Goal: Task Accomplishment & Management: Manage account settings

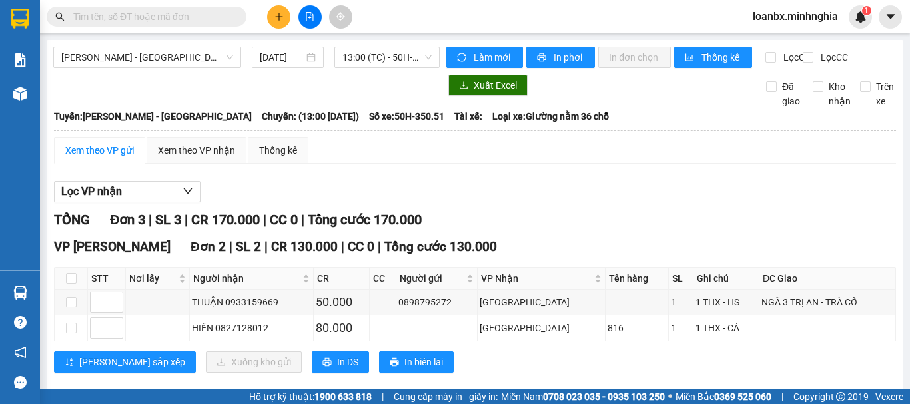
click at [291, 16] on div at bounding box center [310, 16] width 100 height 23
click at [274, 17] on icon "plus" at bounding box center [278, 16] width 9 height 9
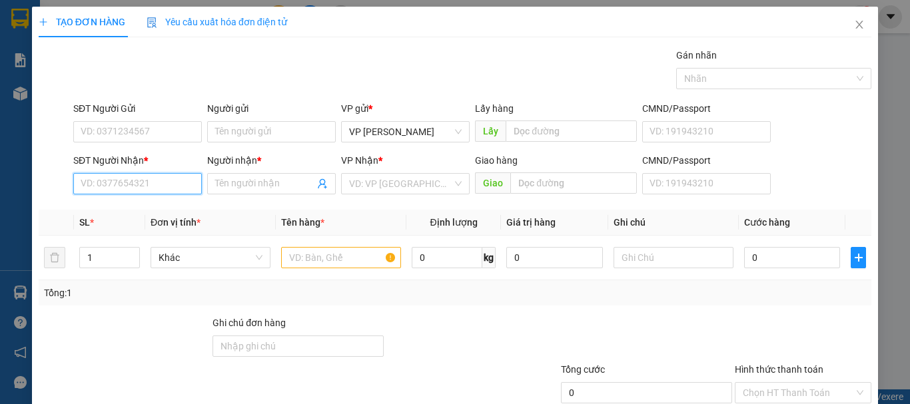
click at [149, 182] on input "SĐT Người Nhận *" at bounding box center [137, 183] width 129 height 21
type input "0962234209"
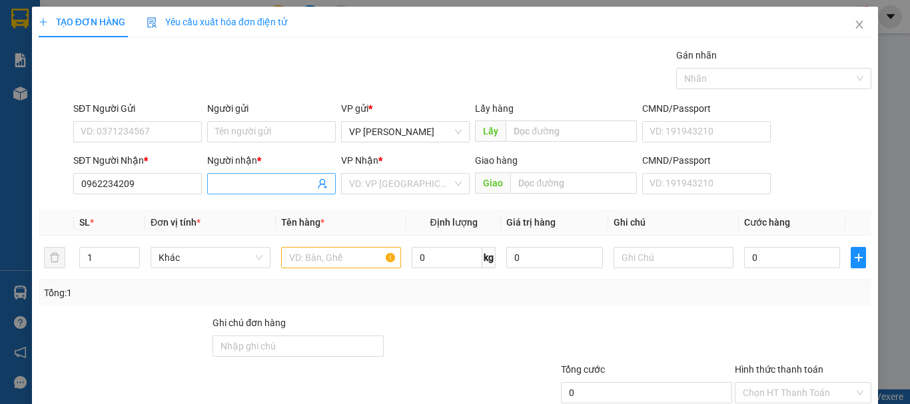
click at [268, 180] on input "Người nhận *" at bounding box center [264, 183] width 99 height 15
type input "k"
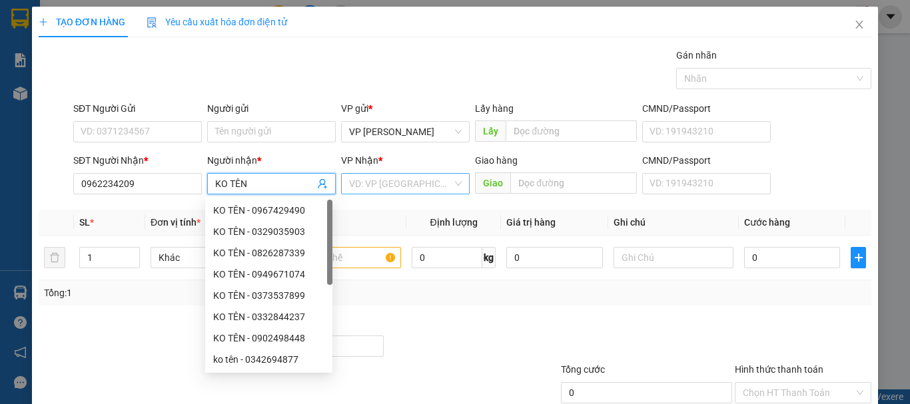
type input "KO TÊN"
click at [384, 175] on input "search" at bounding box center [400, 184] width 103 height 20
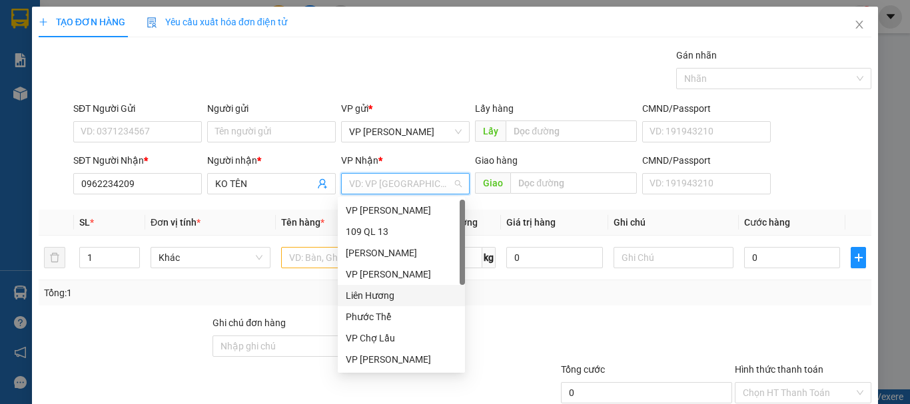
scroll to position [64, 0]
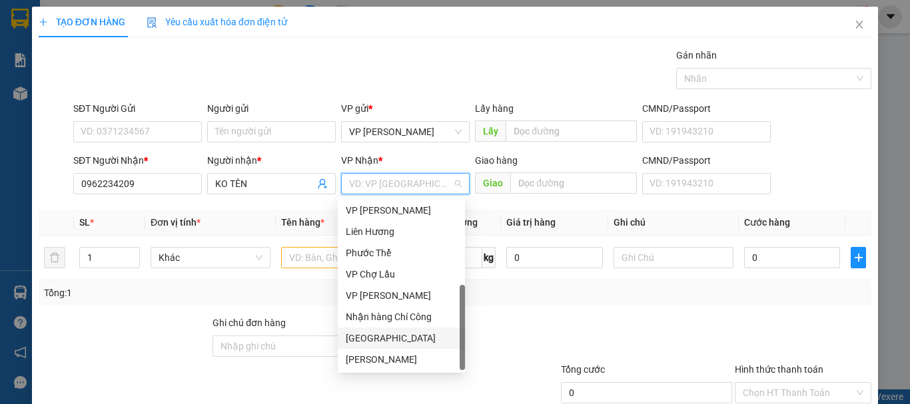
click at [373, 340] on div "[GEOGRAPHIC_DATA]" at bounding box center [401, 338] width 111 height 15
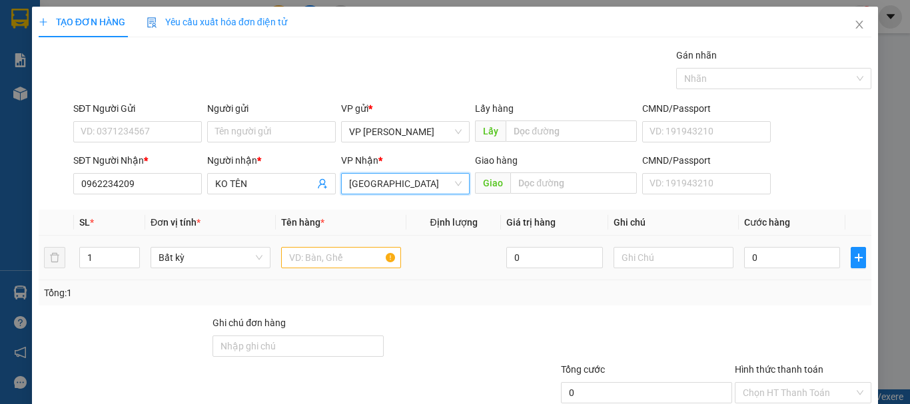
click at [323, 270] on div at bounding box center [341, 257] width 120 height 27
click at [319, 261] on input "text" at bounding box center [341, 257] width 120 height 21
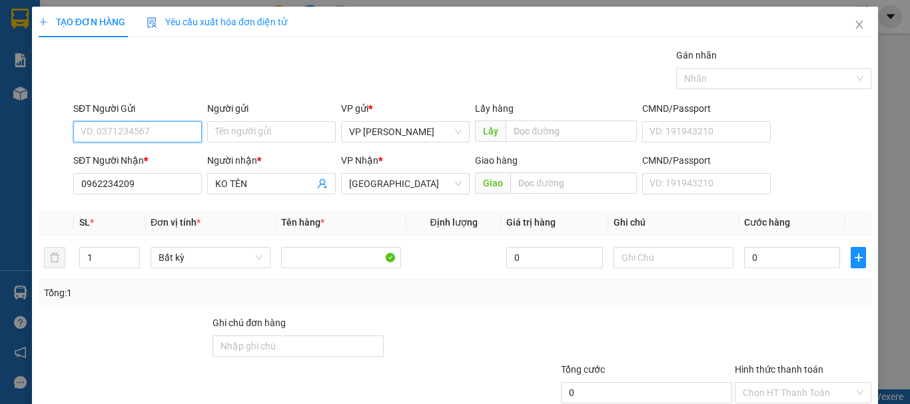
click at [159, 137] on input "SĐT Người Gửi" at bounding box center [137, 131] width 129 height 21
click at [151, 155] on div "0978273997" at bounding box center [136, 158] width 111 height 15
type input "0978273997"
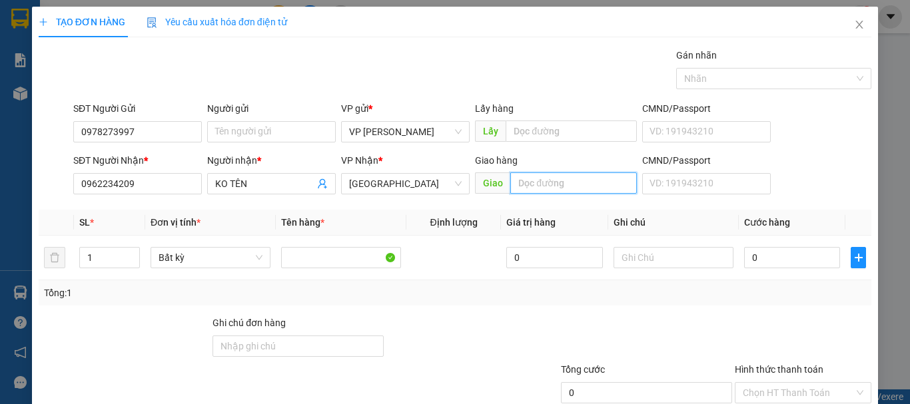
click at [526, 178] on input "text" at bounding box center [573, 182] width 127 height 21
type input "XUÂN PHÚ XUÂN LỘC ĐN"
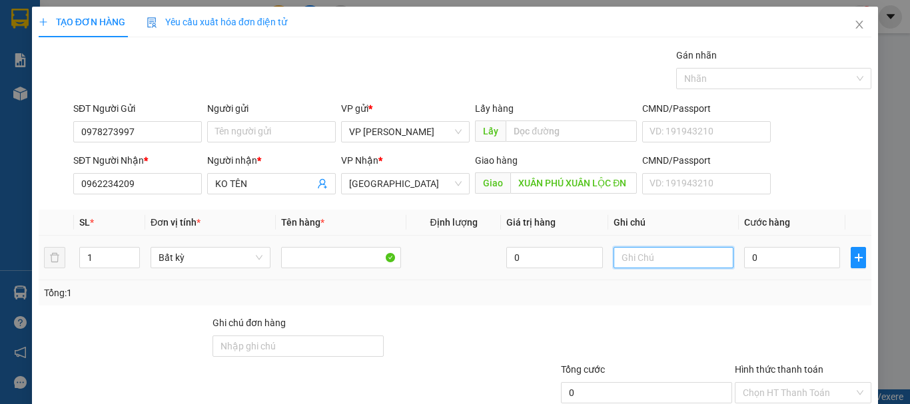
click at [654, 258] on input "text" at bounding box center [673, 257] width 120 height 21
type input "1 KIỆN SỌT - THỎ(KO BAO CHẾT)"
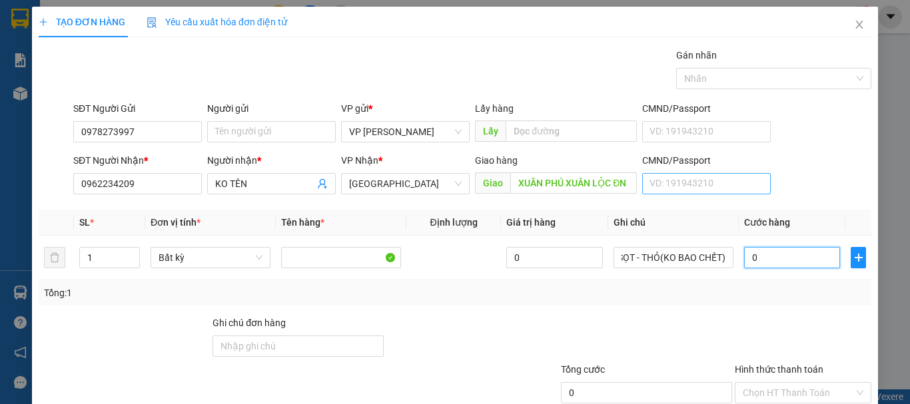
scroll to position [0, 0]
type input "7"
type input "0"
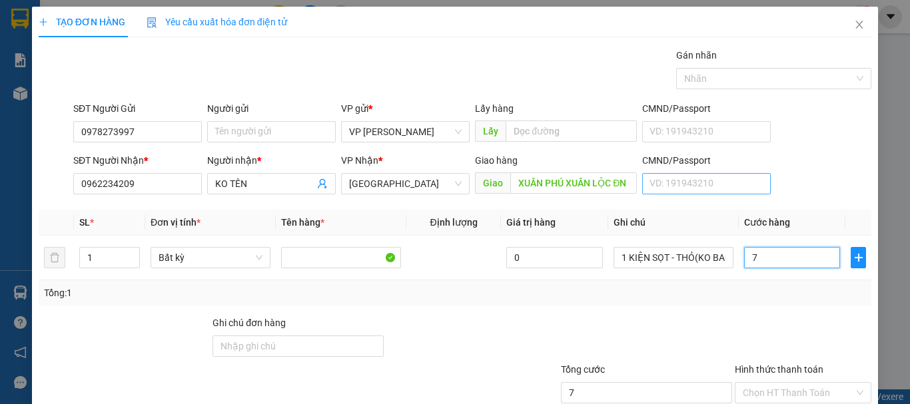
type input "0"
type input "01"
type input "1"
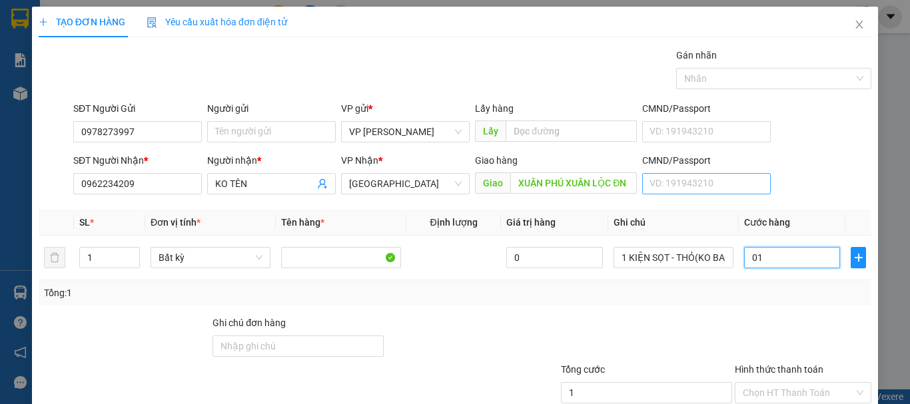
type input "015"
type input "15"
type input "0.150"
type input "150"
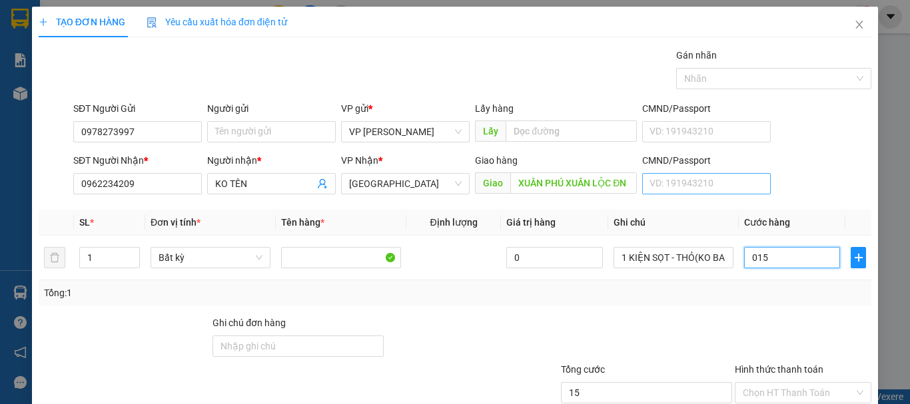
type input "150"
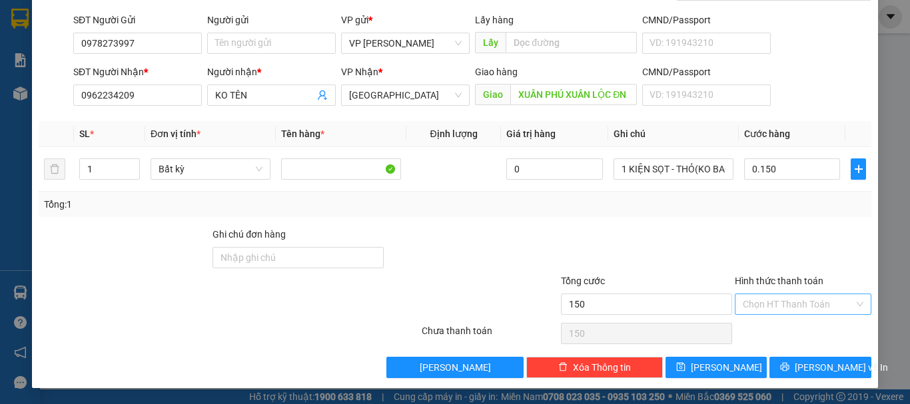
type input "150.000"
click at [795, 304] on input "Hình thức thanh toán" at bounding box center [797, 304] width 111 height 20
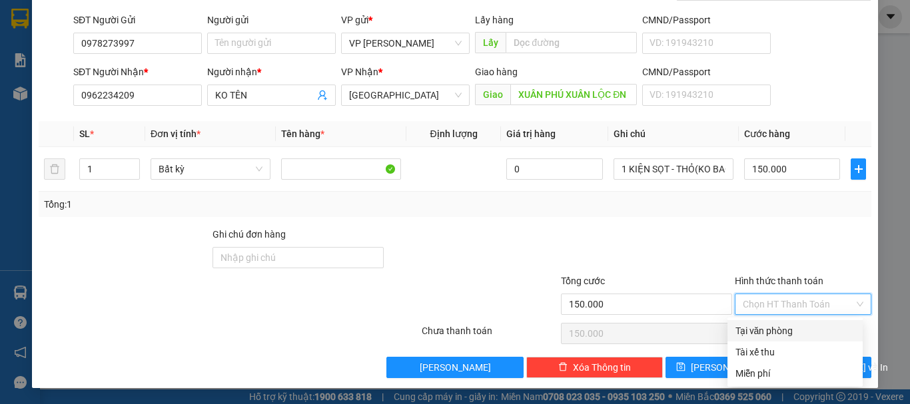
click at [771, 328] on div "Tại văn phòng" at bounding box center [794, 331] width 119 height 15
type input "0"
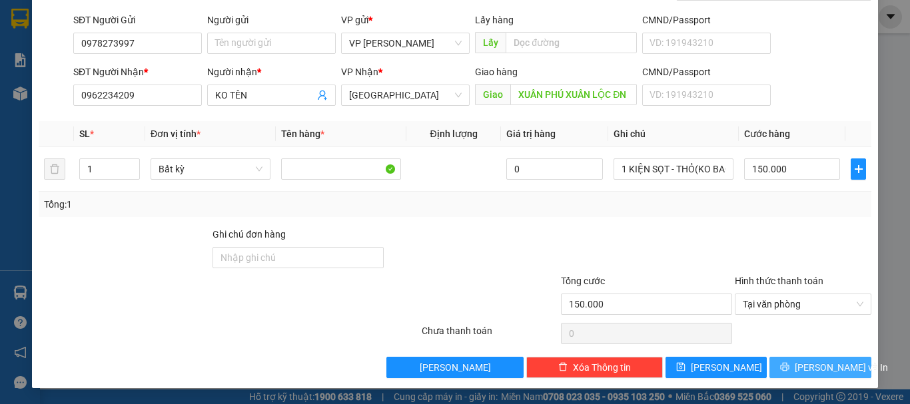
click at [836, 363] on span "[PERSON_NAME] và In" at bounding box center [840, 367] width 93 height 15
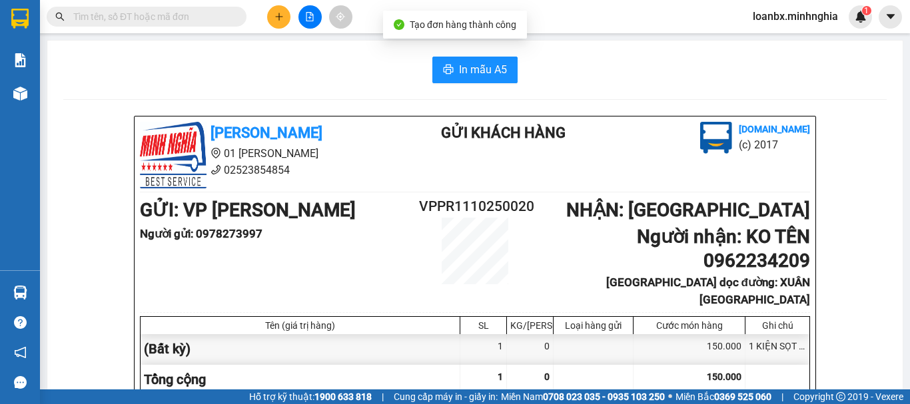
click at [473, 71] on span "In mẫu A5" at bounding box center [483, 69] width 48 height 17
click at [268, 15] on button at bounding box center [278, 16] width 23 height 23
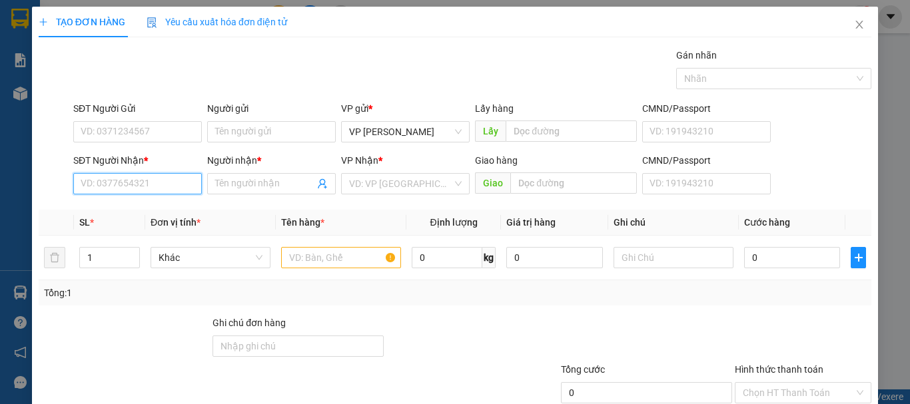
click at [190, 185] on input "SĐT Người Nhận *" at bounding box center [137, 183] width 129 height 21
click at [152, 214] on div "0975400592 - HƯƠNG" at bounding box center [136, 210] width 111 height 15
type input "0975400592"
type input "HƯƠNG"
type input "NGÃ 3 DẦU DÂY"
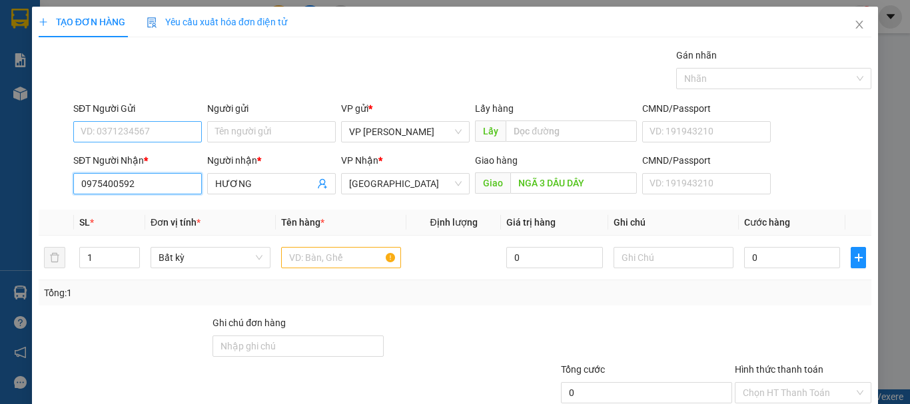
type input "0975400592"
click at [148, 137] on input "SĐT Người Gửi" at bounding box center [137, 131] width 129 height 21
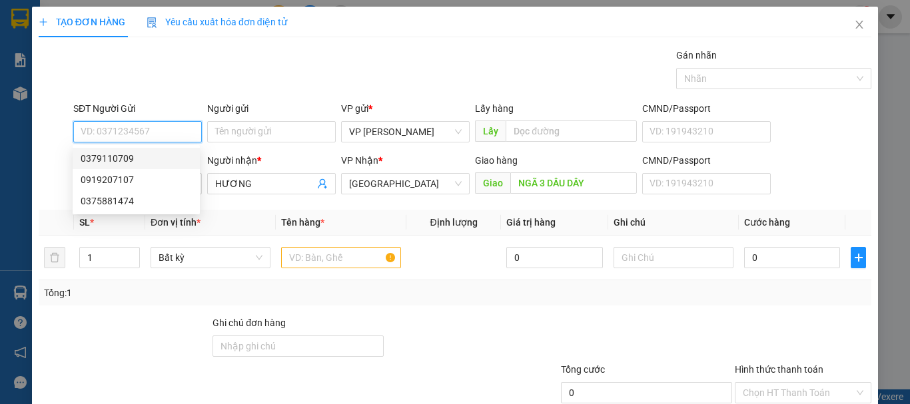
click at [156, 132] on input "SĐT Người Gửi" at bounding box center [137, 131] width 129 height 21
click at [130, 156] on div "0347070571" at bounding box center [136, 158] width 111 height 15
type input "0347070571"
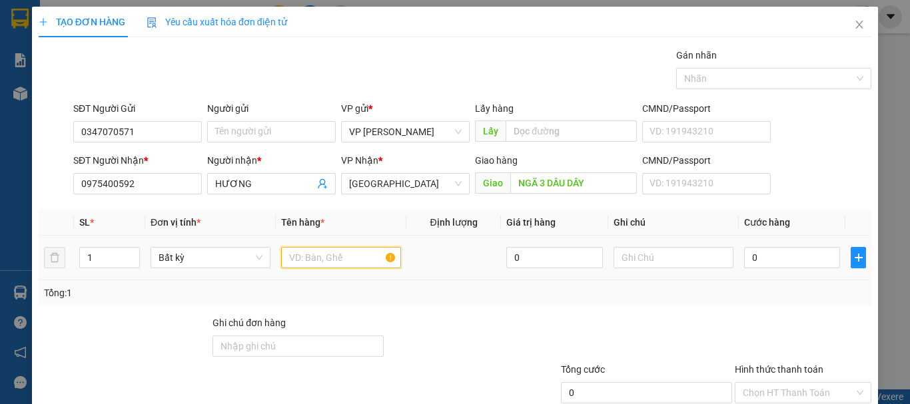
click at [322, 249] on input "text" at bounding box center [341, 257] width 120 height 21
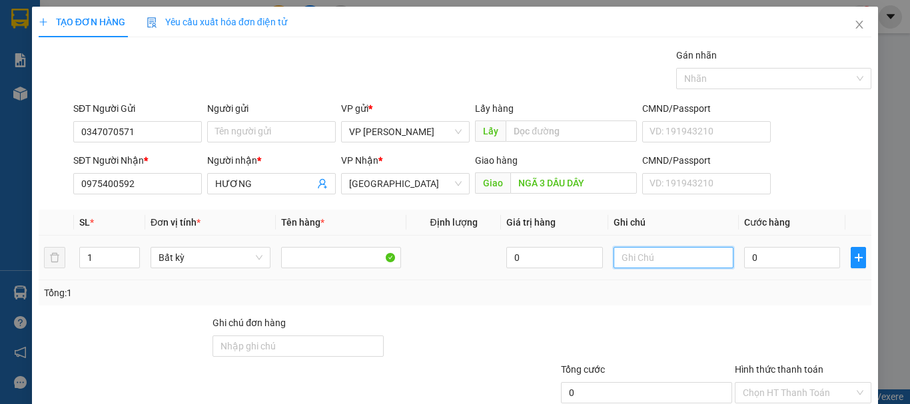
click at [677, 254] on input "text" at bounding box center [673, 257] width 120 height 21
type input "1 THX - TÔM"
type input "5"
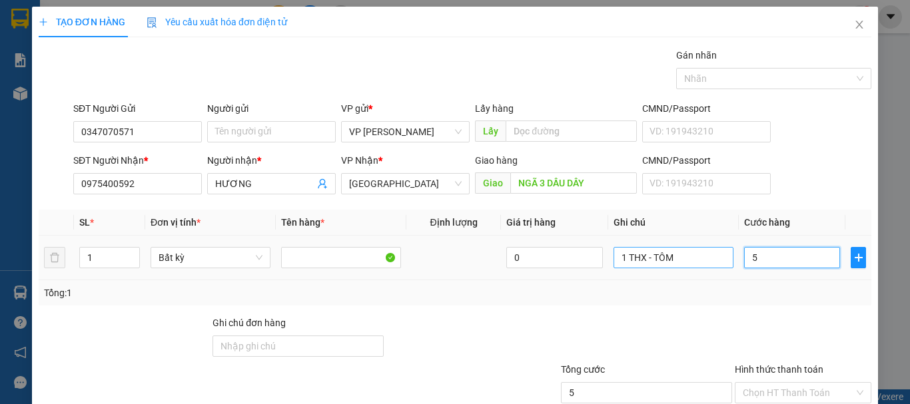
type input "50"
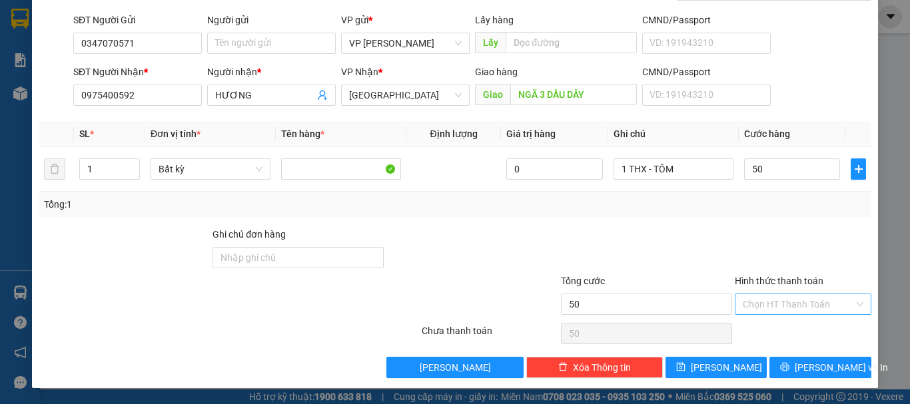
type input "50.000"
drag, startPoint x: 811, startPoint y: 296, endPoint x: 797, endPoint y: 323, distance: 30.7
click at [812, 296] on input "Hình thức thanh toán" at bounding box center [797, 304] width 111 height 20
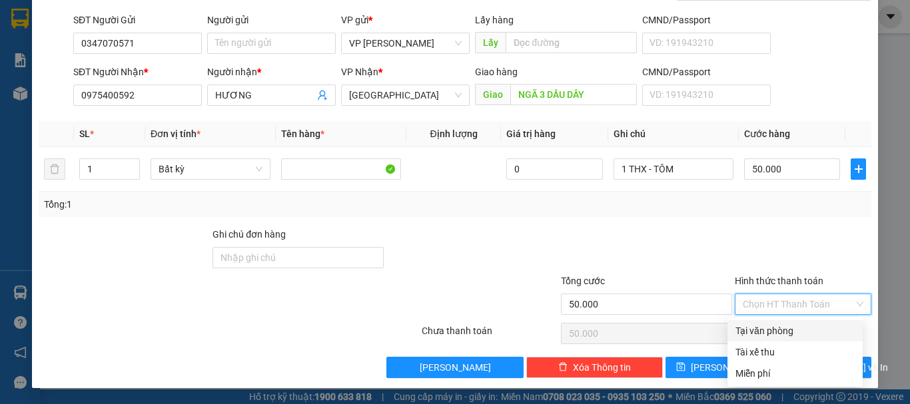
click at [797, 323] on div "Tại văn phòng" at bounding box center [794, 330] width 135 height 21
type input "0"
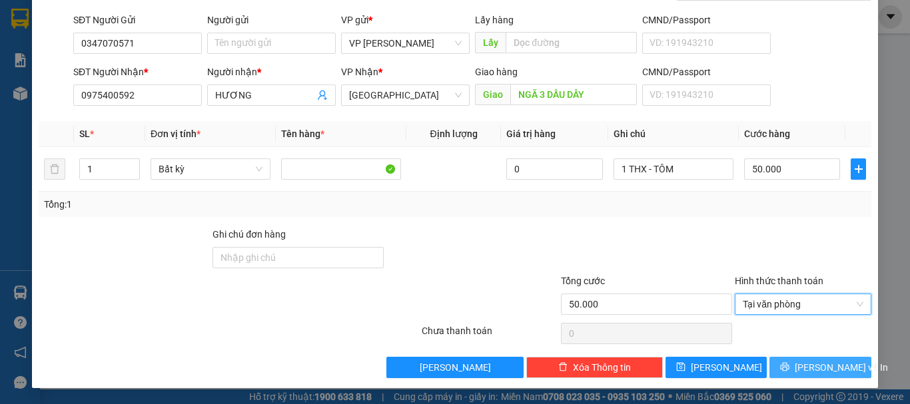
click at [834, 374] on span "[PERSON_NAME] và In" at bounding box center [840, 367] width 93 height 15
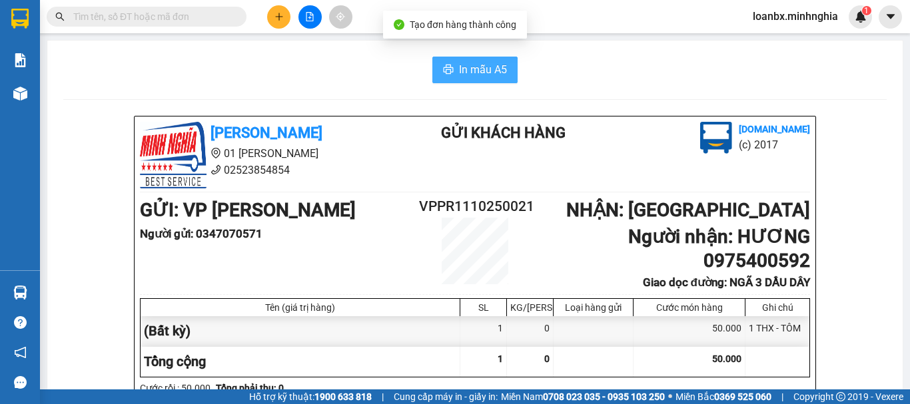
click at [491, 69] on span "In mẫu A5" at bounding box center [483, 69] width 48 height 17
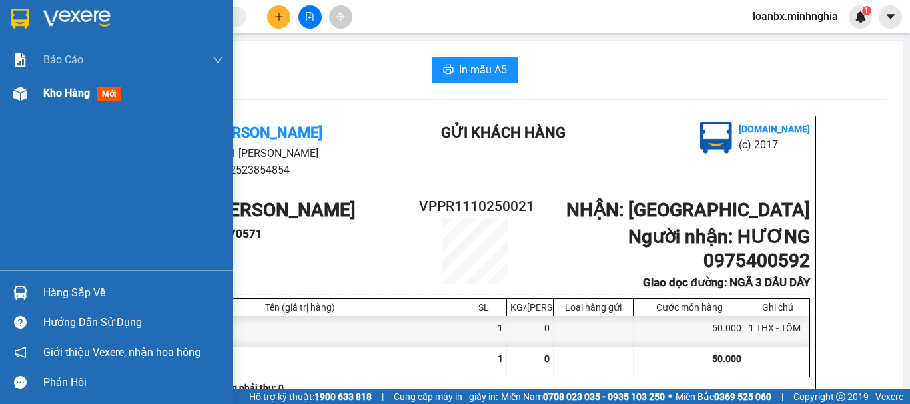
click at [54, 99] on span "Kho hàng" at bounding box center [66, 93] width 47 height 13
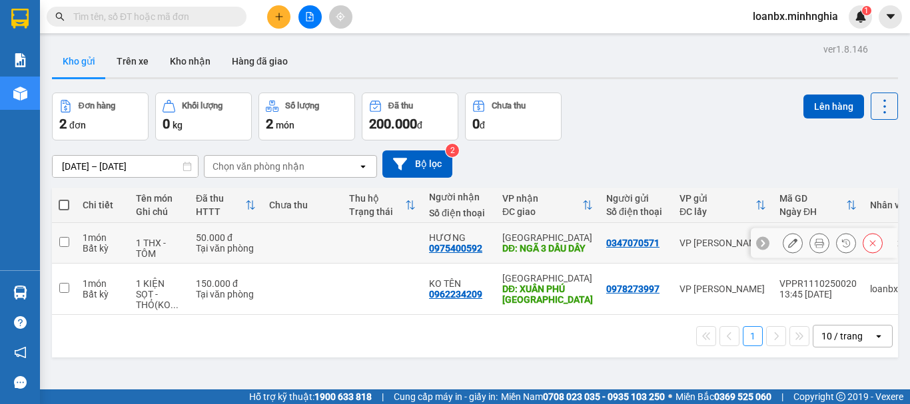
scroll to position [61, 0]
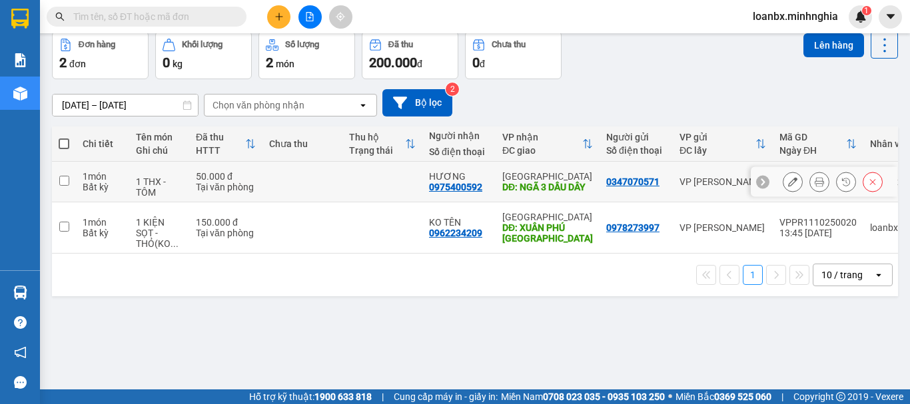
click at [309, 187] on td at bounding box center [302, 182] width 80 height 41
checkbox input "true"
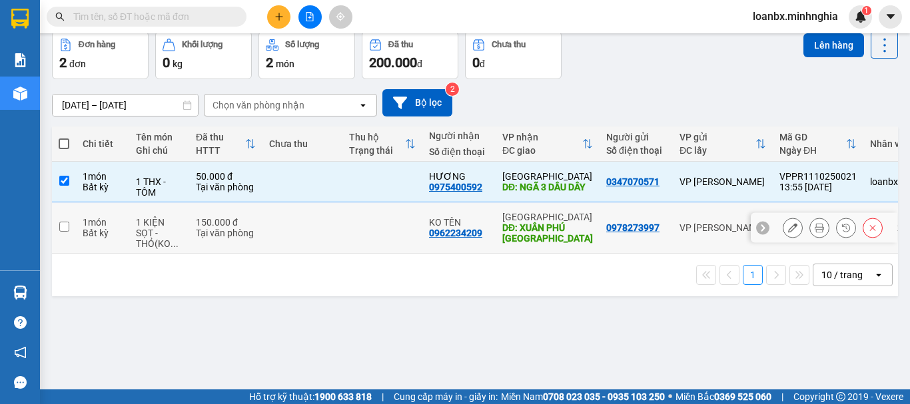
click at [303, 236] on td at bounding box center [302, 227] width 80 height 51
checkbox input "true"
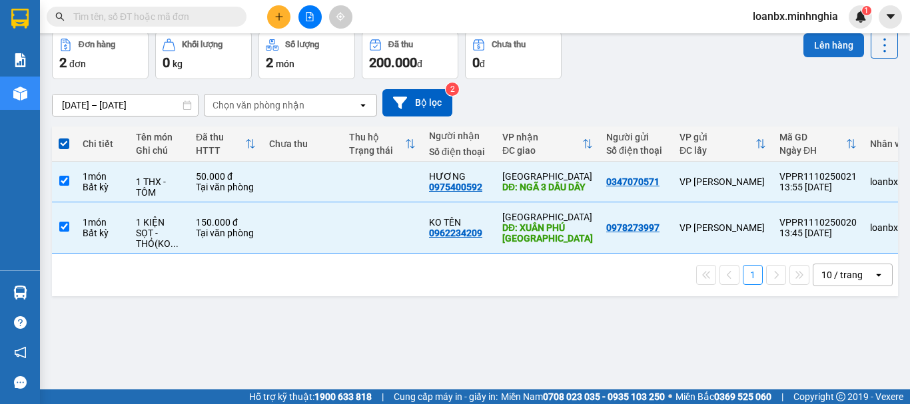
click at [825, 51] on button "Lên hàng" at bounding box center [833, 45] width 61 height 24
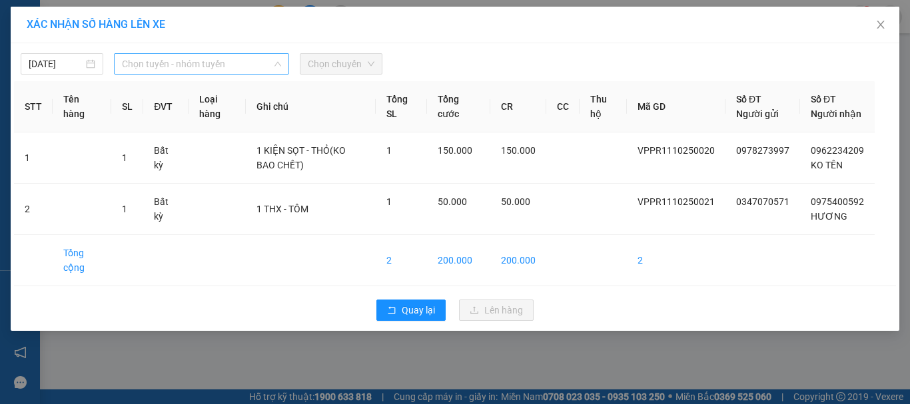
click at [181, 70] on span "Chọn tuyến - nhóm tuyến" at bounding box center [201, 64] width 159 height 20
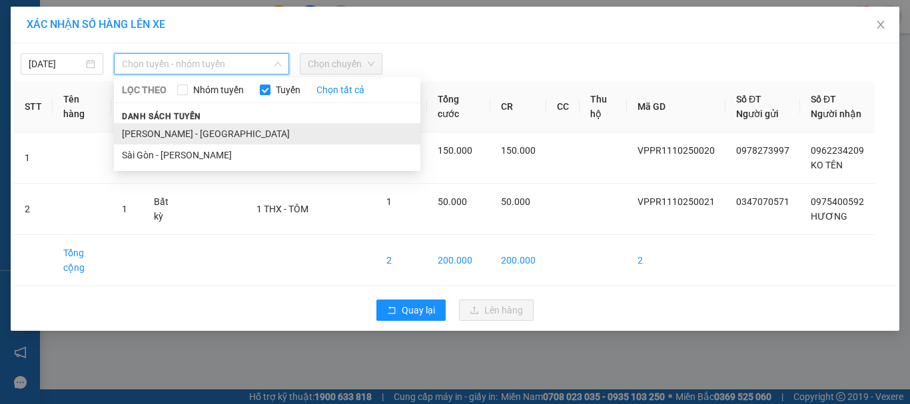
click at [182, 131] on li "[PERSON_NAME] - [GEOGRAPHIC_DATA]" at bounding box center [267, 133] width 306 height 21
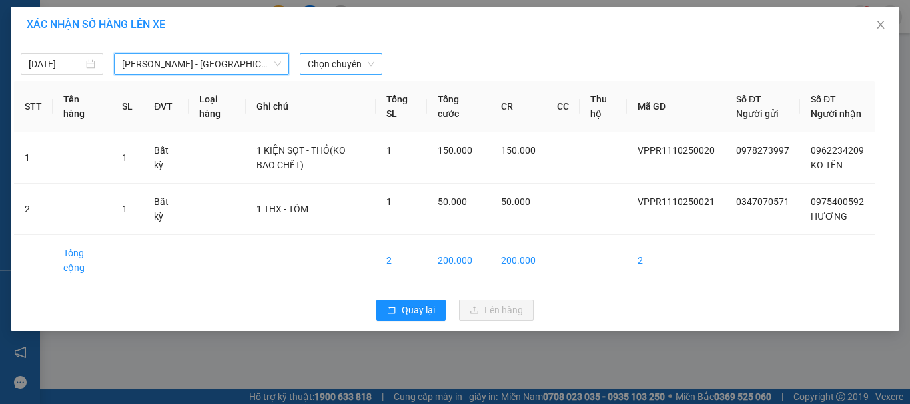
click at [353, 67] on span "Chọn chuyến" at bounding box center [341, 64] width 67 height 20
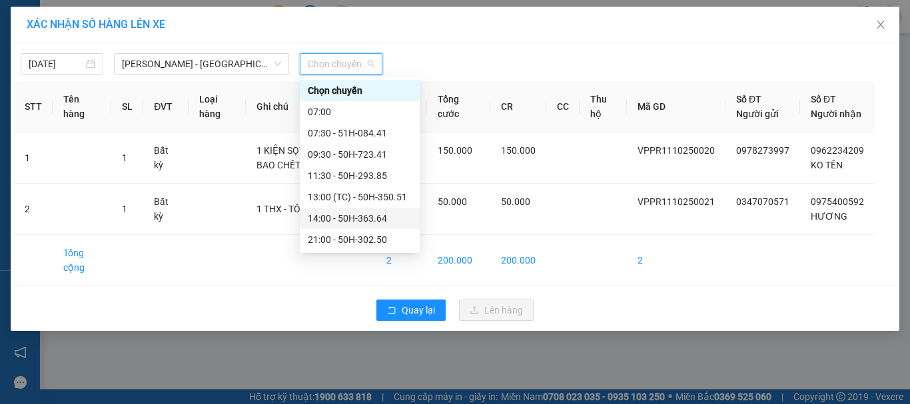
click at [366, 217] on div "14:00 - 50H-363.64" at bounding box center [360, 218] width 104 height 15
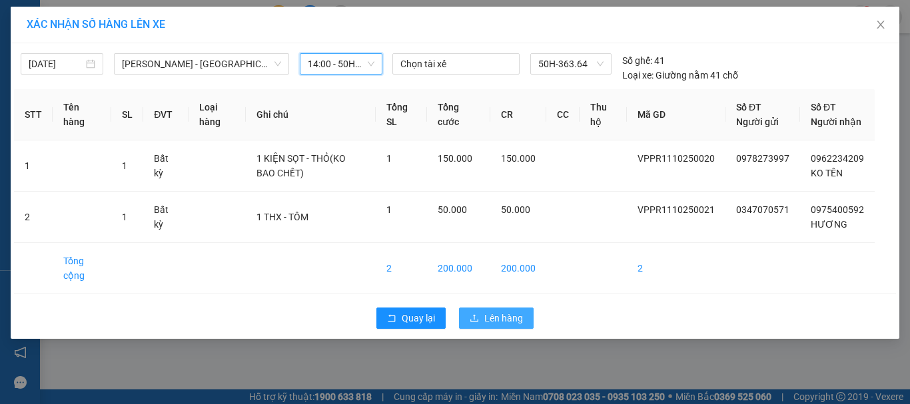
click at [521, 326] on span "Lên hàng" at bounding box center [503, 318] width 39 height 15
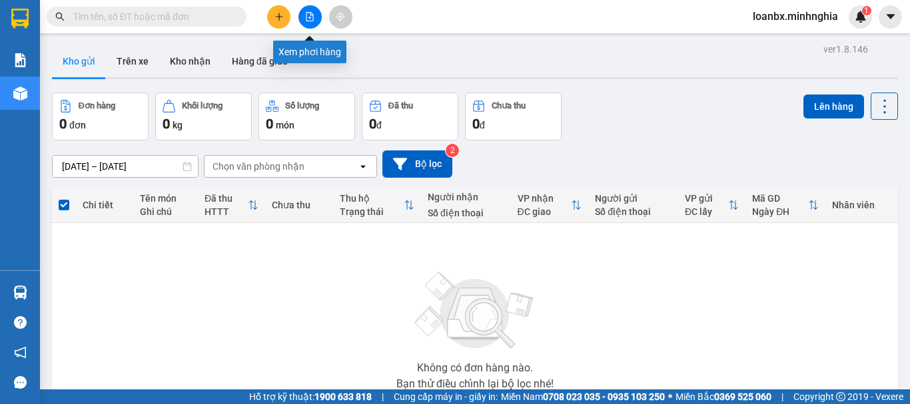
click at [308, 17] on icon "file-add" at bounding box center [309, 16] width 9 height 9
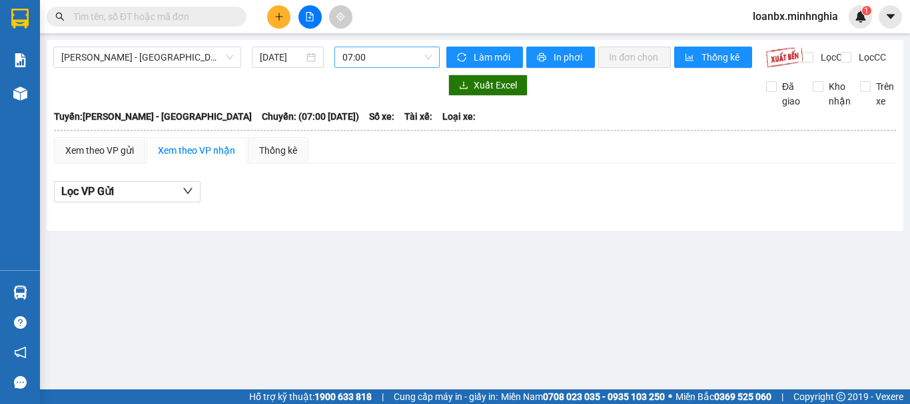
click at [364, 56] on span "07:00" at bounding box center [386, 57] width 89 height 20
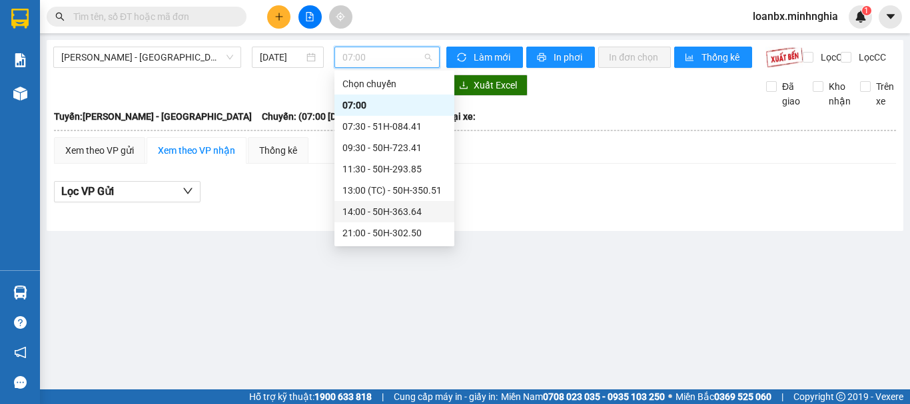
click at [378, 204] on div "14:00 - 50H-363.64" at bounding box center [394, 211] width 104 height 15
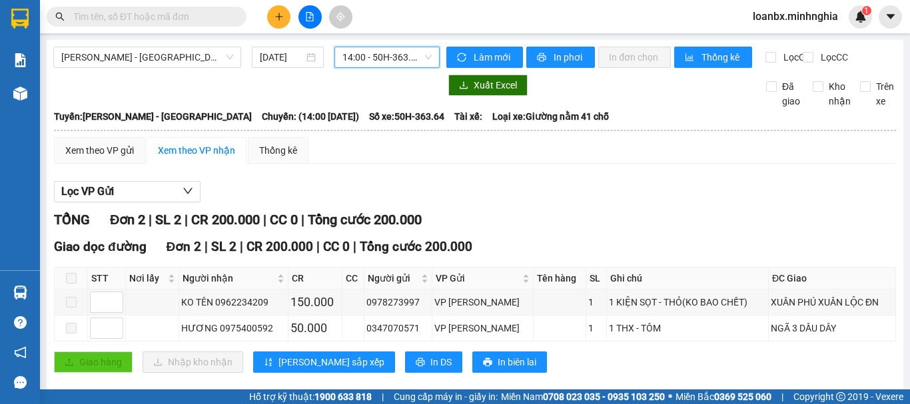
click at [115, 137] on th at bounding box center [474, 131] width 843 height 12
click at [117, 158] on div "Xem theo VP gửi" at bounding box center [99, 150] width 69 height 15
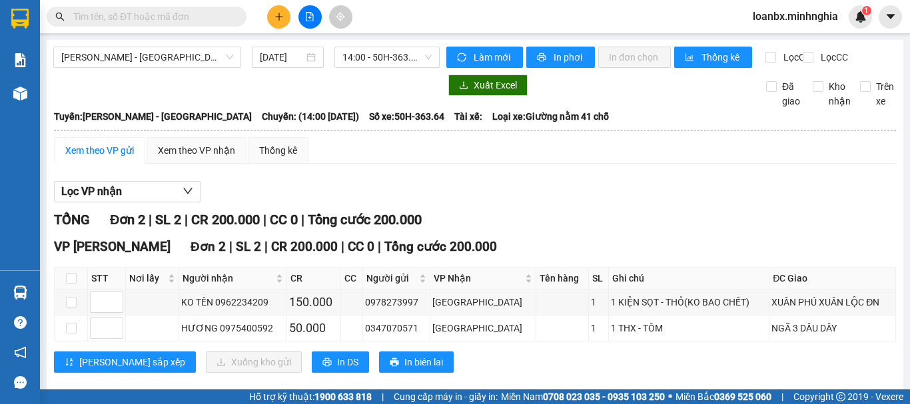
scroll to position [32, 0]
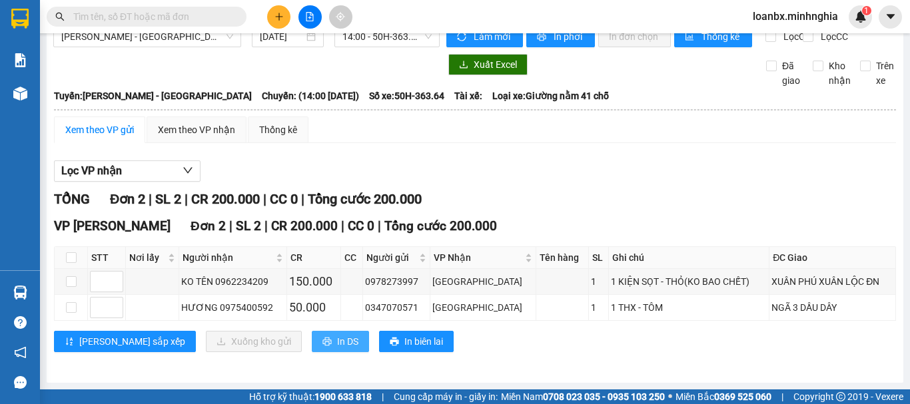
click at [312, 333] on button "In DS" at bounding box center [340, 341] width 57 height 21
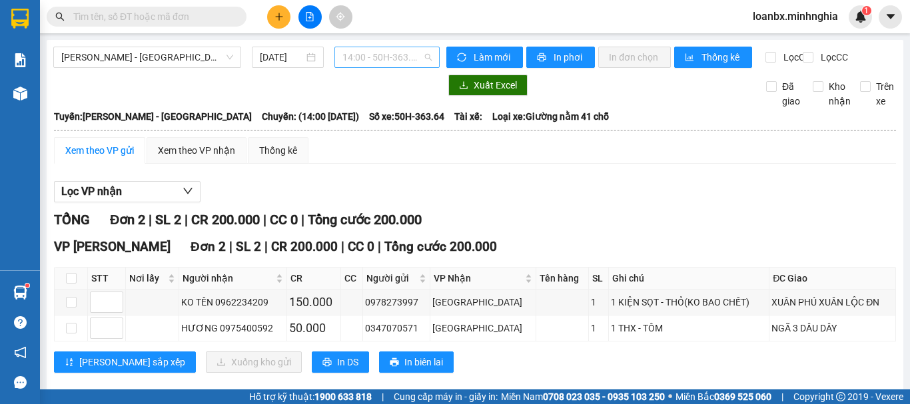
click at [353, 50] on span "14:00 - 50H-363.64" at bounding box center [386, 57] width 89 height 20
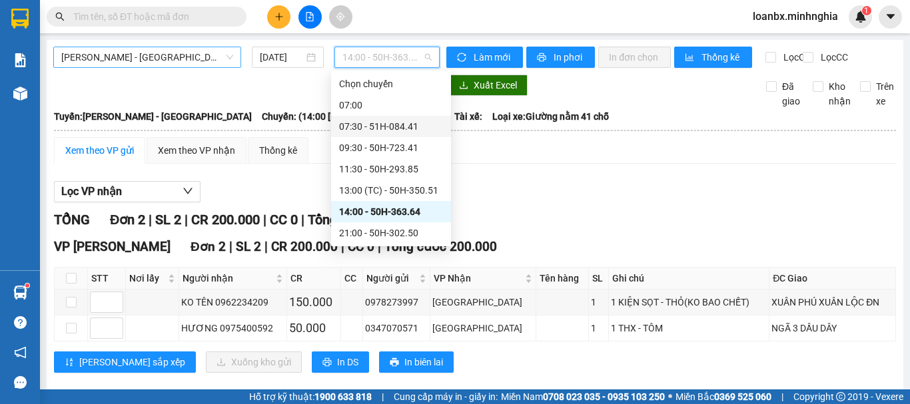
click at [116, 54] on span "[PERSON_NAME] - [GEOGRAPHIC_DATA]" at bounding box center [147, 57] width 172 height 20
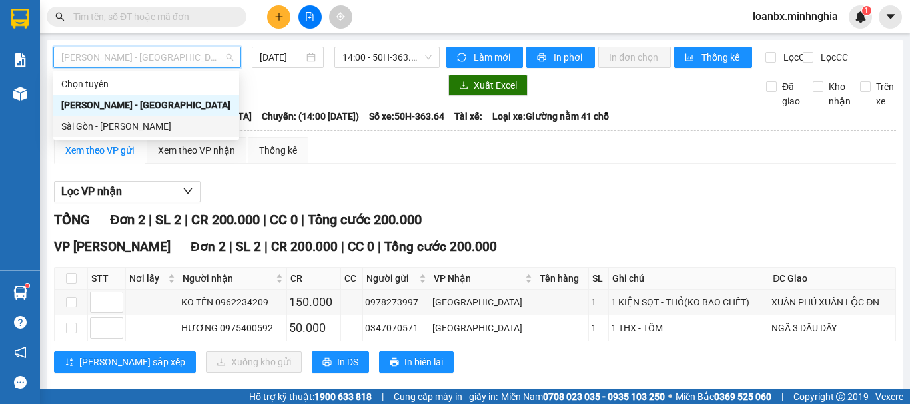
click at [122, 131] on div "Sài Gòn - [PERSON_NAME]" at bounding box center [146, 126] width 170 height 15
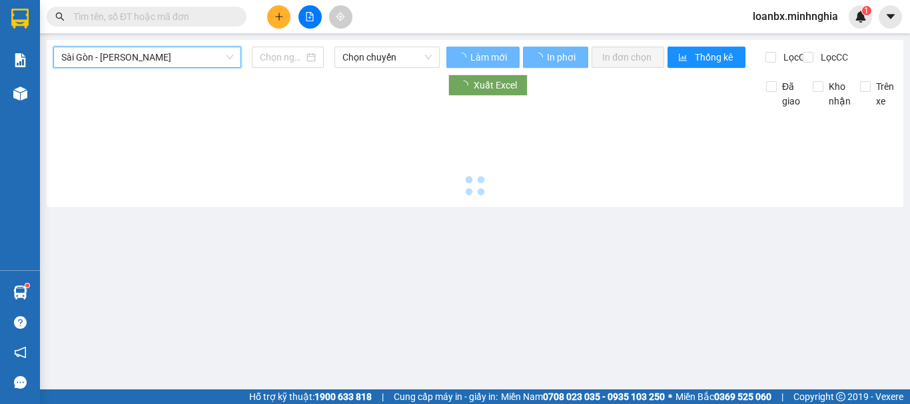
type input "[DATE]"
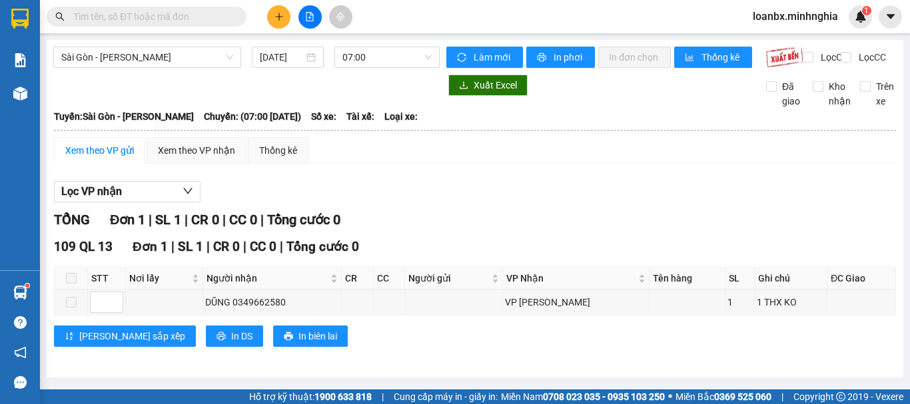
click at [121, 21] on input "text" at bounding box center [151, 16] width 157 height 15
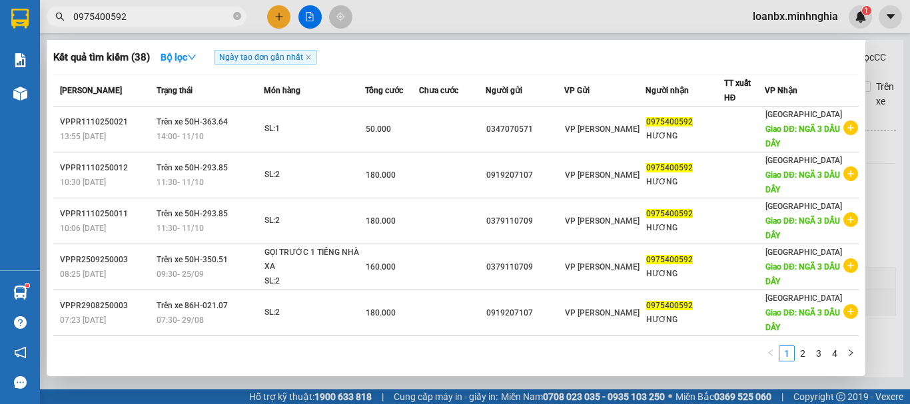
type input "0975400592"
click at [528, 31] on div at bounding box center [455, 202] width 910 height 404
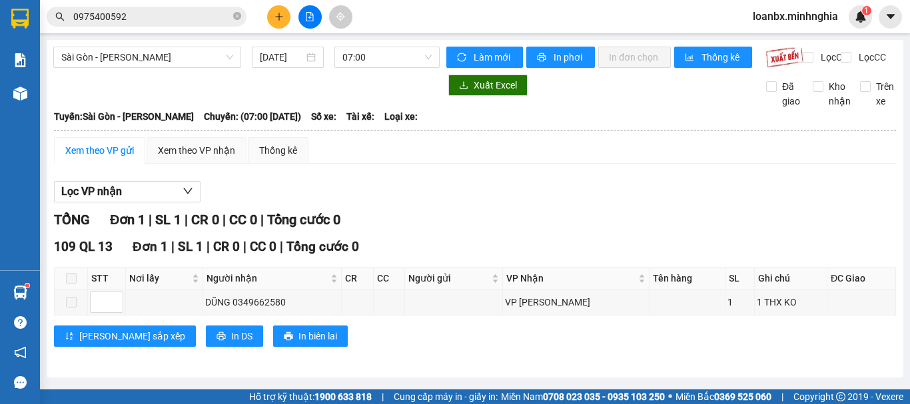
scroll to position [6, 0]
click at [228, 158] on div "Xem theo VP nhận" at bounding box center [196, 150] width 77 height 15
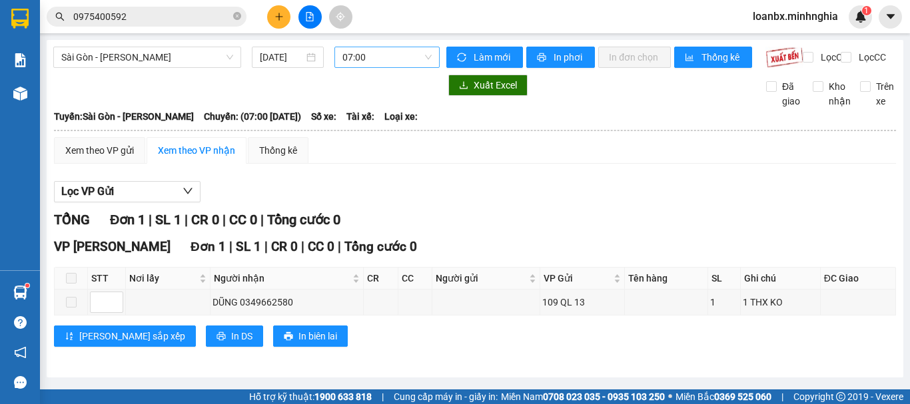
click at [353, 60] on span "07:00" at bounding box center [386, 57] width 89 height 20
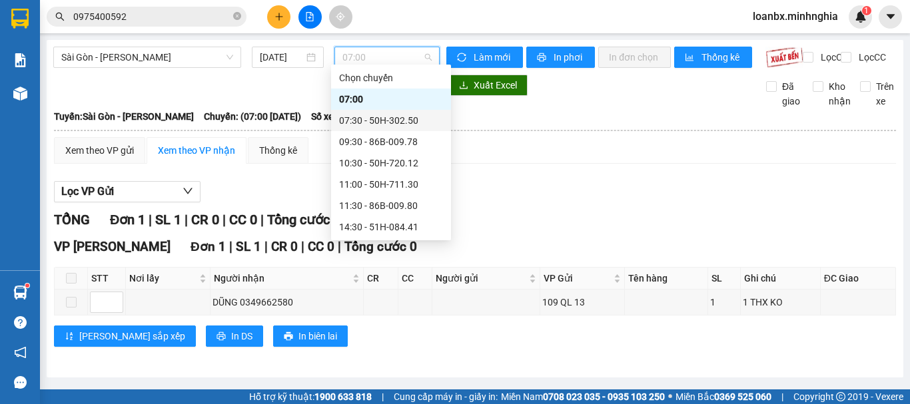
click at [412, 117] on div "07:30 - 50H-302.50" at bounding box center [391, 120] width 104 height 15
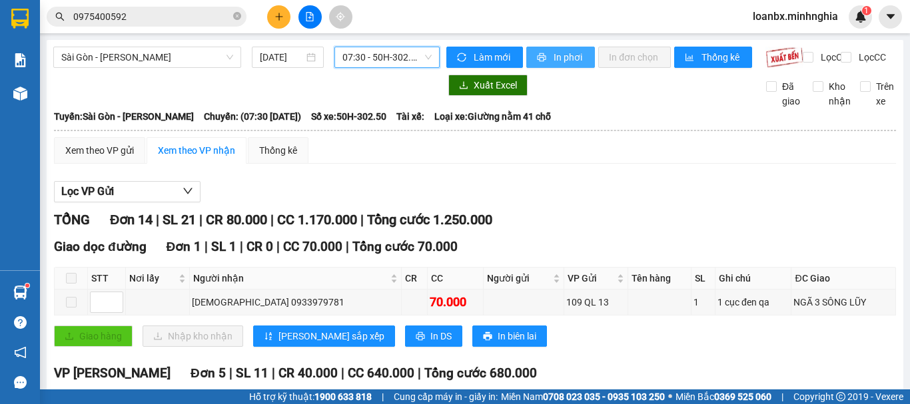
click at [569, 53] on span "In phơi" at bounding box center [568, 57] width 31 height 15
click at [396, 54] on span "07:30 - 50H-302.50" at bounding box center [386, 57] width 89 height 20
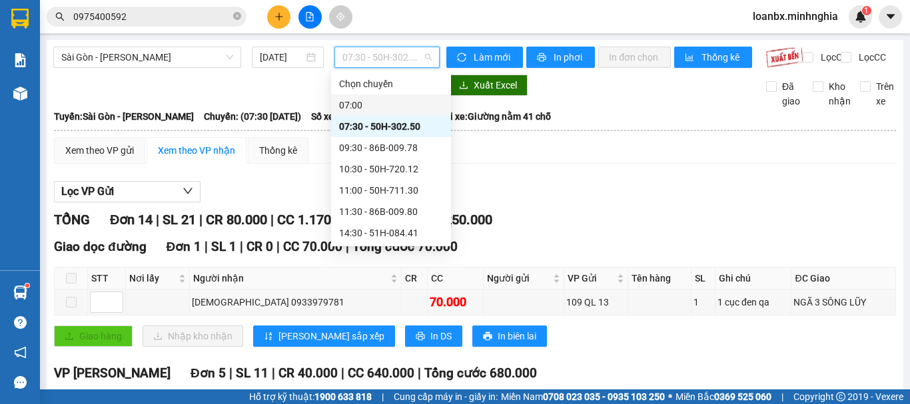
click at [427, 109] on div "07:00" at bounding box center [391, 105] width 104 height 15
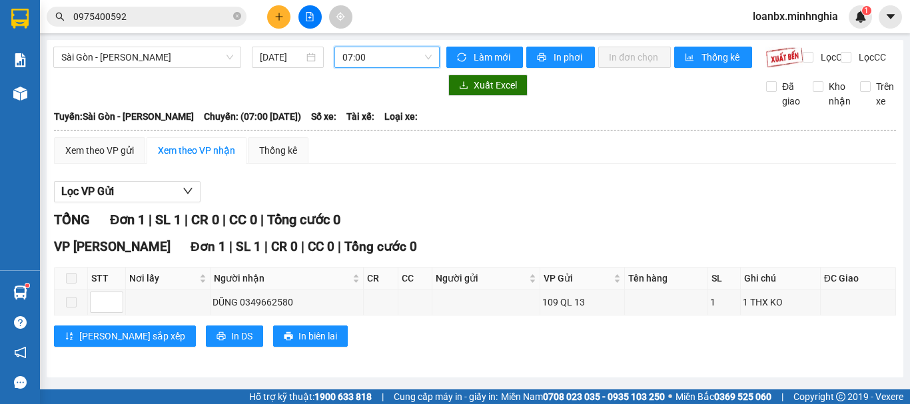
scroll to position [6, 0]
click at [553, 50] on span "In phơi" at bounding box center [568, 57] width 31 height 15
click at [185, 51] on span "Sài Gòn - [PERSON_NAME]" at bounding box center [147, 57] width 172 height 20
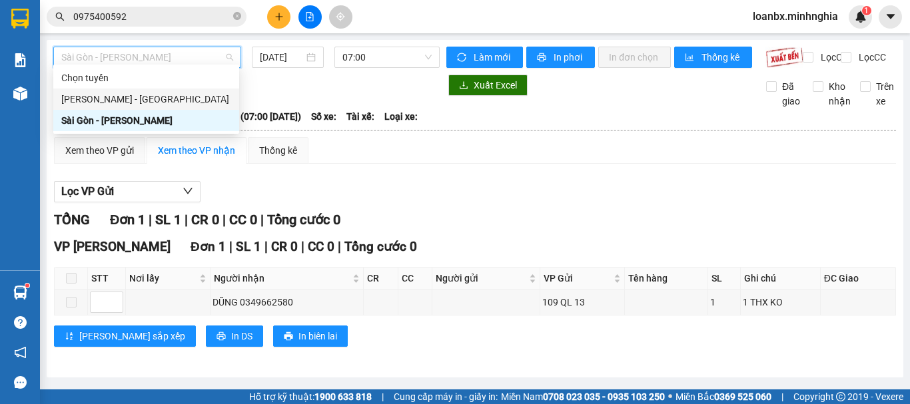
click at [134, 99] on div "[PERSON_NAME] - [GEOGRAPHIC_DATA]" at bounding box center [146, 99] width 170 height 15
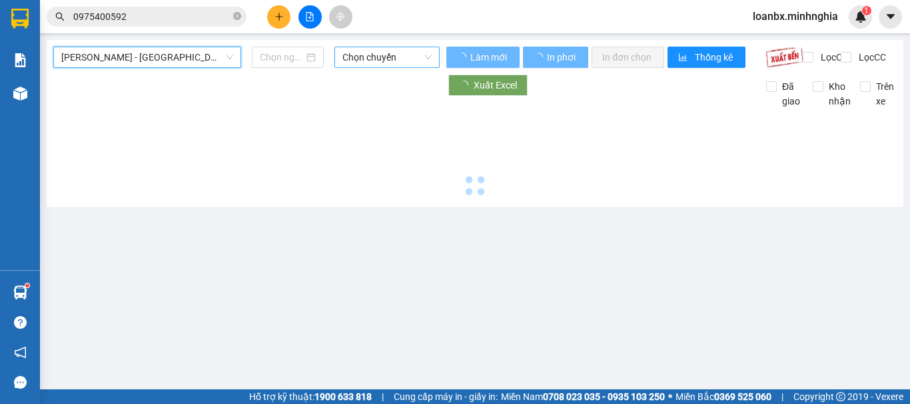
type input "[DATE]"
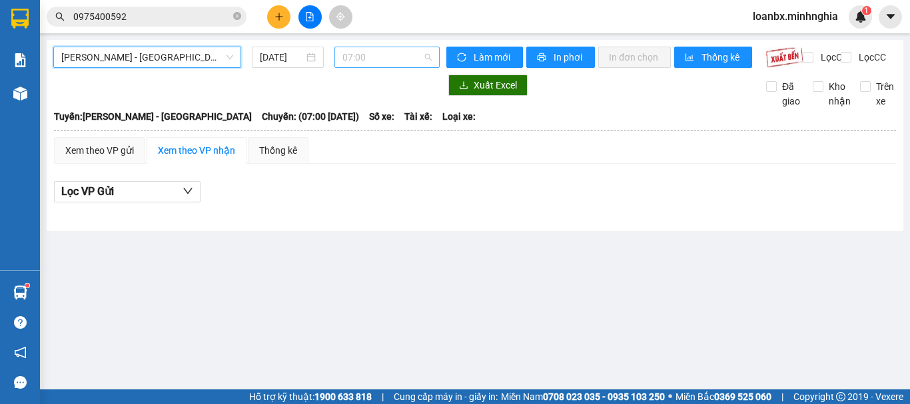
click at [416, 61] on span "07:00" at bounding box center [386, 57] width 89 height 20
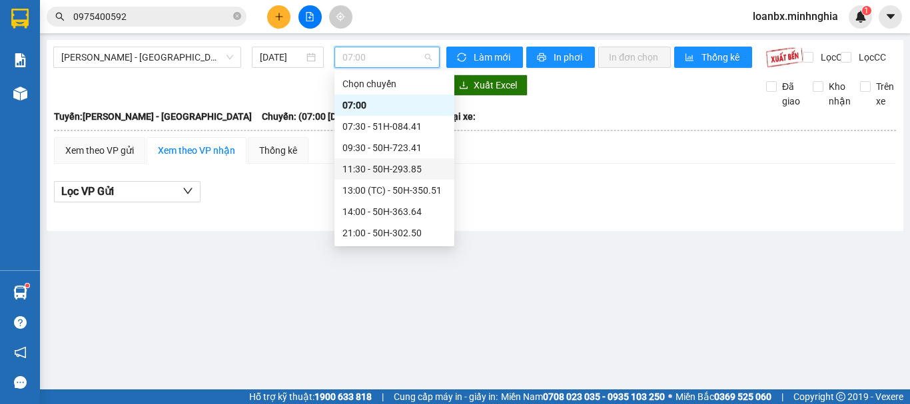
click at [400, 169] on div "11:30 - 50H-293.85" at bounding box center [394, 169] width 104 height 15
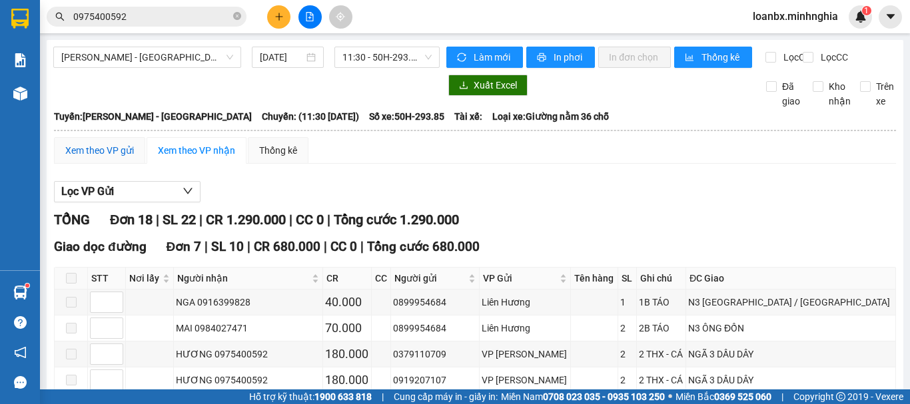
drag, startPoint x: 115, startPoint y: 158, endPoint x: 294, endPoint y: 178, distance: 180.2
click at [115, 157] on div "Xem theo VP gửi" at bounding box center [99, 150] width 69 height 15
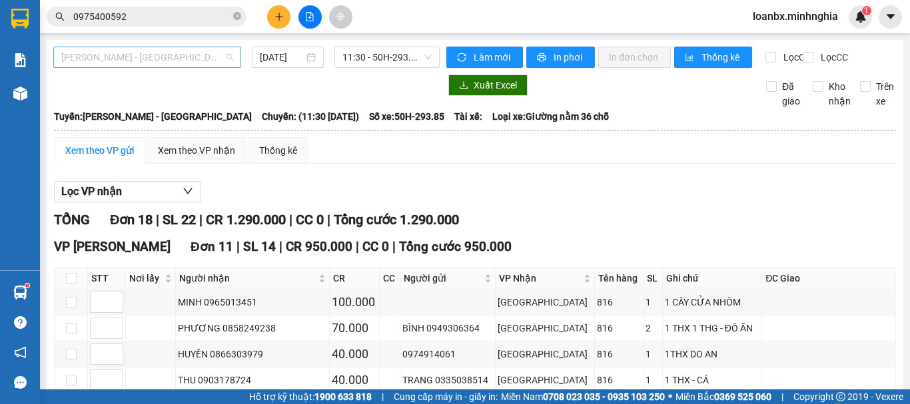
click at [182, 58] on span "[PERSON_NAME] - [GEOGRAPHIC_DATA]" at bounding box center [147, 57] width 172 height 20
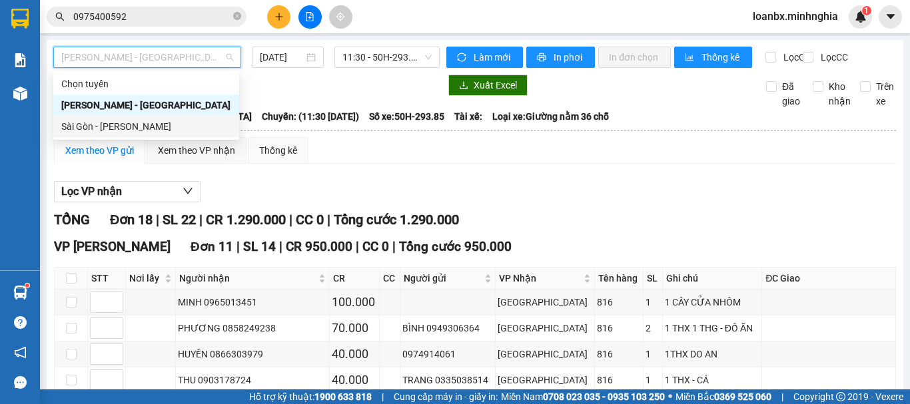
click at [121, 129] on div "Sài Gòn - [PERSON_NAME]" at bounding box center [146, 126] width 170 height 15
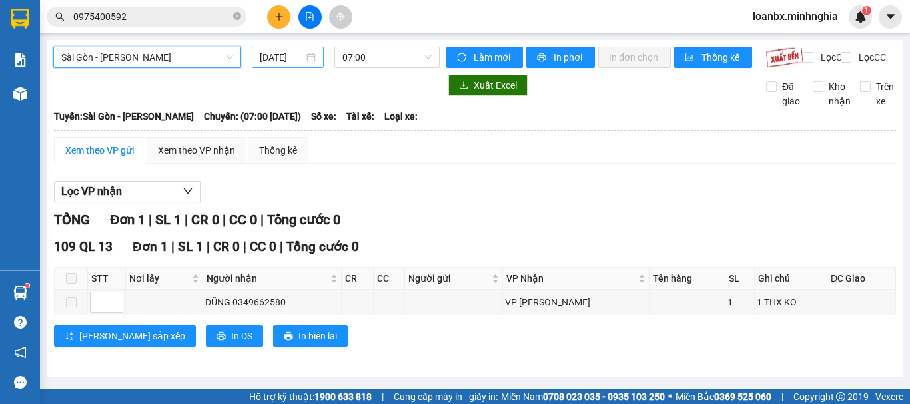
click at [275, 55] on input "[DATE]" at bounding box center [282, 57] width 44 height 15
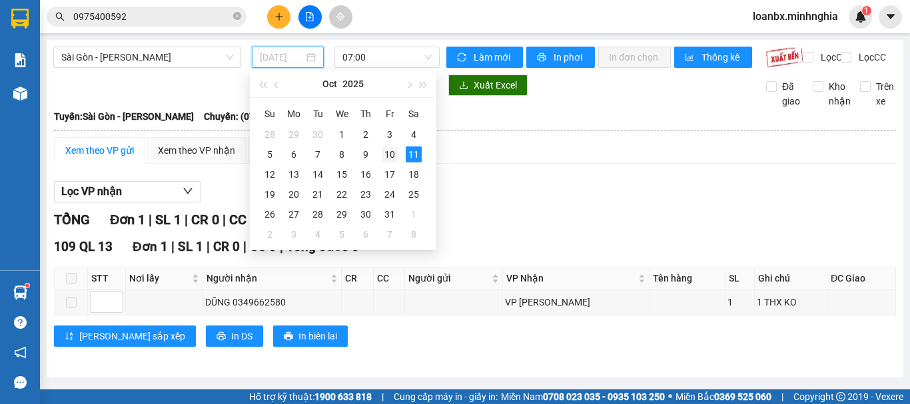
click at [389, 152] on div "10" at bounding box center [390, 154] width 16 height 16
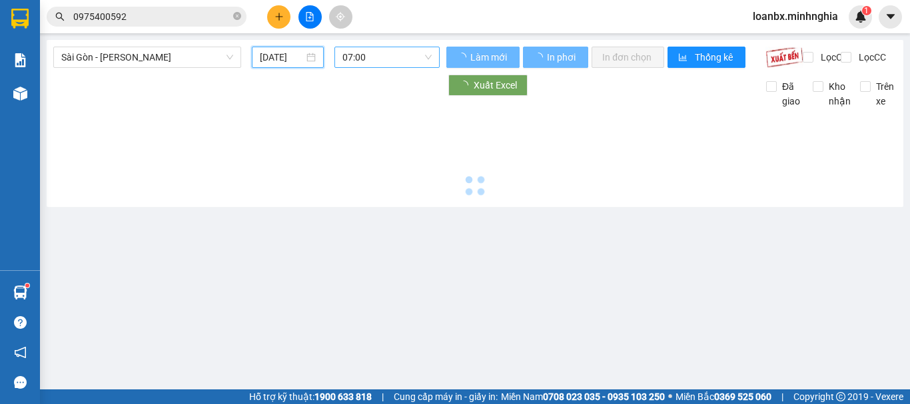
type input "[DATE]"
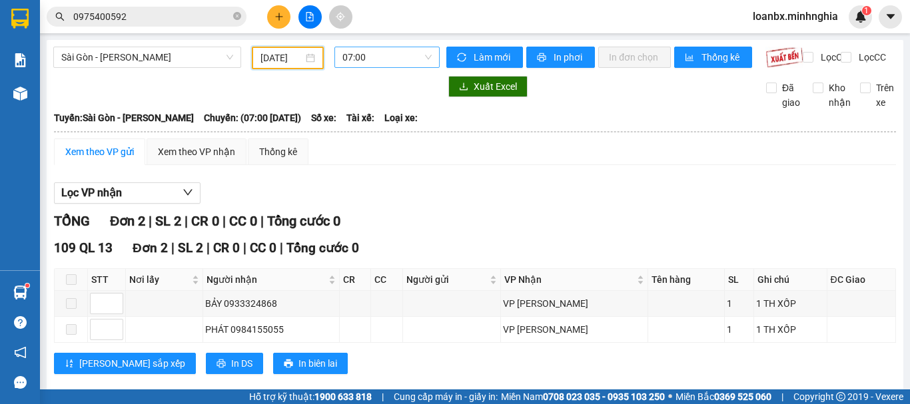
click at [409, 60] on span "07:00" at bounding box center [386, 57] width 89 height 20
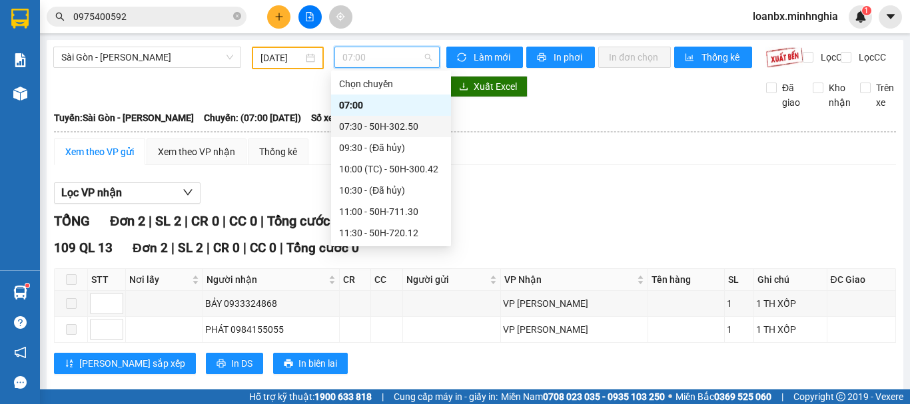
click at [409, 125] on div "07:30 - 50H-302.50" at bounding box center [391, 126] width 104 height 15
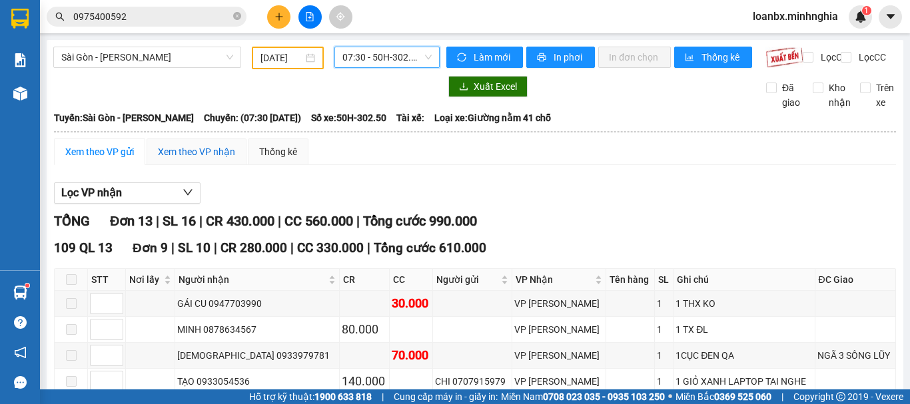
click at [200, 159] on div "Xem theo VP nhận" at bounding box center [196, 151] width 77 height 15
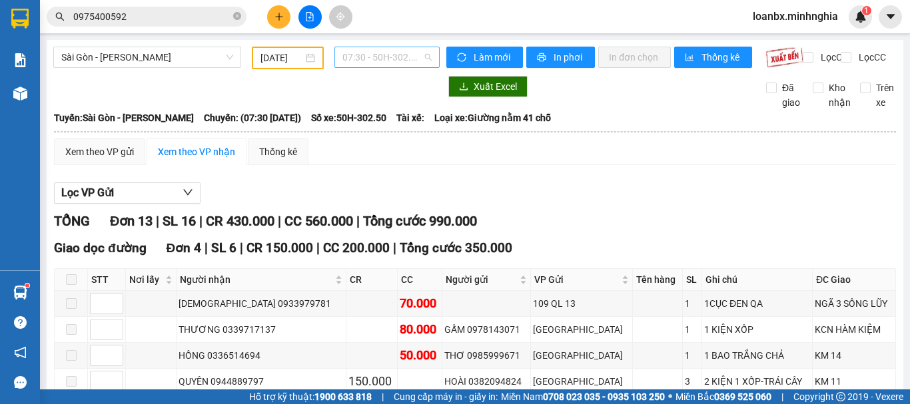
click at [369, 64] on span "07:30 - 50H-302.50" at bounding box center [386, 57] width 89 height 20
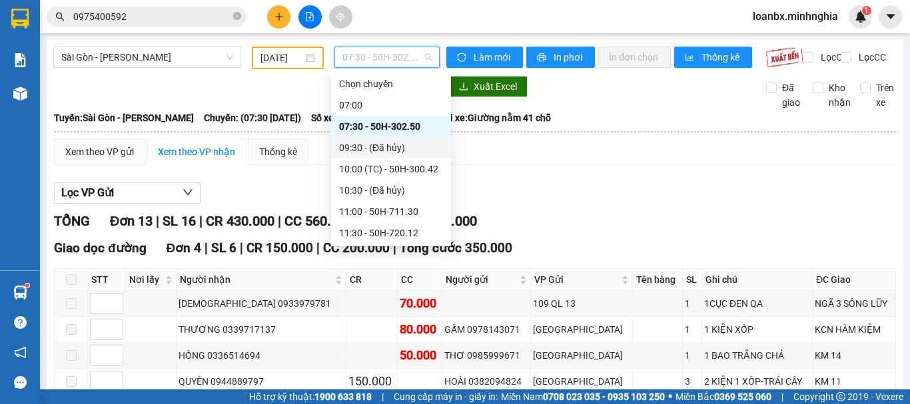
click at [379, 142] on div "09:30 - (Đã hủy)" at bounding box center [391, 147] width 104 height 15
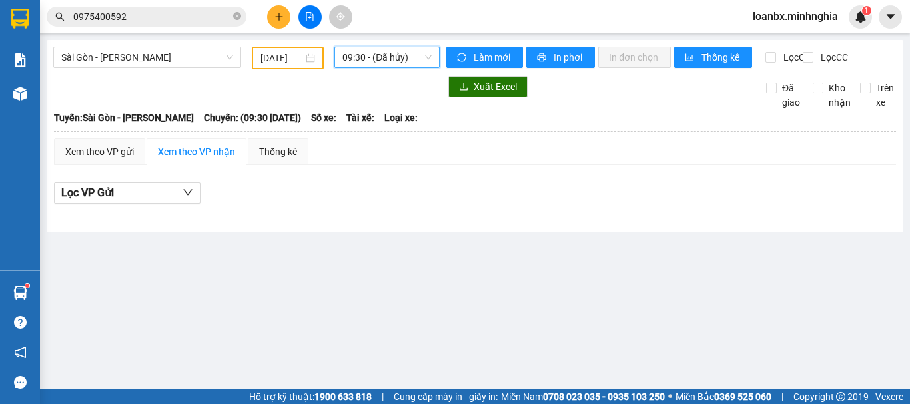
click at [401, 61] on span "09:30 - (Đã hủy)" at bounding box center [386, 57] width 89 height 20
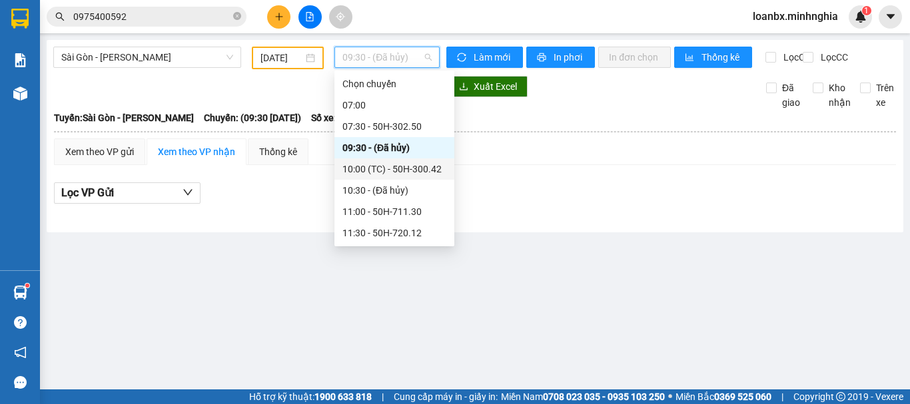
click at [390, 174] on div "10:00 (TC) - 50H-300.42" at bounding box center [394, 169] width 104 height 15
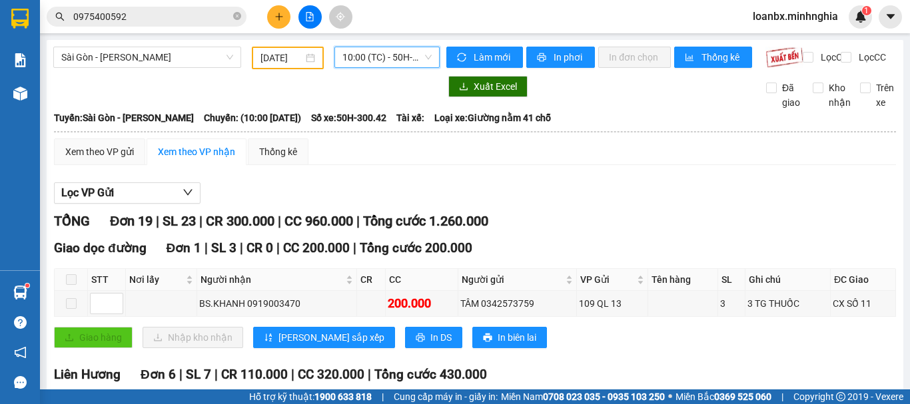
click at [356, 64] on span "10:00 (TC) - 50H-300.42" at bounding box center [386, 57] width 89 height 20
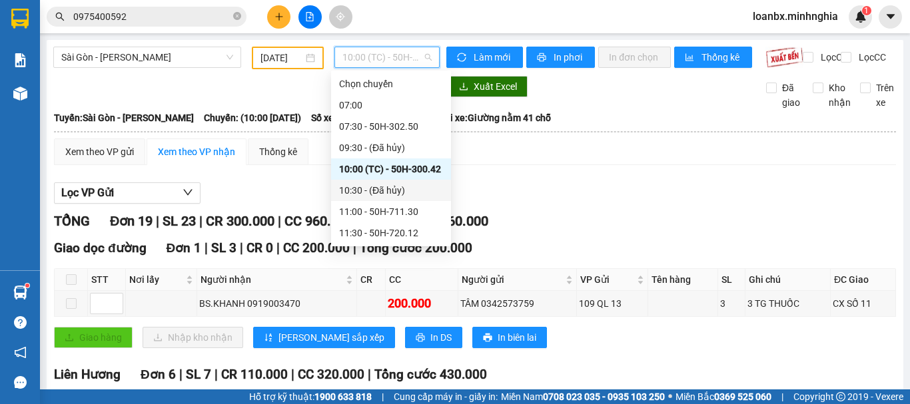
click at [374, 196] on div "10:30 - (Đã hủy)" at bounding box center [391, 190] width 104 height 15
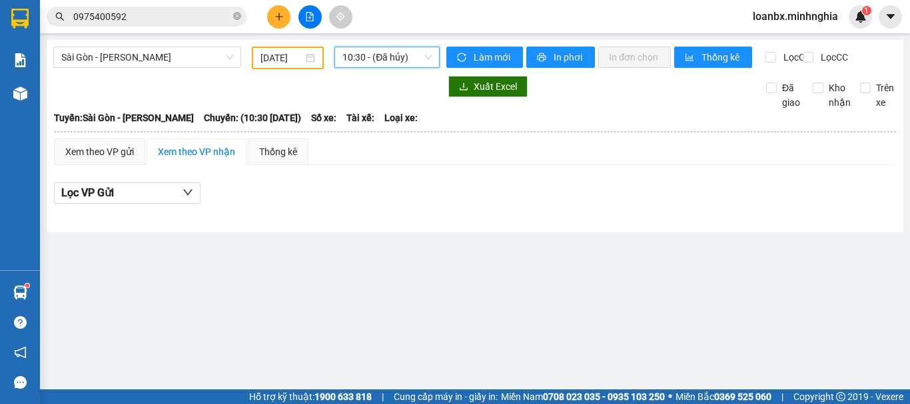
click at [411, 60] on span "10:30 - (Đã hủy)" at bounding box center [386, 57] width 89 height 20
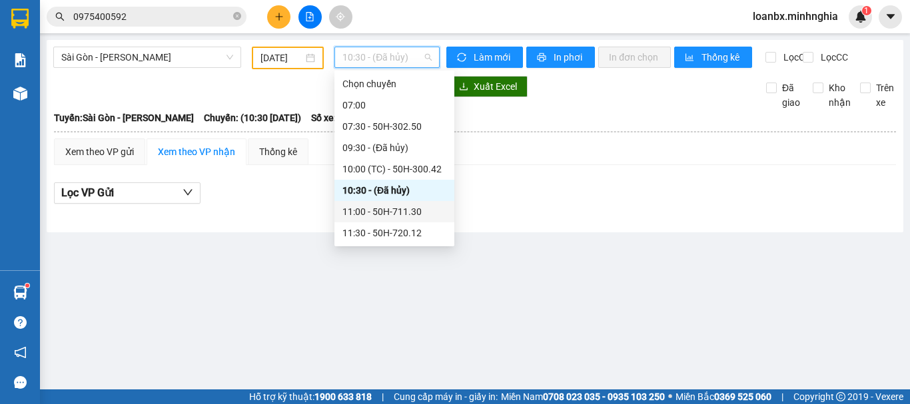
click at [384, 209] on div "11:00 - 50H-711.30" at bounding box center [394, 211] width 104 height 15
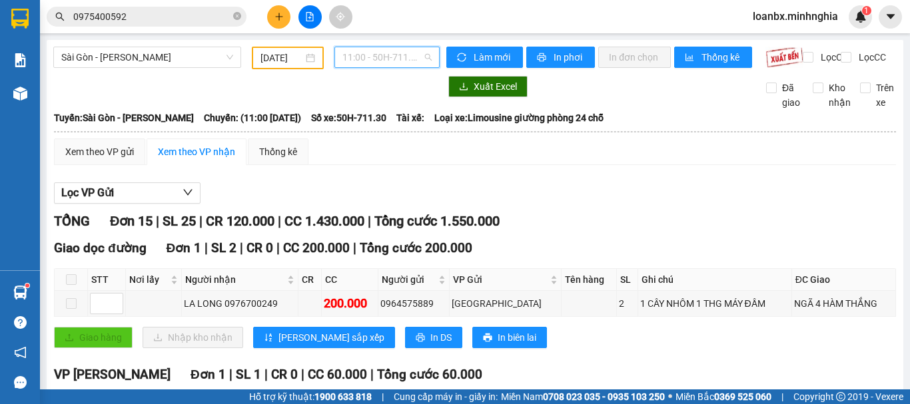
click at [371, 59] on span "11:00 - 50H-711.30" at bounding box center [386, 57] width 89 height 20
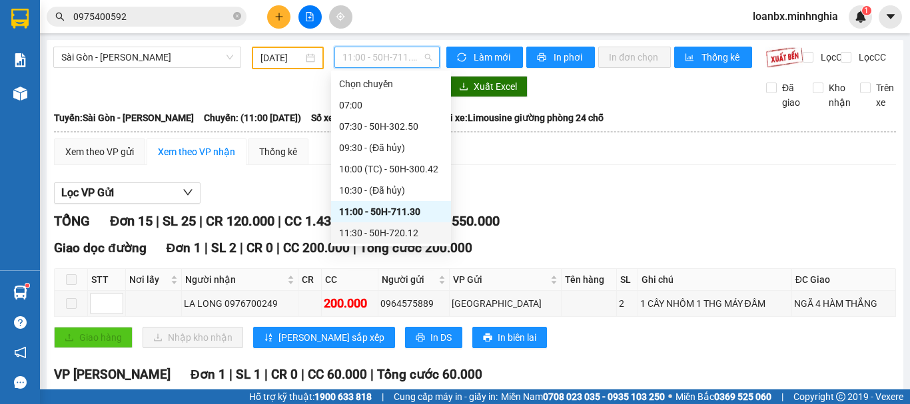
click at [362, 231] on div "11:30 - 50H-720.12" at bounding box center [391, 233] width 104 height 15
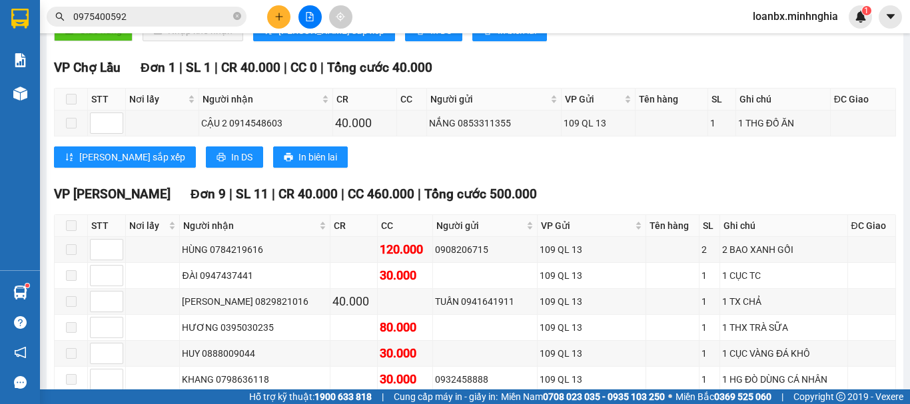
scroll to position [400, 0]
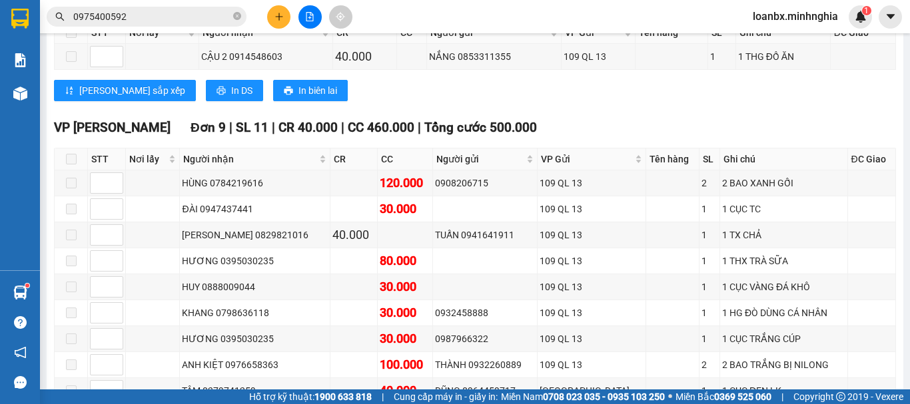
drag, startPoint x: 358, startPoint y: 232, endPoint x: 705, endPoint y: 110, distance: 367.9
click at [705, 101] on div "[PERSON_NAME] sắp xếp In DS In biên lai" at bounding box center [475, 90] width 842 height 21
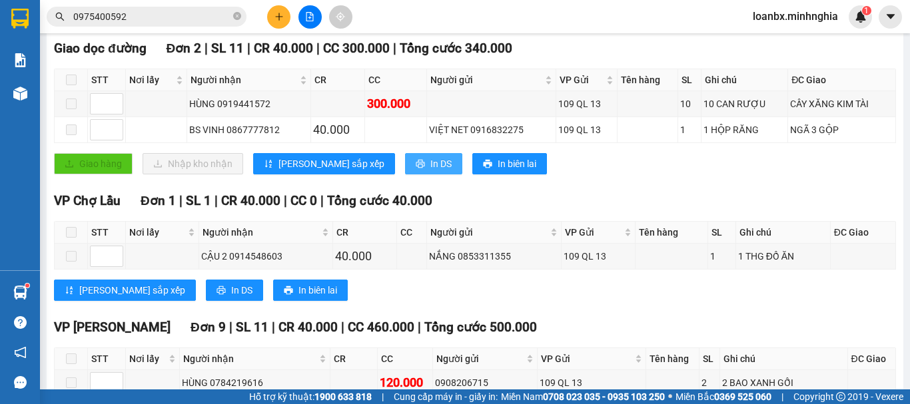
scroll to position [0, 0]
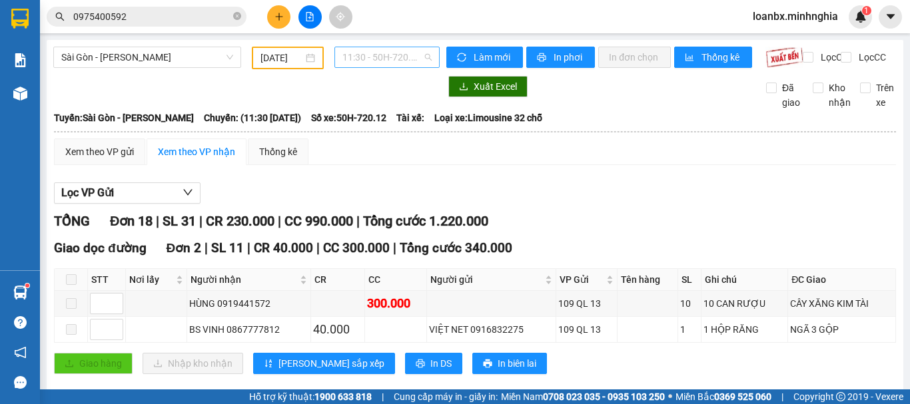
click at [376, 63] on span "11:30 - 50H-720.12" at bounding box center [386, 57] width 89 height 20
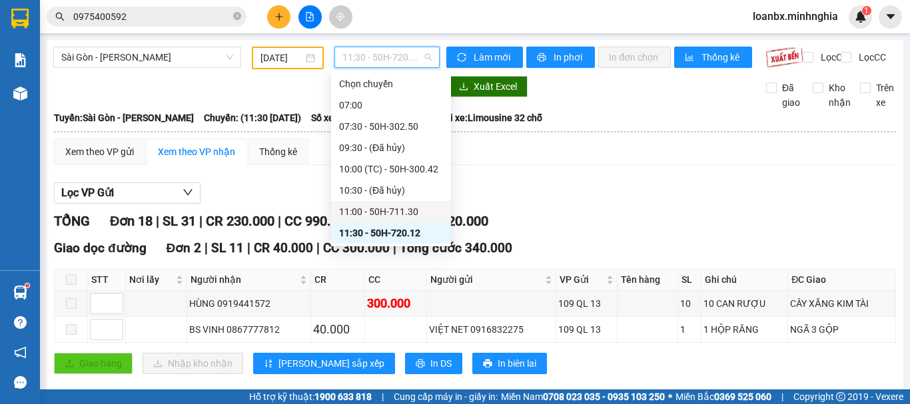
scroll to position [133, 0]
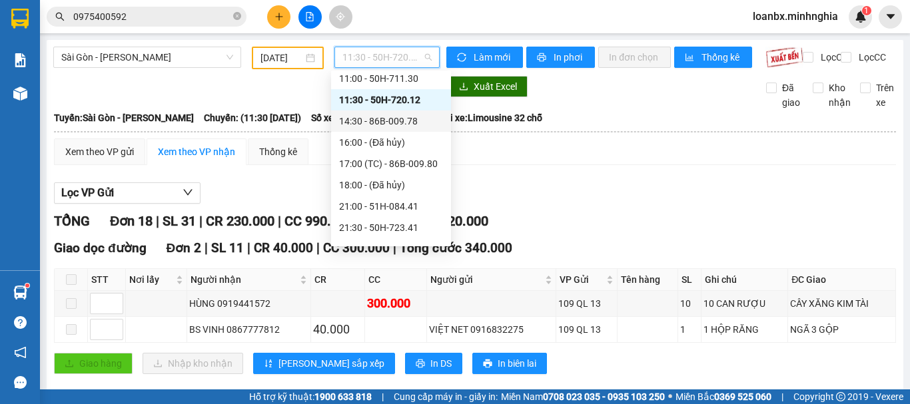
click at [402, 126] on div "14:30 - 86B-009.78" at bounding box center [391, 121] width 104 height 15
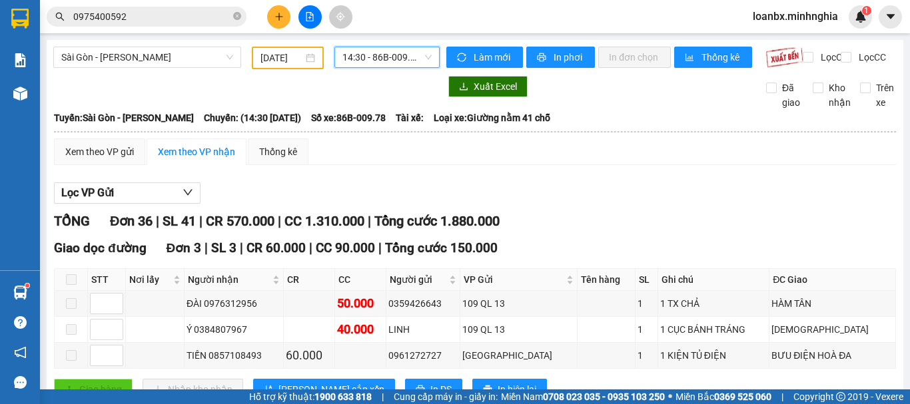
click at [386, 59] on span "14:30 - 86B-009.78" at bounding box center [386, 57] width 89 height 20
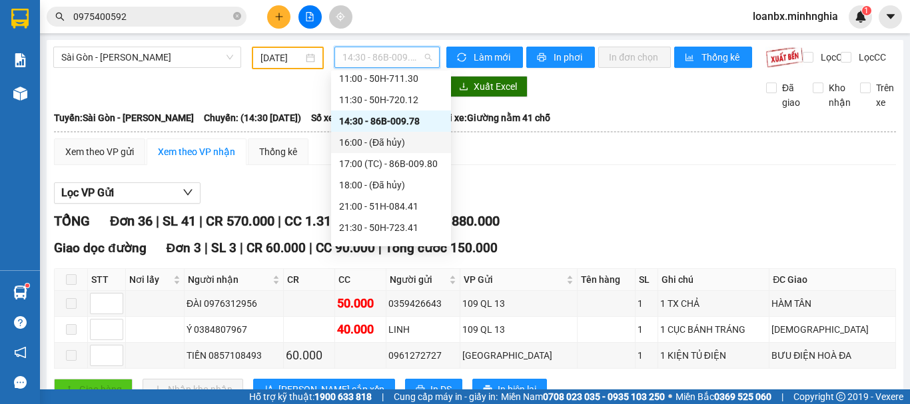
click at [386, 145] on div "16:00 - (Đã hủy)" at bounding box center [391, 142] width 104 height 15
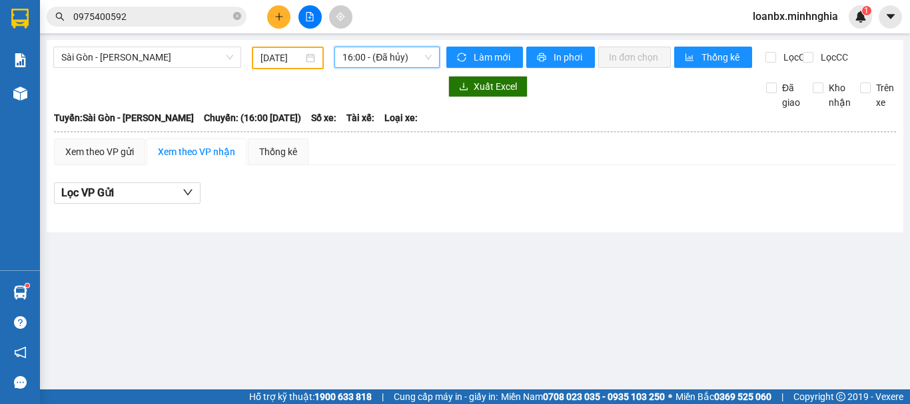
click at [362, 61] on span "16:00 - (Đã hủy)" at bounding box center [386, 57] width 89 height 20
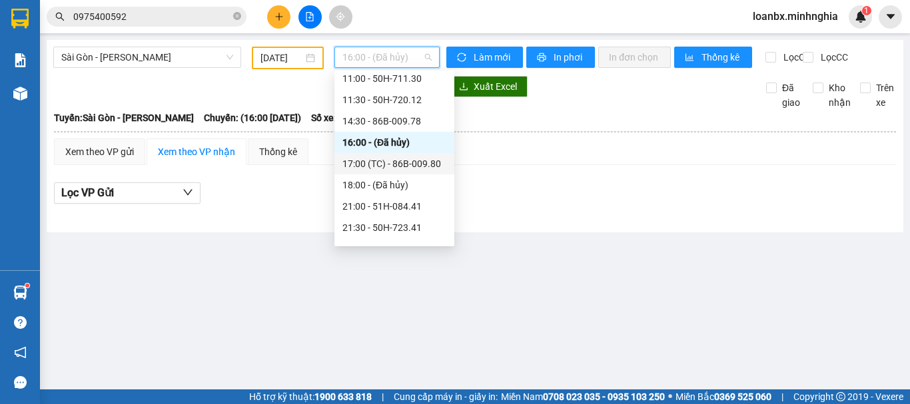
click at [377, 165] on div "17:00 (TC) - 86B-009.80" at bounding box center [394, 163] width 104 height 15
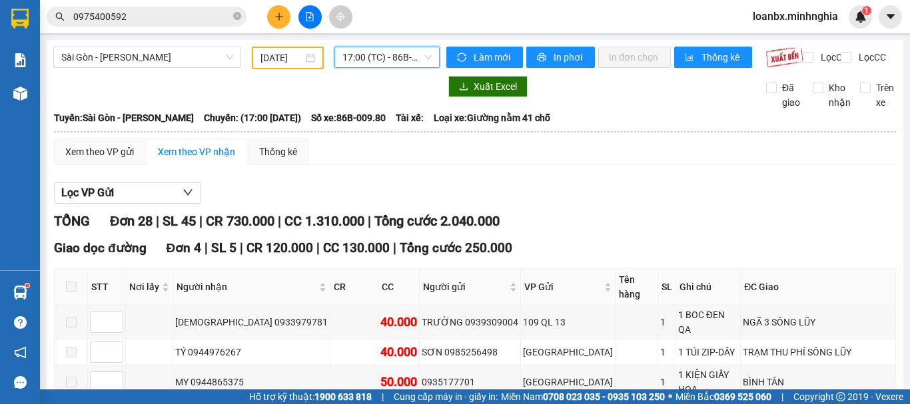
click at [373, 59] on span "17:00 (TC) - 86B-009.80" at bounding box center [386, 57] width 89 height 20
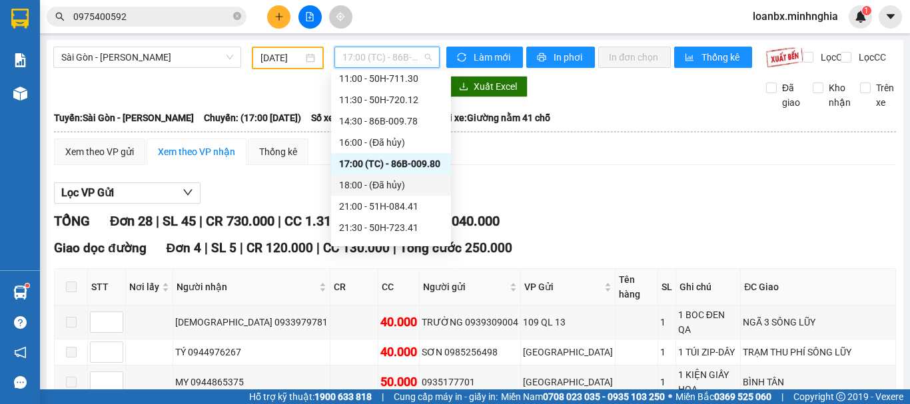
click at [382, 192] on div "18:00 - (Đã hủy)" at bounding box center [391, 184] width 120 height 21
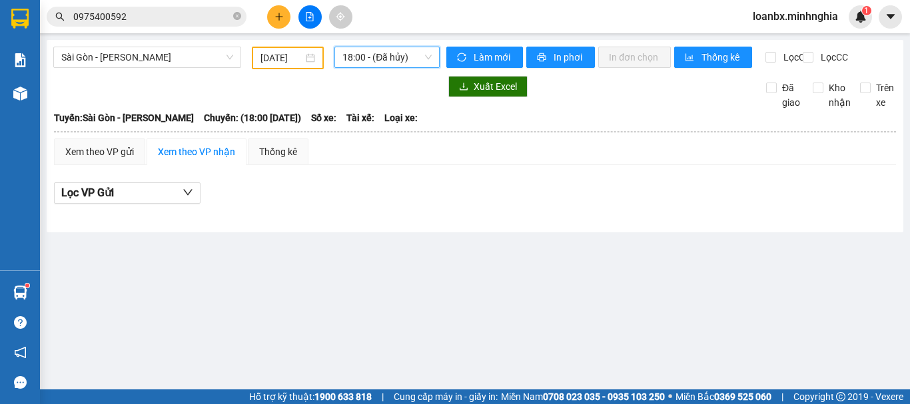
click at [396, 53] on span "18:00 - (Đã hủy)" at bounding box center [386, 57] width 89 height 20
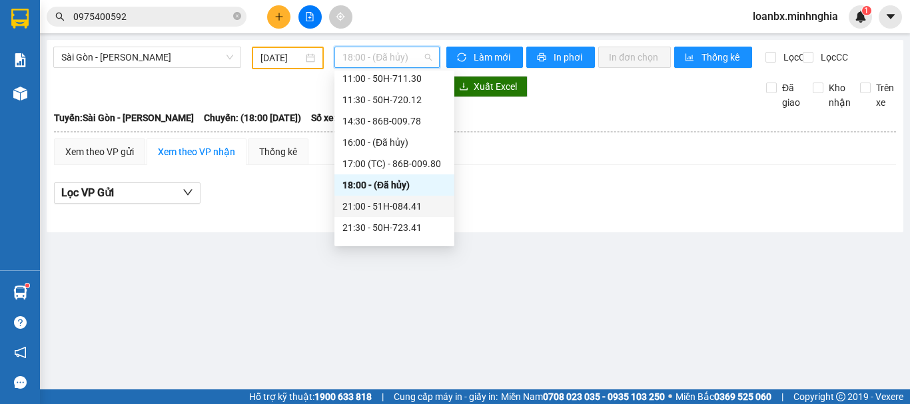
click at [382, 210] on div "21:00 - 51H-084.41" at bounding box center [394, 206] width 104 height 15
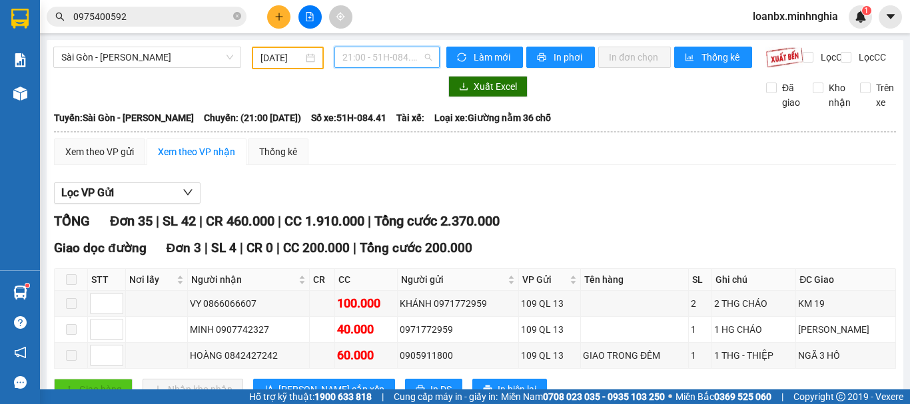
click at [394, 53] on span "21:00 - 51H-084.41" at bounding box center [386, 57] width 89 height 20
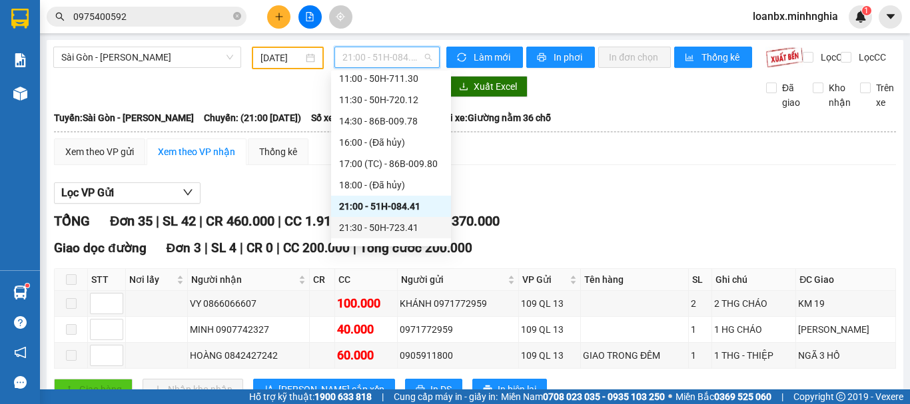
click at [380, 228] on div "21:30 - 50H-723.41" at bounding box center [391, 227] width 104 height 15
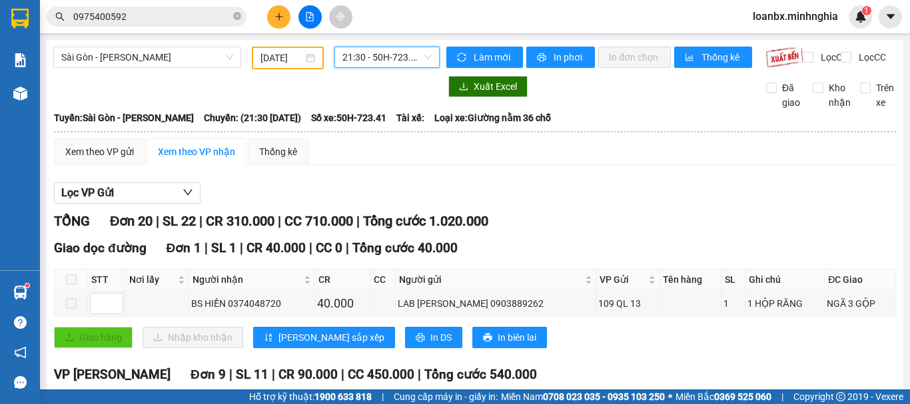
click at [371, 52] on span "21:30 - 50H-723.41" at bounding box center [386, 57] width 89 height 20
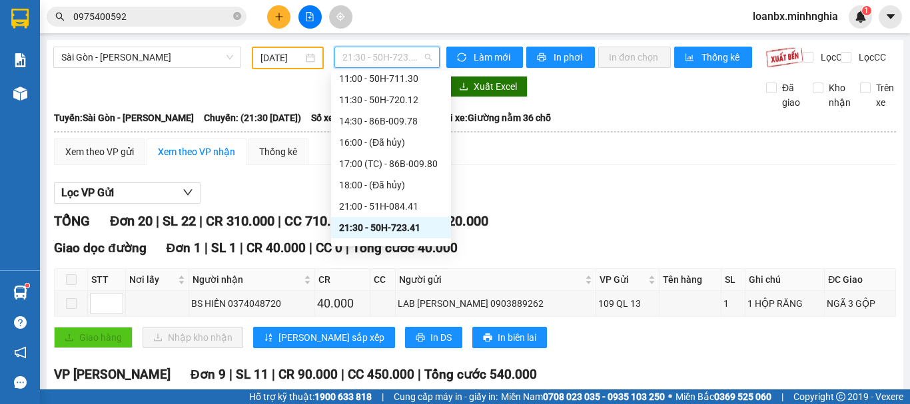
scroll to position [192, 0]
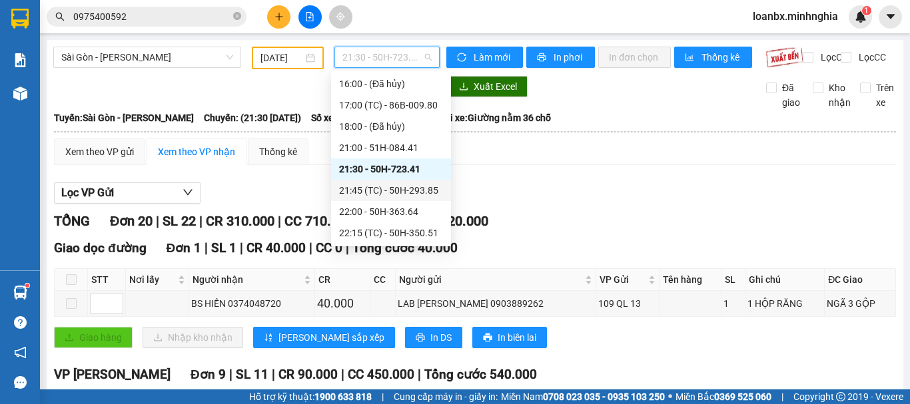
click at [388, 184] on div "21:45 (TC) - 50H-293.85" at bounding box center [391, 190] width 104 height 15
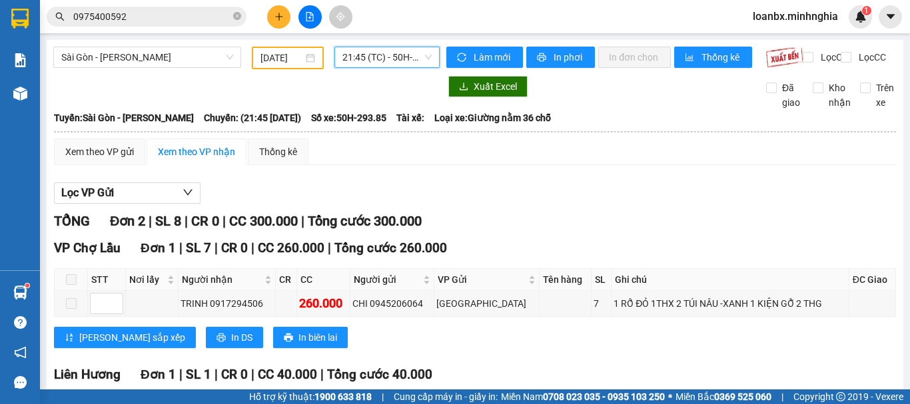
click at [368, 51] on span "21:45 (TC) - 50H-293.85" at bounding box center [386, 57] width 89 height 20
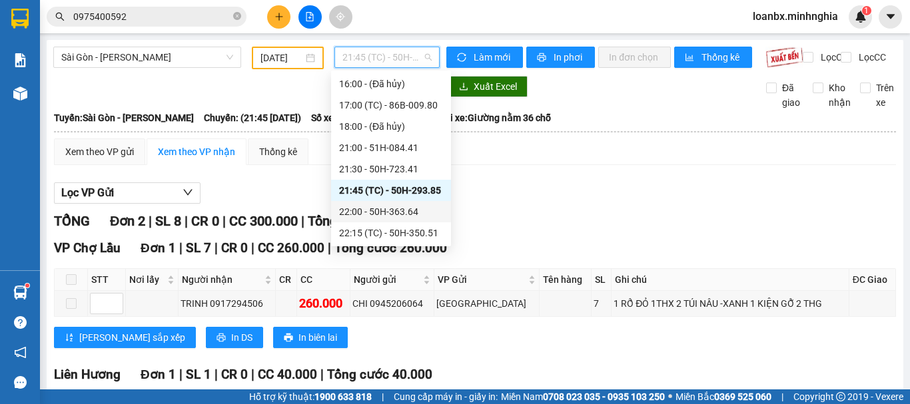
click at [367, 212] on div "22:00 - 50H-363.64" at bounding box center [391, 211] width 104 height 15
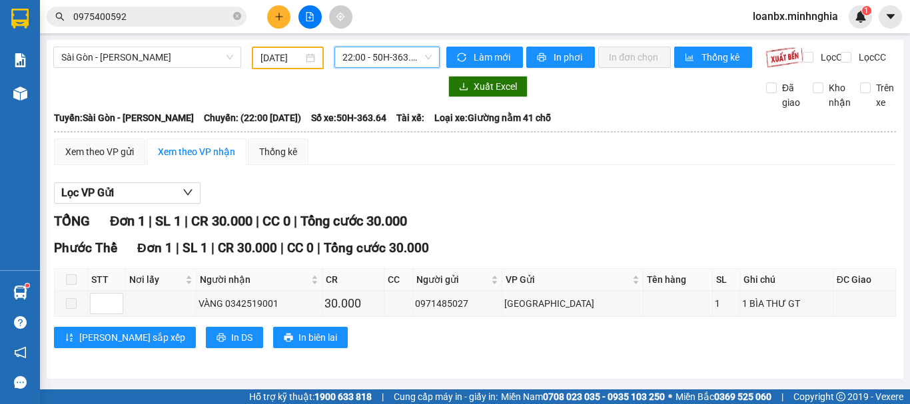
scroll to position [6, 0]
click at [390, 57] on span "22:00 - 50H-363.64" at bounding box center [386, 57] width 89 height 20
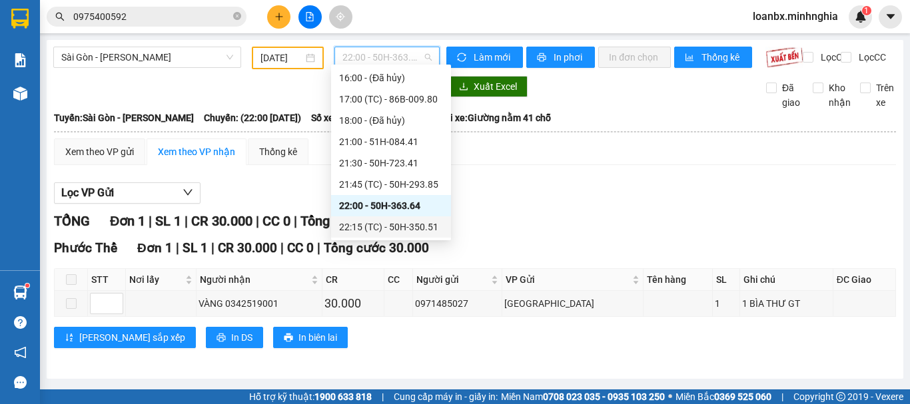
click at [402, 230] on div "22:15 (TC) - 50H-350.51" at bounding box center [391, 227] width 104 height 15
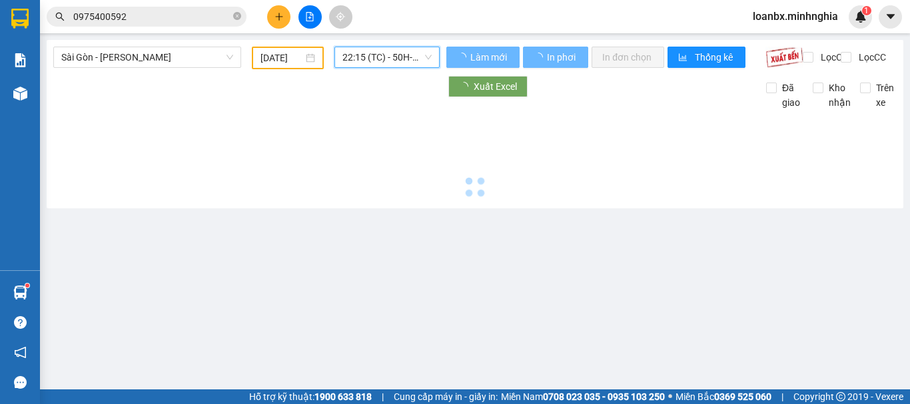
scroll to position [0, 0]
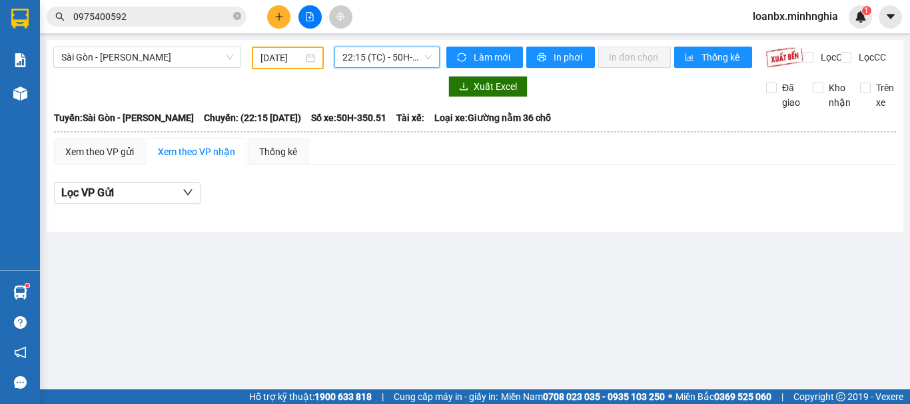
click at [188, 17] on input "0975400592" at bounding box center [151, 16] width 157 height 15
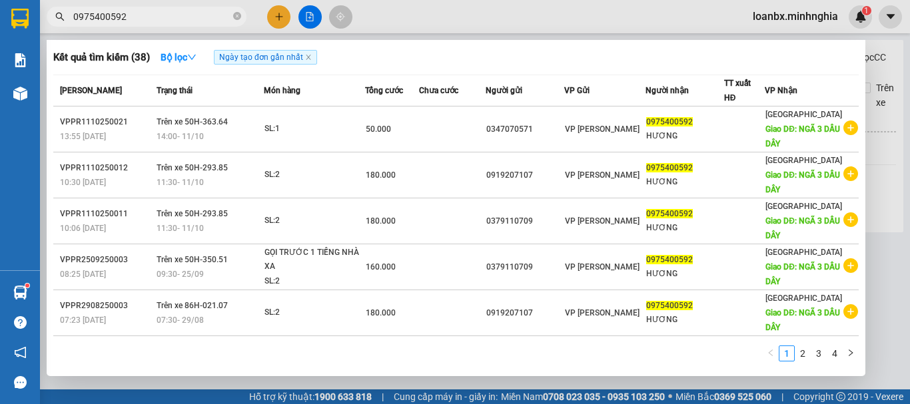
click at [188, 17] on input "0975400592" at bounding box center [151, 16] width 157 height 15
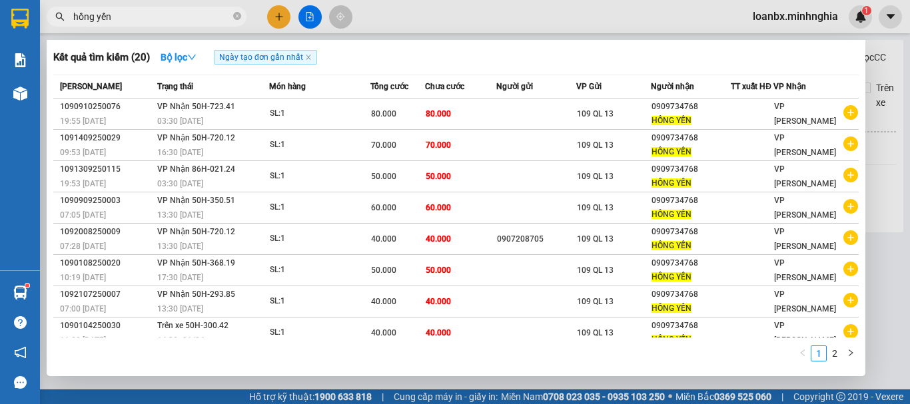
type input "hồng yến"
click at [443, 27] on div at bounding box center [455, 202] width 910 height 404
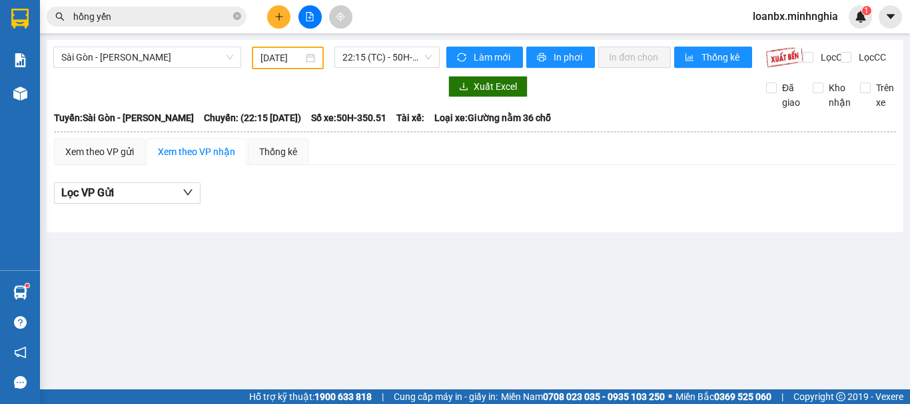
click at [259, 53] on div "[DATE]" at bounding box center [288, 58] width 72 height 23
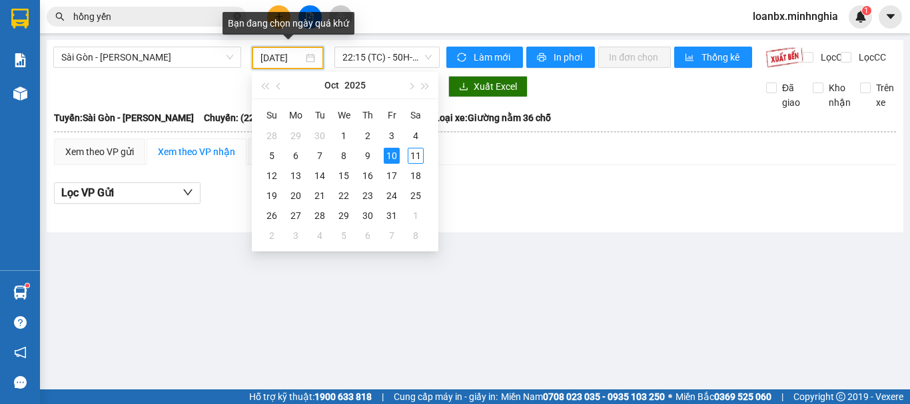
click at [278, 59] on input "[DATE]" at bounding box center [281, 58] width 43 height 15
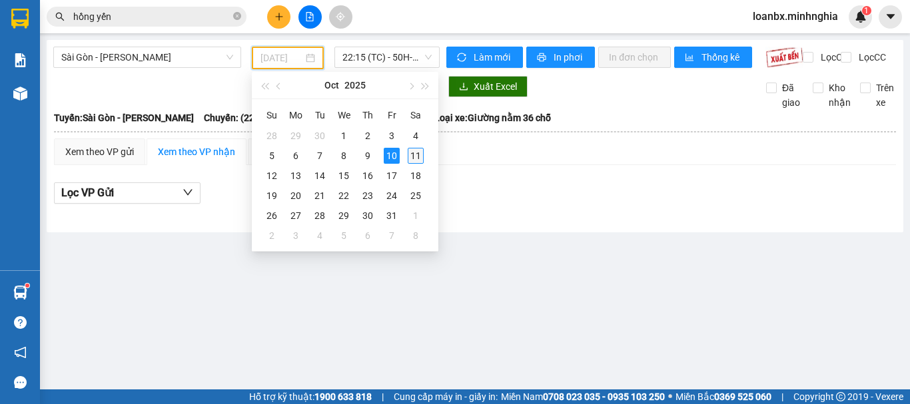
click at [416, 159] on div "11" at bounding box center [416, 156] width 16 height 16
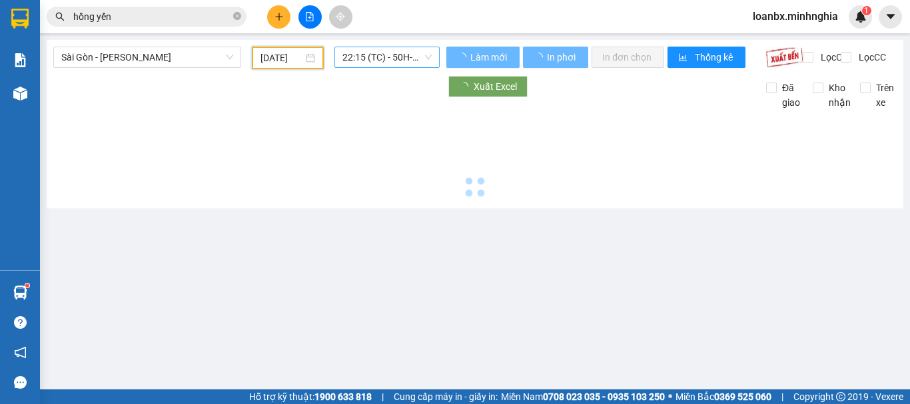
type input "[DATE]"
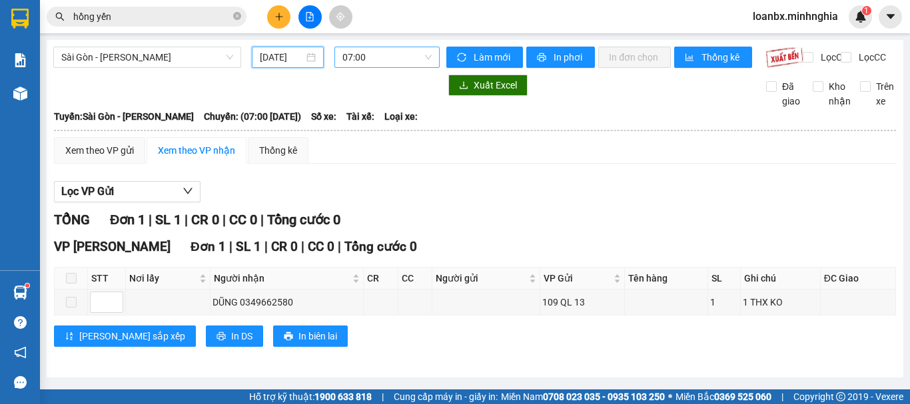
scroll to position [0, 3]
click at [402, 56] on span "07:00" at bounding box center [386, 57] width 89 height 20
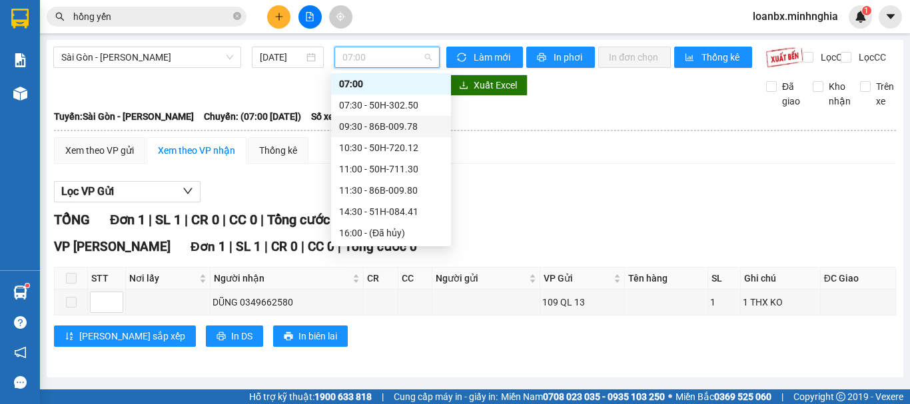
click at [387, 119] on div "09:30 - 86B-009.78" at bounding box center [391, 126] width 120 height 21
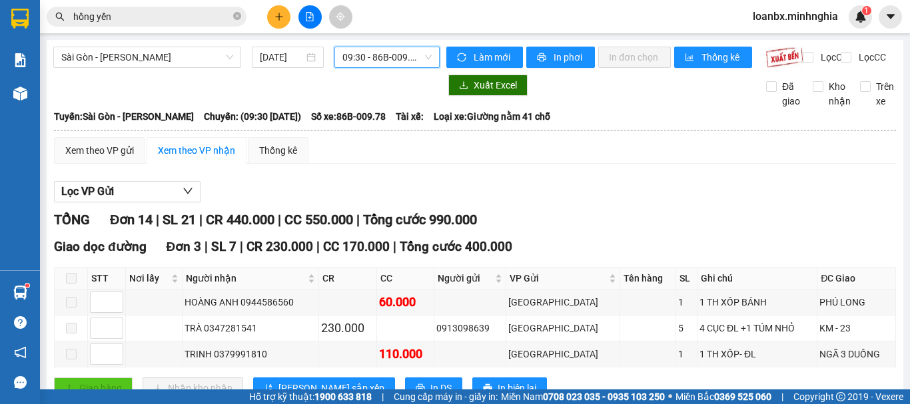
click at [351, 56] on span "09:30 - 86B-009.78" at bounding box center [386, 57] width 89 height 20
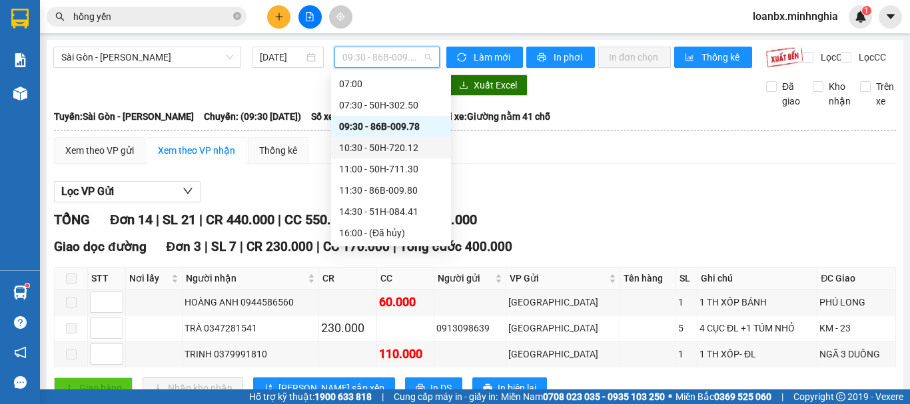
click at [380, 149] on div "10:30 - 50H-720.12" at bounding box center [391, 147] width 104 height 15
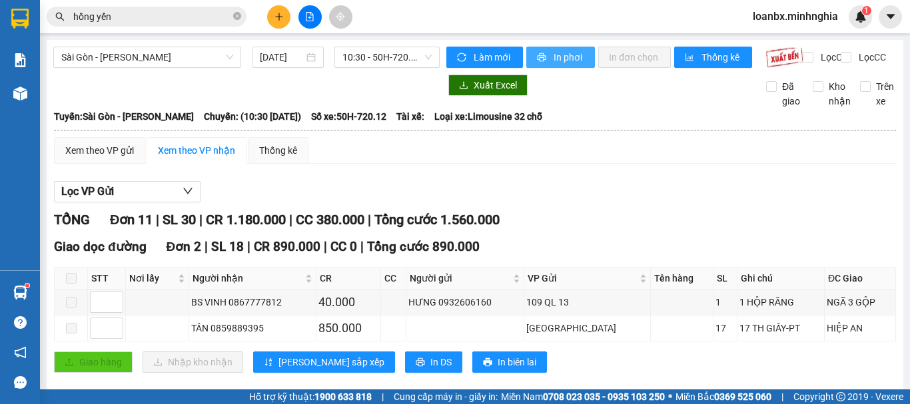
click at [547, 47] on button "In phơi" at bounding box center [560, 57] width 69 height 21
click at [404, 47] on span "10:30 - 50H-720.12" at bounding box center [386, 57] width 89 height 20
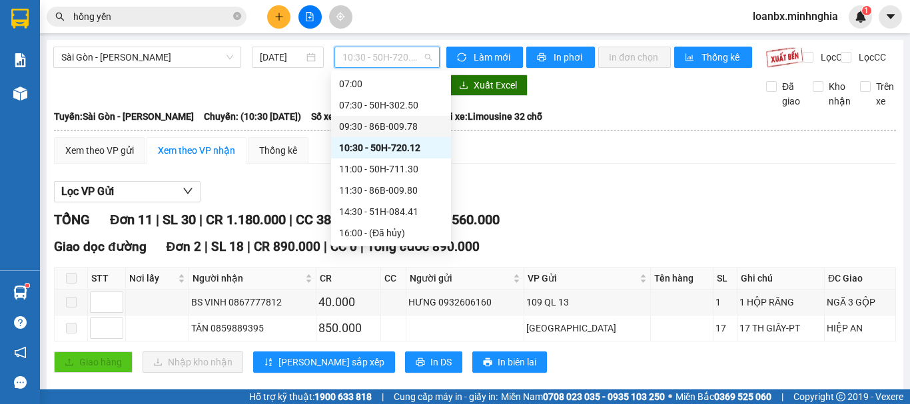
click at [379, 127] on div "09:30 - 86B-009.78" at bounding box center [391, 126] width 104 height 15
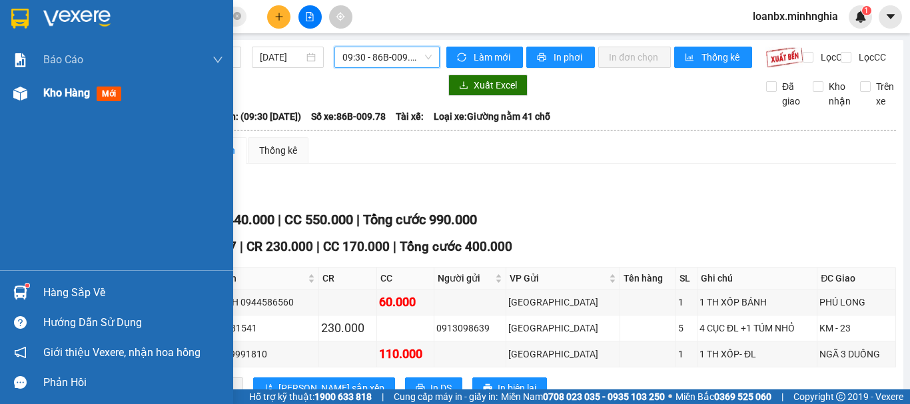
click at [17, 106] on div "Kho hàng mới" at bounding box center [116, 93] width 233 height 33
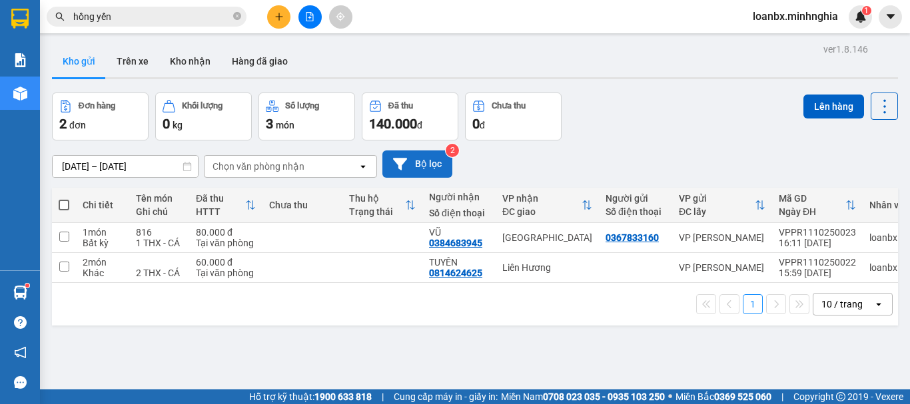
click at [413, 172] on button "Bộ lọc" at bounding box center [417, 163] width 70 height 27
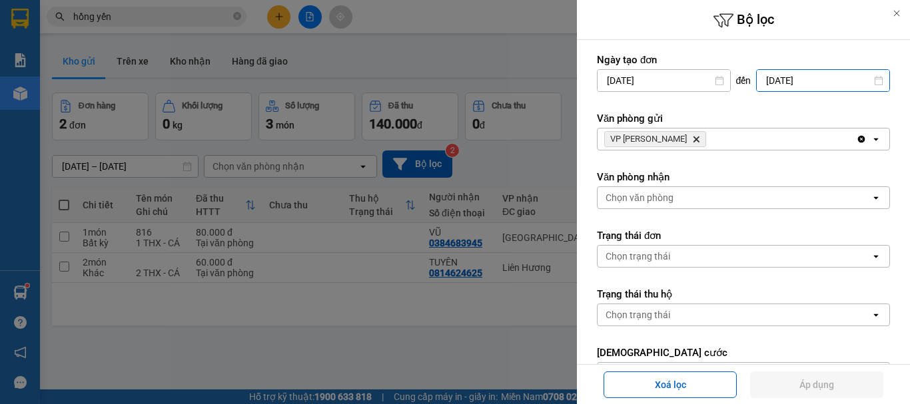
drag, startPoint x: 776, startPoint y: 79, endPoint x: 782, endPoint y: 99, distance: 20.9
click at [778, 79] on input "[DATE]" at bounding box center [822, 80] width 133 height 21
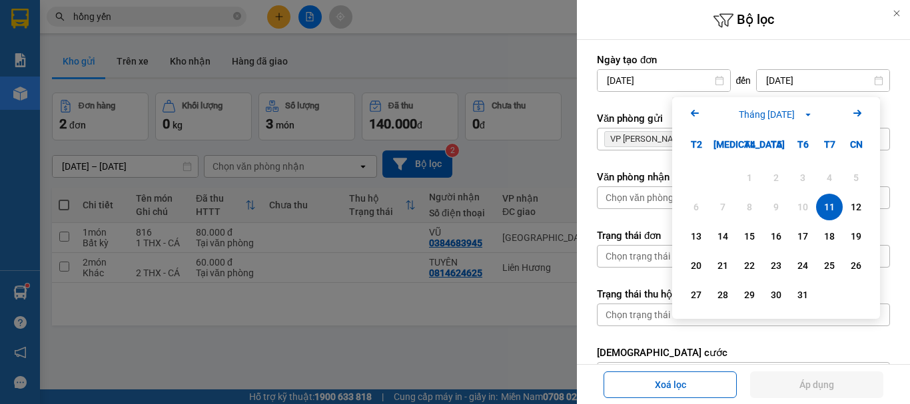
click at [823, 206] on div "11" at bounding box center [829, 207] width 19 height 16
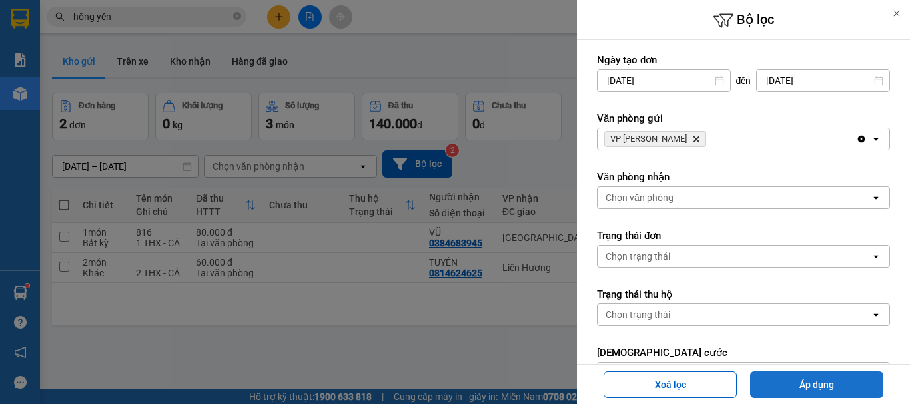
click at [808, 382] on button "Áp dụng" at bounding box center [816, 385] width 133 height 27
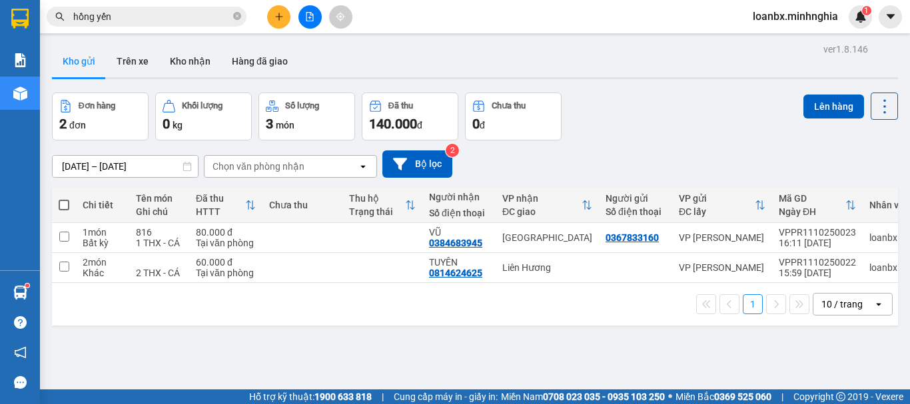
click at [322, 31] on div "Kết quả tìm kiếm ( 20 ) Bộ lọc Ngày tạo đơn gần nhất Mã ĐH Trạng thái Món hàng …" at bounding box center [455, 16] width 910 height 33
click at [306, 20] on icon "file-add" at bounding box center [309, 16] width 9 height 9
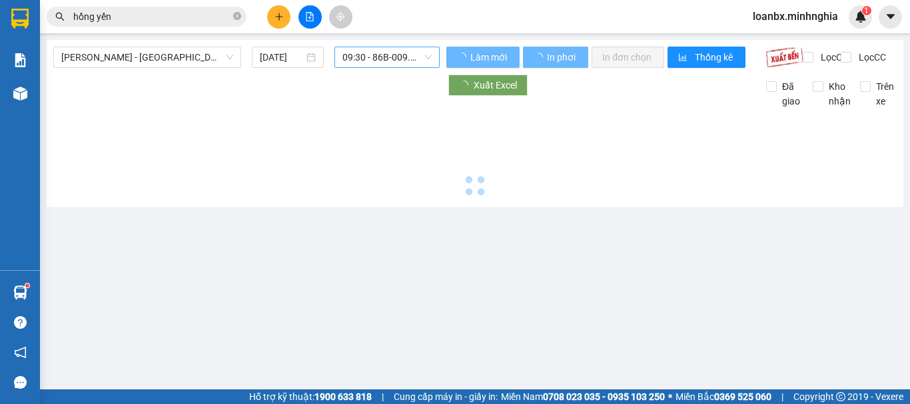
click at [380, 57] on span "09:30 - 86B-009.78" at bounding box center [386, 57] width 89 height 20
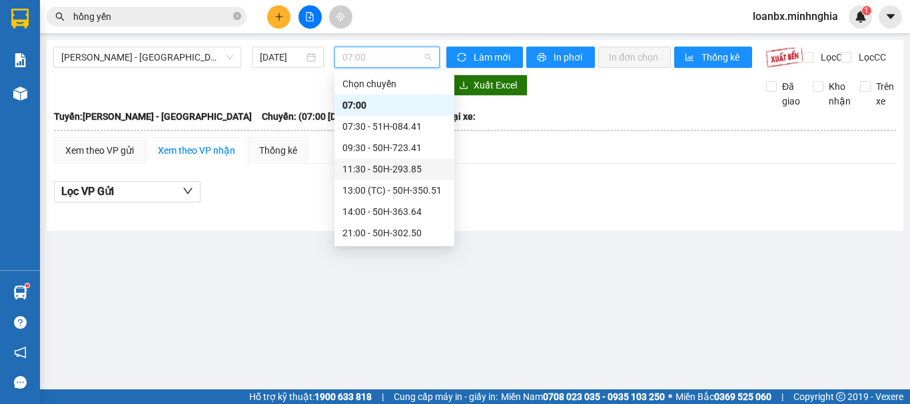
click at [381, 171] on div "11:30 - 50H-293.85" at bounding box center [394, 169] width 104 height 15
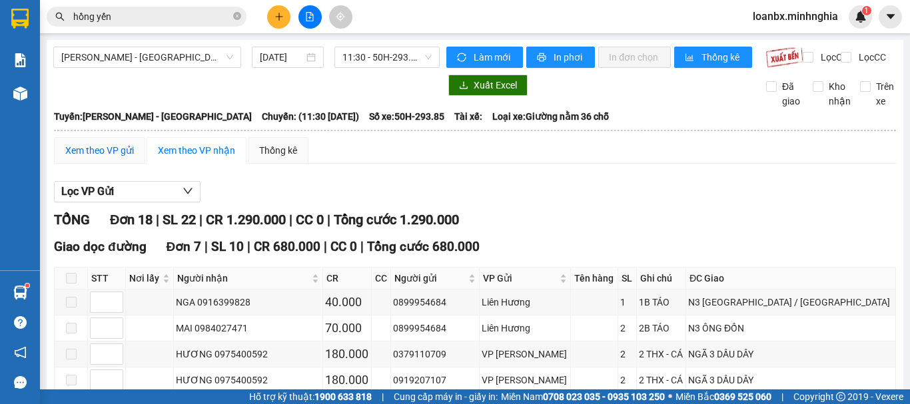
click at [109, 158] on div "Xem theo VP gửi" at bounding box center [99, 150] width 69 height 15
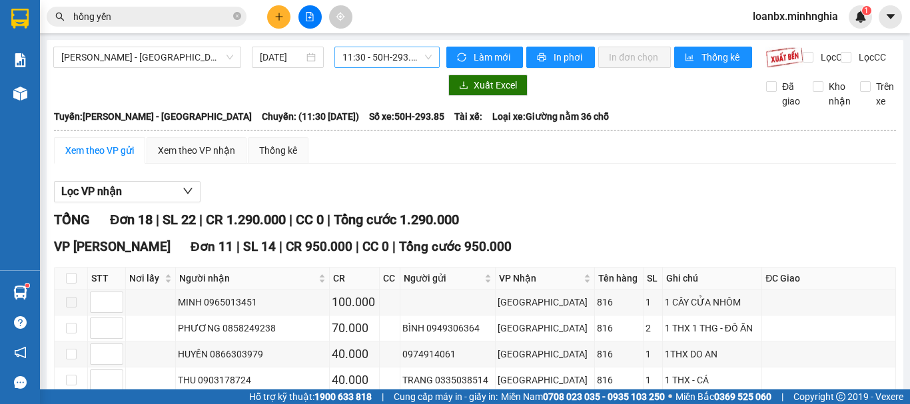
click at [388, 62] on span "11:30 - 50H-293.85" at bounding box center [386, 57] width 89 height 20
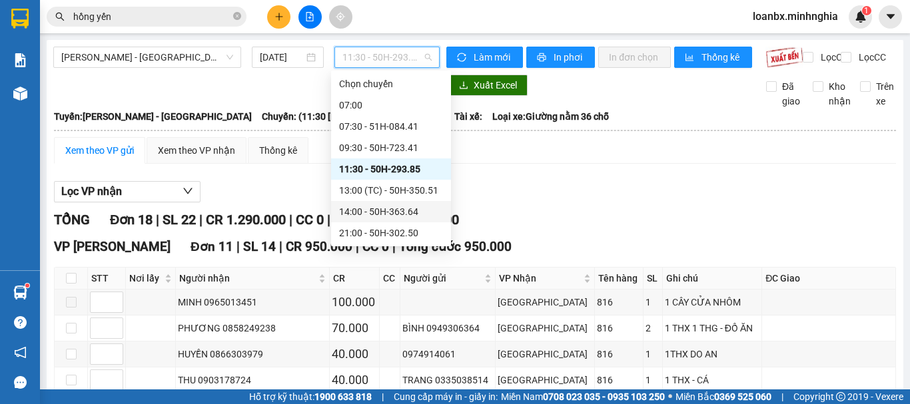
click at [393, 203] on div "14:00 - 50H-363.64" at bounding box center [391, 211] width 120 height 21
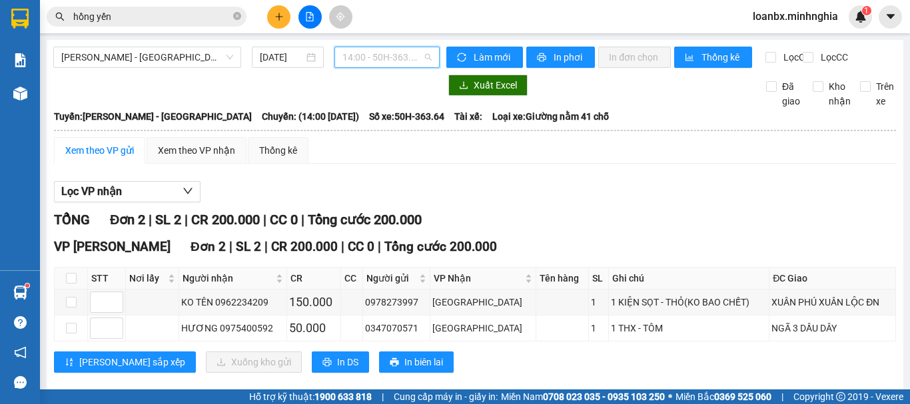
click at [372, 59] on span "14:00 - 50H-363.64" at bounding box center [386, 57] width 89 height 20
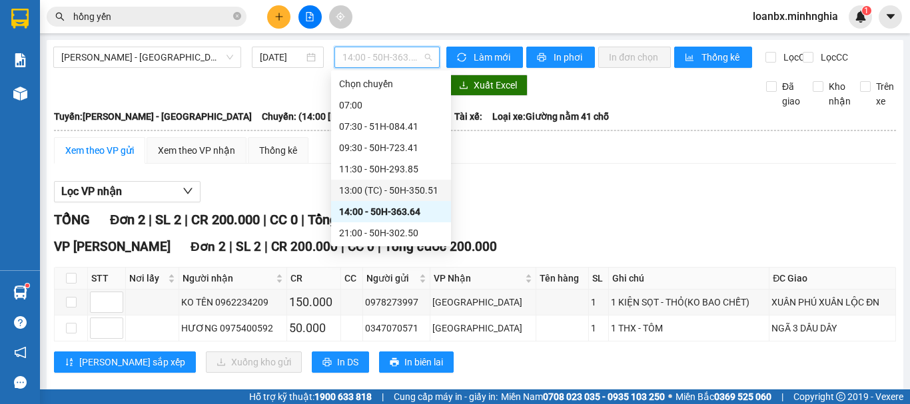
click at [375, 187] on div "13:00 (TC) - 50H-350.51" at bounding box center [391, 190] width 104 height 15
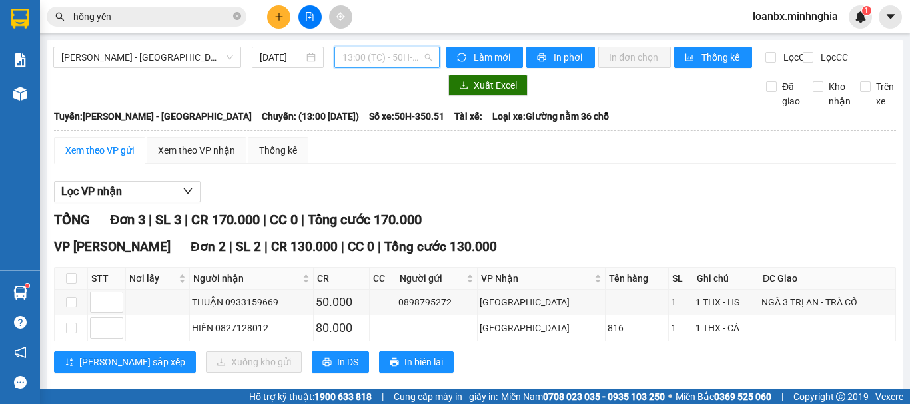
click at [346, 56] on span "13:00 (TC) - 50H-350.51" at bounding box center [386, 57] width 89 height 20
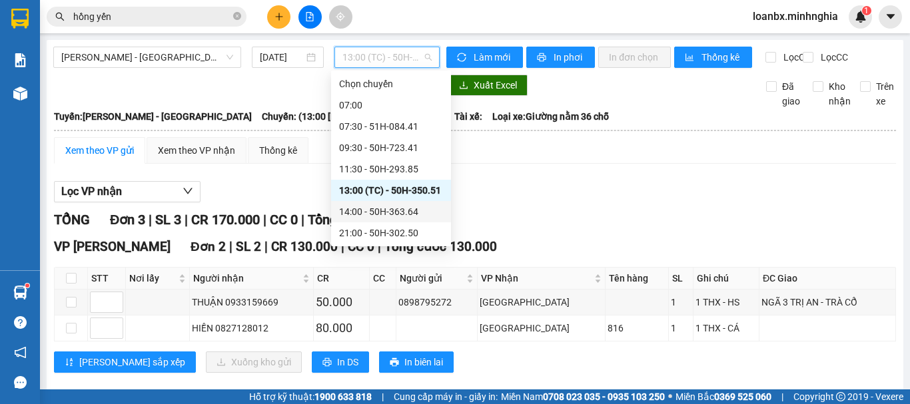
click at [376, 214] on div "14:00 - 50H-363.64" at bounding box center [391, 211] width 104 height 15
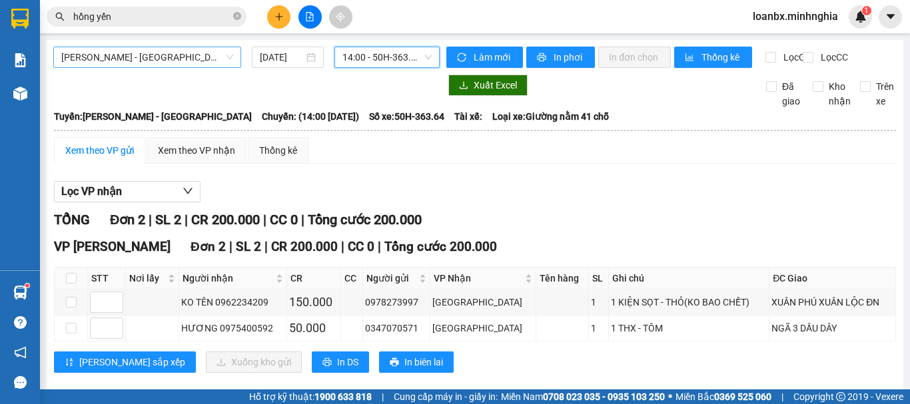
click at [151, 59] on span "[PERSON_NAME] - [GEOGRAPHIC_DATA]" at bounding box center [147, 57] width 172 height 20
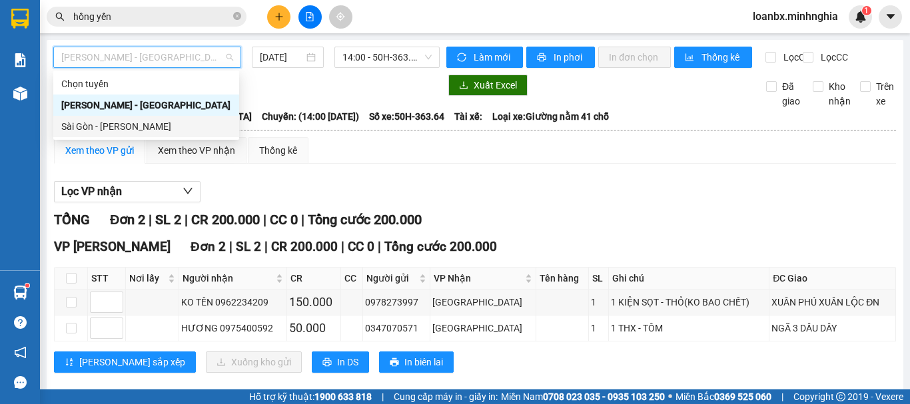
click at [123, 129] on div "Sài Gòn - [PERSON_NAME]" at bounding box center [146, 126] width 170 height 15
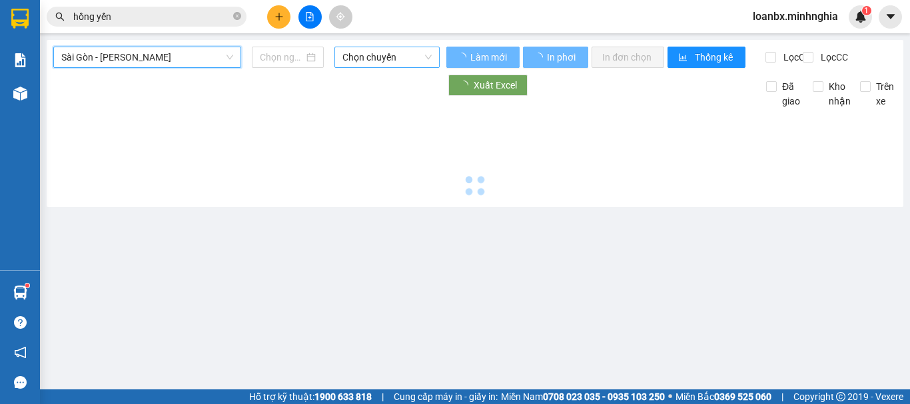
type input "[DATE]"
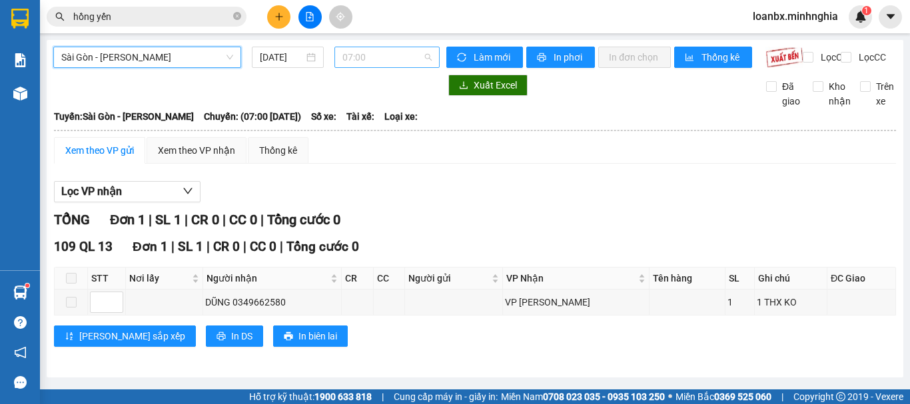
click at [366, 63] on span "07:00" at bounding box center [386, 57] width 89 height 20
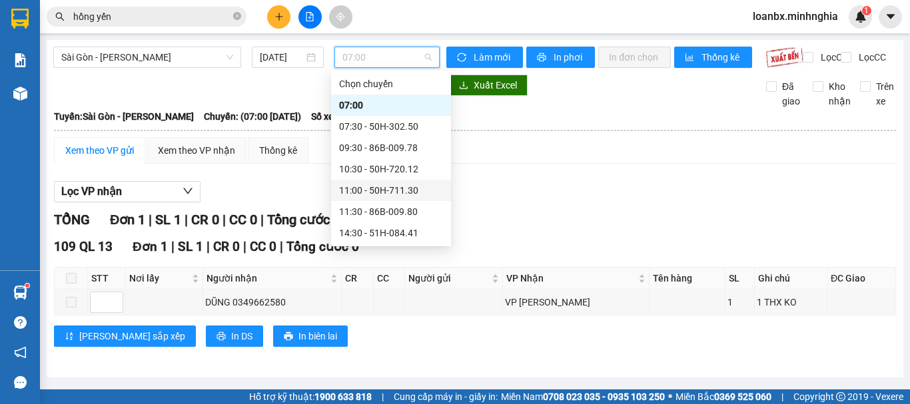
click at [370, 191] on div "11:00 - 50H-711.30" at bounding box center [391, 190] width 104 height 15
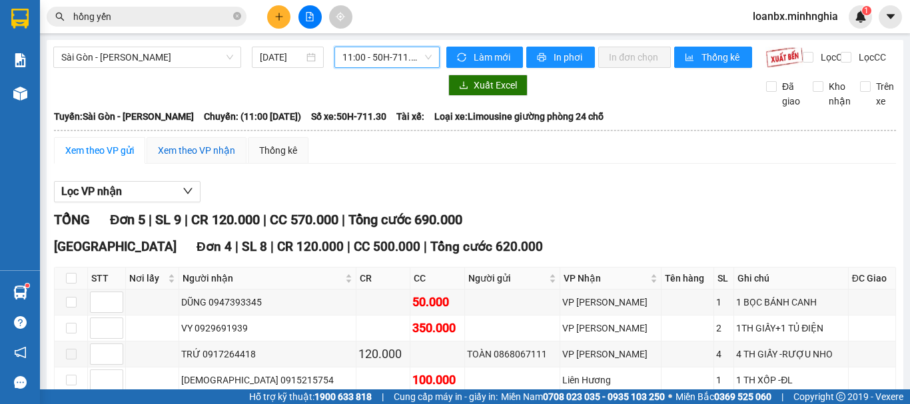
click at [178, 158] on div "Xem theo VP nhận" at bounding box center [196, 150] width 77 height 15
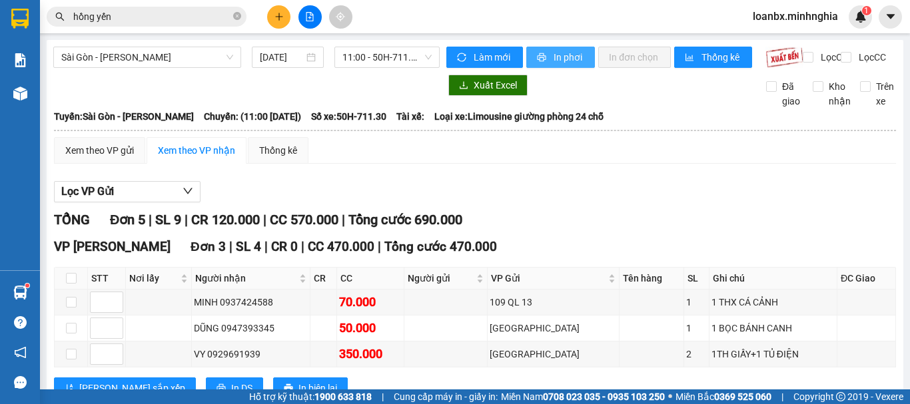
click at [546, 65] on button "In phơi" at bounding box center [560, 57] width 69 height 21
click at [411, 61] on span "11:00 - 50H-711.30" at bounding box center [386, 57] width 89 height 20
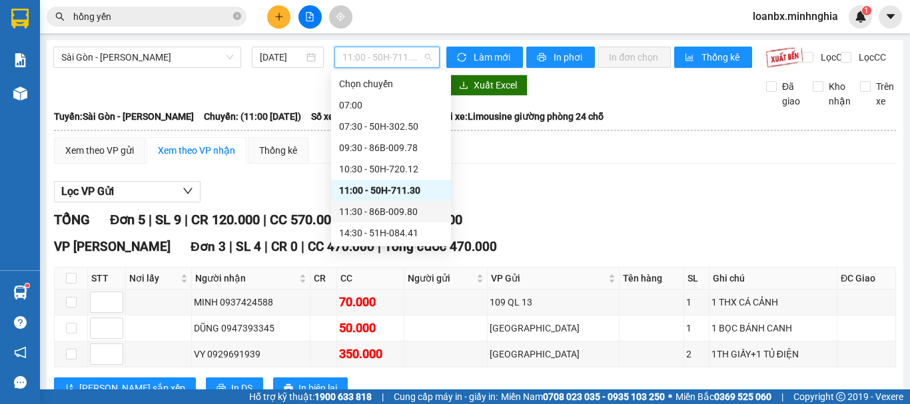
click at [376, 212] on div "11:30 - 86B-009.80" at bounding box center [391, 211] width 104 height 15
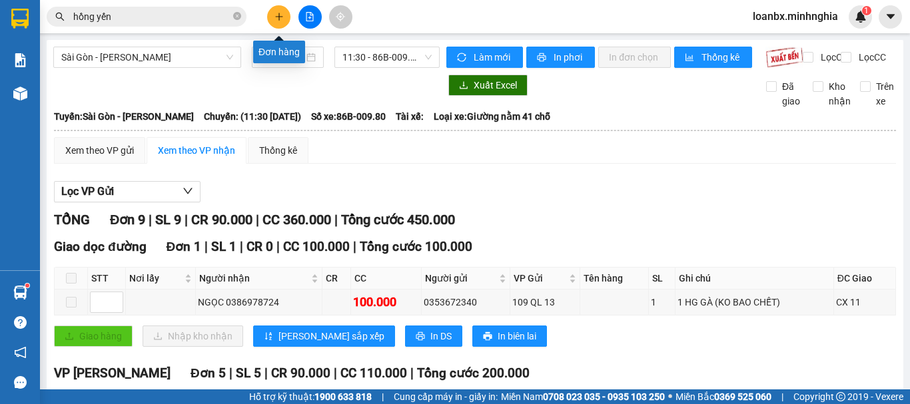
click at [274, 13] on icon "plus" at bounding box center [278, 16] width 9 height 9
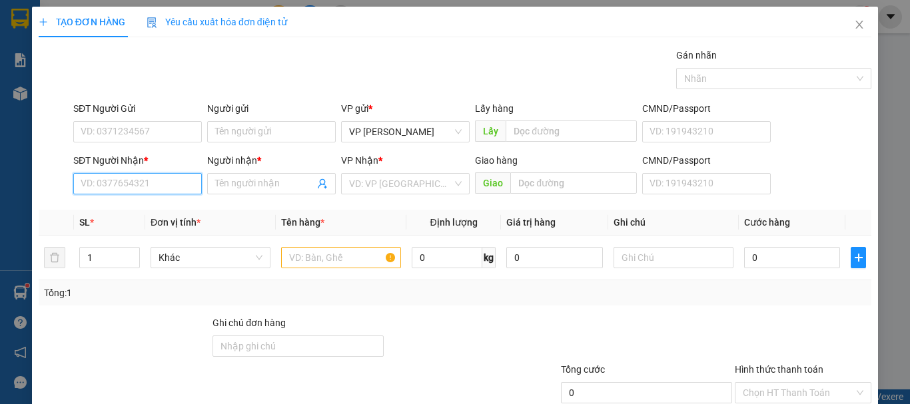
click at [129, 187] on input "SĐT Người Nhận *" at bounding box center [137, 183] width 129 height 21
type input "3"
type input "0376710934"
click at [136, 215] on div "0376710934 - THẮNG" at bounding box center [136, 210] width 111 height 15
type input "THẮNG"
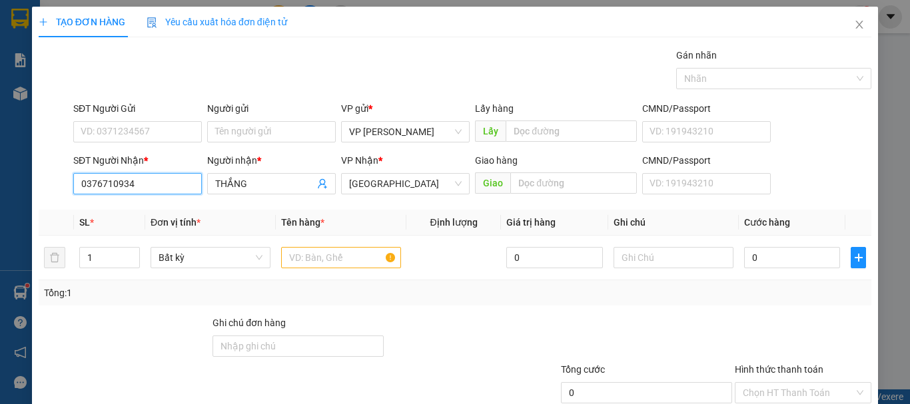
type input "0376710934"
drag, startPoint x: 123, startPoint y: 143, endPoint x: 127, endPoint y: 137, distance: 8.1
click at [123, 142] on div "SĐT Người Gửi VD: 0371234567" at bounding box center [137, 124] width 129 height 47
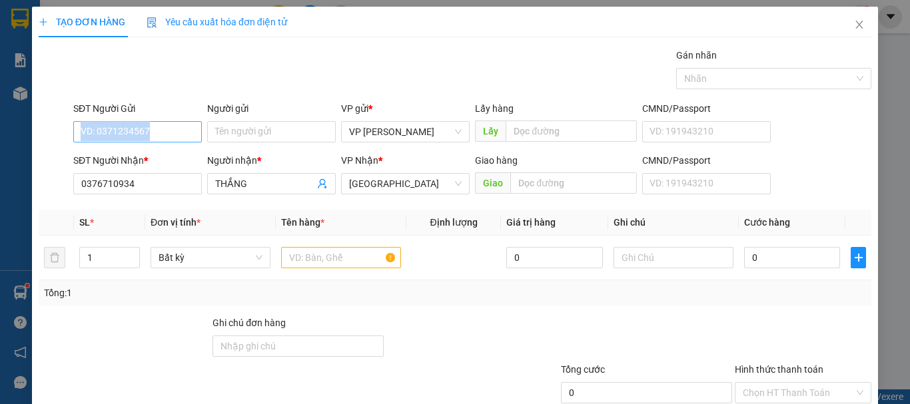
click at [130, 134] on input "SĐT Người Gửi" at bounding box center [137, 131] width 129 height 21
type input "0585706751"
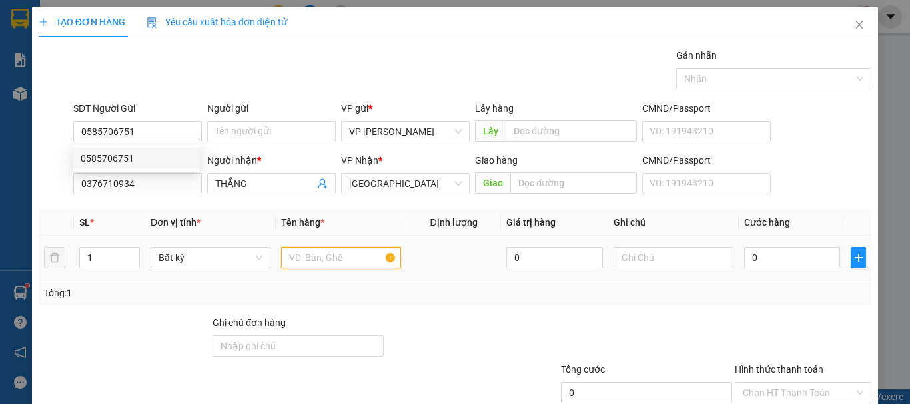
click at [344, 258] on input "text" at bounding box center [341, 257] width 120 height 21
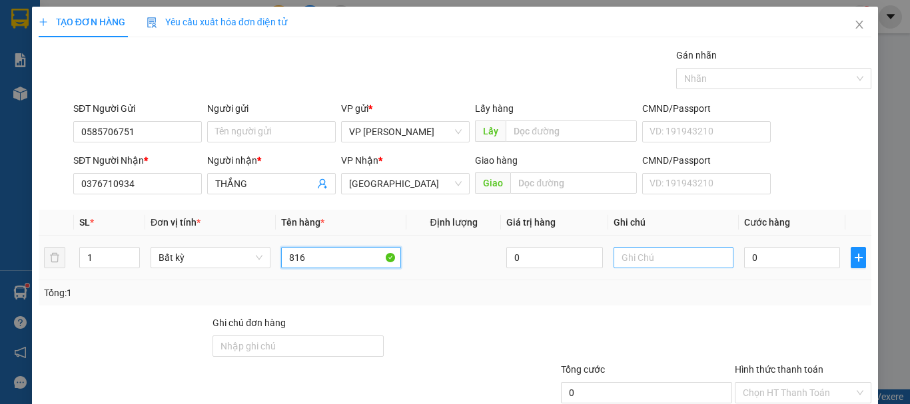
type input "816"
click at [636, 268] on input "text" at bounding box center [673, 257] width 120 height 21
drag, startPoint x: 636, startPoint y: 268, endPoint x: 623, endPoint y: 260, distance: 14.6
click at [623, 260] on input "text" at bounding box center [673, 257] width 120 height 21
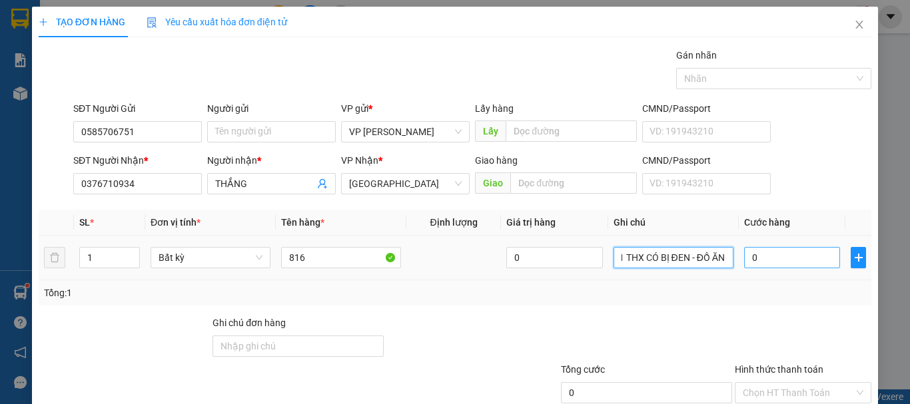
type input "1 THX CÓ BỊ ĐEN - ĐỒ ĂN"
click at [750, 260] on input "0" at bounding box center [792, 257] width 96 height 21
type input "4"
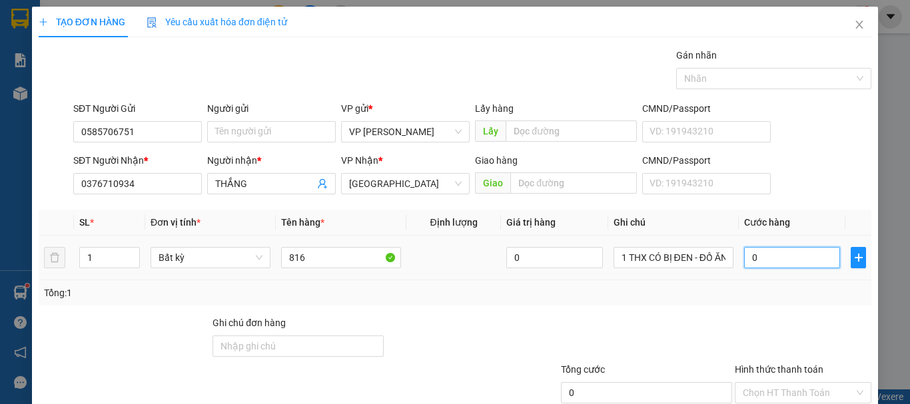
type input "4"
type input "40"
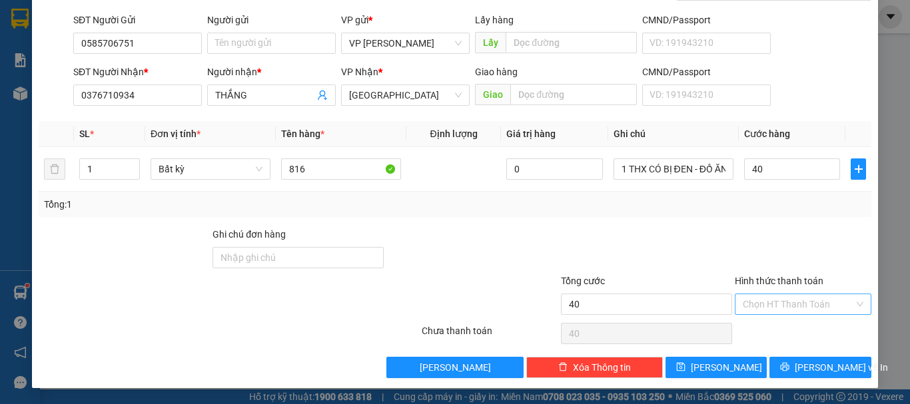
type input "40.000"
click at [794, 308] on input "Hình thức thanh toán" at bounding box center [797, 304] width 111 height 20
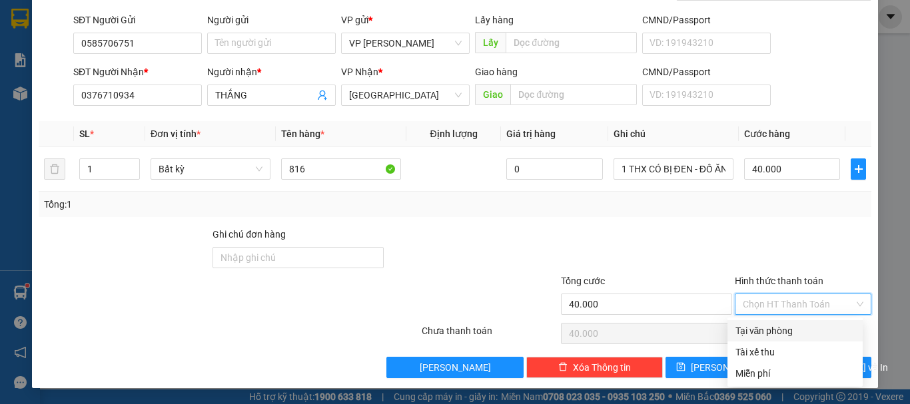
click at [788, 326] on div "Tại văn phòng" at bounding box center [794, 331] width 119 height 15
type input "0"
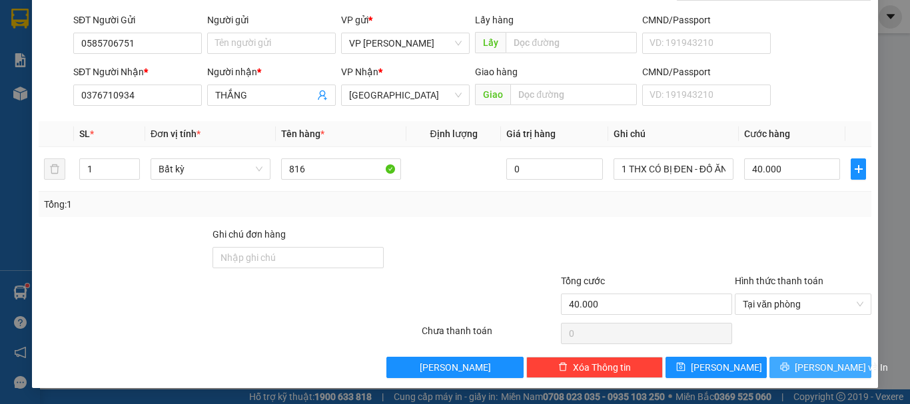
click at [788, 373] on span "printer" at bounding box center [784, 367] width 9 height 11
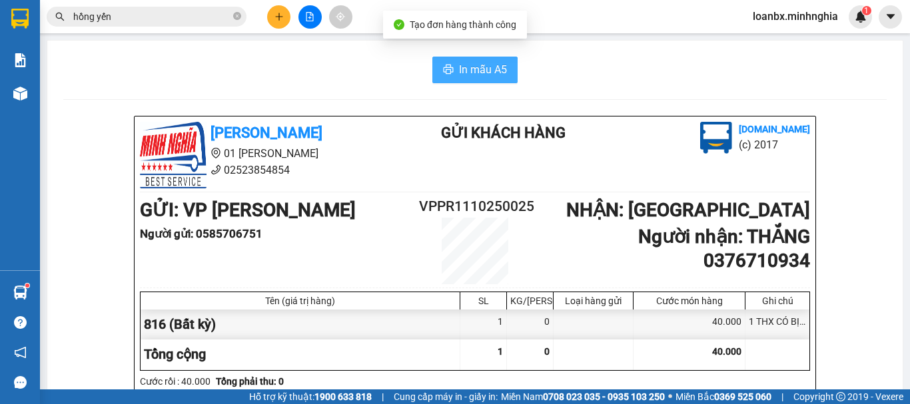
click at [497, 69] on span "In mẫu A5" at bounding box center [483, 69] width 48 height 17
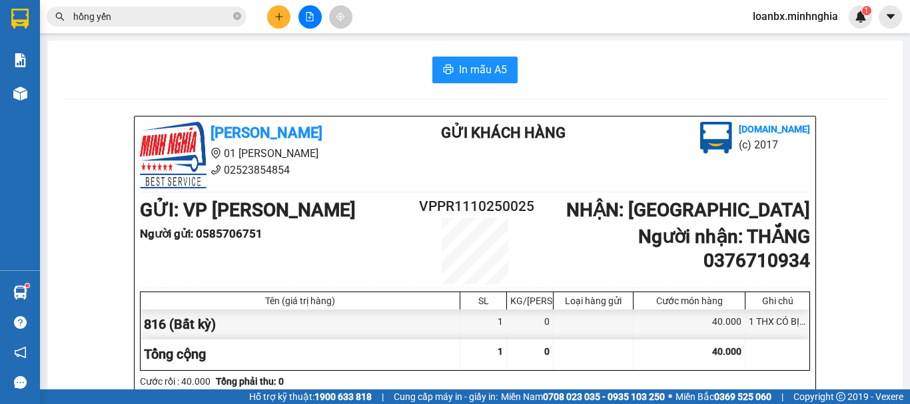
click at [280, 13] on icon "plus" at bounding box center [278, 16] width 9 height 9
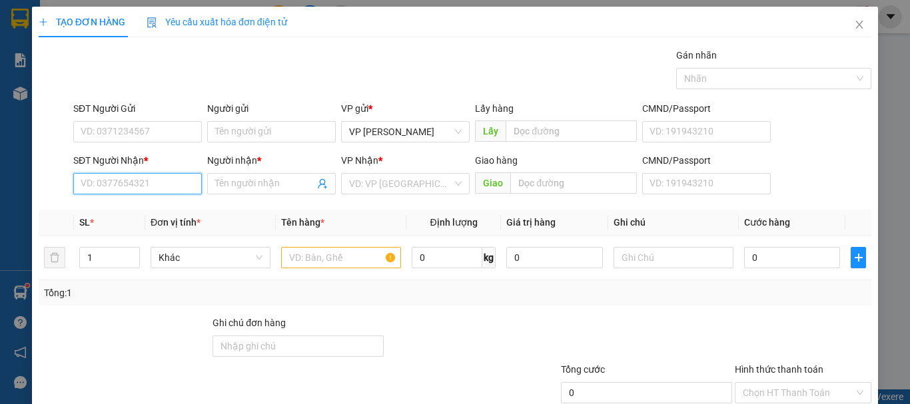
click at [160, 181] on input "SĐT Người Nhận *" at bounding box center [137, 183] width 129 height 21
type input "0946052596"
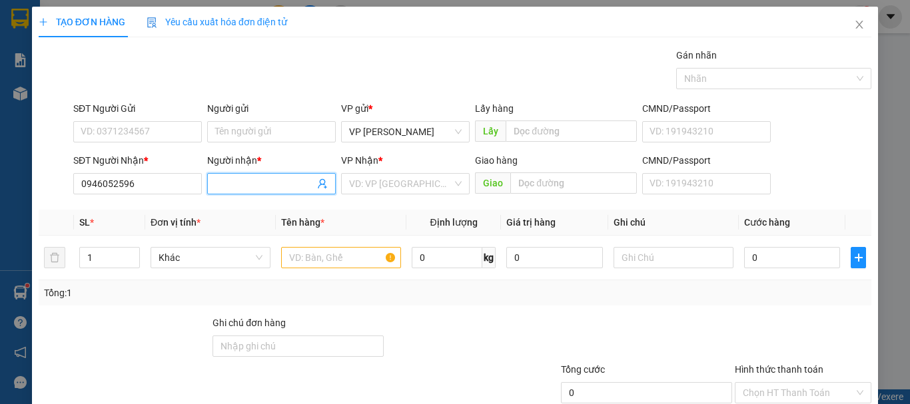
click at [211, 183] on span at bounding box center [271, 183] width 129 height 21
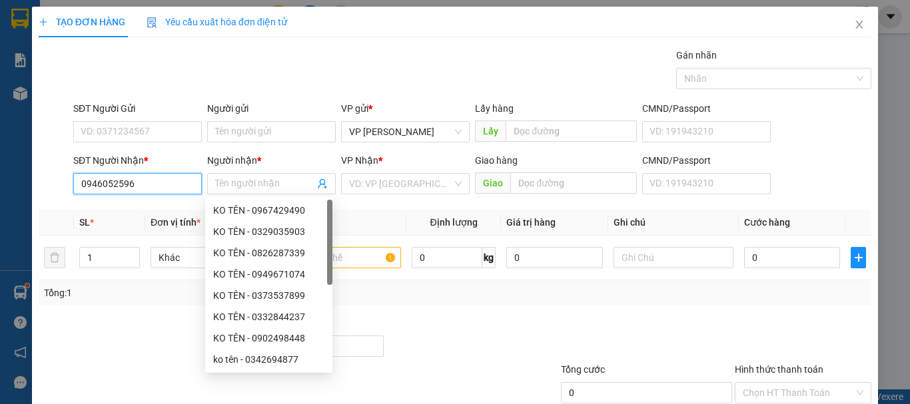
click at [162, 182] on input "0946052596" at bounding box center [137, 183] width 129 height 21
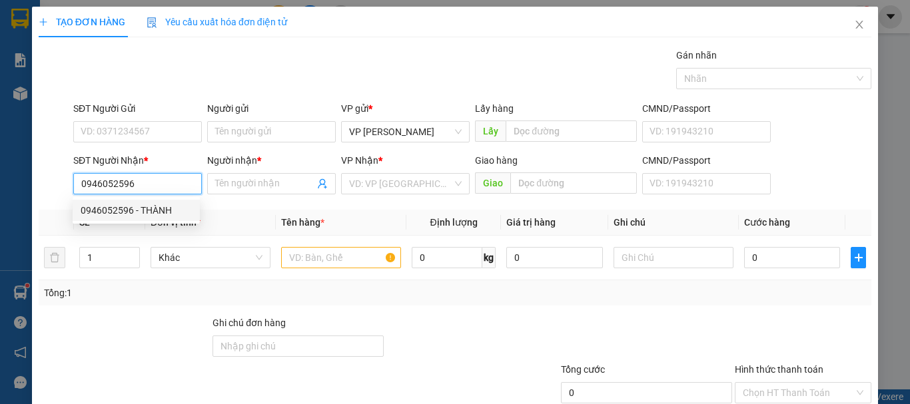
click at [142, 210] on div "0946052596 - THÀNH" at bounding box center [136, 210] width 111 height 15
type input "THÀNH"
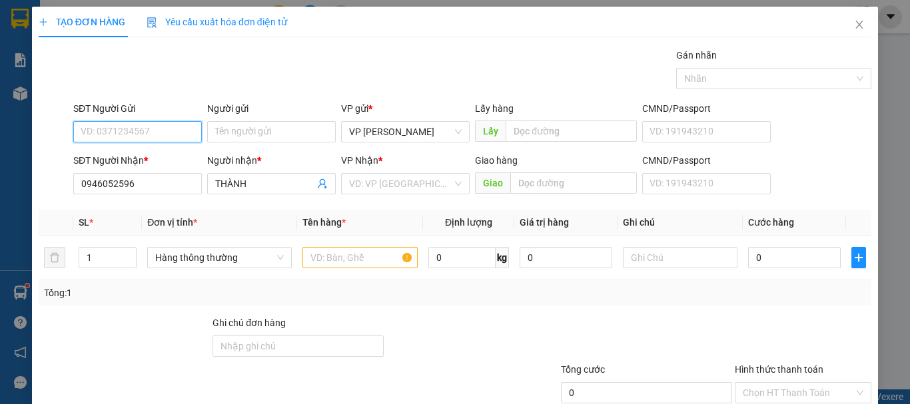
click at [144, 123] on input "SĐT Người Gửi" at bounding box center [137, 131] width 129 height 21
type input "0886629367"
drag, startPoint x: 343, startPoint y: 276, endPoint x: 322, endPoint y: 251, distance: 32.6
click at [342, 275] on td at bounding box center [360, 258] width 126 height 45
click at [322, 251] on input "text" at bounding box center [359, 257] width 115 height 21
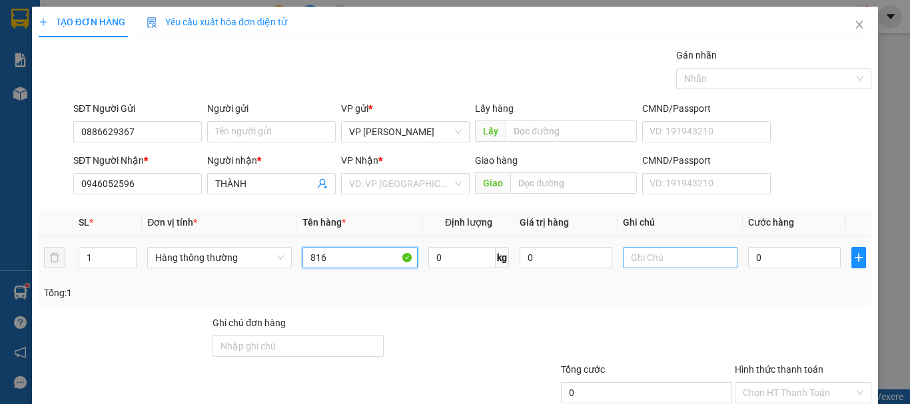
type input "816"
click at [673, 258] on input "text" at bounding box center [680, 257] width 115 height 21
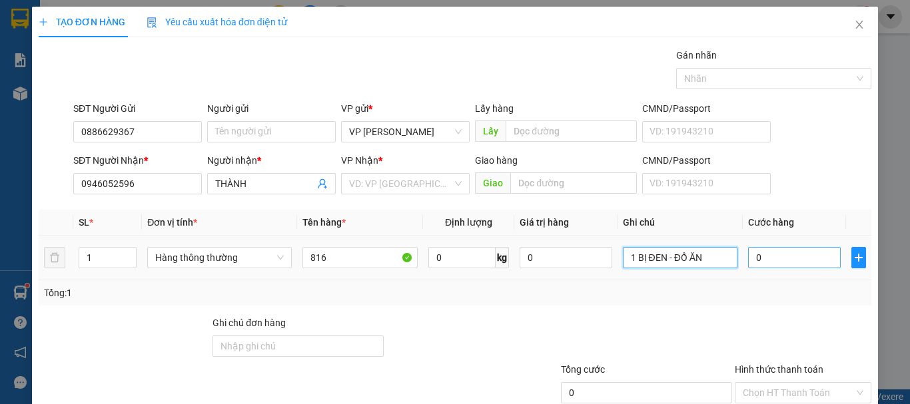
type input "1 BỊ ĐEN - ĐỒ ĂN"
click at [762, 259] on input "0" at bounding box center [794, 257] width 92 height 21
type input "3"
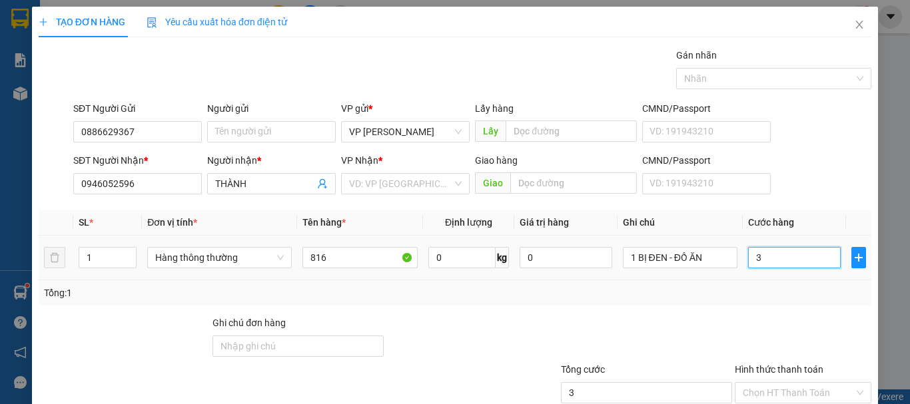
type input "30"
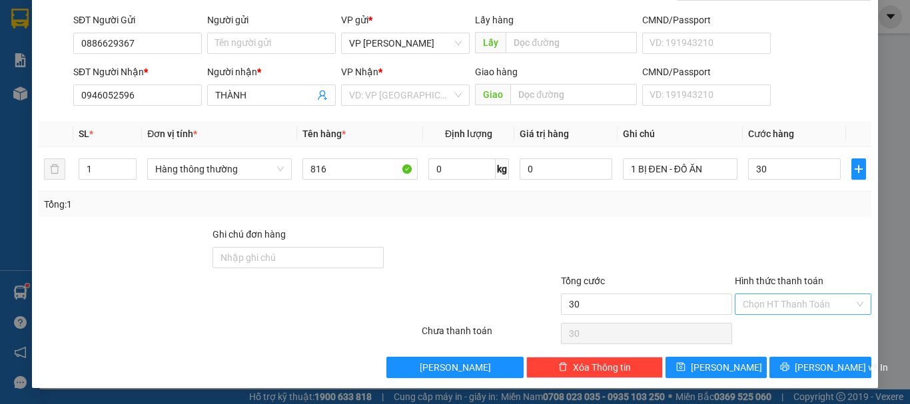
type input "30.000"
click at [778, 306] on input "Hình thức thanh toán" at bounding box center [797, 304] width 111 height 20
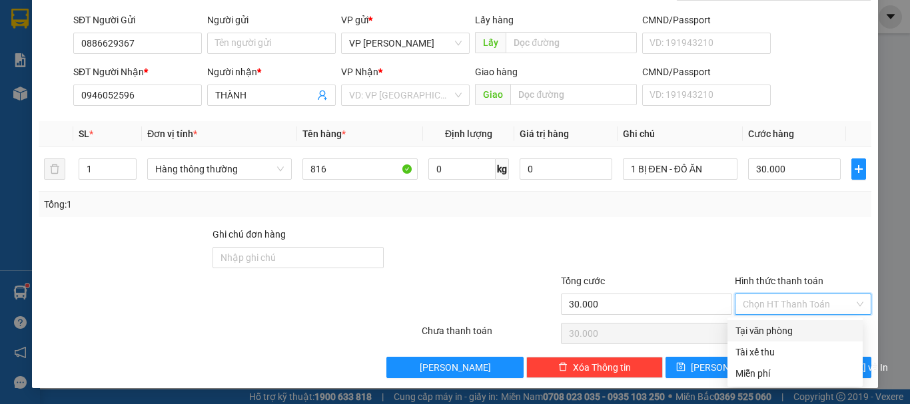
click at [778, 330] on div "Tại văn phòng" at bounding box center [794, 331] width 119 height 15
type input "0"
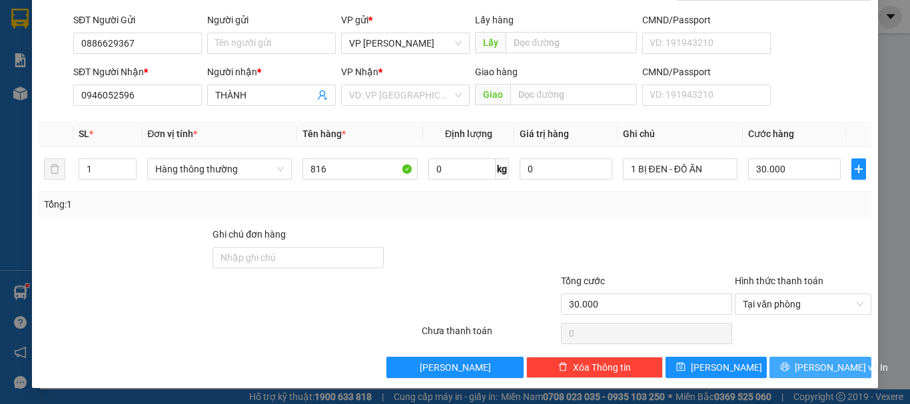
click at [796, 372] on button "[PERSON_NAME] và In" at bounding box center [820, 367] width 102 height 21
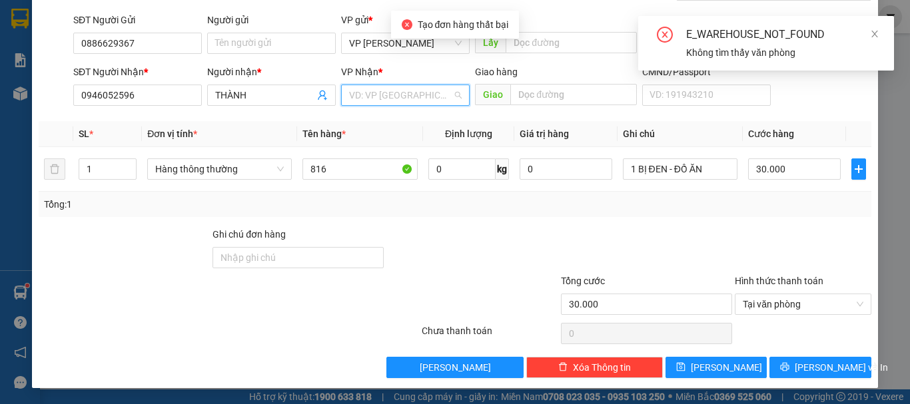
click at [401, 103] on input "search" at bounding box center [400, 95] width 103 height 20
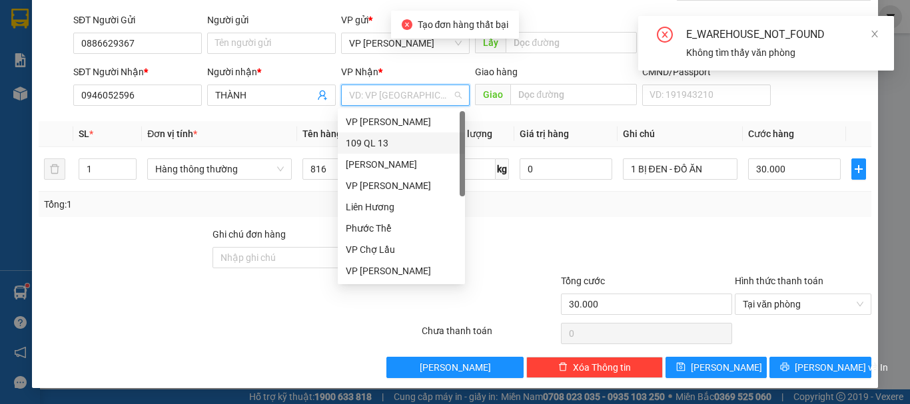
click at [380, 142] on div "109 QL 13" at bounding box center [401, 143] width 111 height 15
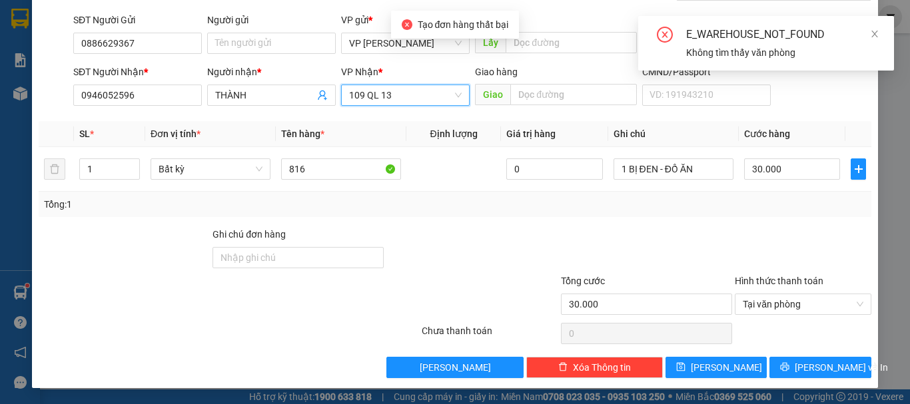
click at [384, 101] on span "109 QL 13" at bounding box center [405, 95] width 113 height 20
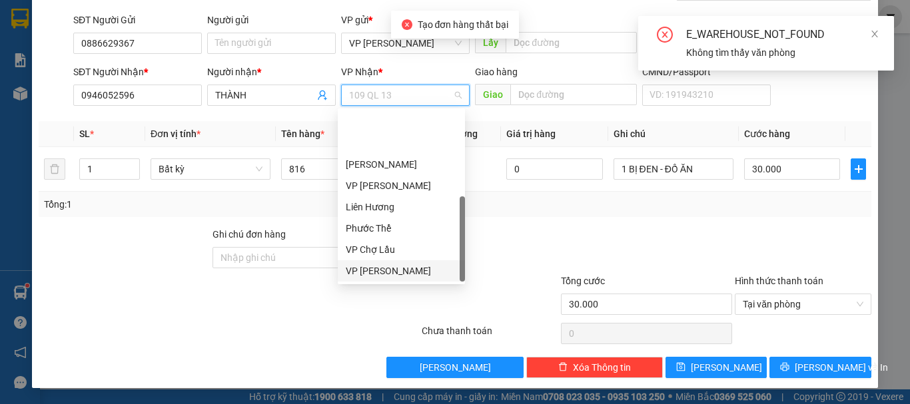
scroll to position [64, 0]
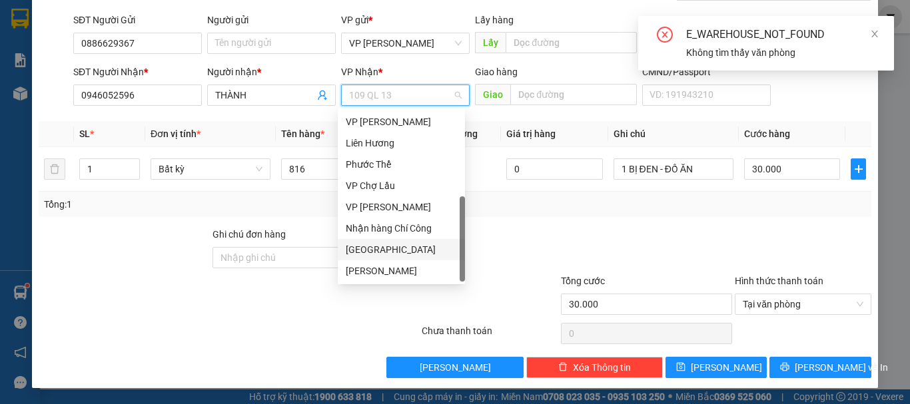
click at [368, 245] on div "[GEOGRAPHIC_DATA]" at bounding box center [401, 249] width 111 height 15
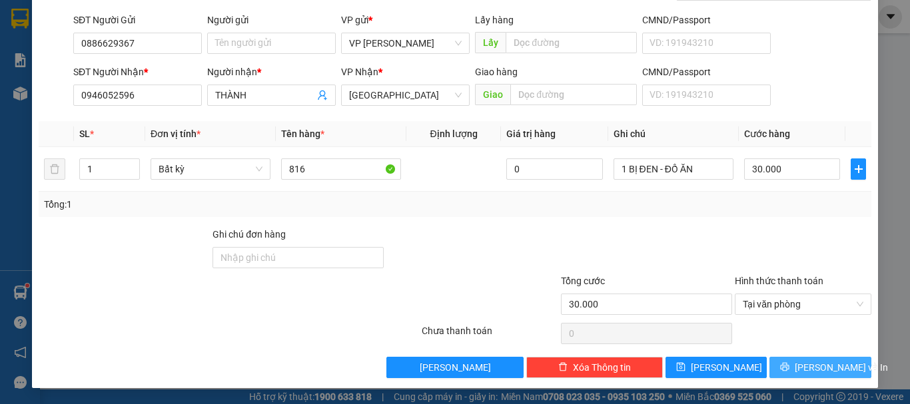
click at [809, 366] on span "[PERSON_NAME] và In" at bounding box center [840, 367] width 93 height 15
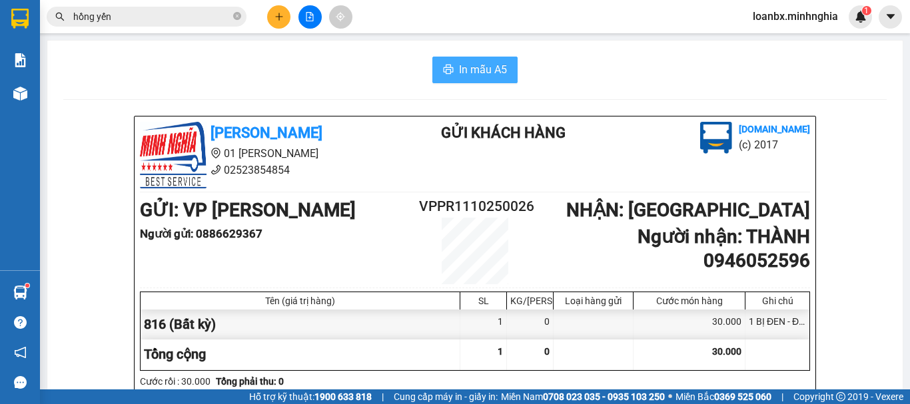
click at [473, 63] on span "In mẫu A5" at bounding box center [483, 69] width 48 height 17
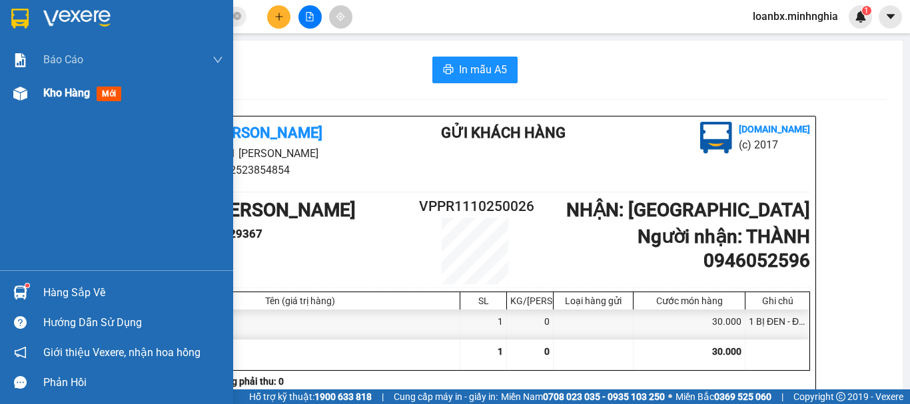
click at [21, 98] on img at bounding box center [20, 94] width 14 height 14
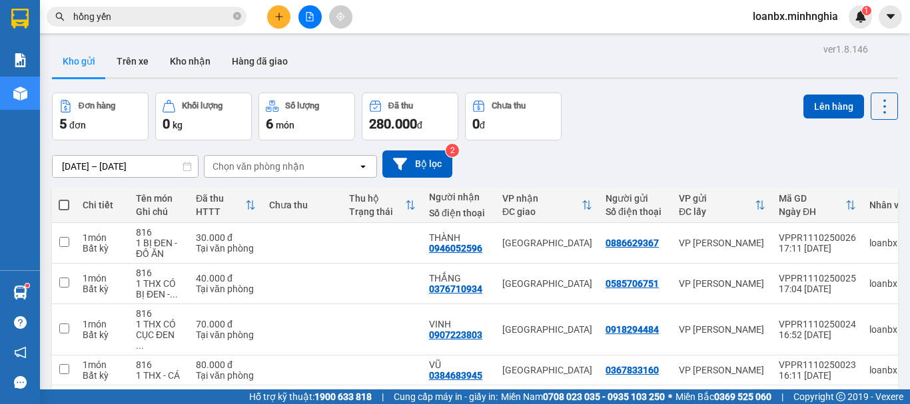
scroll to position [75, 0]
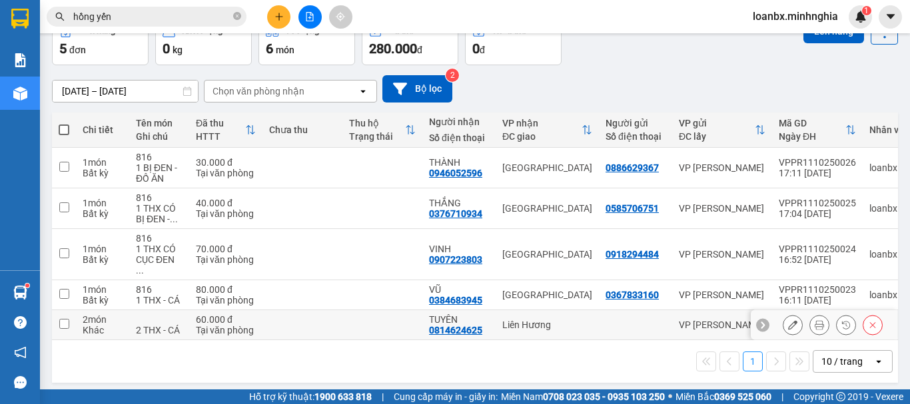
click at [202, 325] on div "Tại văn phòng" at bounding box center [226, 330] width 60 height 11
checkbox input "true"
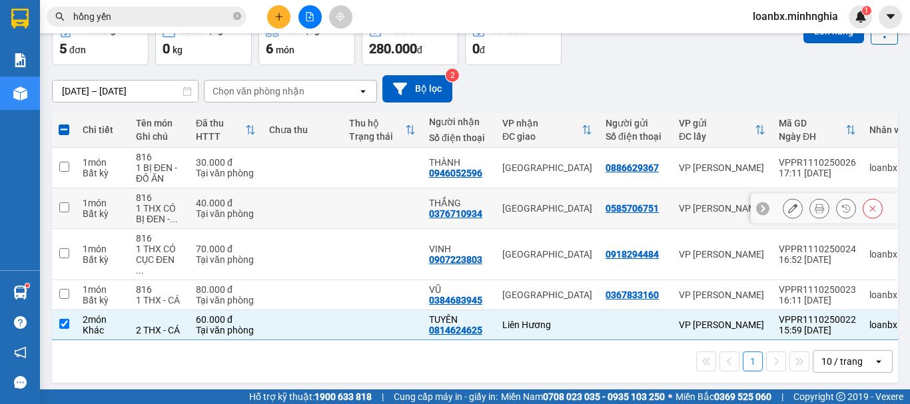
scroll to position [0, 0]
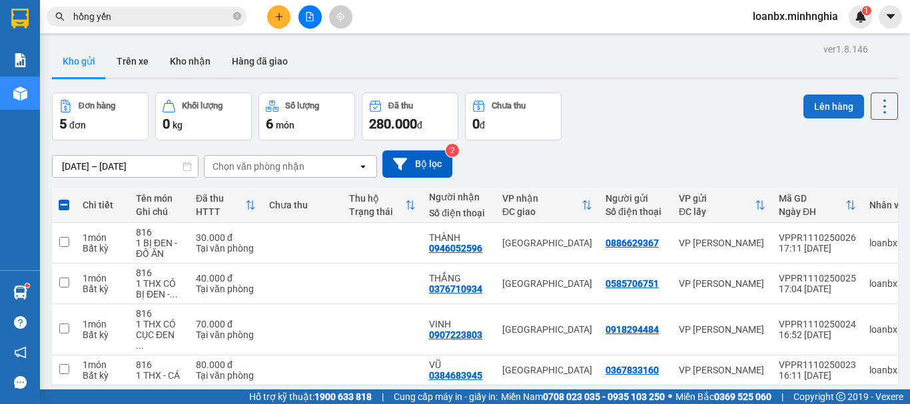
click at [823, 104] on button "Lên hàng" at bounding box center [833, 107] width 61 height 24
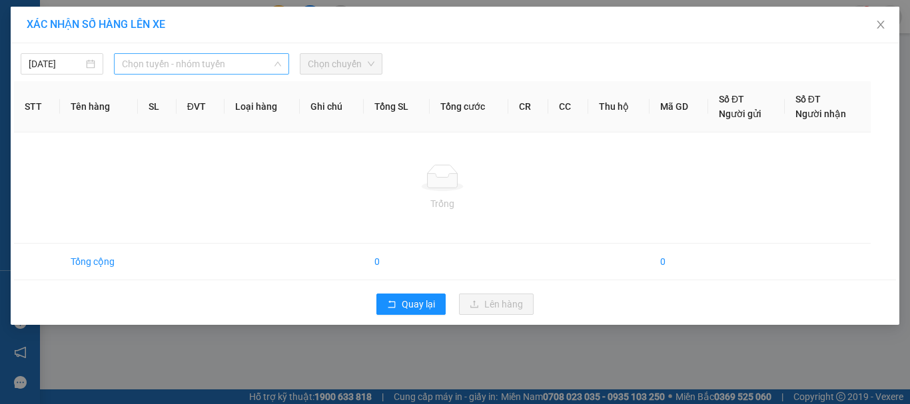
click at [218, 63] on span "Chọn tuyến - nhóm tuyến" at bounding box center [201, 64] width 159 height 20
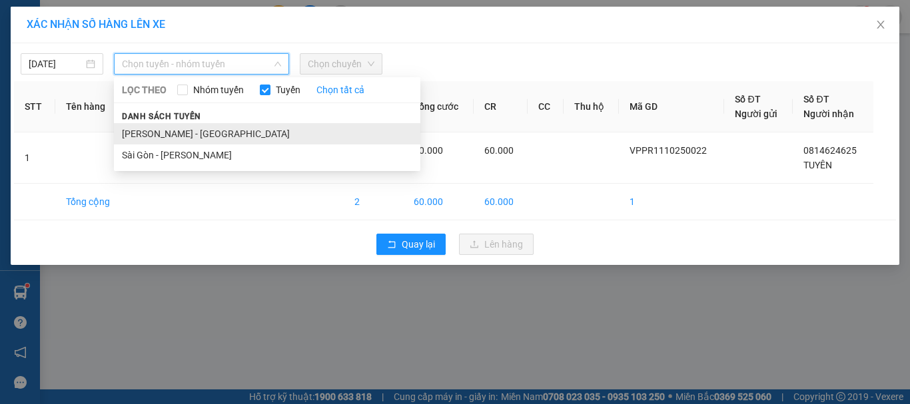
click at [213, 129] on li "[PERSON_NAME] - [GEOGRAPHIC_DATA]" at bounding box center [267, 133] width 306 height 21
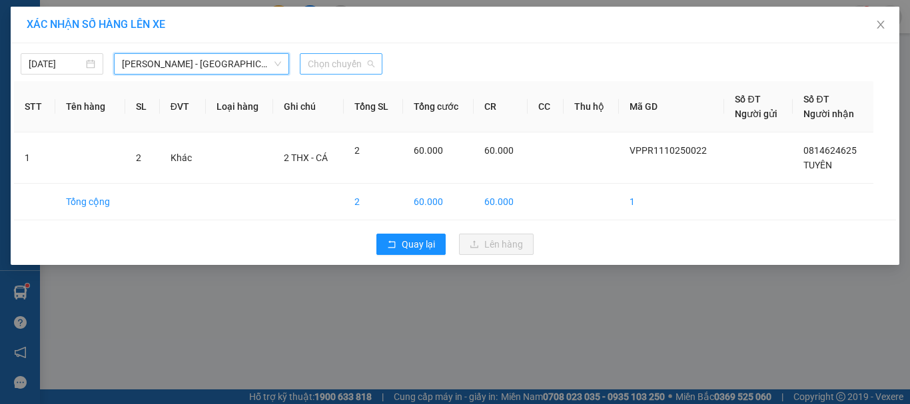
click at [375, 67] on div "Chọn chuyến" at bounding box center [341, 63] width 83 height 21
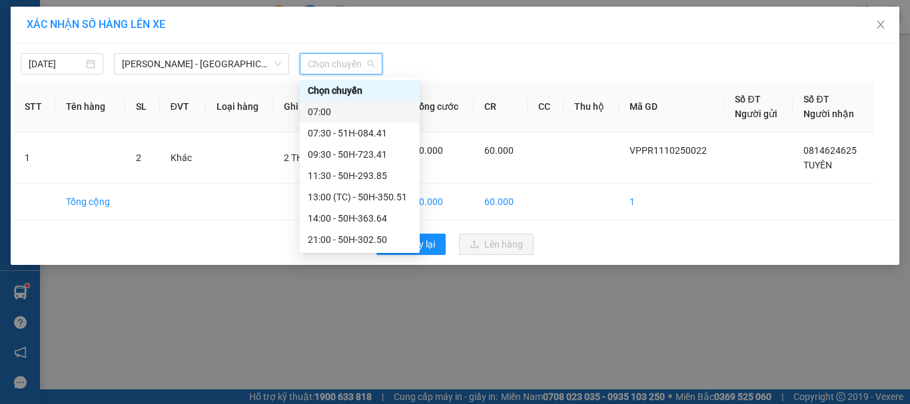
click at [357, 112] on div "07:00" at bounding box center [360, 112] width 104 height 15
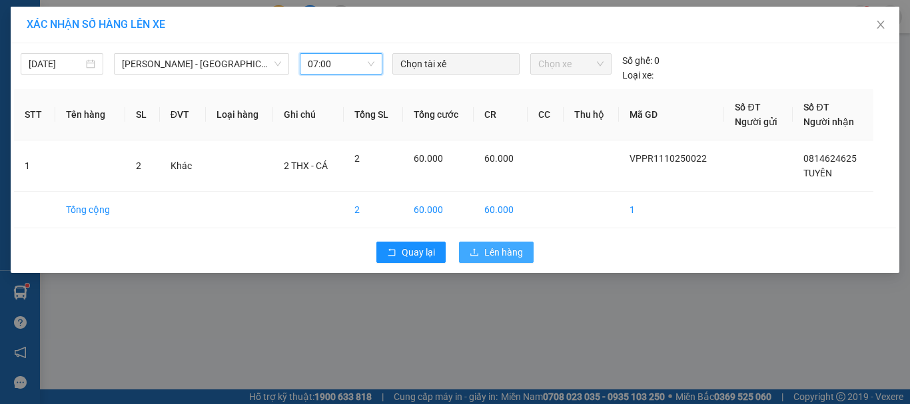
click at [491, 258] on span "Lên hàng" at bounding box center [503, 252] width 39 height 15
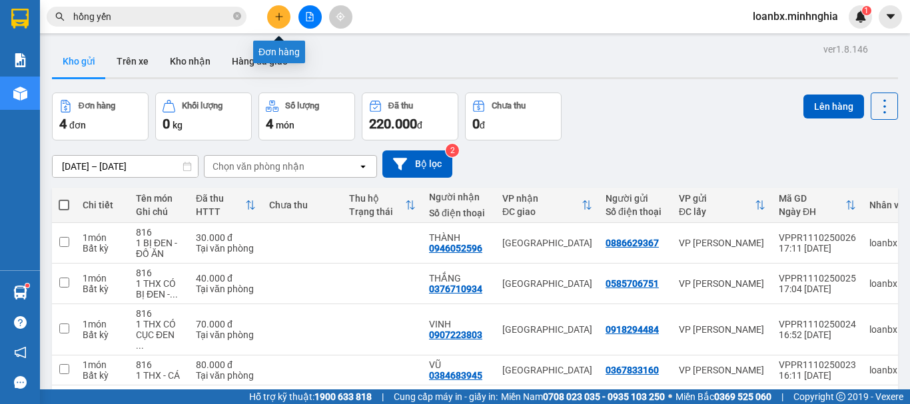
click at [276, 15] on icon "plus" at bounding box center [278, 16] width 9 height 9
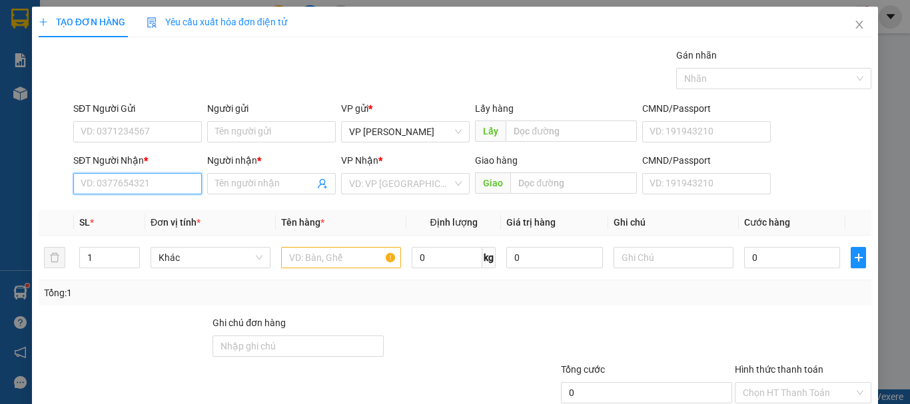
click at [149, 186] on input "SĐT Người Nhận *" at bounding box center [137, 183] width 129 height 21
type input "0971006165"
click at [125, 204] on div "0971006165 - [PERSON_NAME]" at bounding box center [146, 210] width 131 height 15
type input "HỒ"
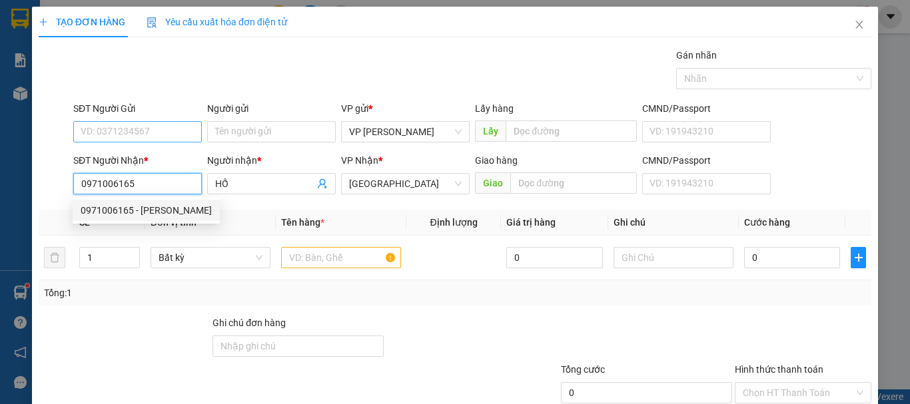
type input "0971006165"
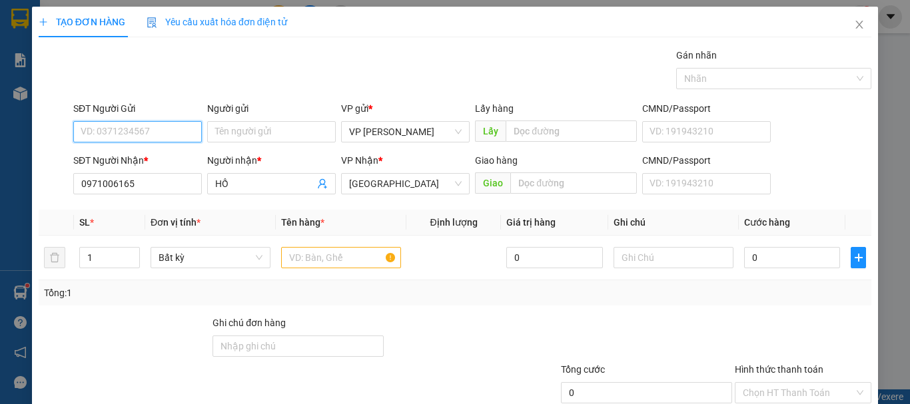
click at [146, 139] on input "SĐT Người Gửi" at bounding box center [137, 131] width 129 height 21
click at [150, 157] on div "0971911019 - PHƯƠNG" at bounding box center [136, 158] width 111 height 15
type input "0971911019"
type input "PHƯƠNG"
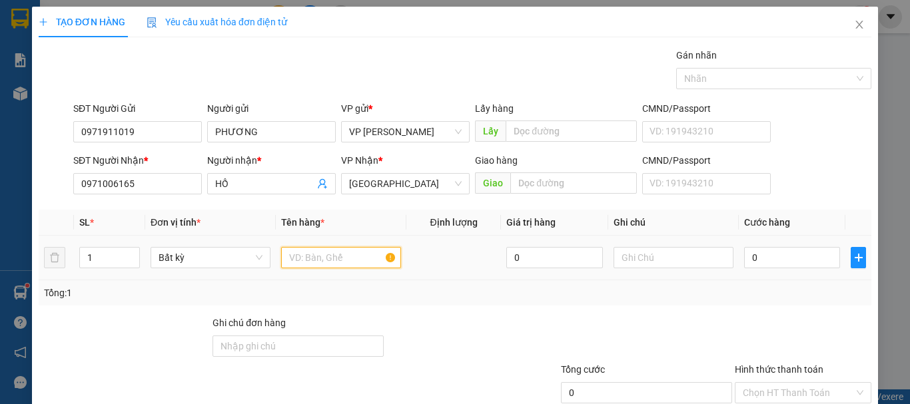
click at [343, 258] on input "text" at bounding box center [341, 257] width 120 height 21
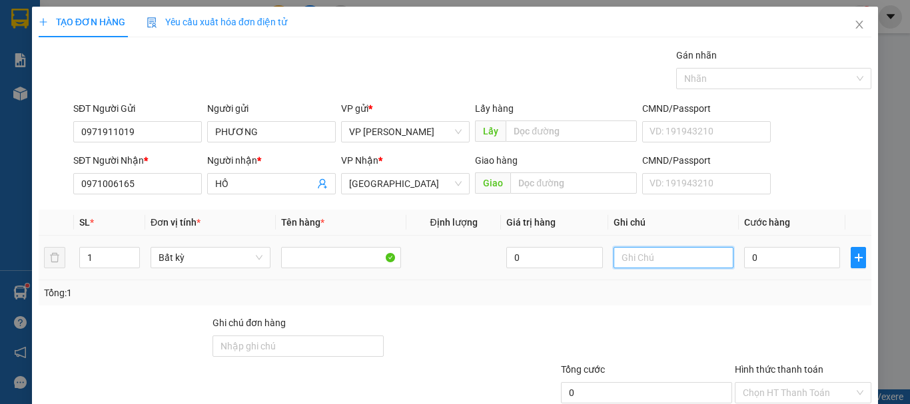
click at [627, 258] on input "text" at bounding box center [673, 257] width 120 height 21
drag, startPoint x: 627, startPoint y: 258, endPoint x: 585, endPoint y: 276, distance: 45.3
click at [581, 275] on td "0" at bounding box center [554, 258] width 107 height 45
drag, startPoint x: 651, startPoint y: 270, endPoint x: 659, endPoint y: 251, distance: 20.3
click at [653, 269] on div at bounding box center [673, 257] width 120 height 27
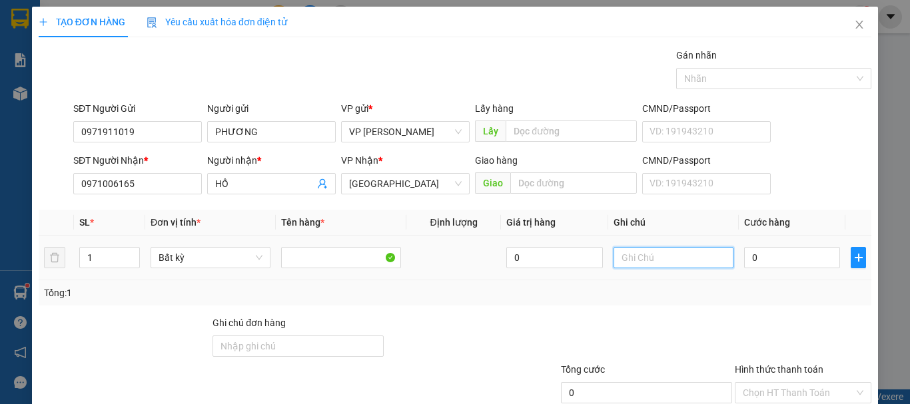
click at [658, 251] on input "text" at bounding box center [673, 257] width 120 height 21
type input "1 THX - HS"
click at [764, 252] on input "0" at bounding box center [792, 257] width 96 height 21
type input "6"
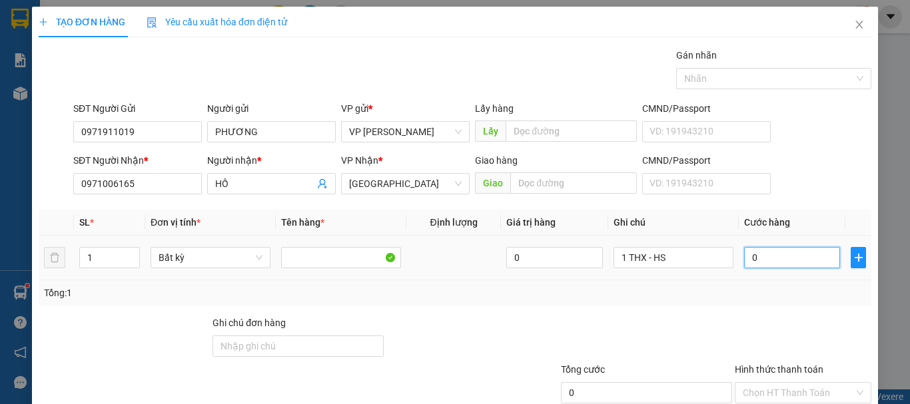
type input "6"
type input "60"
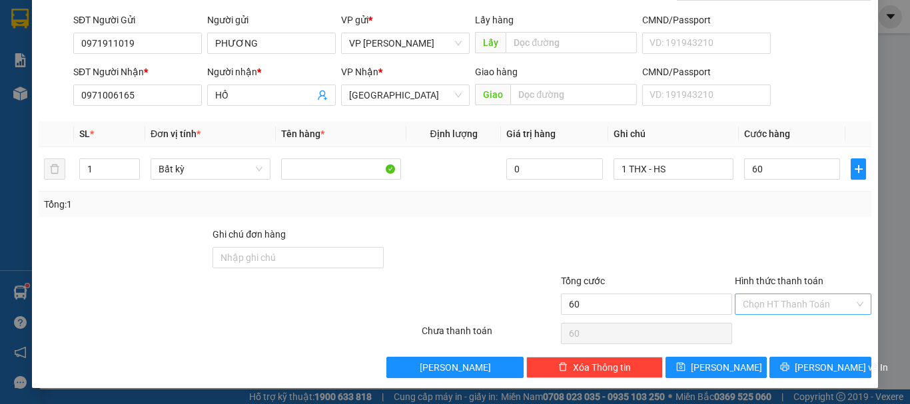
type input "60.000"
drag, startPoint x: 756, startPoint y: 303, endPoint x: 758, endPoint y: 310, distance: 7.8
click at [757, 308] on input "Hình thức thanh toán" at bounding box center [797, 304] width 111 height 20
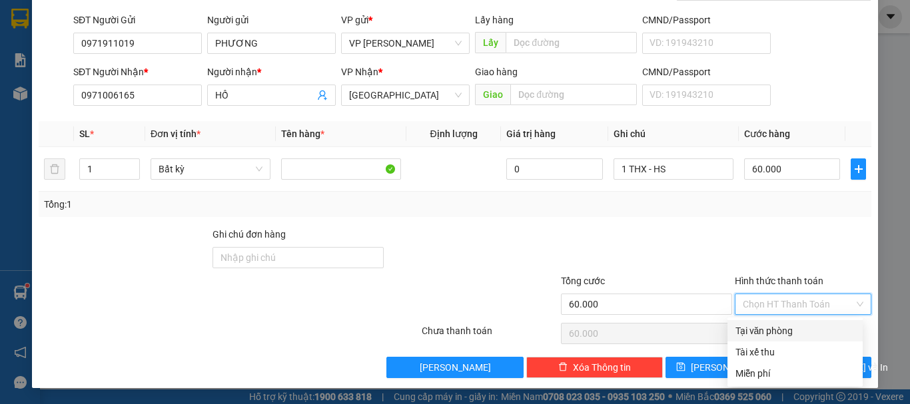
click at [761, 327] on div "Tại văn phòng" at bounding box center [794, 331] width 119 height 15
type input "0"
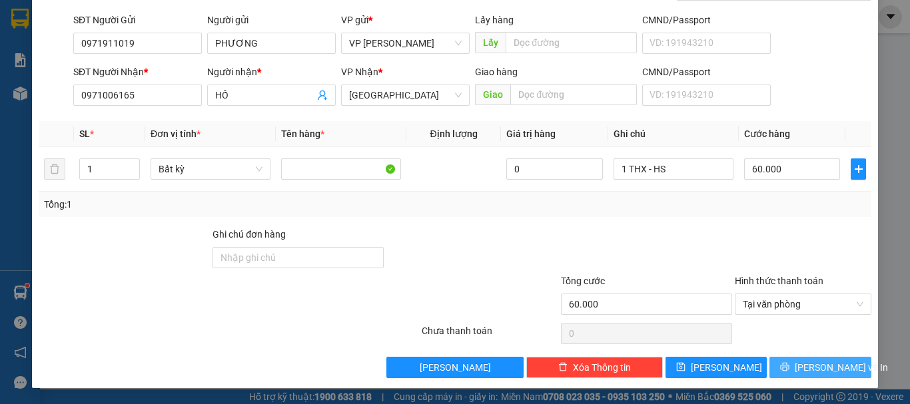
click at [769, 378] on button "[PERSON_NAME] và In" at bounding box center [820, 367] width 102 height 21
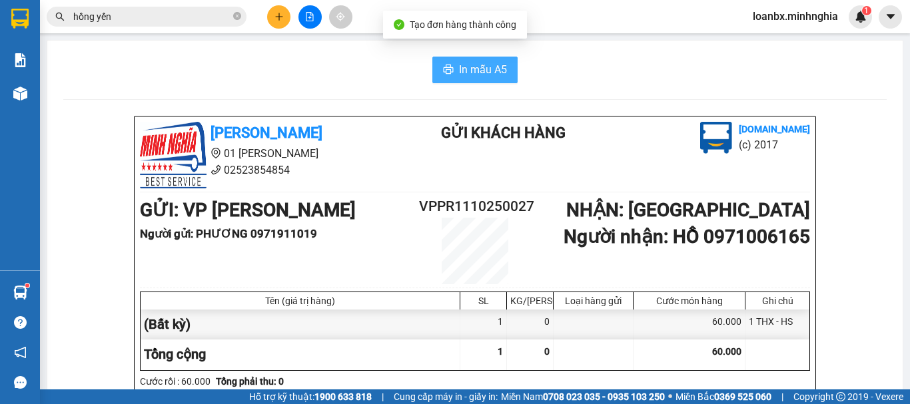
click at [459, 75] on span "In mẫu A5" at bounding box center [483, 69] width 48 height 17
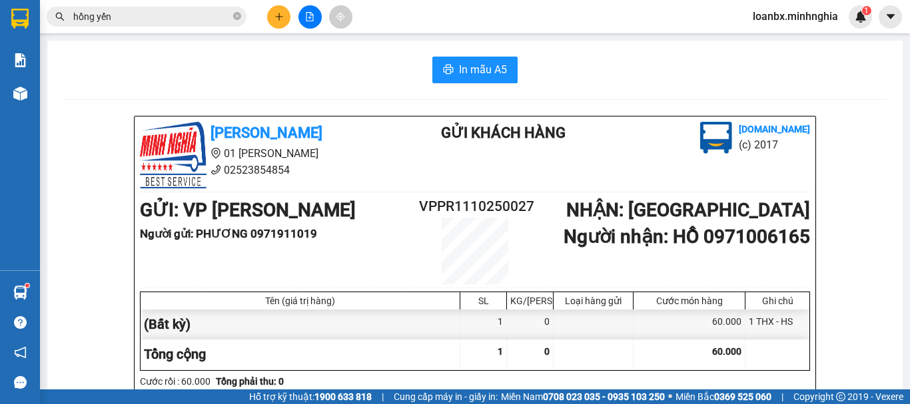
click at [268, 20] on button at bounding box center [278, 16] width 23 height 23
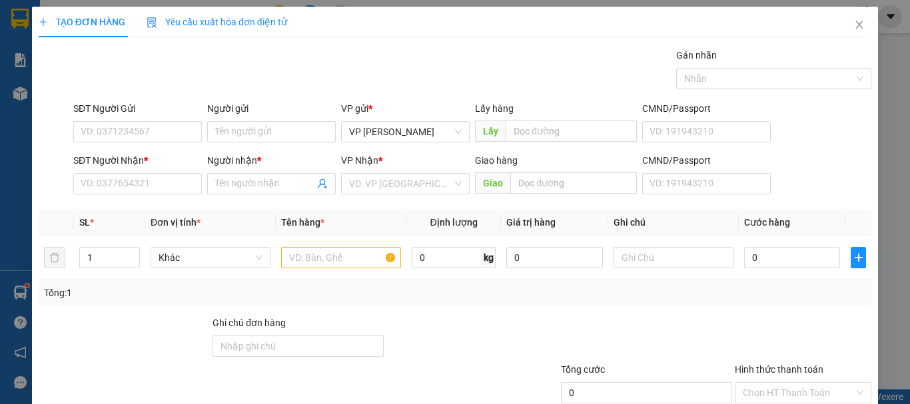
click at [97, 160] on div "SĐT Người Nhận *" at bounding box center [137, 160] width 129 height 15
click at [97, 173] on input "SĐT Người Nhận *" at bounding box center [137, 183] width 129 height 21
click at [99, 179] on input "SĐT Người Nhận *" at bounding box center [137, 183] width 129 height 21
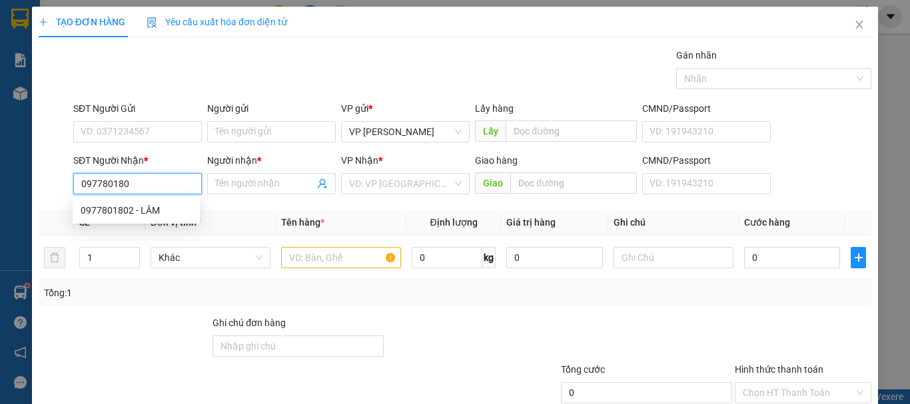
type input "0977801802"
click at [122, 212] on div "0977801802 - LÂM" at bounding box center [136, 210] width 111 height 15
type input "LÂM"
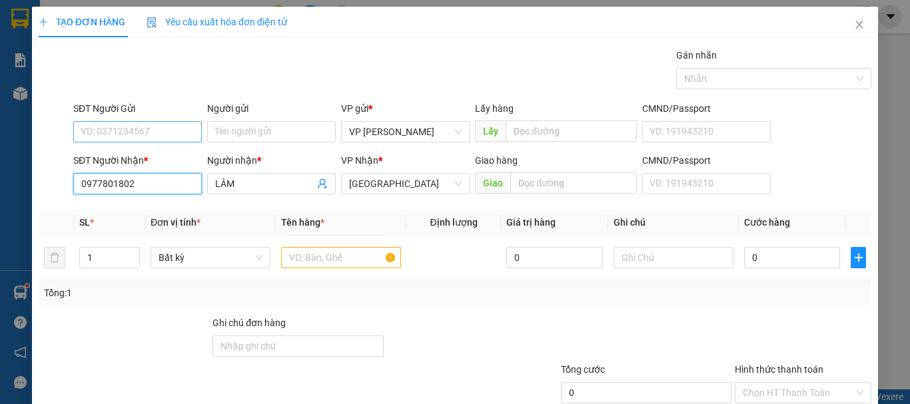
type input "0977801802"
click at [131, 133] on input "SĐT Người Gửi" at bounding box center [137, 131] width 129 height 21
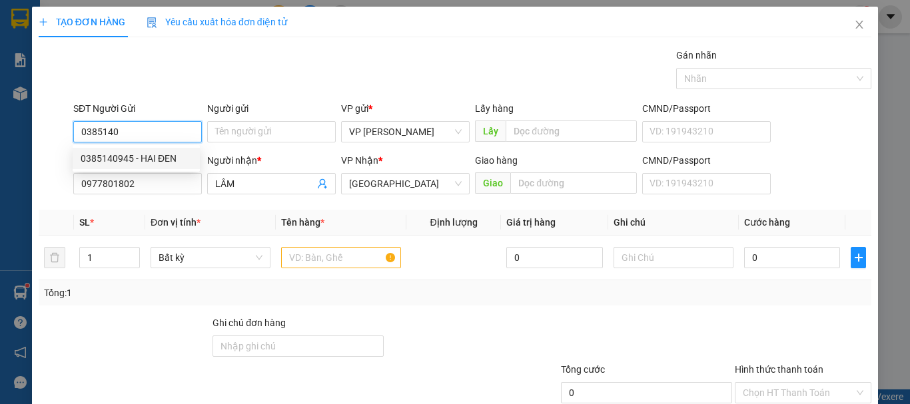
click at [148, 160] on div "0385140945 - HAI ĐEN" at bounding box center [136, 158] width 111 height 15
type input "0385140945"
type input "HAI ĐEN"
type input "0385140945"
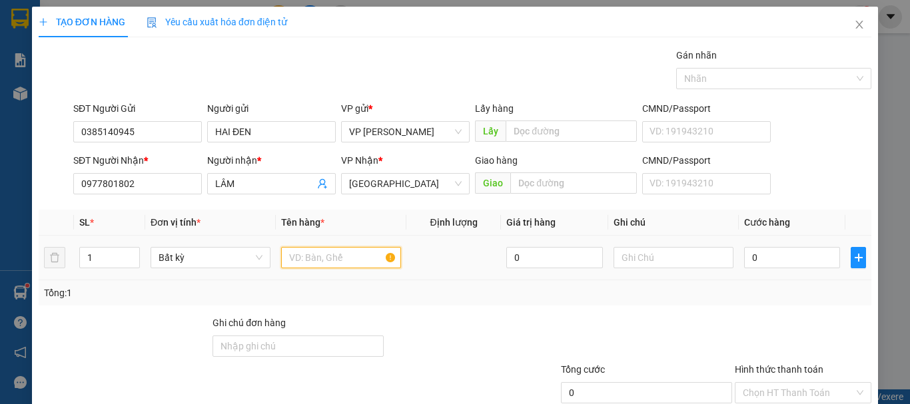
click at [330, 266] on input "text" at bounding box center [341, 257] width 120 height 21
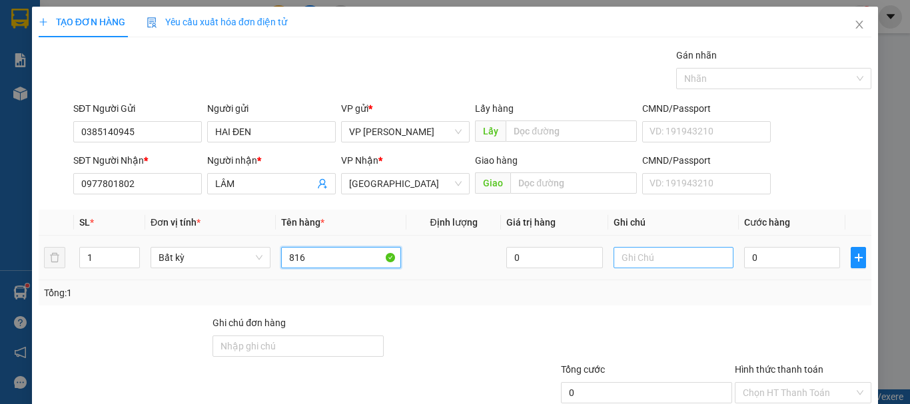
type input "816"
click at [650, 251] on input "text" at bounding box center [673, 257] width 120 height 21
drag, startPoint x: 650, startPoint y: 251, endPoint x: 688, endPoint y: 273, distance: 43.9
click at [688, 273] on td at bounding box center [673, 258] width 131 height 45
click at [671, 264] on input "text" at bounding box center [673, 257] width 120 height 21
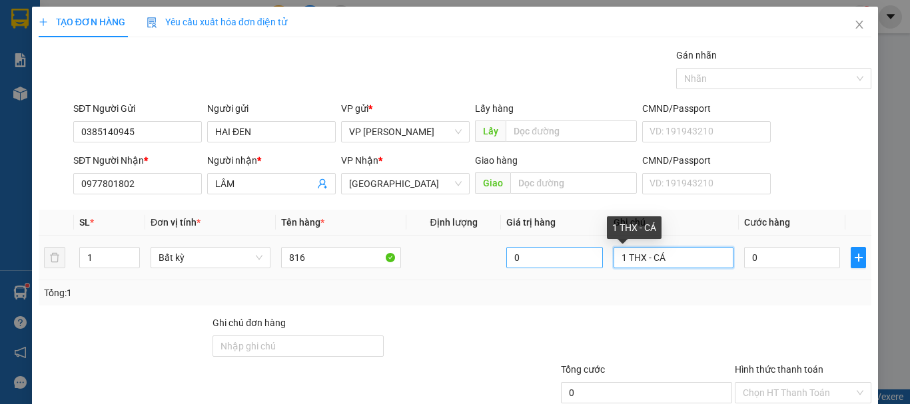
drag, startPoint x: 645, startPoint y: 256, endPoint x: 569, endPoint y: 256, distance: 75.2
click at [570, 256] on tr "1 Bất kỳ 816 0 1 THX - CÁ 0" at bounding box center [455, 258] width 832 height 45
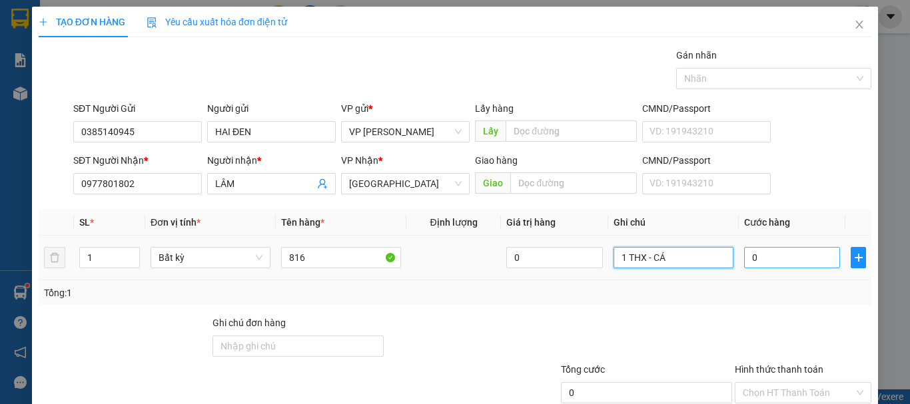
type input "1 THX - CÁ"
click at [768, 258] on input "0" at bounding box center [792, 257] width 96 height 21
type input "6"
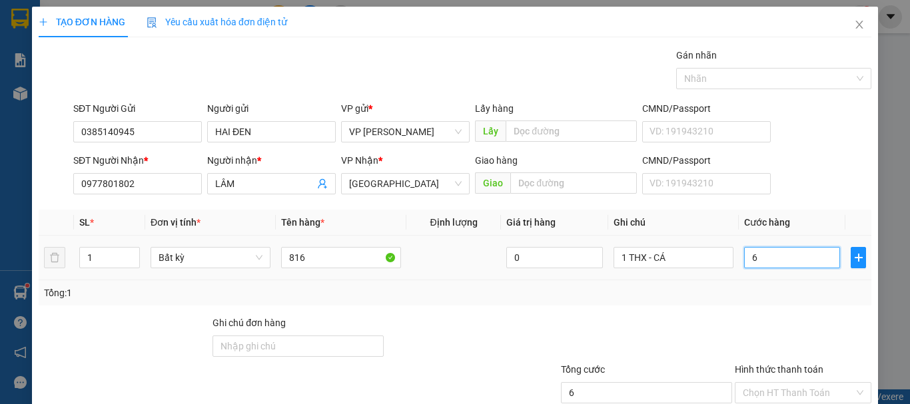
type input "60"
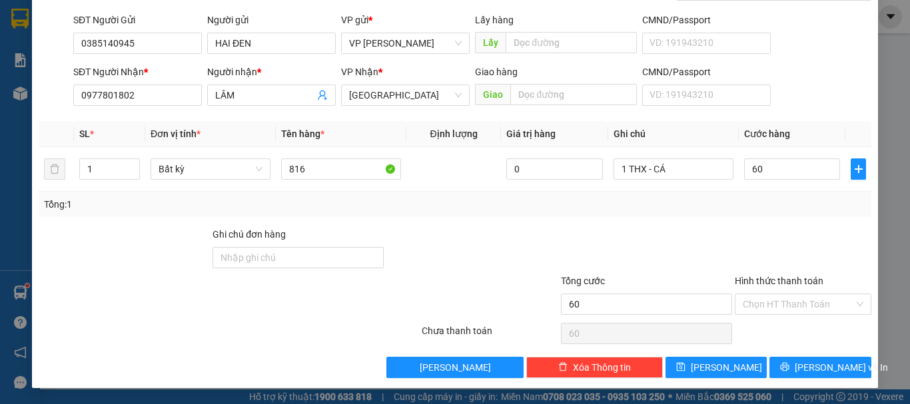
type input "60.000"
drag, startPoint x: 776, startPoint y: 287, endPoint x: 778, endPoint y: 304, distance: 17.5
click at [778, 295] on div "Hình thức thanh toán Chọn HT Thanh Toán" at bounding box center [802, 297] width 137 height 47
drag, startPoint x: 778, startPoint y: 304, endPoint x: 780, endPoint y: 317, distance: 12.7
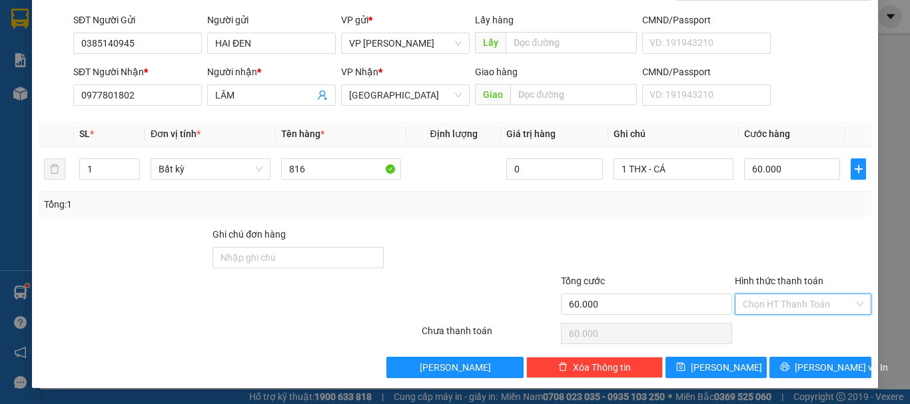
click at [780, 314] on input "Hình thức thanh toán" at bounding box center [797, 304] width 111 height 20
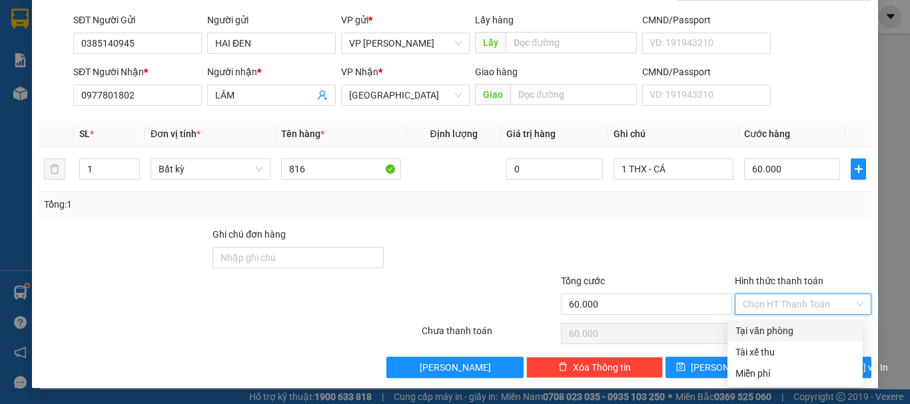
click at [780, 327] on div "Tại văn phòng" at bounding box center [794, 331] width 119 height 15
type input "0"
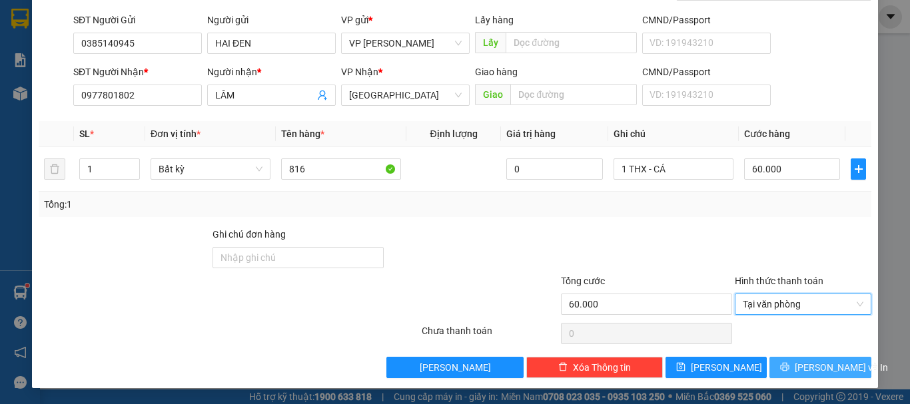
click at [784, 372] on button "[PERSON_NAME] và In" at bounding box center [820, 367] width 102 height 21
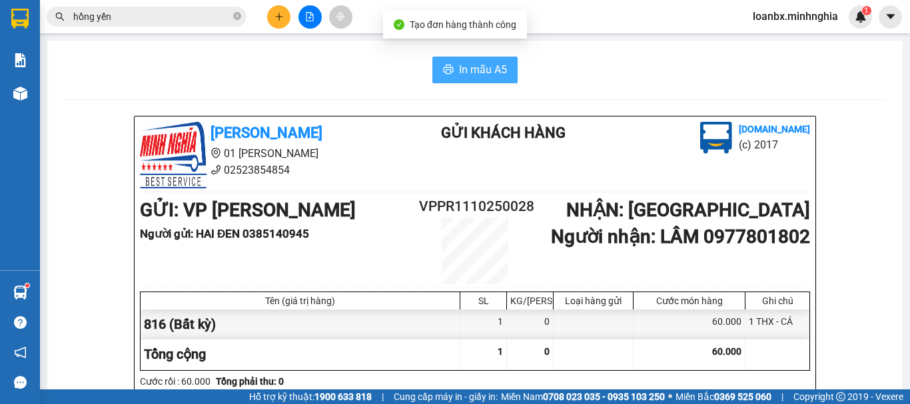
click at [481, 66] on span "In mẫu A5" at bounding box center [483, 69] width 48 height 17
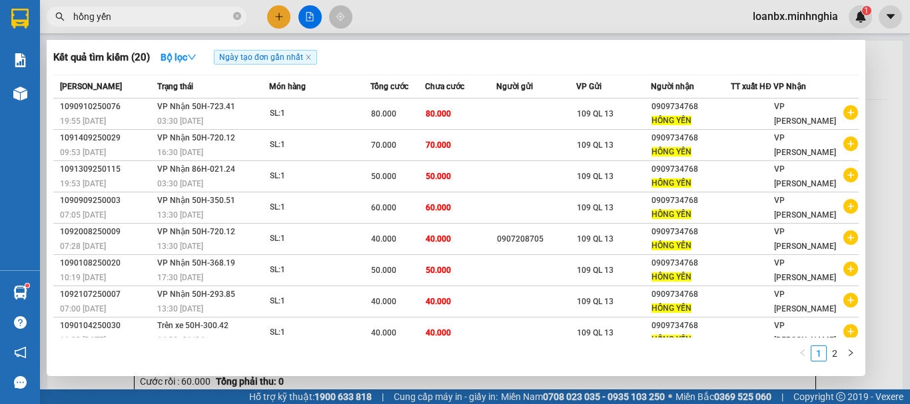
click at [120, 13] on input "hồng yến" at bounding box center [151, 16] width 157 height 15
drag, startPoint x: 123, startPoint y: 14, endPoint x: 46, endPoint y: 15, distance: 76.6
click at [47, 15] on span "hồng yến" at bounding box center [147, 17] width 200 height 20
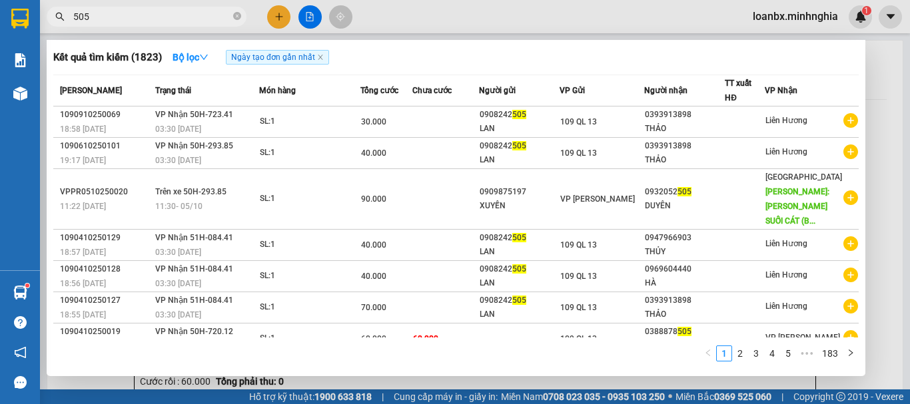
drag, startPoint x: 122, startPoint y: 17, endPoint x: 26, endPoint y: -8, distance: 99.0
click at [26, 0] on html "Kết quả tìm kiếm ( 1823 ) Bộ lọc Ngày tạo đơn gần nhất Mã ĐH Trạng thái Món hàn…" at bounding box center [455, 202] width 910 height 404
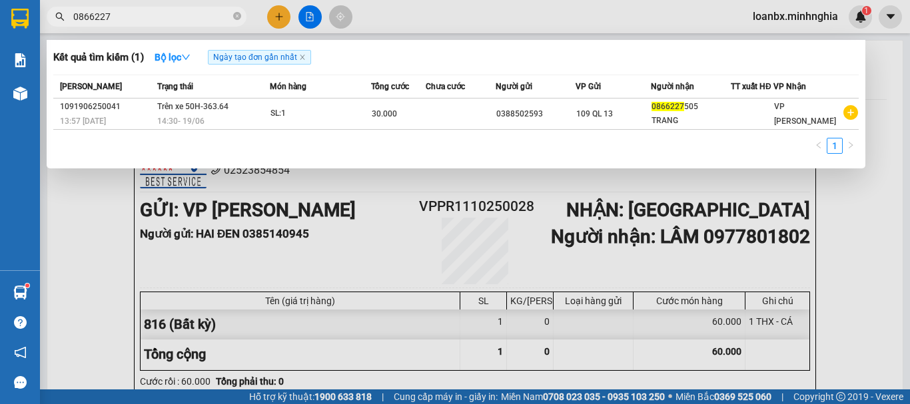
type input "0866227"
click at [275, 15] on div at bounding box center [455, 202] width 910 height 404
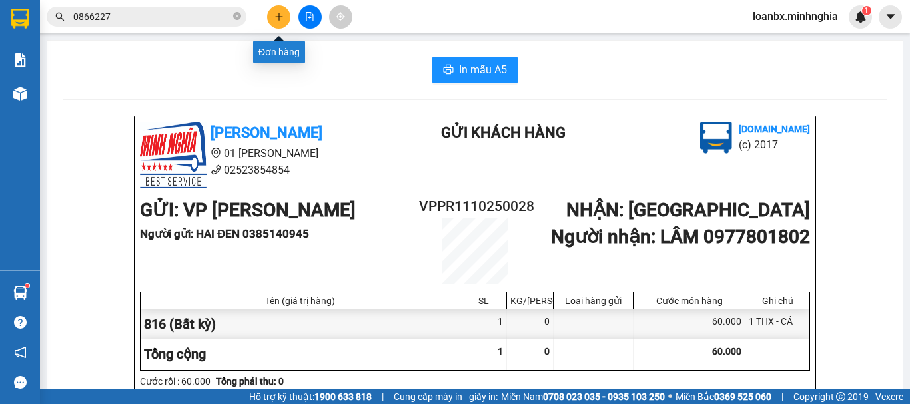
click at [275, 15] on icon "plus" at bounding box center [278, 16] width 9 height 9
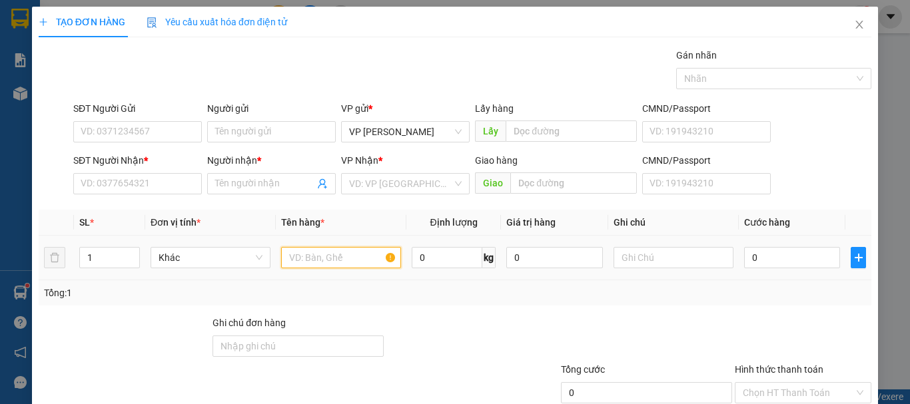
click at [311, 258] on input "text" at bounding box center [341, 257] width 120 height 21
click at [129, 180] on input "SĐT Người Nhận *" at bounding box center [137, 183] width 129 height 21
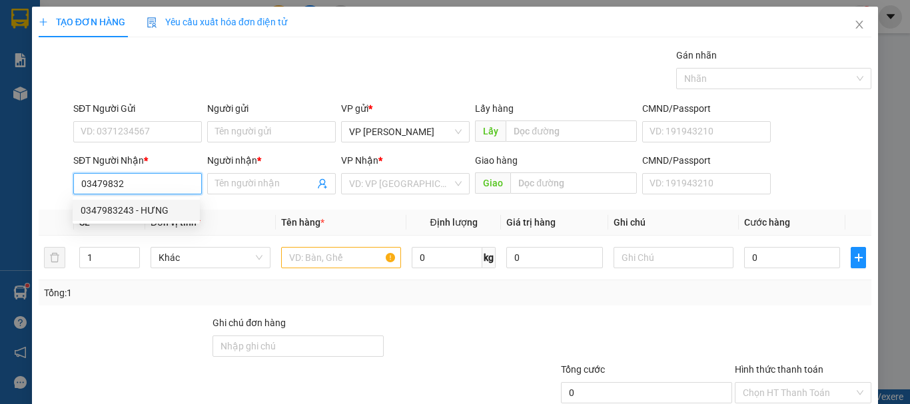
click at [130, 208] on div "0347983243 - HƯNG" at bounding box center [136, 210] width 111 height 15
type input "0347983243"
type input "HƯNG"
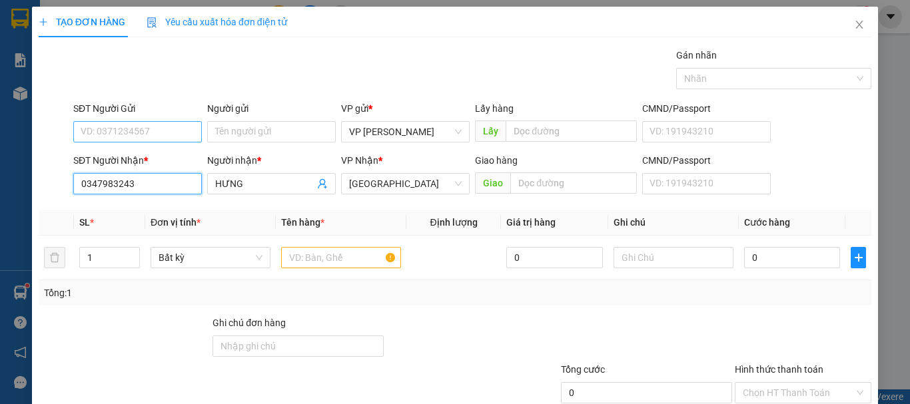
type input "0347983243"
click at [150, 125] on input "SĐT Người Gửi" at bounding box center [137, 131] width 129 height 21
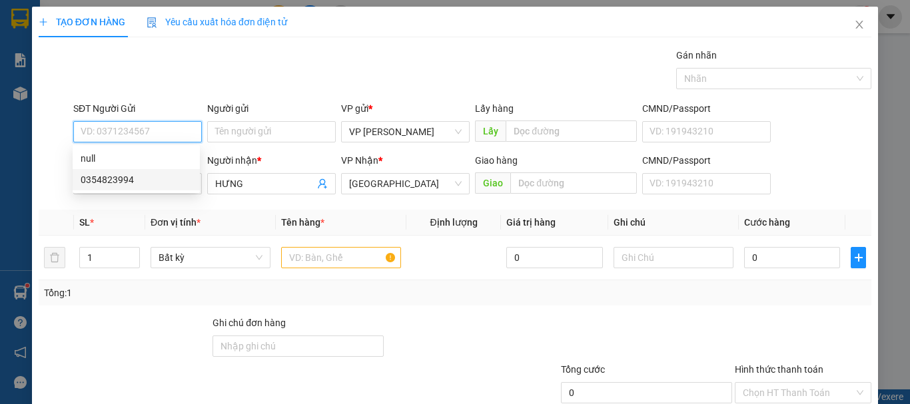
click at [139, 174] on div "0354823994" at bounding box center [136, 179] width 111 height 15
type input "0354823994"
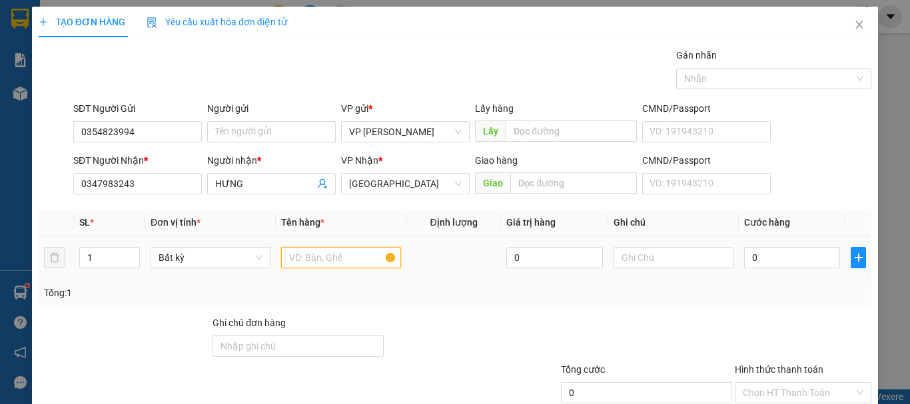
click at [328, 257] on input "text" at bounding box center [341, 257] width 120 height 21
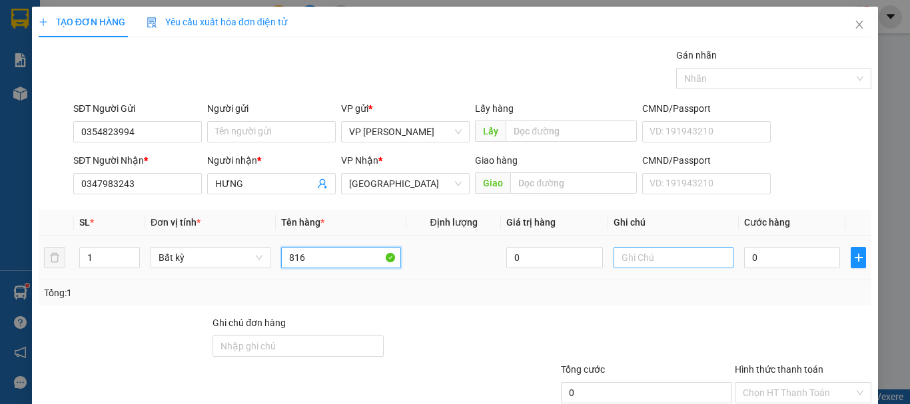
type input "816"
click at [675, 257] on input "text" at bounding box center [673, 257] width 120 height 21
type input "1"
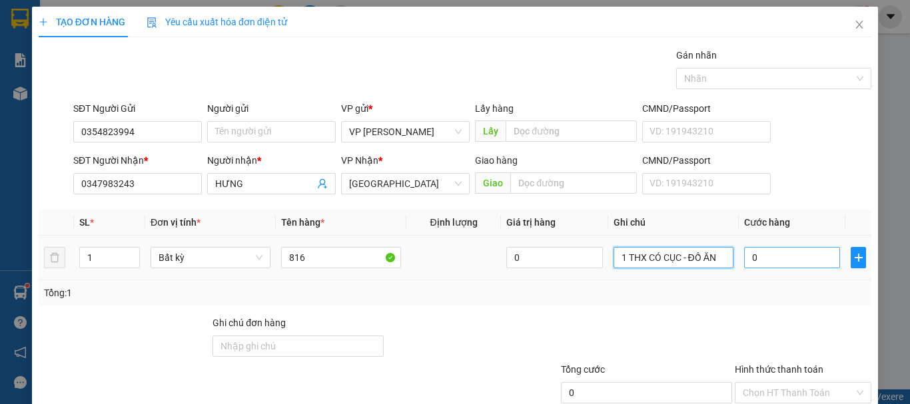
type input "1 THX CÓ CỤC - ĐỒ ĂN"
click at [778, 265] on input "0" at bounding box center [792, 257] width 96 height 21
type input "5"
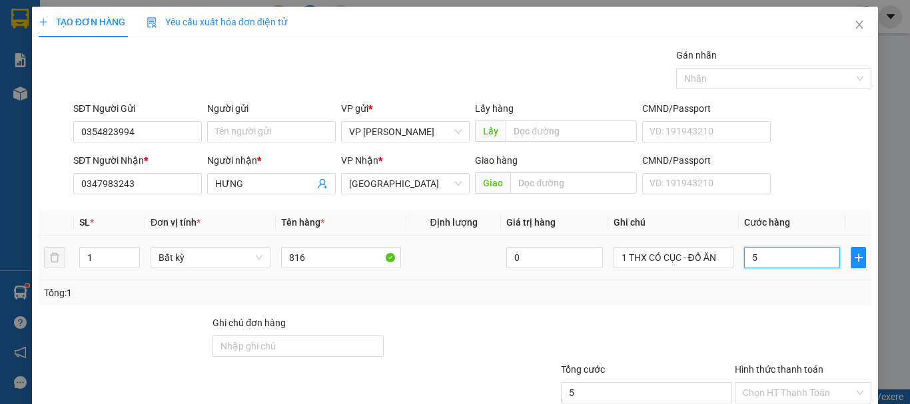
type input "50"
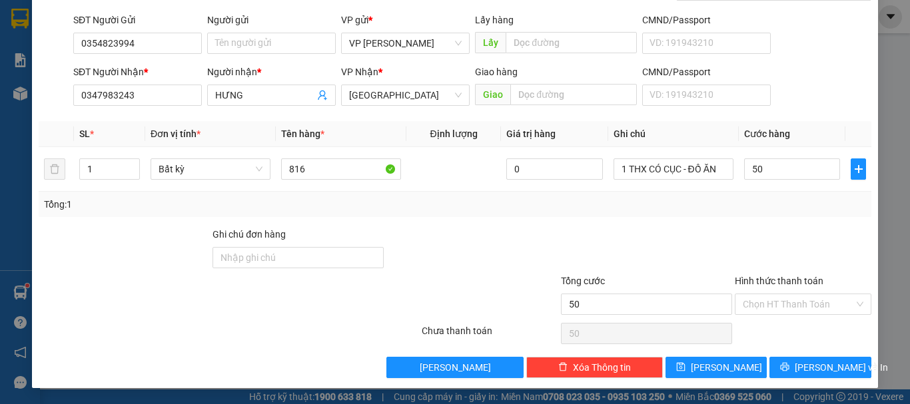
type input "50.000"
click at [776, 320] on div "Chọn HT Thanh Toán" at bounding box center [802, 333] width 139 height 27
click at [790, 299] on input "Hình thức thanh toán" at bounding box center [797, 304] width 111 height 20
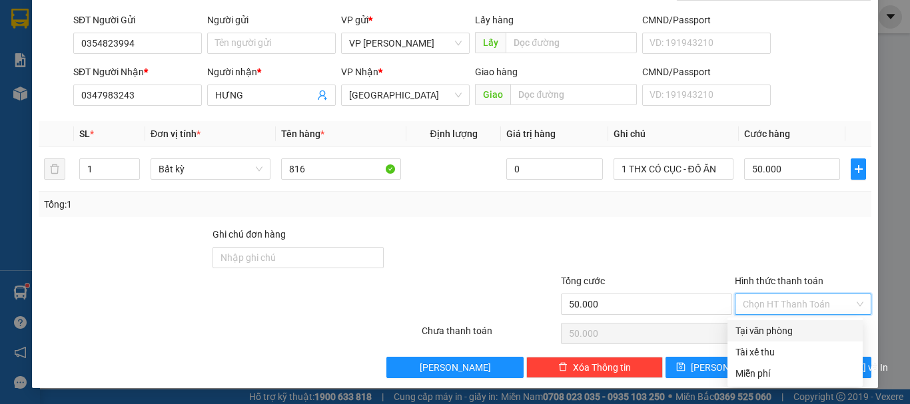
click at [774, 328] on div "Tại văn phòng" at bounding box center [794, 331] width 119 height 15
type input "0"
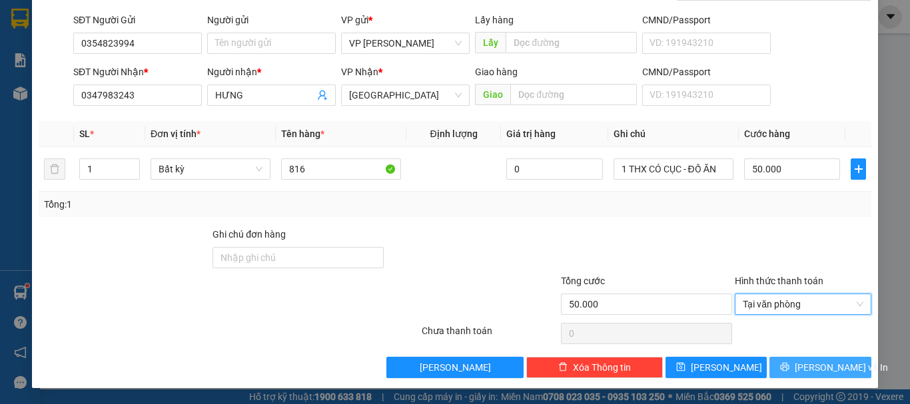
click at [798, 366] on button "[PERSON_NAME] và In" at bounding box center [820, 367] width 102 height 21
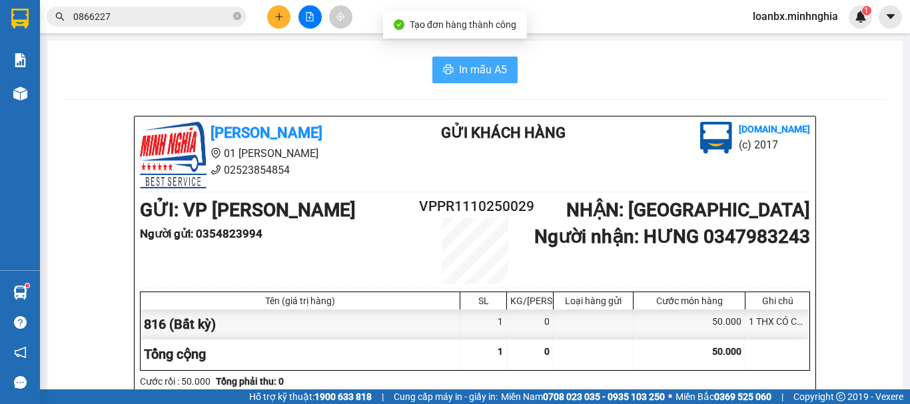
click at [480, 71] on span "In mẫu A5" at bounding box center [483, 69] width 48 height 17
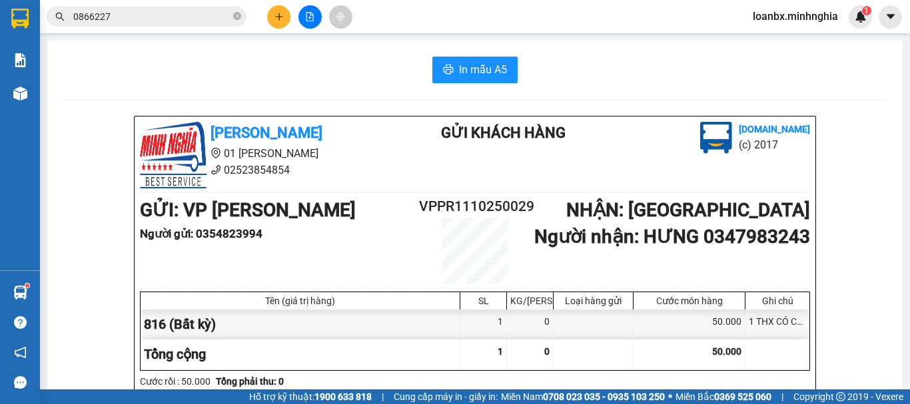
click at [275, 15] on icon "plus" at bounding box center [278, 16] width 9 height 9
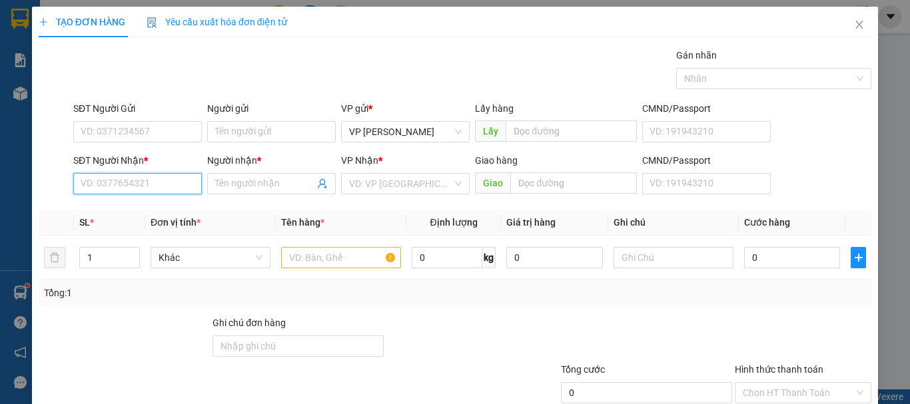
click at [101, 188] on input "SĐT Người Nhận *" at bounding box center [137, 183] width 129 height 21
type input "0377220059"
click at [127, 210] on div "0377220059 - NGỌC" at bounding box center [136, 210] width 111 height 15
type input "NGỌC"
type input "0377220059"
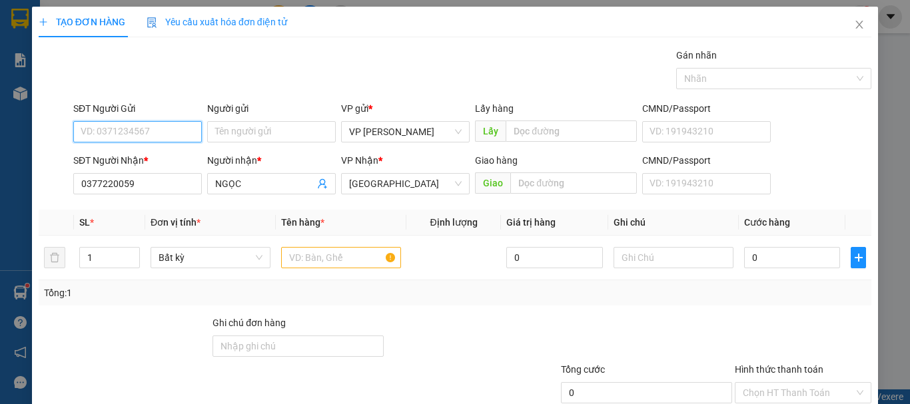
click at [125, 132] on input "SĐT Người Gửi" at bounding box center [137, 131] width 129 height 21
click at [121, 162] on div "0977914928" at bounding box center [136, 158] width 111 height 15
type input "0977914928"
click at [288, 248] on input "text" at bounding box center [341, 257] width 120 height 21
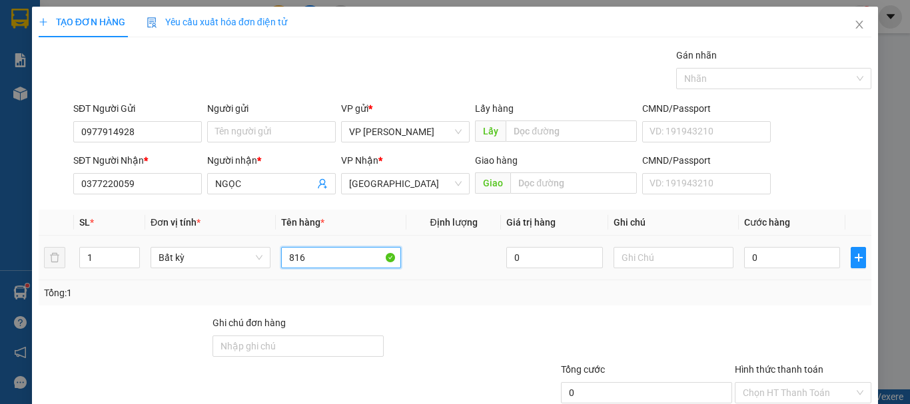
type input "816"
click at [681, 246] on div at bounding box center [673, 257] width 120 height 27
click at [647, 254] on input "text" at bounding box center [673, 257] width 120 height 21
paste input "1 THX - CÁ"
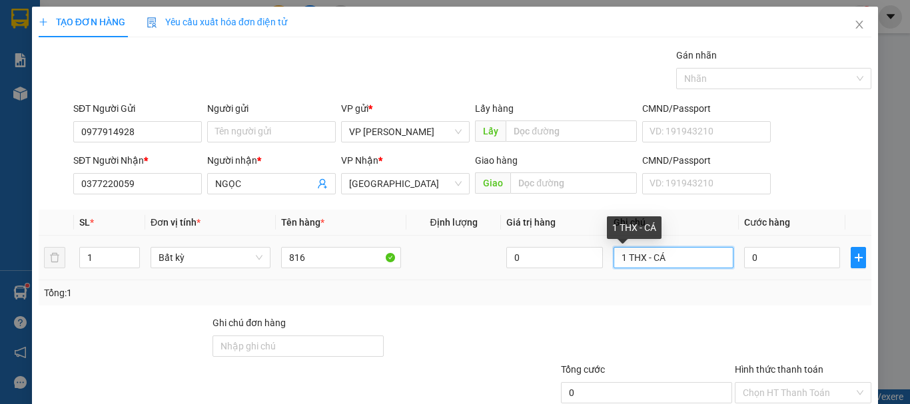
click at [679, 254] on input "1 THX - CÁ" at bounding box center [673, 257] width 120 height 21
type input "1 THX - CÁ"
click at [757, 259] on input "0" at bounding box center [792, 257] width 96 height 21
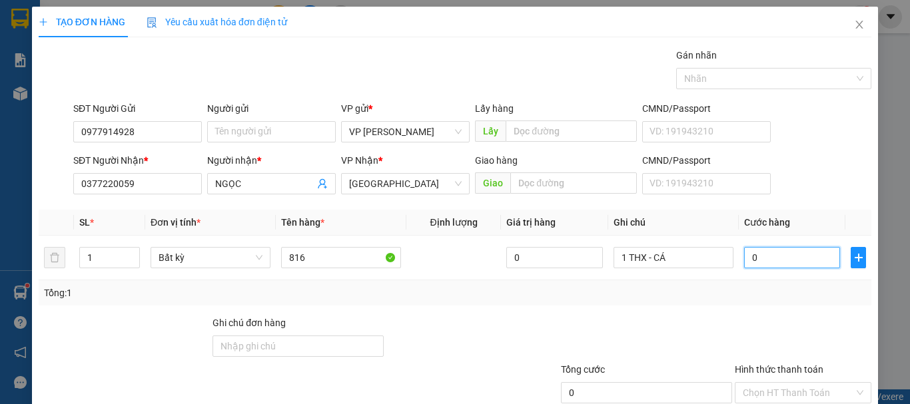
type input "4"
type input "40"
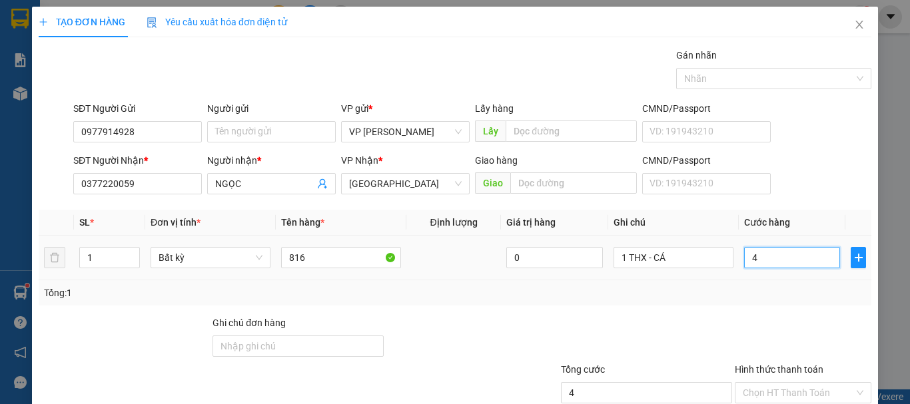
type input "40"
type input "40.000"
drag, startPoint x: 680, startPoint y: 268, endPoint x: 664, endPoint y: 269, distance: 16.0
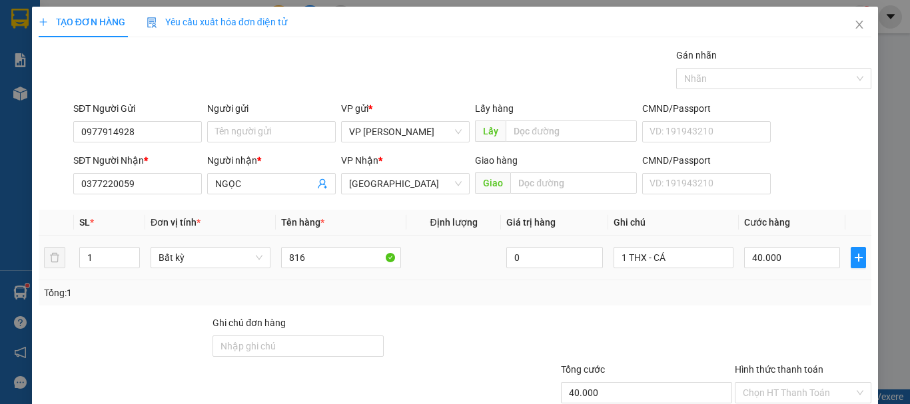
click at [664, 269] on div "1 THX - CÁ" at bounding box center [673, 257] width 120 height 27
drag, startPoint x: 663, startPoint y: 264, endPoint x: 649, endPoint y: 262, distance: 14.0
click at [649, 262] on input "1 THX - CÁ" at bounding box center [673, 257] width 120 height 21
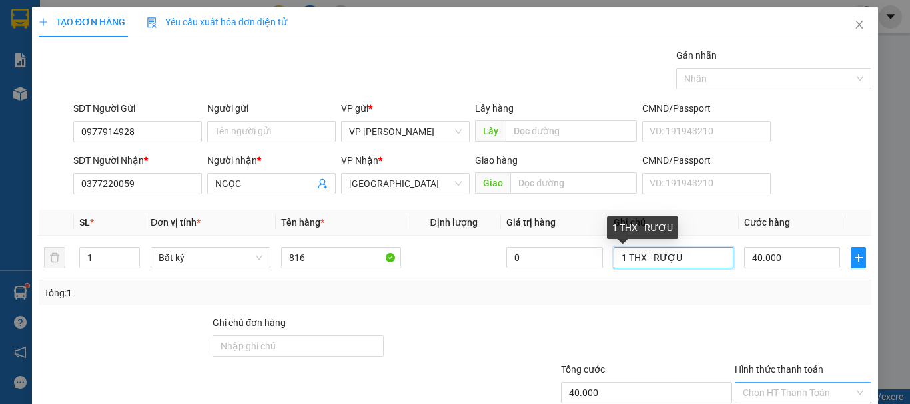
scroll to position [89, 0]
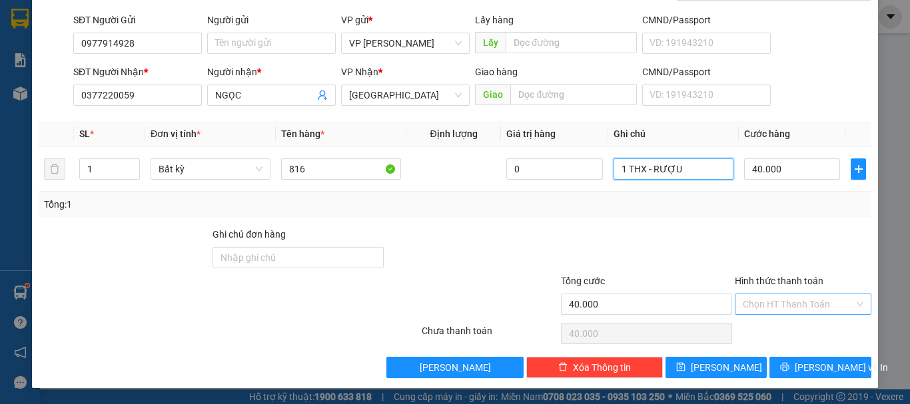
type input "1 THX - RƯỢU"
drag, startPoint x: 765, startPoint y: 303, endPoint x: 768, endPoint y: 316, distance: 13.1
click at [767, 304] on input "Hình thức thanh toán" at bounding box center [797, 304] width 111 height 20
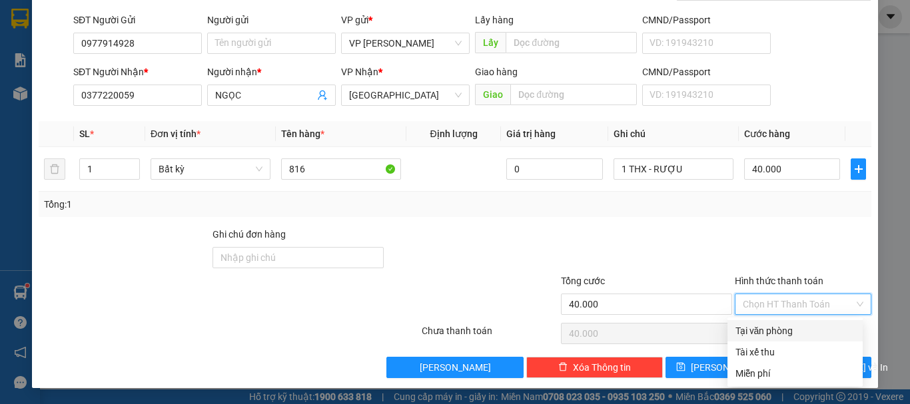
click at [769, 329] on div "Tại văn phòng" at bounding box center [794, 331] width 119 height 15
type input "0"
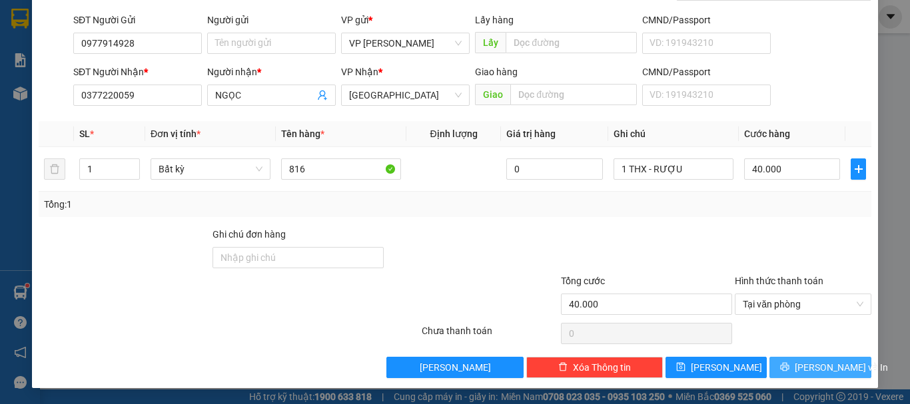
click at [809, 367] on span "[PERSON_NAME] và In" at bounding box center [840, 367] width 93 height 15
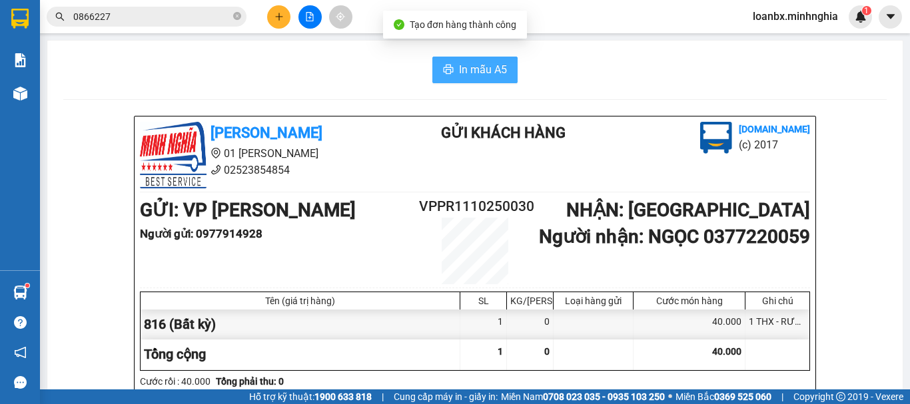
click at [475, 73] on span "In mẫu A5" at bounding box center [483, 69] width 48 height 17
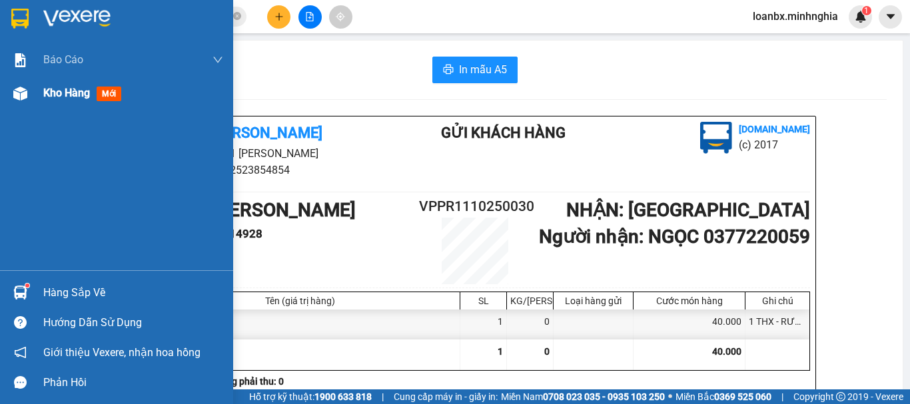
click at [21, 92] on img at bounding box center [20, 94] width 14 height 14
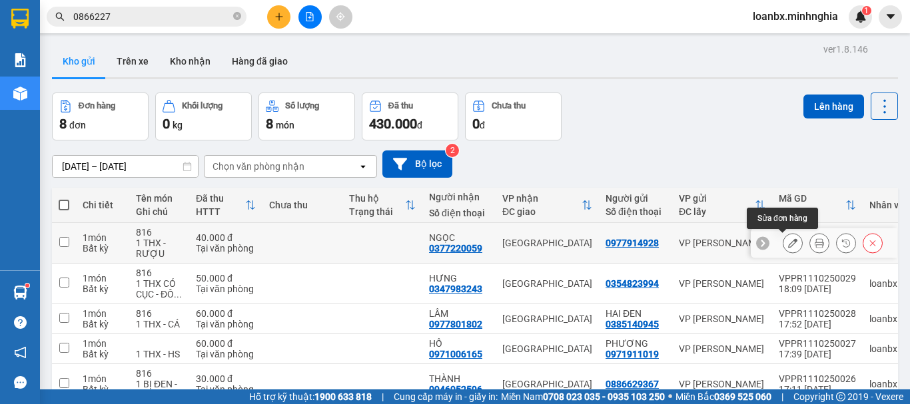
click at [788, 244] on icon at bounding box center [792, 242] width 9 height 9
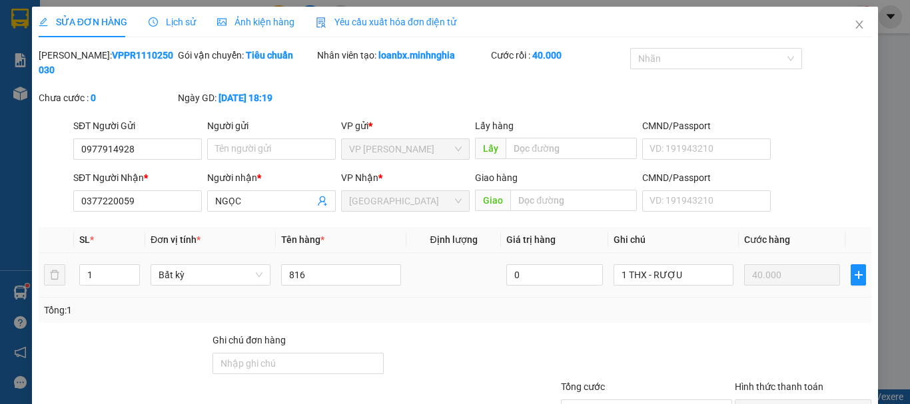
type input "0977914928"
type input "0377220059"
type input "40.000"
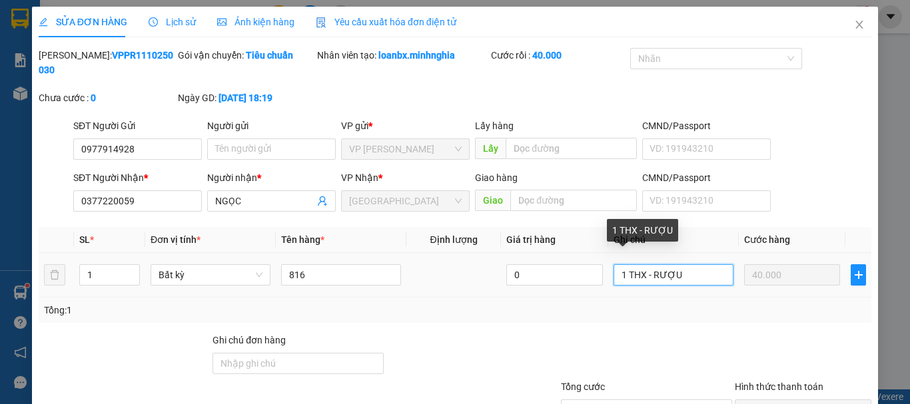
drag, startPoint x: 642, startPoint y: 263, endPoint x: 623, endPoint y: 258, distance: 19.9
click at [623, 264] on input "1 THX - RƯỢU" at bounding box center [673, 274] width 120 height 21
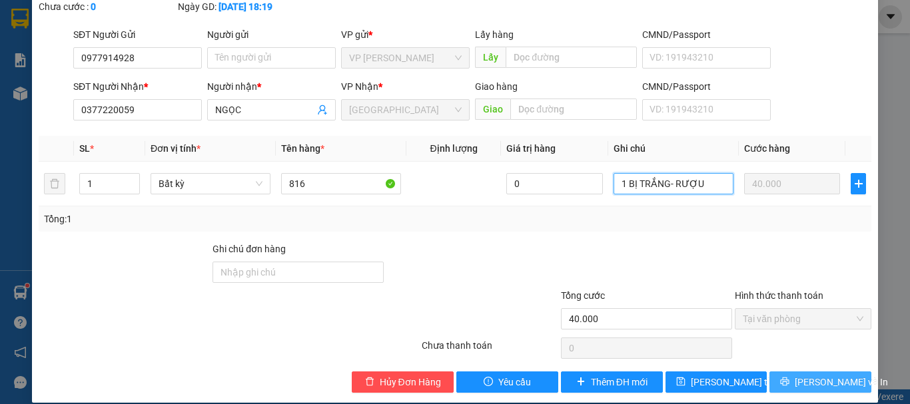
type input "1 BỊ TRẮNG- RƯỢU"
click at [804, 375] on span "[PERSON_NAME] và In" at bounding box center [840, 382] width 93 height 15
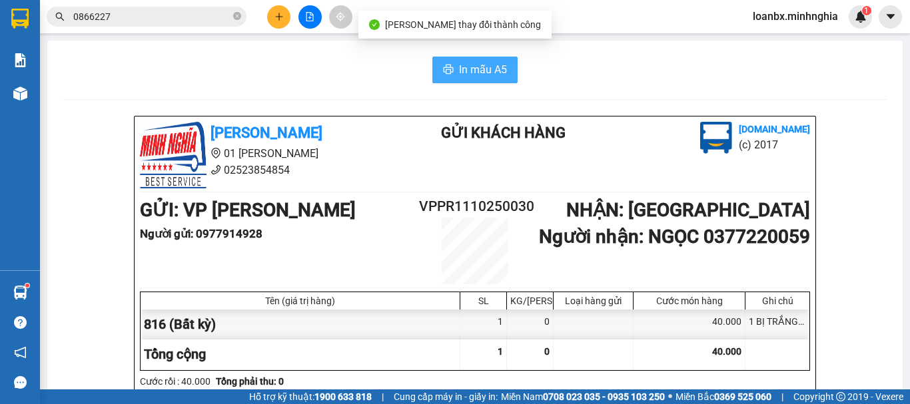
click at [483, 68] on span "In mẫu A5" at bounding box center [483, 69] width 48 height 17
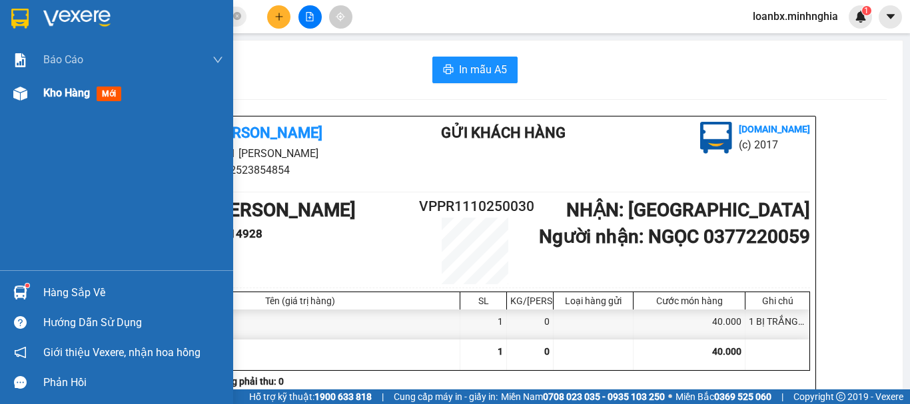
click at [25, 99] on img at bounding box center [20, 94] width 14 height 14
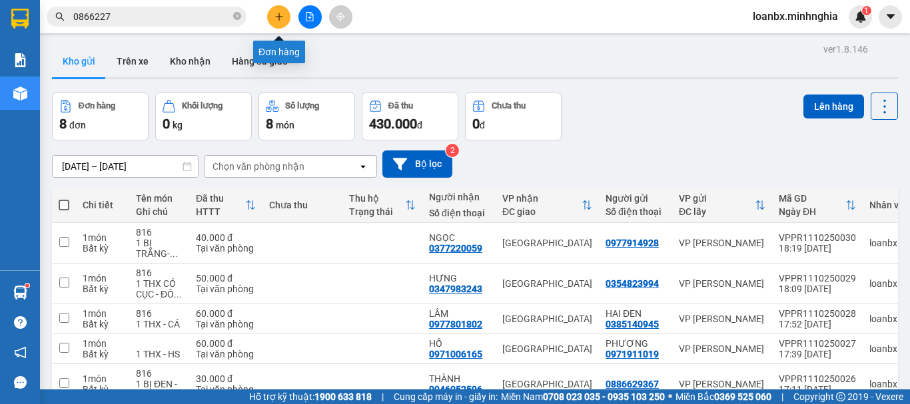
click at [278, 17] on icon "plus" at bounding box center [278, 16] width 9 height 9
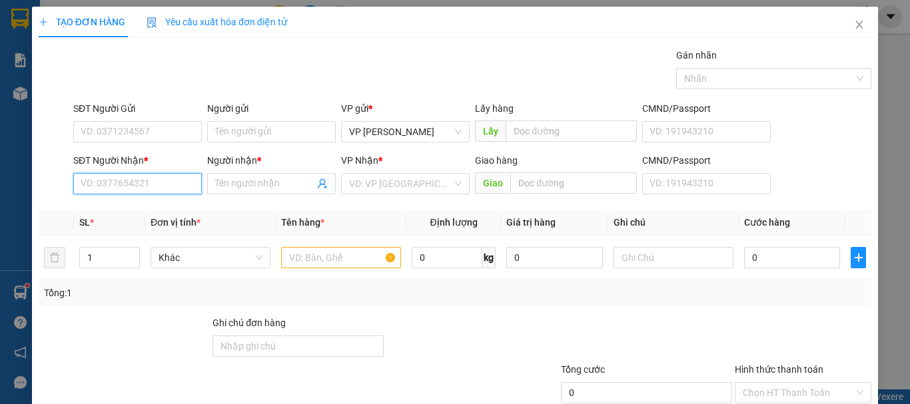
click at [99, 186] on input "SĐT Người Nhận *" at bounding box center [137, 183] width 129 height 21
drag, startPoint x: 162, startPoint y: 211, endPoint x: 282, endPoint y: 262, distance: 129.5
click at [167, 213] on div "0349961317 - LUYỆN" at bounding box center [136, 210] width 111 height 15
type input "0349961317"
type input "LUYỆN"
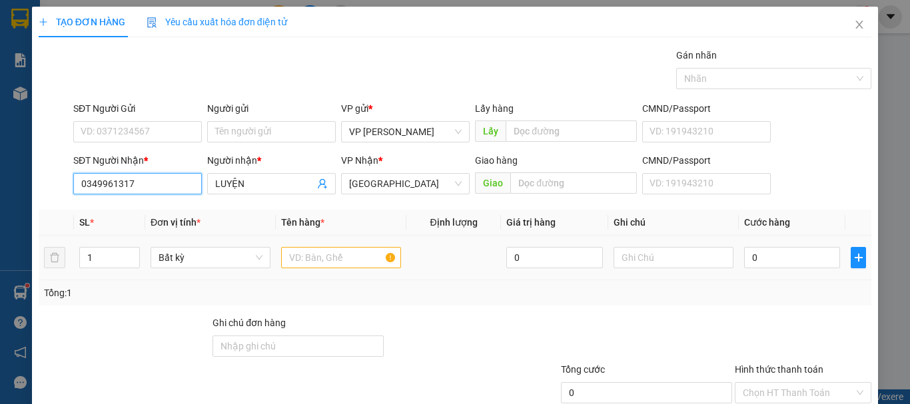
type input "0349961317"
click at [284, 262] on input "text" at bounding box center [341, 257] width 120 height 21
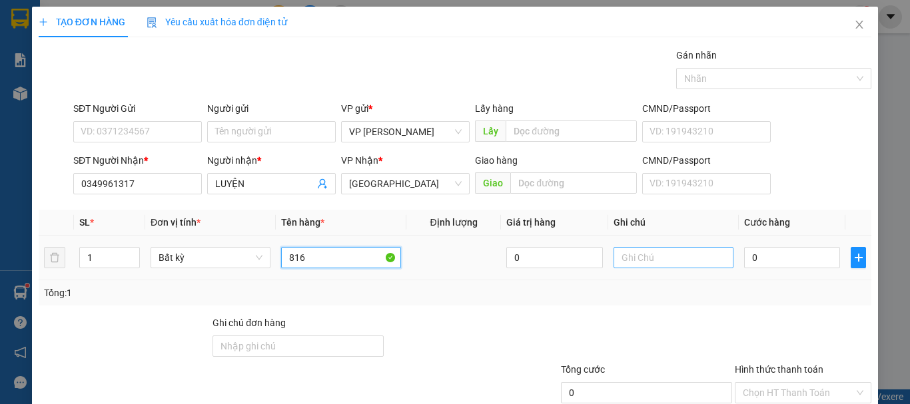
type input "816"
click at [626, 260] on input "text" at bounding box center [673, 257] width 120 height 21
paste input "1 THX - CÁ"
type input "1 THX - CÁ"
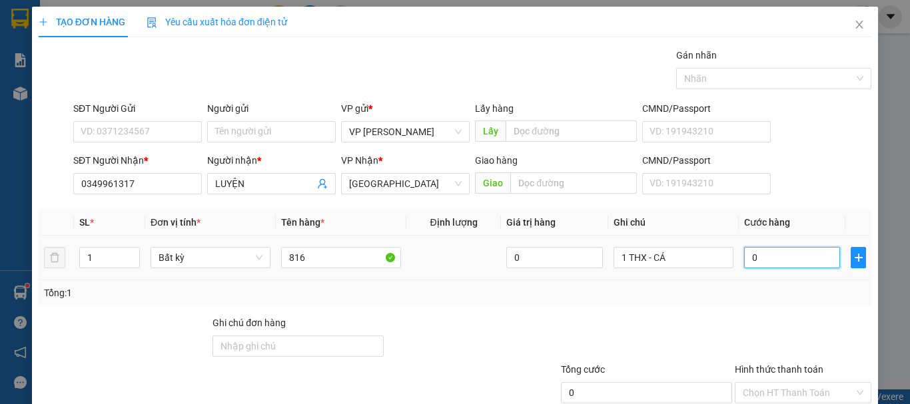
click at [766, 266] on input "0" at bounding box center [792, 257] width 96 height 21
click at [98, 134] on input "SĐT Người Gửi" at bounding box center [137, 131] width 129 height 21
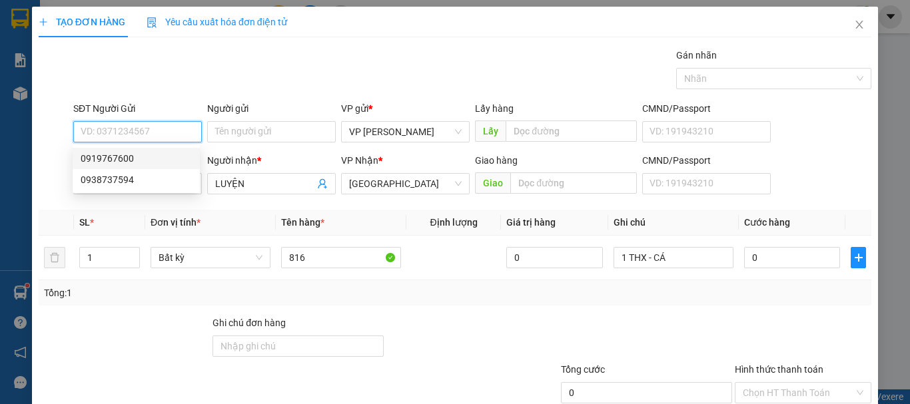
click at [139, 158] on div "0919767600" at bounding box center [136, 158] width 111 height 15
type input "0919767600"
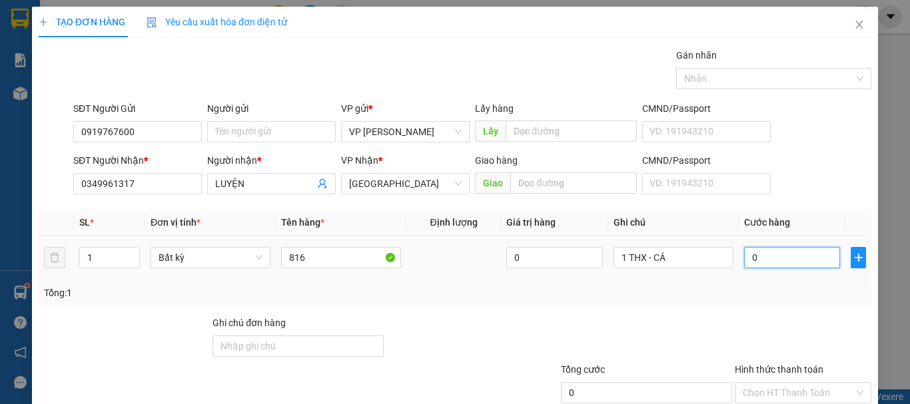
click at [765, 266] on input "0" at bounding box center [792, 257] width 96 height 21
type input "8"
type input "80"
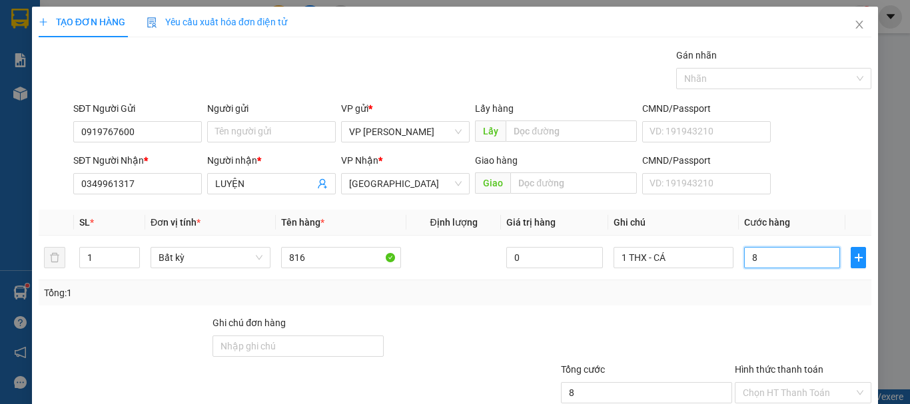
type input "80"
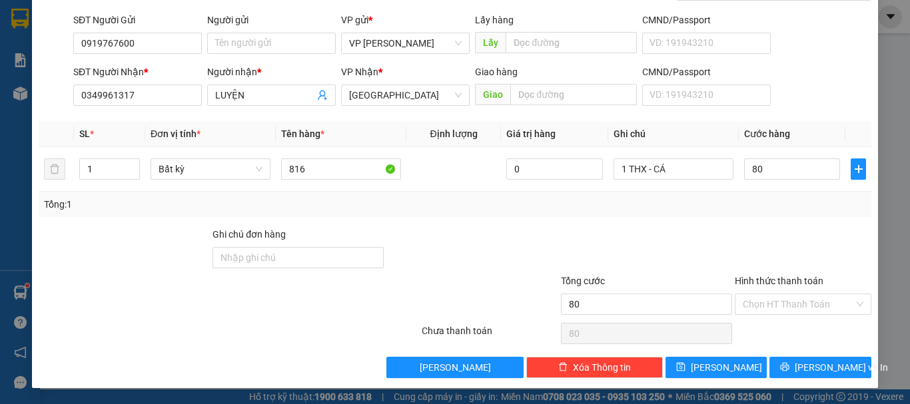
type input "80.000"
click at [803, 329] on div "Chọn HT Thanh Toán" at bounding box center [802, 333] width 139 height 27
click at [803, 311] on input "Hình thức thanh toán" at bounding box center [797, 304] width 111 height 20
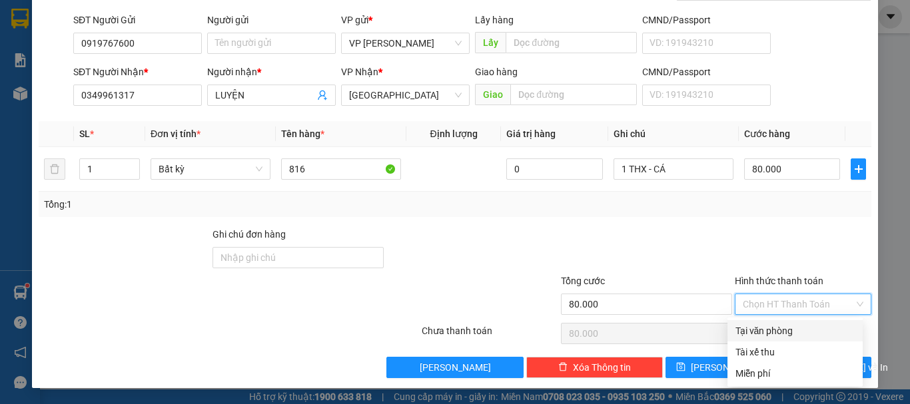
drag, startPoint x: 786, startPoint y: 332, endPoint x: 794, endPoint y: 344, distance: 14.8
click at [786, 336] on div "Tại văn phòng" at bounding box center [794, 331] width 119 height 15
type input "0"
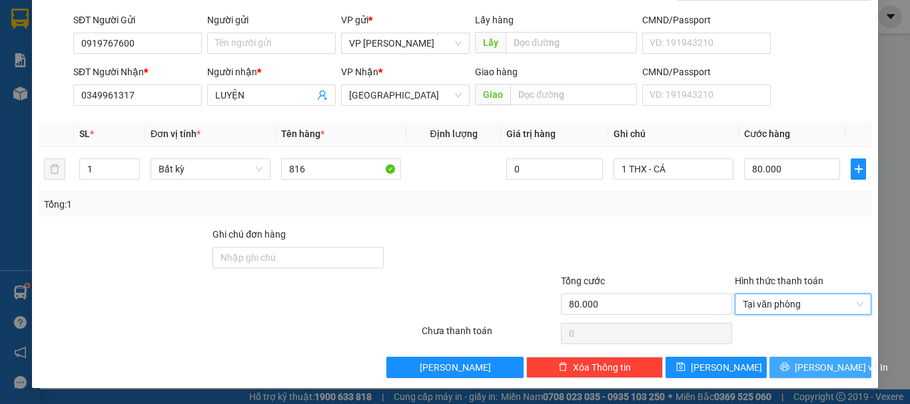
click at [807, 360] on button "[PERSON_NAME] và In" at bounding box center [820, 367] width 102 height 21
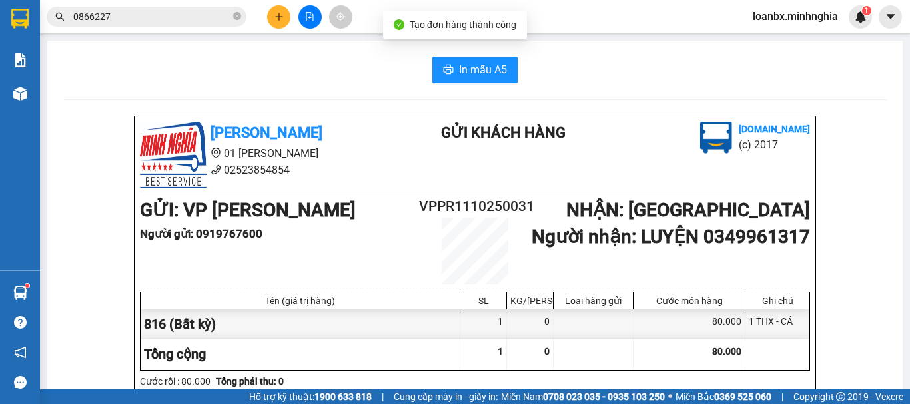
click at [515, 74] on div "In mẫu A5" at bounding box center [474, 70] width 823 height 27
click at [485, 75] on span "In mẫu A5" at bounding box center [483, 69] width 48 height 17
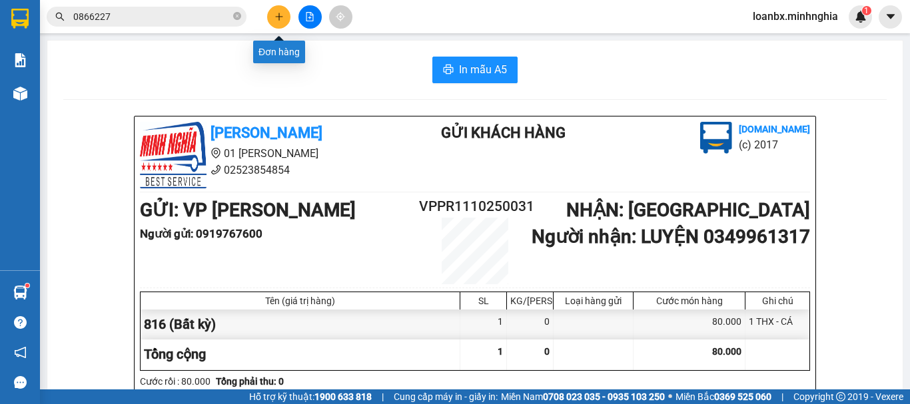
click at [272, 11] on button at bounding box center [278, 16] width 23 height 23
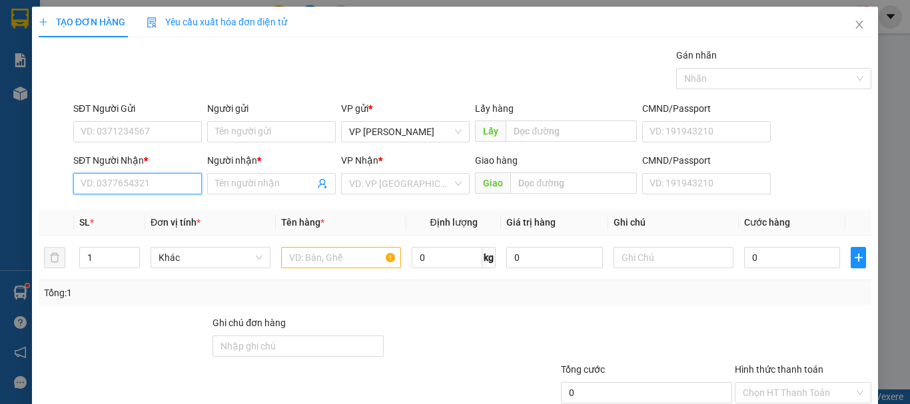
click at [154, 180] on input "SĐT Người Nhận *" at bounding box center [137, 183] width 129 height 21
type input "5"
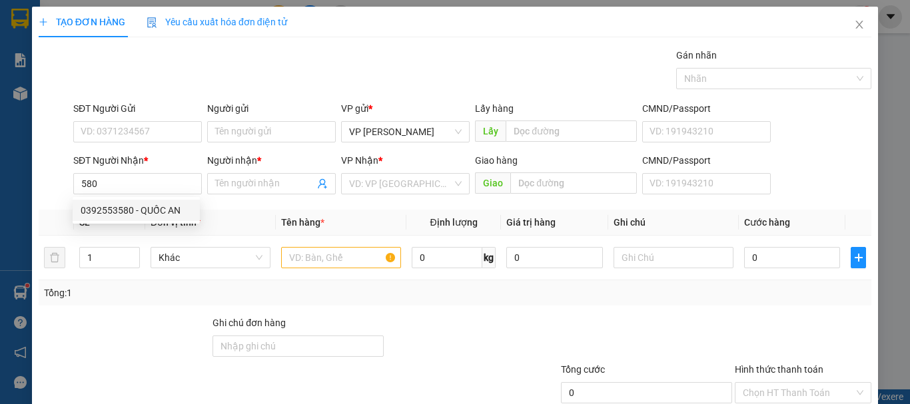
click at [122, 221] on div "0392553580 0392553580 - QUỐC AN" at bounding box center [136, 210] width 127 height 27
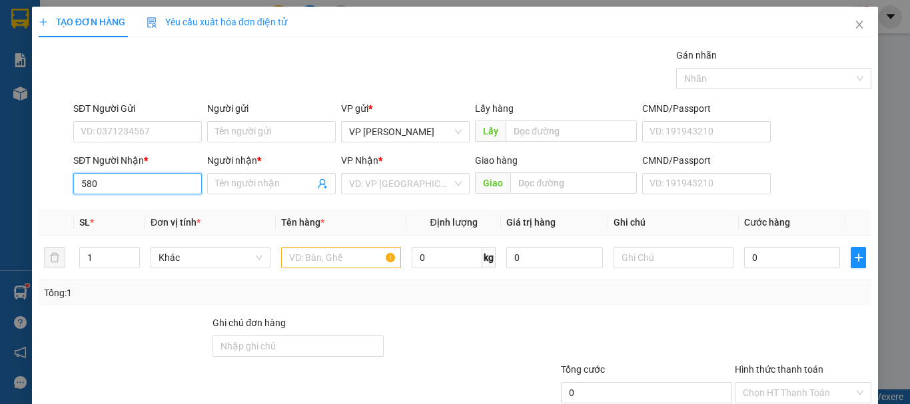
click at [133, 187] on input "580" at bounding box center [137, 183] width 129 height 21
click at [137, 210] on div "0392553580 - QUỐC AN" at bounding box center [136, 210] width 111 height 15
type input "0392553580"
type input "QUỐC AN"
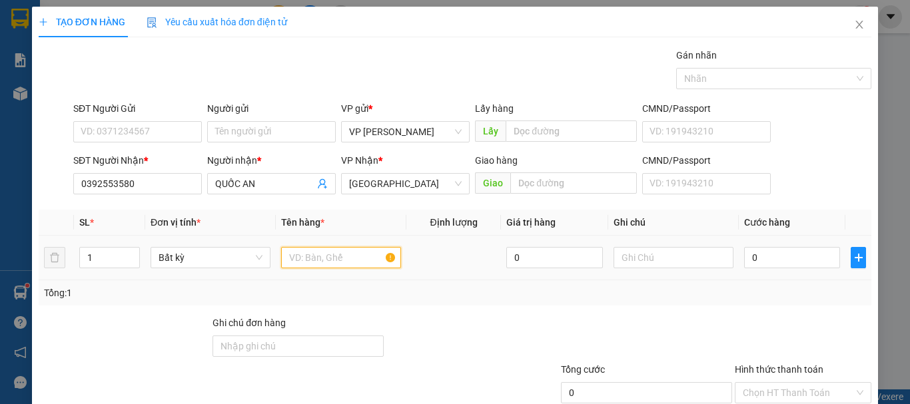
click at [311, 254] on input "text" at bounding box center [341, 257] width 120 height 21
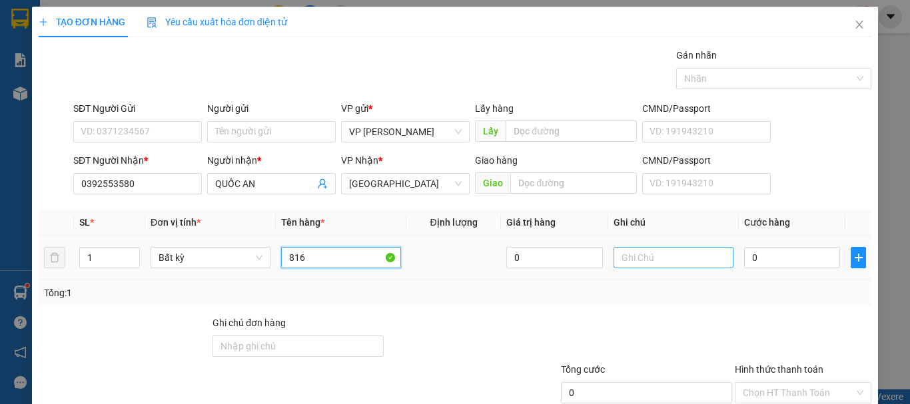
type input "816"
click at [656, 254] on input "text" at bounding box center [673, 257] width 120 height 21
paste input "1 THX - CÁ"
type input "1 THX - CÁ"
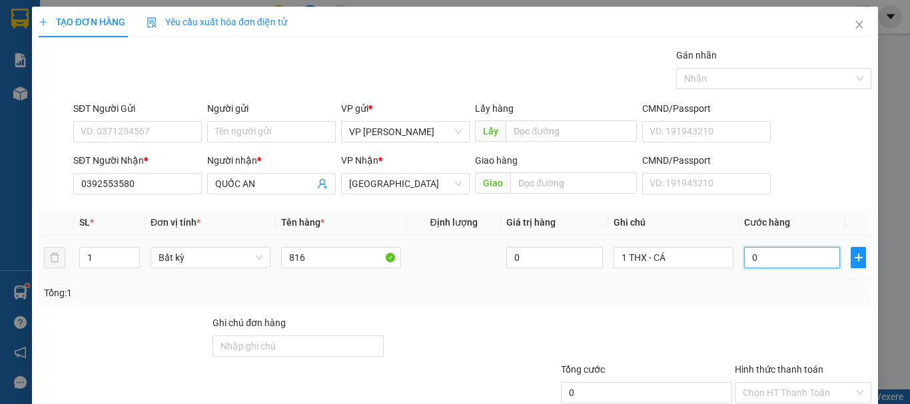
click at [777, 256] on input "0" at bounding box center [792, 257] width 96 height 21
type input "9"
type input "90"
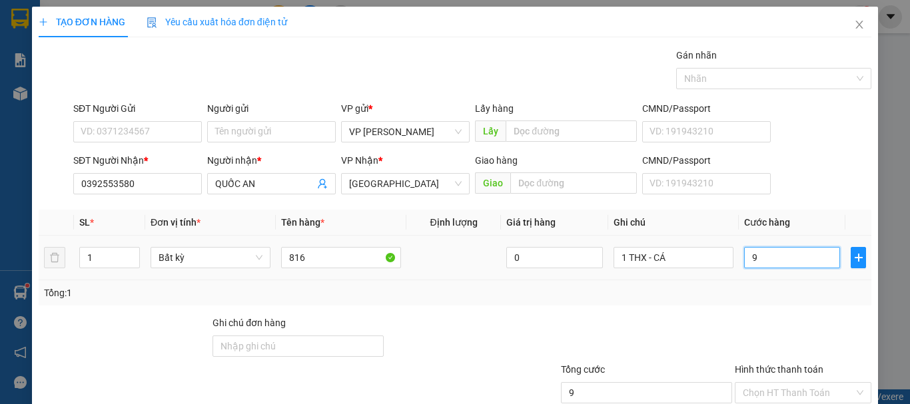
type input "90"
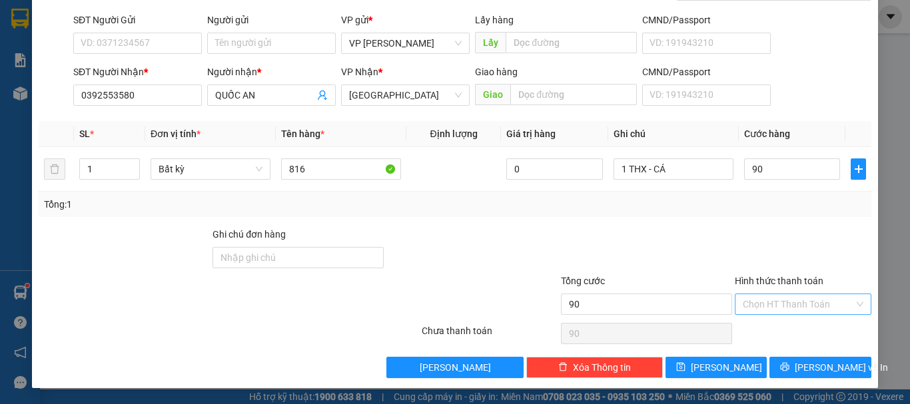
type input "90.000"
click at [791, 299] on input "Hình thức thanh toán" at bounding box center [797, 304] width 111 height 20
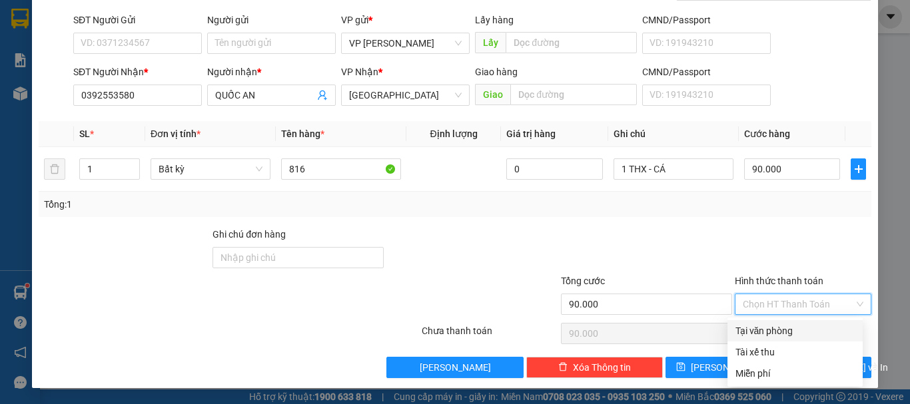
click at [777, 334] on div "Tại văn phòng" at bounding box center [794, 331] width 119 height 15
type input "0"
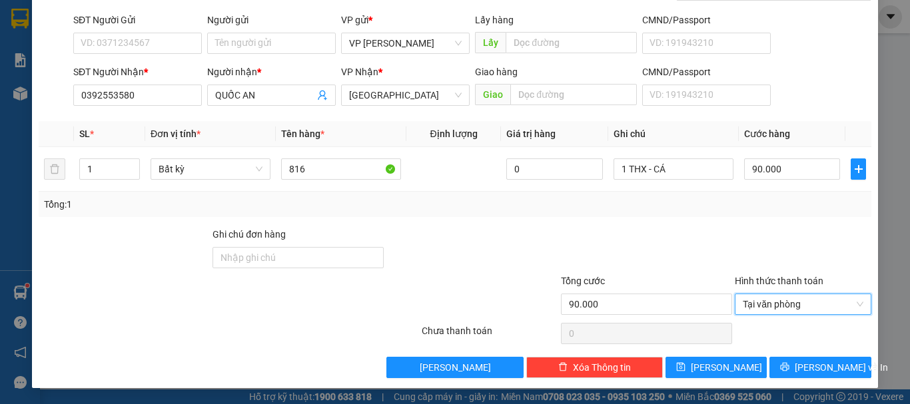
click at [795, 384] on div "TẠO ĐƠN HÀNG Yêu cầu xuất hóa đơn điện tử Transit Pickup Surcharge Ids Transit …" at bounding box center [455, 153] width 846 height 470
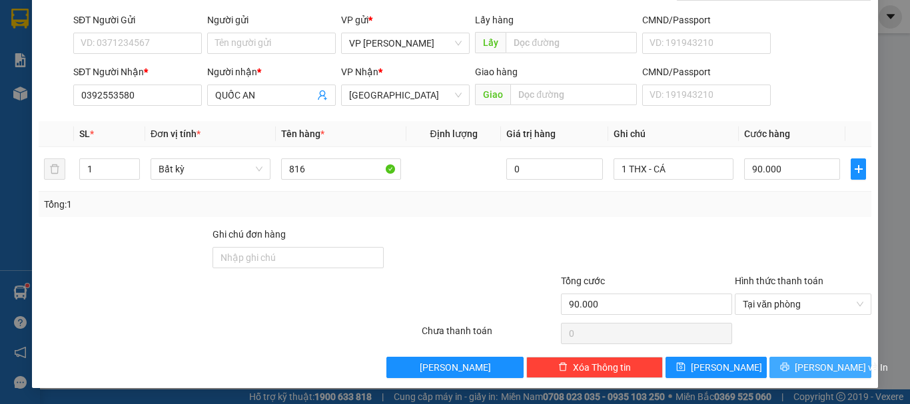
click at [797, 362] on button "[PERSON_NAME] và In" at bounding box center [820, 367] width 102 height 21
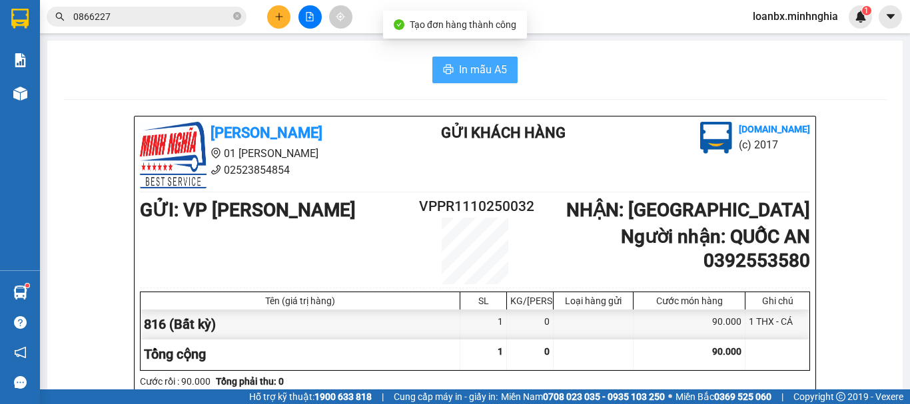
click at [451, 78] on button "In mẫu A5" at bounding box center [474, 70] width 85 height 27
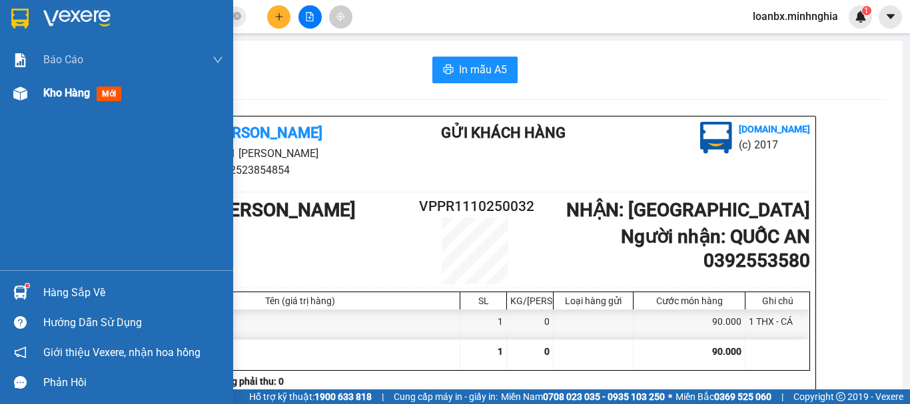
click at [41, 95] on div "Kho hàng mới" at bounding box center [116, 93] width 233 height 33
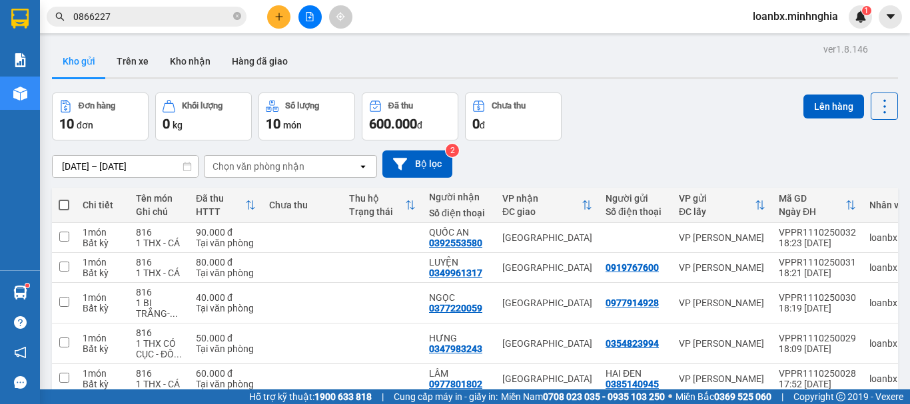
click at [276, 13] on icon "plus" at bounding box center [278, 16] width 9 height 9
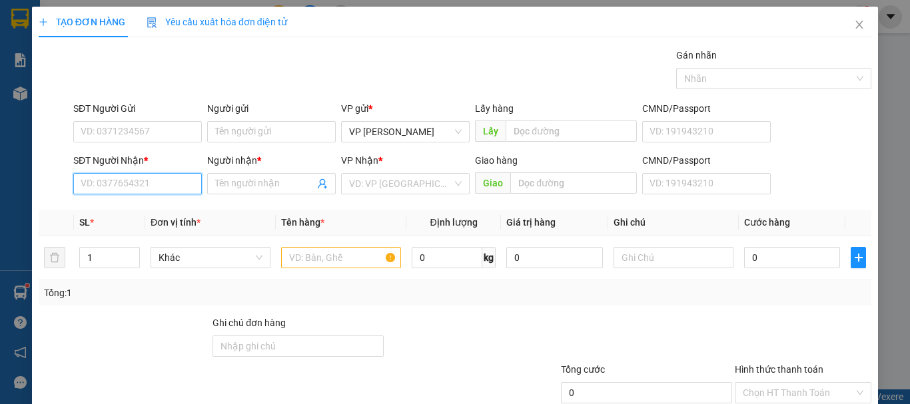
click at [136, 179] on input "SĐT Người Nhận *" at bounding box center [137, 183] width 129 height 21
click at [146, 206] on div "0353740500 - E UY" at bounding box center [136, 210] width 111 height 15
type input "0353740500"
type input "E UY"
type input "0353740500"
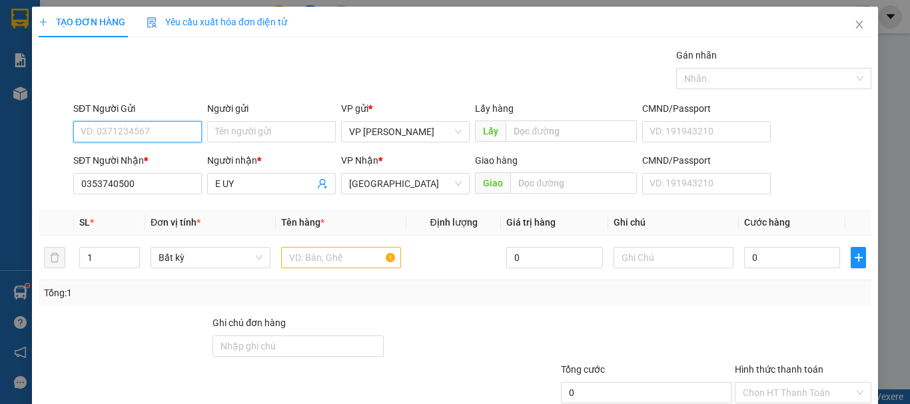
click at [138, 136] on input "SĐT Người Gửi" at bounding box center [137, 131] width 129 height 21
drag, startPoint x: 148, startPoint y: 150, endPoint x: 178, endPoint y: 172, distance: 37.7
click at [152, 154] on div "0914086014 - PHƯƠNG CA" at bounding box center [139, 158] width 133 height 21
type input "0914086014"
type input "PHƯƠNG CA"
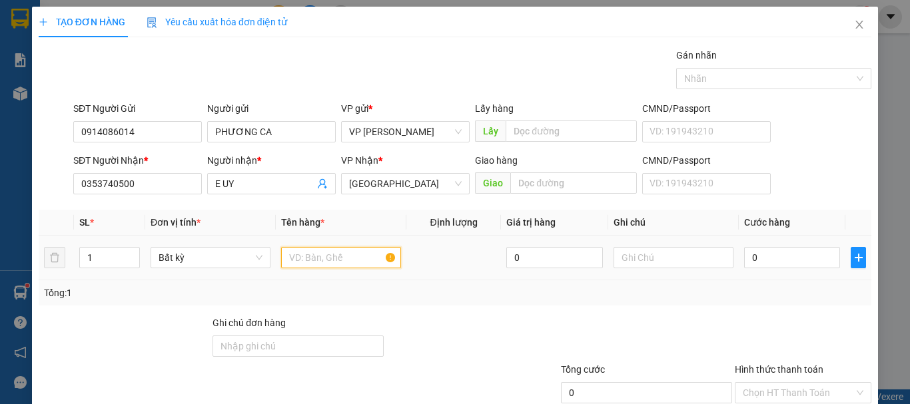
click at [320, 263] on input "text" at bounding box center [341, 257] width 120 height 21
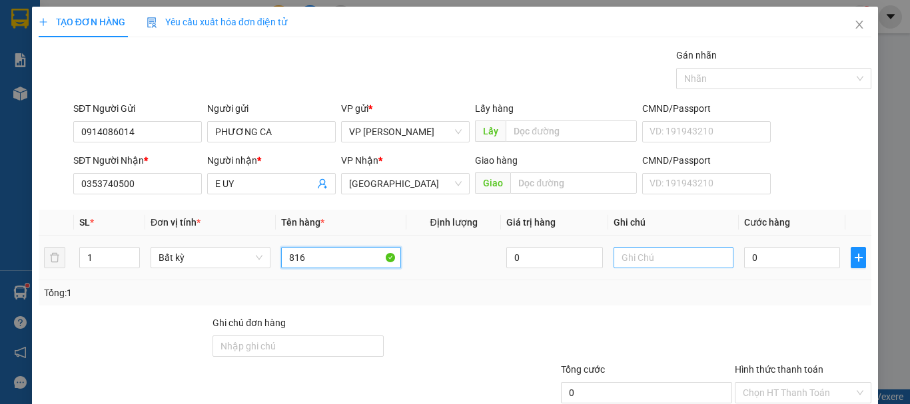
type input "816"
click at [645, 251] on input "text" at bounding box center [673, 257] width 120 height 21
paste input "1 THX - CÁ"
type input "1 THX - CÁ"
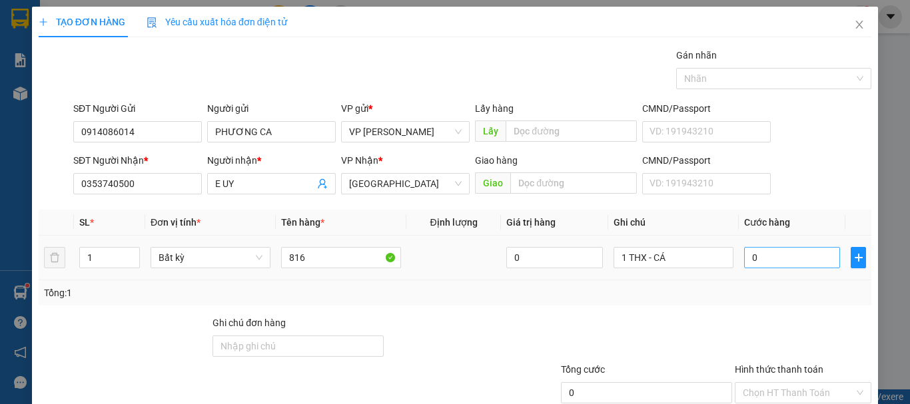
drag, startPoint x: 753, startPoint y: 231, endPoint x: 766, endPoint y: 249, distance: 22.4
click at [759, 236] on table "SL * Đơn vị tính * Tên hàng * Định lượng Giá trị hàng Ghi chú Cước hàng 1 Bất k…" at bounding box center [455, 245] width 832 height 71
click at [766, 250] on input "0" at bounding box center [792, 257] width 96 height 21
type input "8"
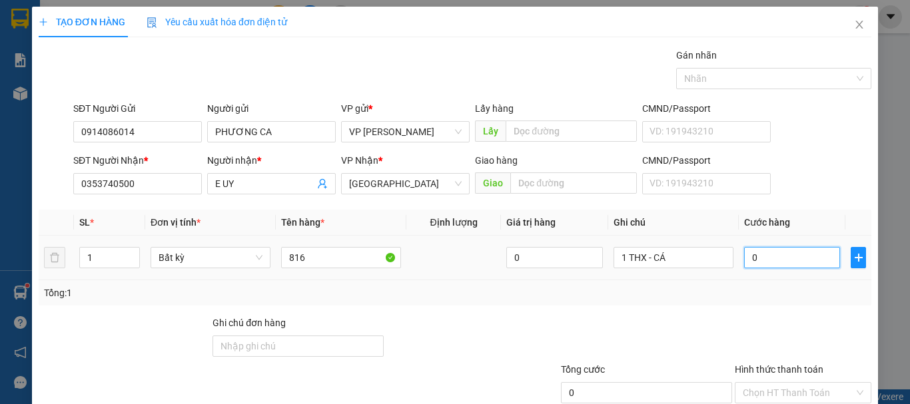
type input "8"
type input "80"
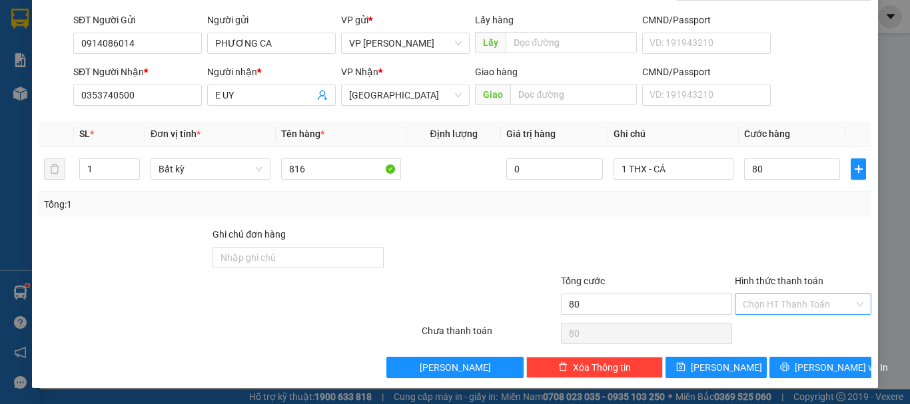
type input "80.000"
click at [788, 311] on input "Hình thức thanh toán" at bounding box center [797, 304] width 111 height 20
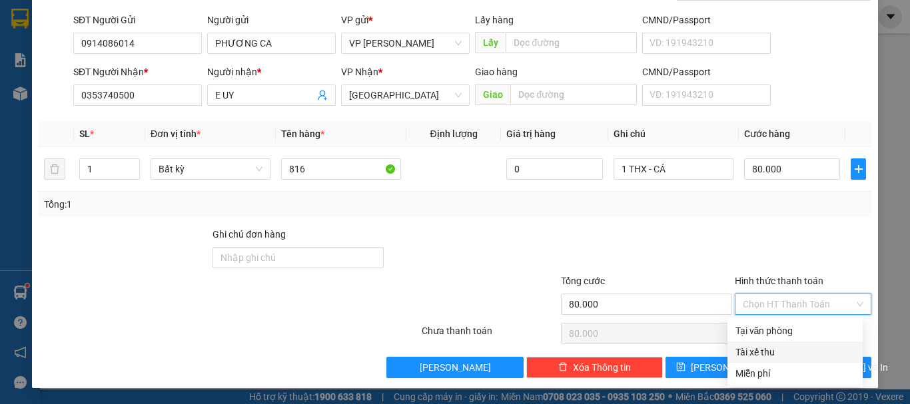
click at [783, 342] on div "Tài xế thu" at bounding box center [794, 352] width 135 height 21
type input "0"
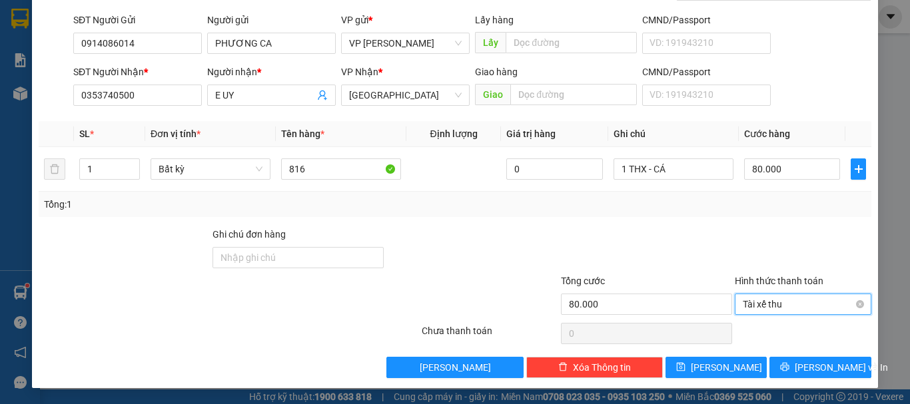
click at [780, 309] on span "Tài xế thu" at bounding box center [802, 304] width 121 height 20
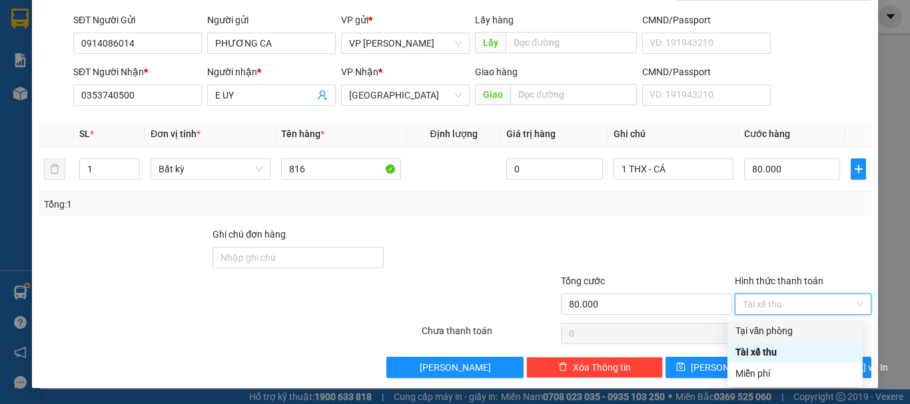
click at [778, 330] on div "Tại văn phòng" at bounding box center [794, 331] width 119 height 15
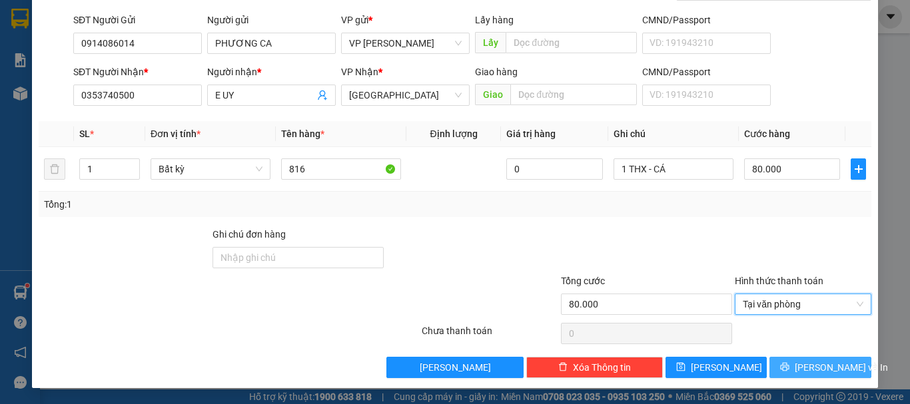
click at [824, 366] on span "[PERSON_NAME] và In" at bounding box center [840, 367] width 93 height 15
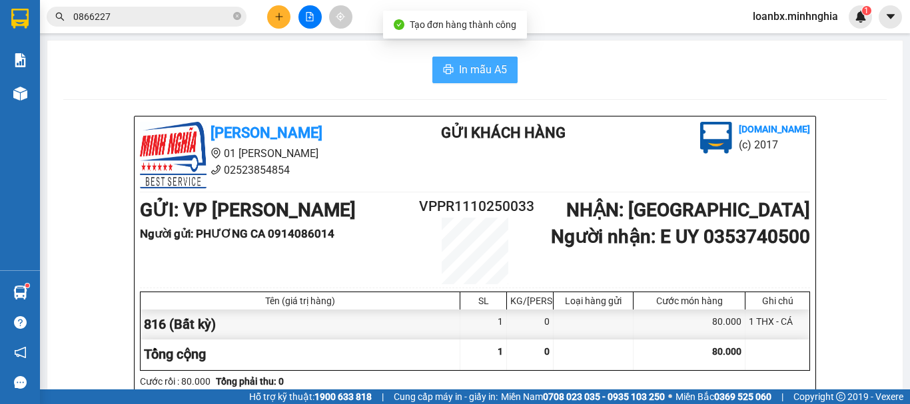
click at [479, 58] on button "In mẫu A5" at bounding box center [474, 70] width 85 height 27
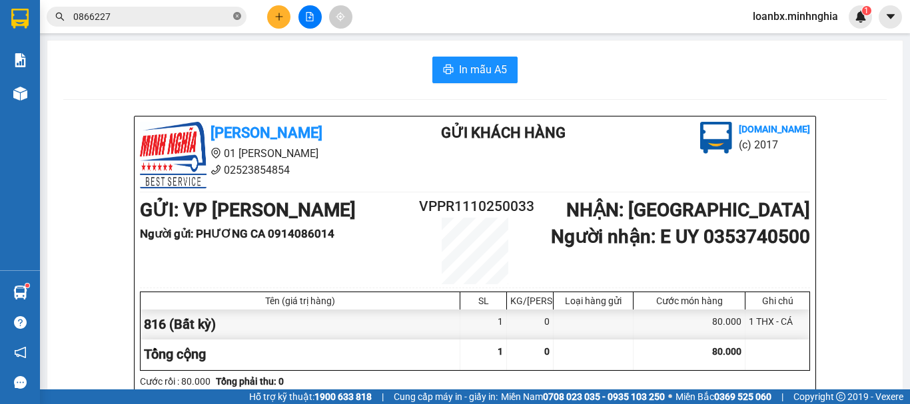
click at [238, 17] on icon "close-circle" at bounding box center [237, 16] width 8 height 8
click at [283, 19] on icon "plus" at bounding box center [278, 16] width 9 height 9
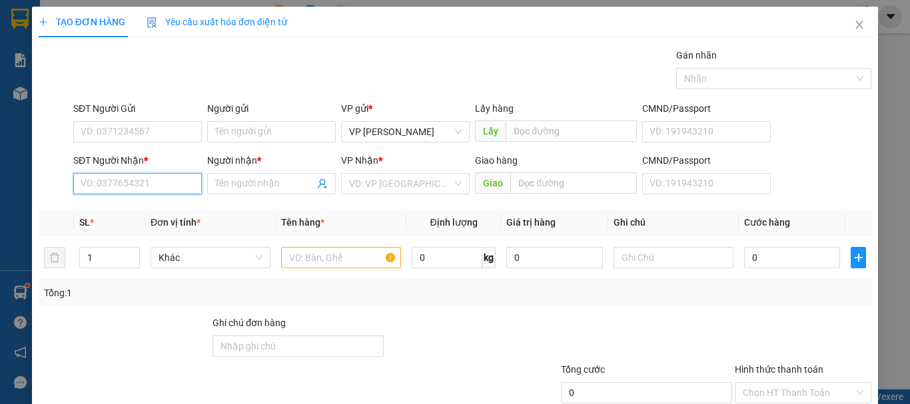
click at [127, 187] on input "SĐT Người Nhận *" at bounding box center [137, 183] width 129 height 21
click at [145, 212] on div "0906522040 - [PERSON_NAME]" at bounding box center [146, 210] width 131 height 15
type input "0906522040"
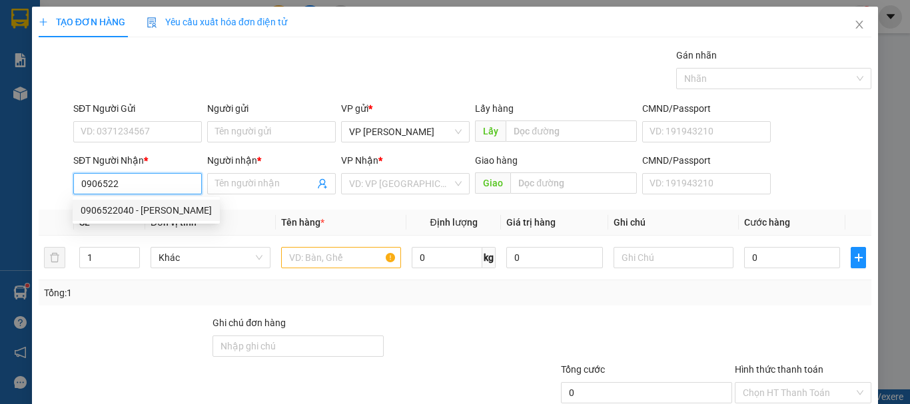
type input "VŨ"
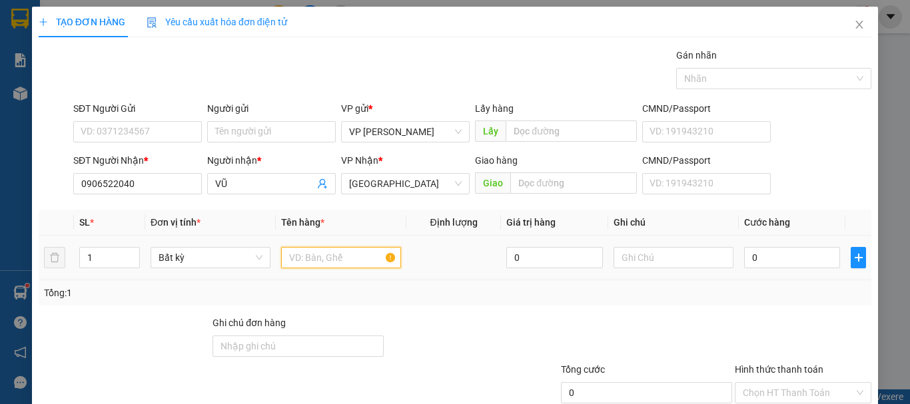
click at [341, 255] on input "text" at bounding box center [341, 257] width 120 height 21
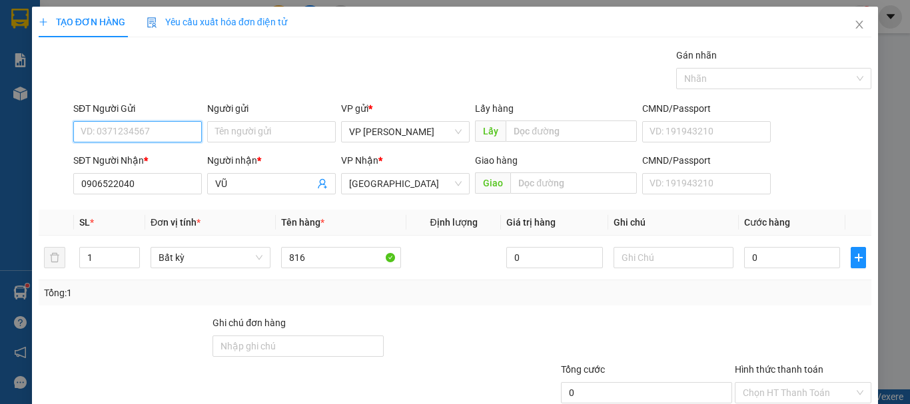
click at [144, 132] on input "SĐT Người Gửi" at bounding box center [137, 131] width 129 height 21
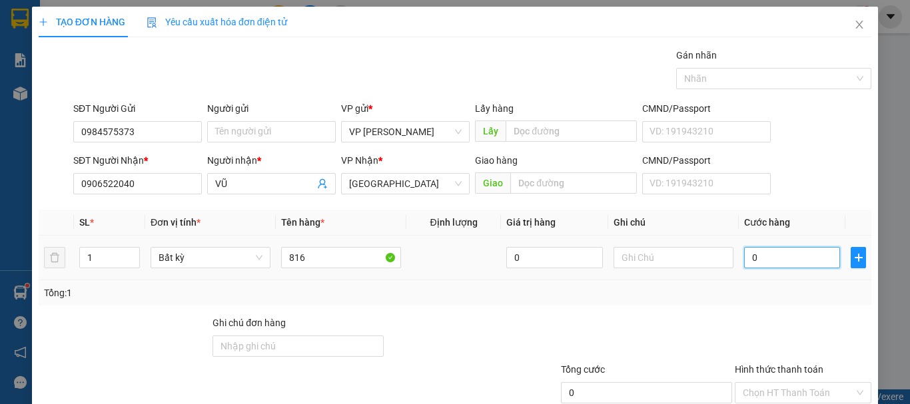
click at [744, 257] on input "0" at bounding box center [792, 257] width 96 height 21
click at [648, 250] on input "text" at bounding box center [673, 257] width 120 height 21
drag, startPoint x: 731, startPoint y: 230, endPoint x: 743, endPoint y: 258, distance: 29.8
click at [743, 258] on table "SL * Đơn vị tính * Tên hàng * Định lượng Giá trị hàng Ghi chú Cước hàng 1 Bất k…" at bounding box center [455, 245] width 832 height 71
drag, startPoint x: 742, startPoint y: 258, endPoint x: 720, endPoint y: 262, distance: 23.0
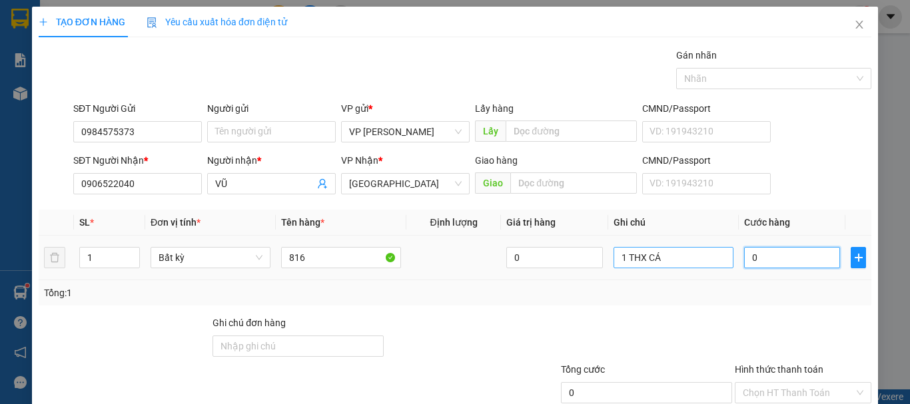
click at [744, 258] on input "0" at bounding box center [792, 257] width 96 height 21
click at [720, 262] on input "1 THX CÁ" at bounding box center [673, 257] width 120 height 21
click at [690, 264] on input "1 THX" at bounding box center [673, 257] width 120 height 21
click at [744, 259] on input "0" at bounding box center [792, 257] width 96 height 21
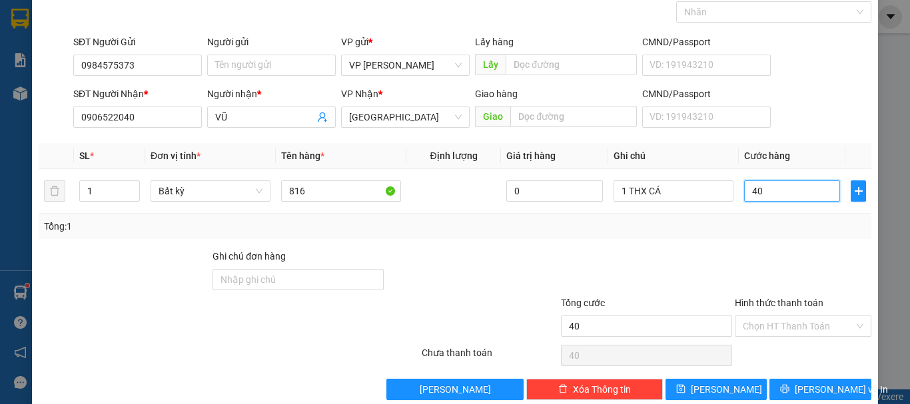
scroll to position [89, 0]
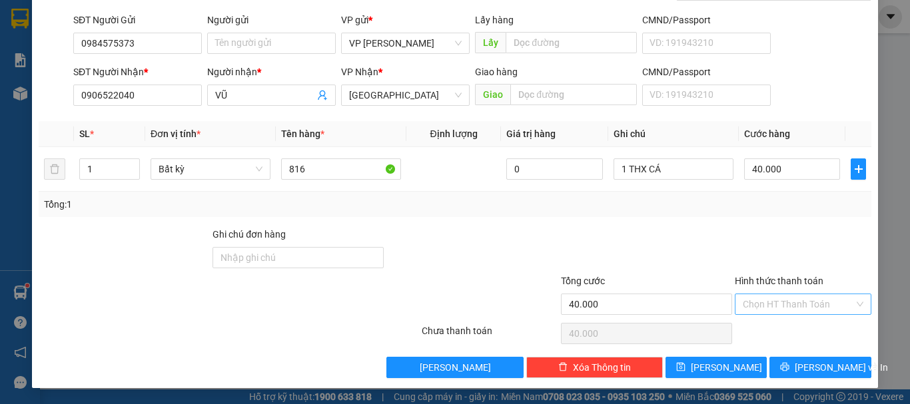
click at [758, 300] on input "Hình thức thanh toán" at bounding box center [797, 304] width 111 height 20
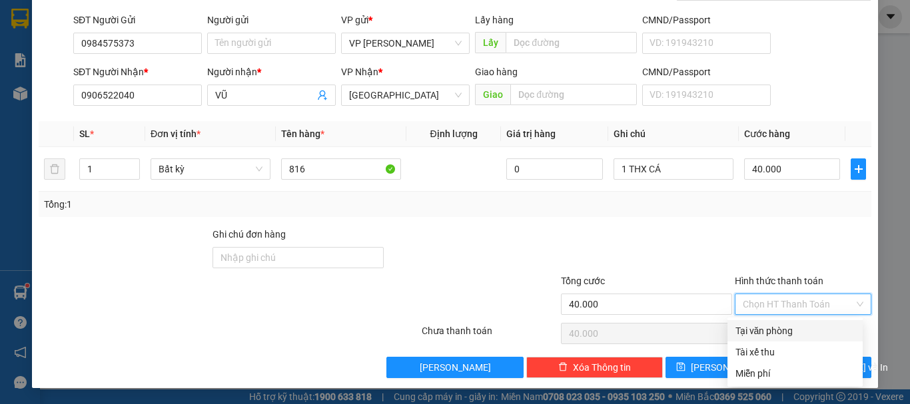
click at [754, 334] on div "Tại văn phòng" at bounding box center [794, 331] width 119 height 15
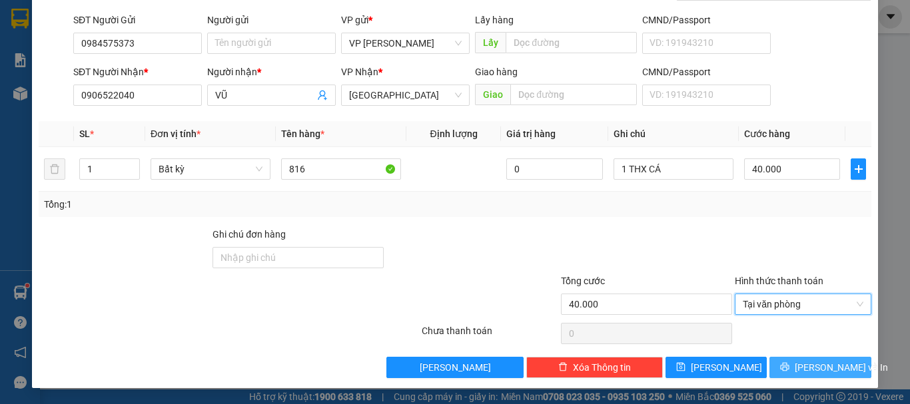
click at [806, 368] on span "[PERSON_NAME] và In" at bounding box center [840, 367] width 93 height 15
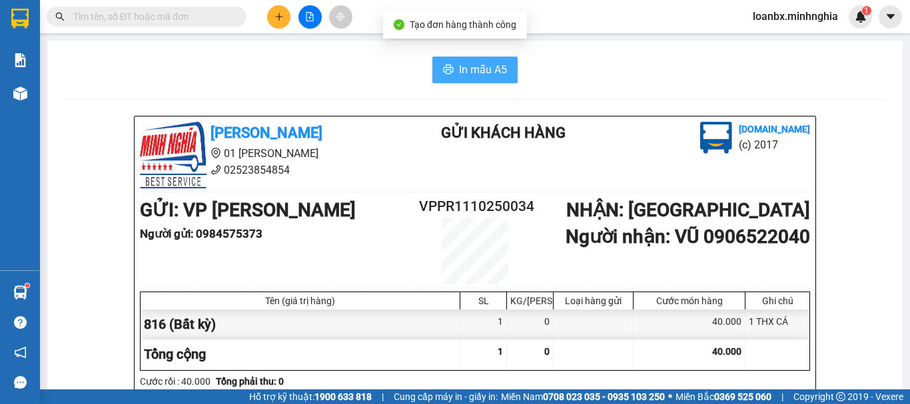
click at [475, 67] on span "In mẫu A5" at bounding box center [483, 69] width 48 height 17
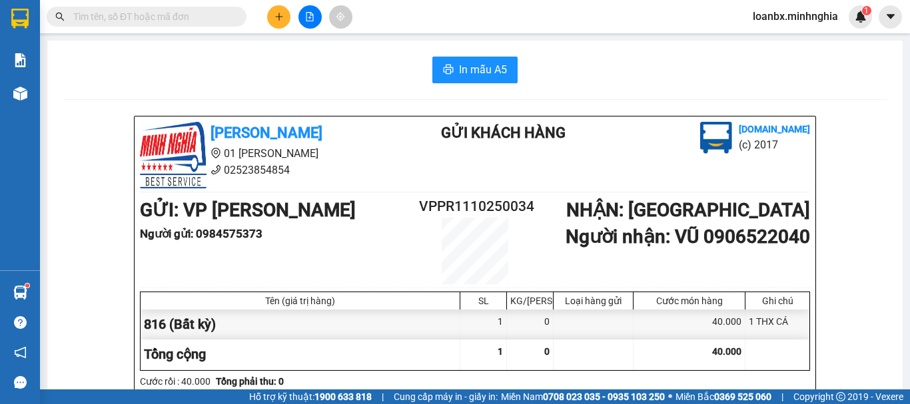
click at [265, 245] on div "GỬI : VP [PERSON_NAME] Người gửi : 0984575373 VPPR1110250034 NHẬN : [GEOGRAPHIC…" at bounding box center [475, 240] width 670 height 89
click at [464, 67] on span "In mẫu A5" at bounding box center [483, 69] width 48 height 17
click at [285, 27] on div "Kết quả tìm kiếm ( 1 ) Bộ lọc Ngày tạo đơn gần nhất Mã ĐH Trạng thái Món hàng T…" at bounding box center [455, 16] width 910 height 33
click at [284, 23] on button at bounding box center [278, 16] width 23 height 23
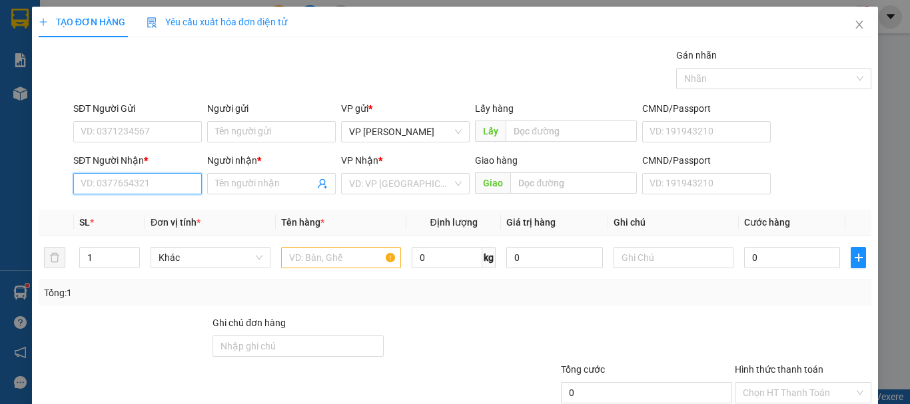
click at [93, 187] on input "SĐT Người Nhận *" at bounding box center [137, 183] width 129 height 21
drag, startPoint x: 150, startPoint y: 208, endPoint x: 298, endPoint y: 255, distance: 155.0
click at [158, 212] on div "0982328500 - LINH" at bounding box center [136, 210] width 111 height 15
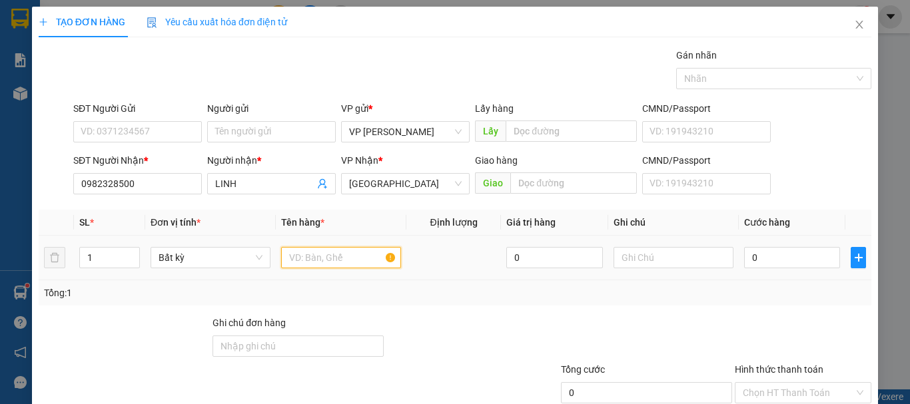
click at [306, 256] on input "text" at bounding box center [341, 257] width 120 height 21
click at [157, 144] on div "SĐT Người Gửi VD: 0371234567" at bounding box center [137, 124] width 129 height 47
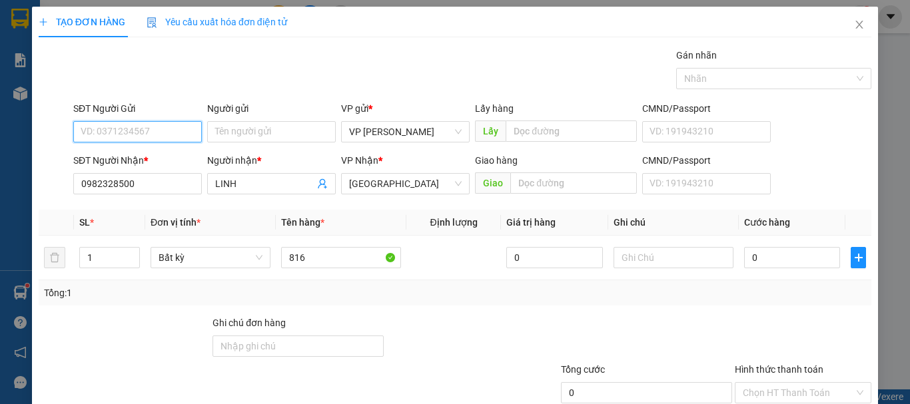
click at [144, 137] on input "SĐT Người Gửi" at bounding box center [137, 131] width 129 height 21
drag, startPoint x: 122, startPoint y: 154, endPoint x: 270, endPoint y: 198, distance: 155.0
click at [123, 154] on div "0918733952" at bounding box center [136, 158] width 111 height 15
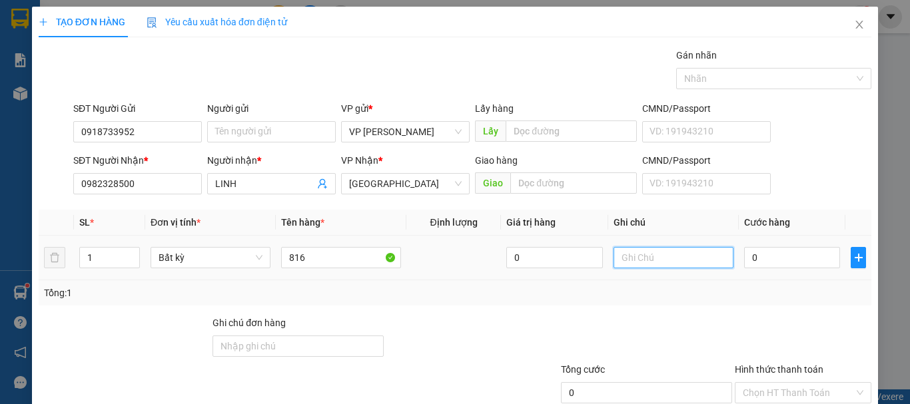
click at [671, 266] on input "text" at bounding box center [673, 257] width 120 height 21
paste input "1 THX - CÁ"
click at [773, 268] on input "0" at bounding box center [792, 257] width 96 height 21
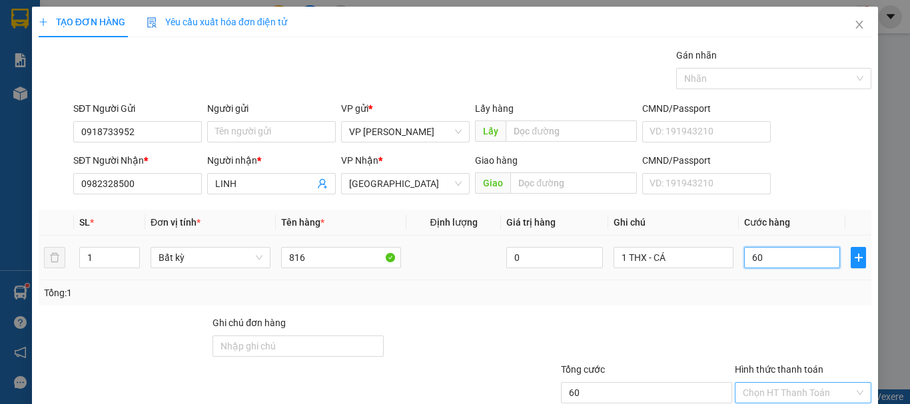
scroll to position [89, 0]
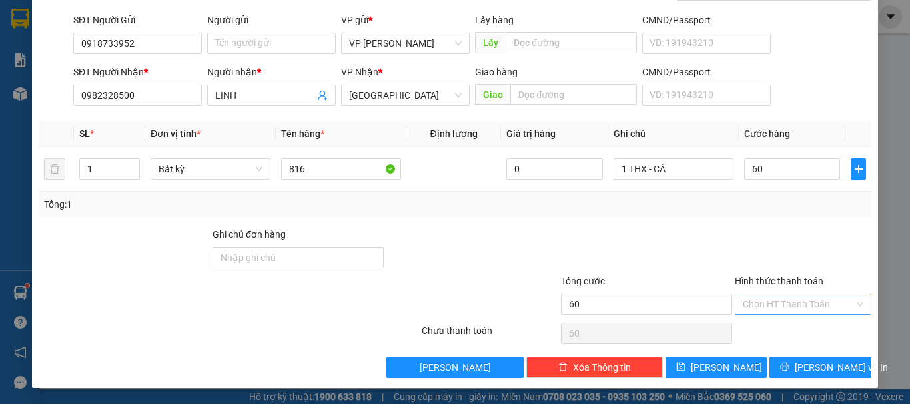
click at [776, 312] on input "Hình thức thanh toán" at bounding box center [797, 304] width 111 height 20
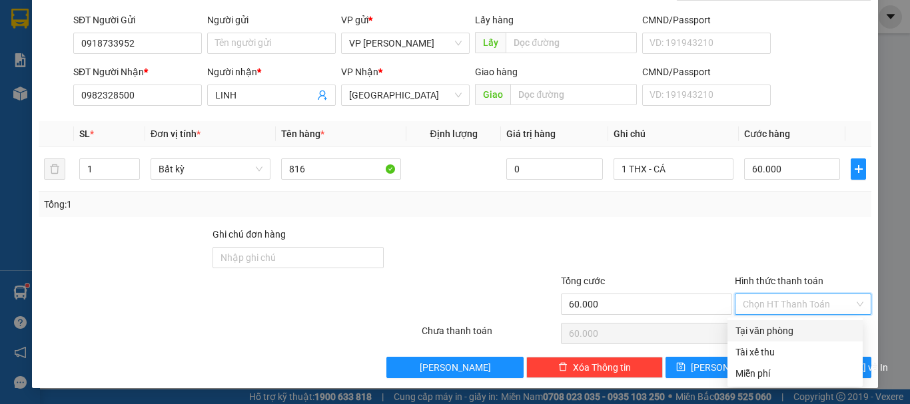
click at [777, 326] on div "Tại văn phòng" at bounding box center [794, 331] width 119 height 15
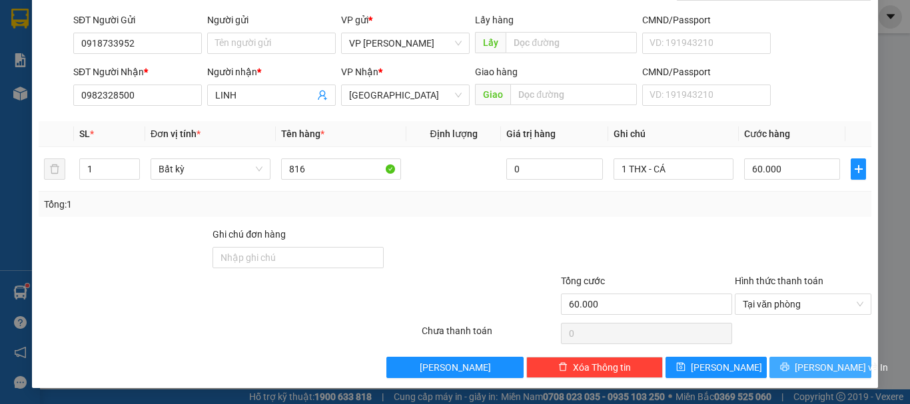
drag, startPoint x: 818, startPoint y: 354, endPoint x: 830, endPoint y: 368, distance: 18.9
click at [826, 364] on div "Transit Pickup Surcharge Ids Transit Deliver Surcharge Ids Transit Deliver Surc…" at bounding box center [455, 168] width 832 height 419
drag, startPoint x: 830, startPoint y: 368, endPoint x: 818, endPoint y: 359, distance: 15.2
click at [830, 369] on span "[PERSON_NAME] và In" at bounding box center [840, 367] width 93 height 15
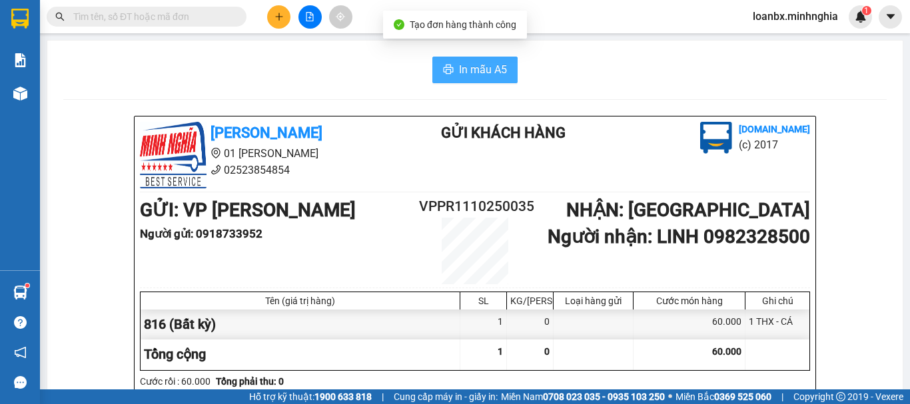
click at [459, 64] on span "In mẫu A5" at bounding box center [483, 69] width 48 height 17
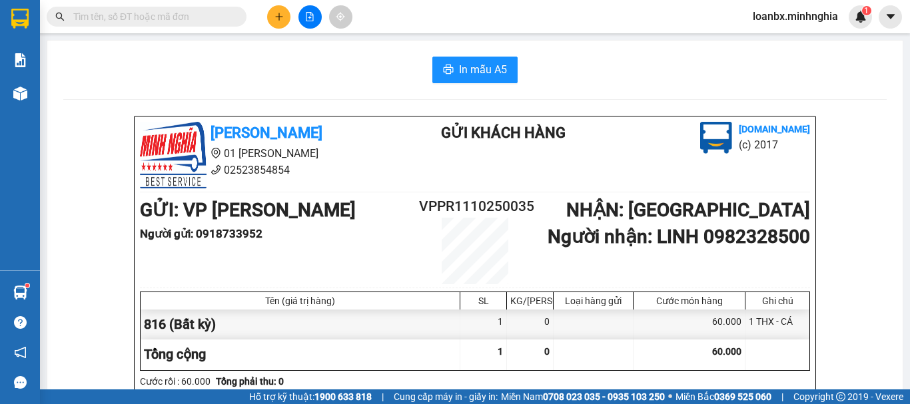
click at [260, 8] on div at bounding box center [310, 16] width 100 height 23
click at [268, 13] on button at bounding box center [278, 16] width 23 height 23
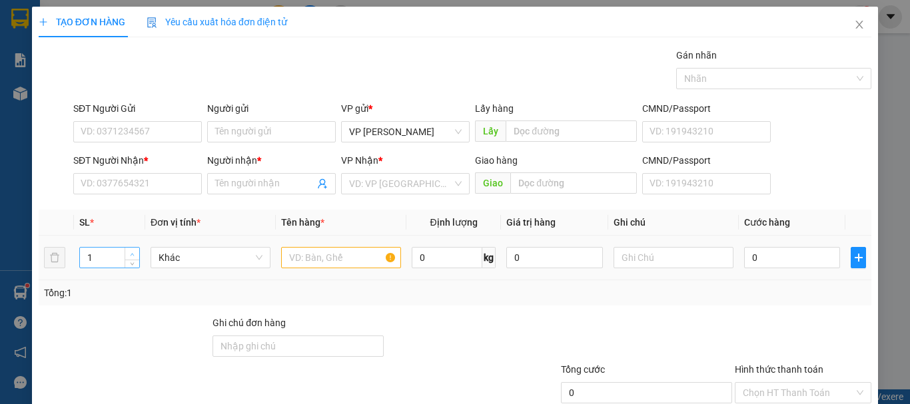
drag, startPoint x: 123, startPoint y: 246, endPoint x: 133, endPoint y: 250, distance: 10.8
click at [129, 249] on div "1" at bounding box center [109, 257] width 61 height 27
click at [136, 251] on span "Increase Value" at bounding box center [132, 254] width 15 height 12
click at [313, 258] on input "text" at bounding box center [341, 257] width 120 height 21
click at [617, 245] on td at bounding box center [673, 258] width 131 height 45
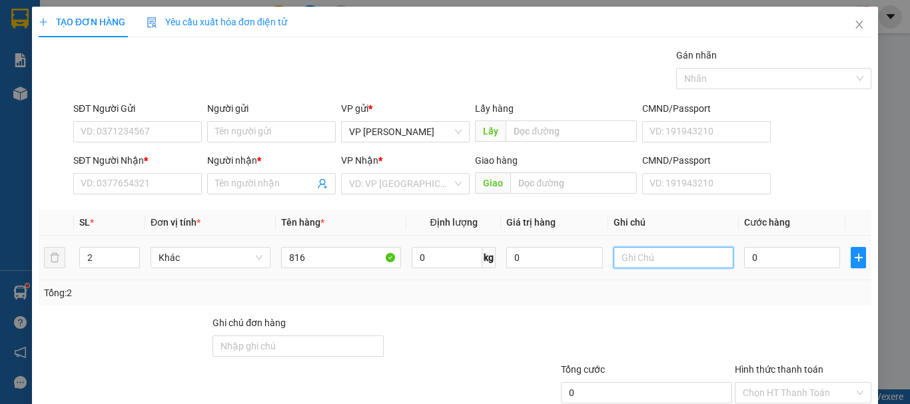
click at [617, 257] on input "text" at bounding box center [673, 257] width 120 height 21
paste input "1 THX - CÁ"
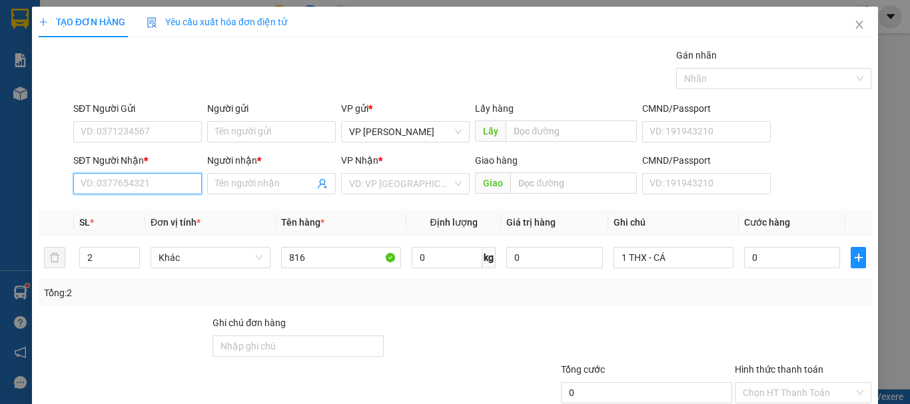
click at [114, 188] on input "SĐT Người Nhận *" at bounding box center [137, 183] width 129 height 21
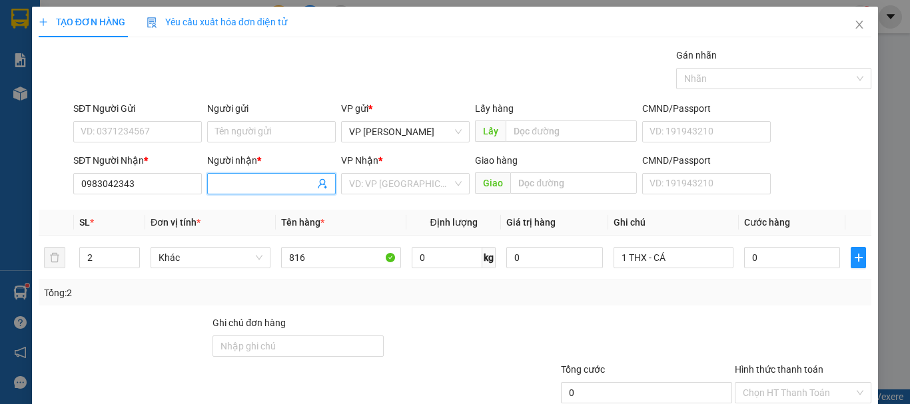
click at [216, 187] on input "Người nhận *" at bounding box center [264, 183] width 99 height 15
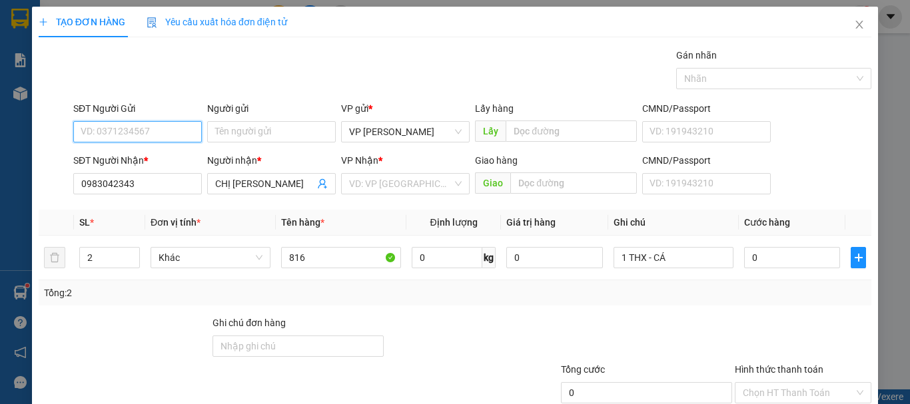
click at [92, 127] on input "SĐT Người Gửi" at bounding box center [137, 131] width 129 height 21
click at [142, 162] on div "0359486744 - QUÂN" at bounding box center [136, 158] width 111 height 15
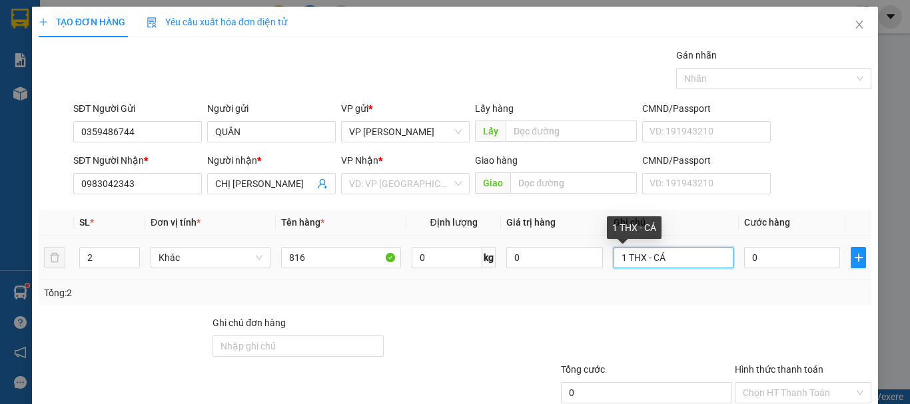
click at [614, 264] on input "1 THX - CÁ" at bounding box center [673, 257] width 120 height 21
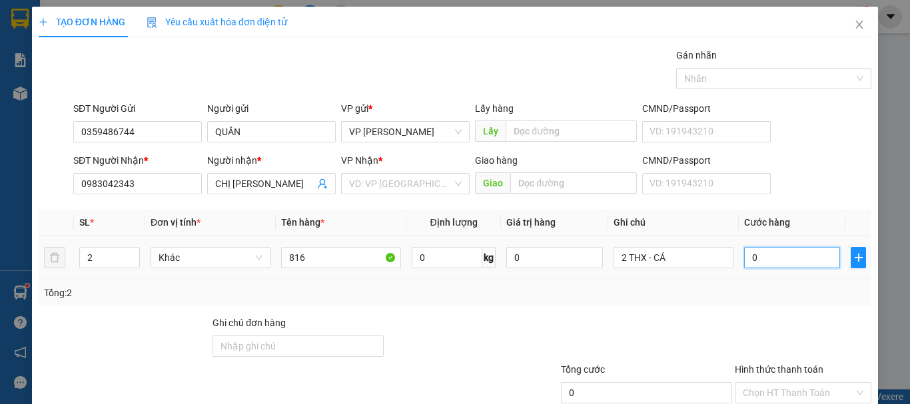
click at [776, 262] on input "0" at bounding box center [792, 257] width 96 height 21
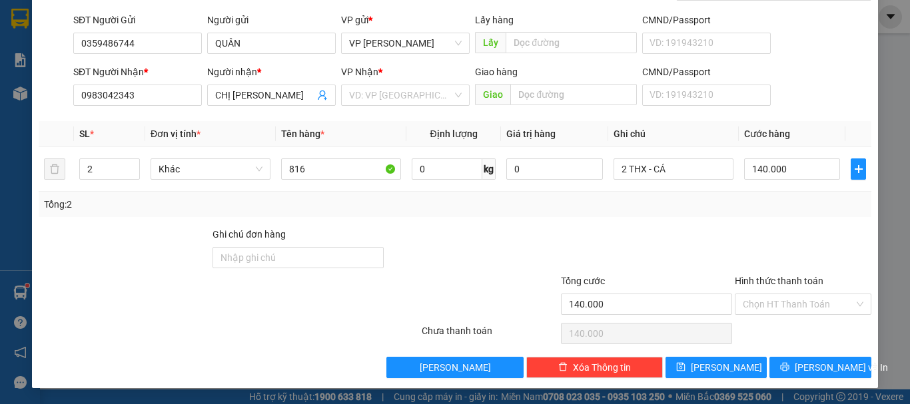
drag, startPoint x: 780, startPoint y: 311, endPoint x: 778, endPoint y: 324, distance: 13.5
click at [780, 312] on input "Hình thức thanh toán" at bounding box center [797, 304] width 111 height 20
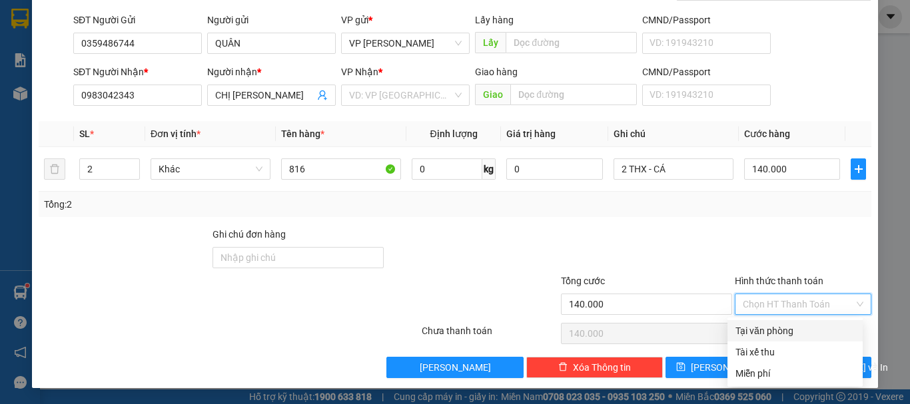
click at [776, 332] on div "Tại văn phòng" at bounding box center [794, 331] width 119 height 15
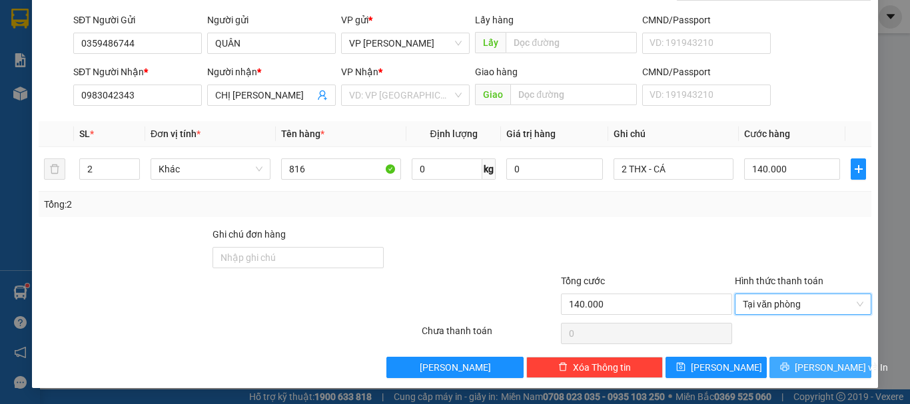
click at [792, 375] on button "[PERSON_NAME] và In" at bounding box center [820, 367] width 102 height 21
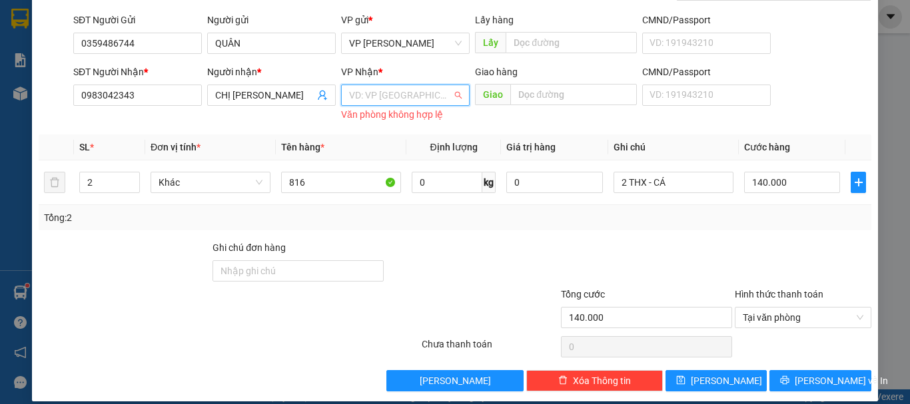
drag, startPoint x: 416, startPoint y: 97, endPoint x: 382, endPoint y: 128, distance: 46.2
click at [413, 97] on input "search" at bounding box center [400, 95] width 103 height 20
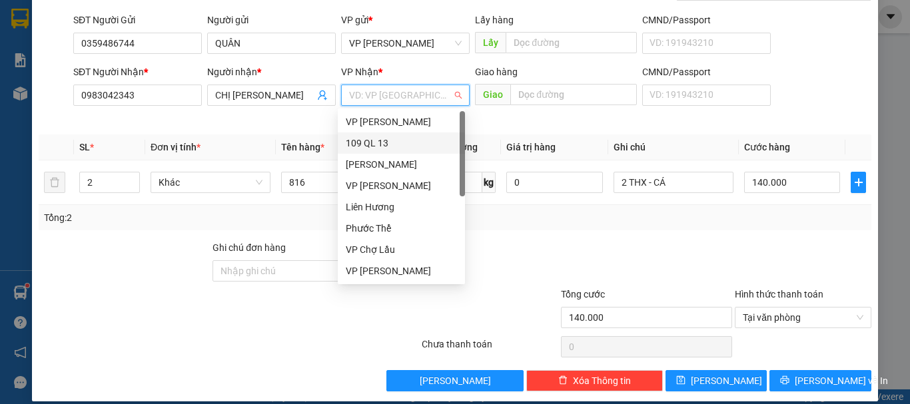
click at [368, 149] on div "109 QL 13" at bounding box center [401, 143] width 111 height 15
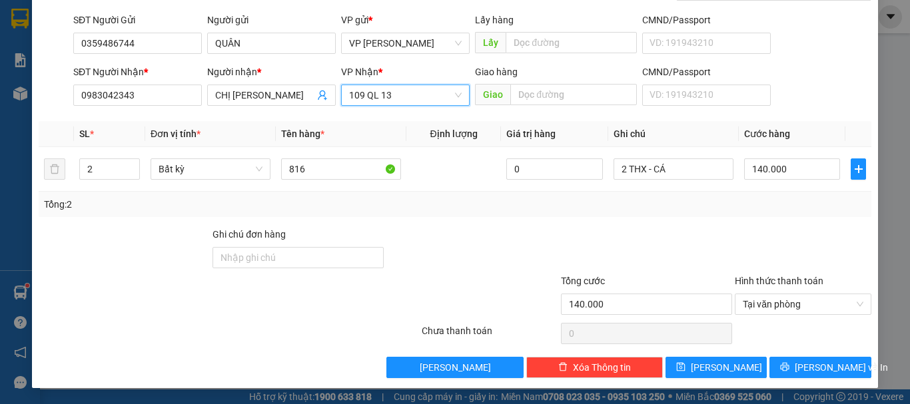
click at [365, 93] on span "109 QL 13" at bounding box center [405, 95] width 113 height 20
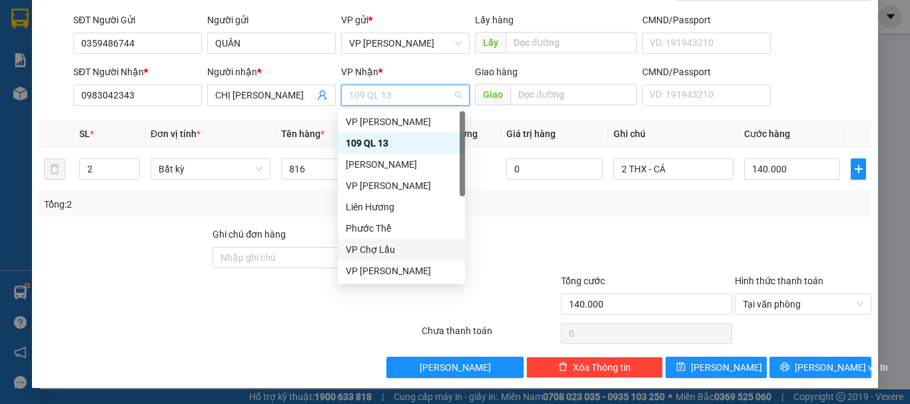
scroll to position [64, 0]
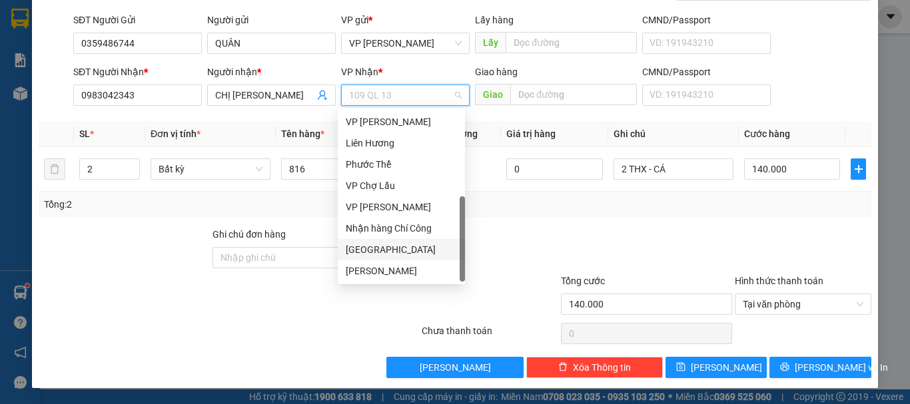
click at [376, 250] on div "[GEOGRAPHIC_DATA]" at bounding box center [401, 249] width 111 height 15
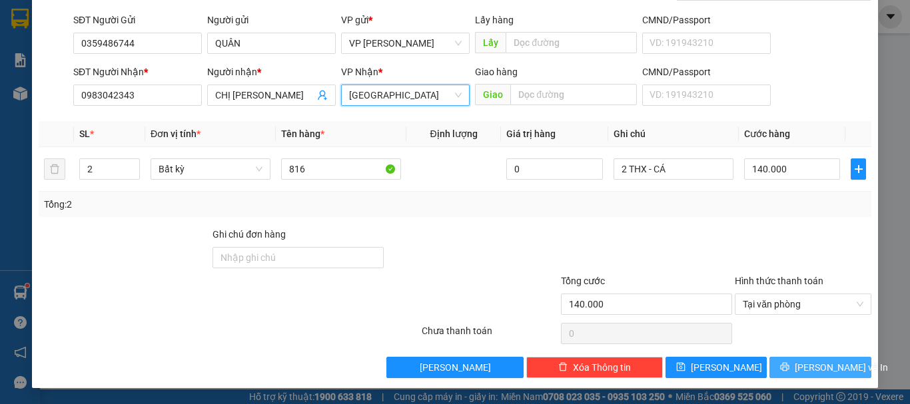
click at [827, 376] on button "[PERSON_NAME] và In" at bounding box center [820, 367] width 102 height 21
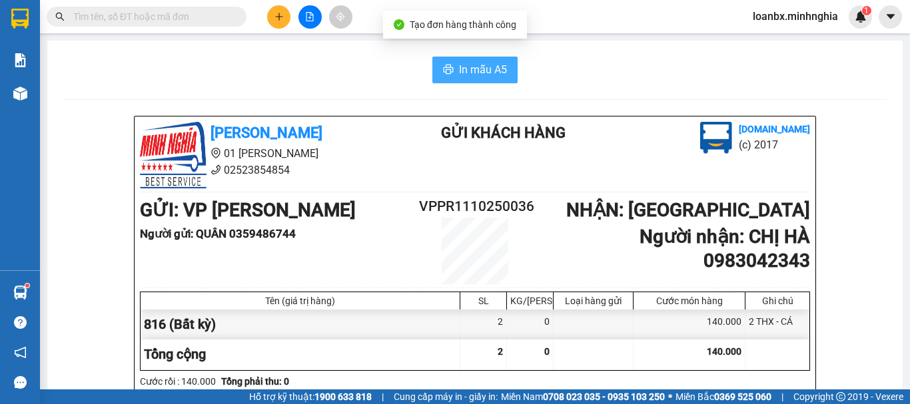
click at [473, 66] on span "In mẫu A5" at bounding box center [483, 69] width 48 height 17
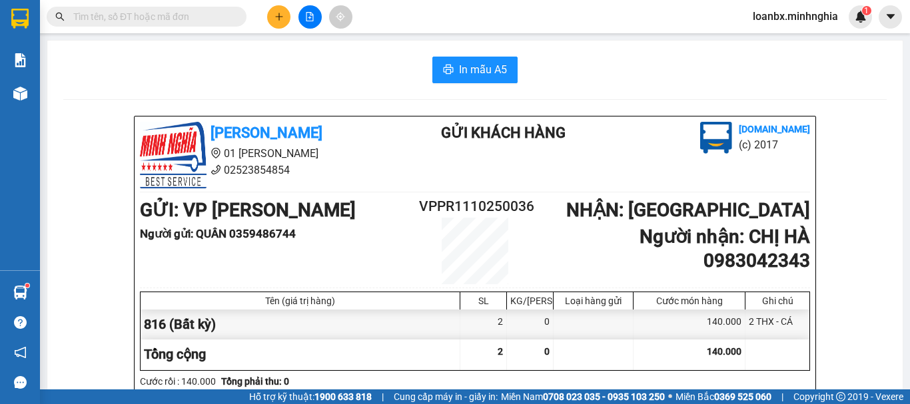
click at [101, 13] on input "text" at bounding box center [151, 16] width 157 height 15
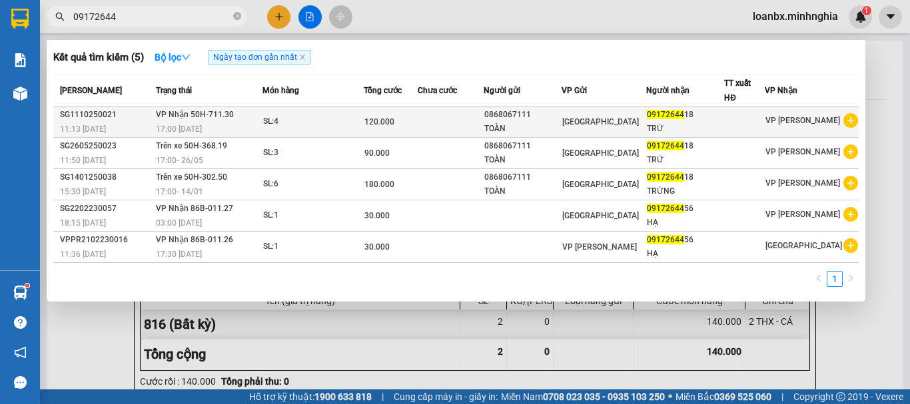
click at [233, 110] on span "VP Nhận 50H-711.30" at bounding box center [195, 114] width 78 height 9
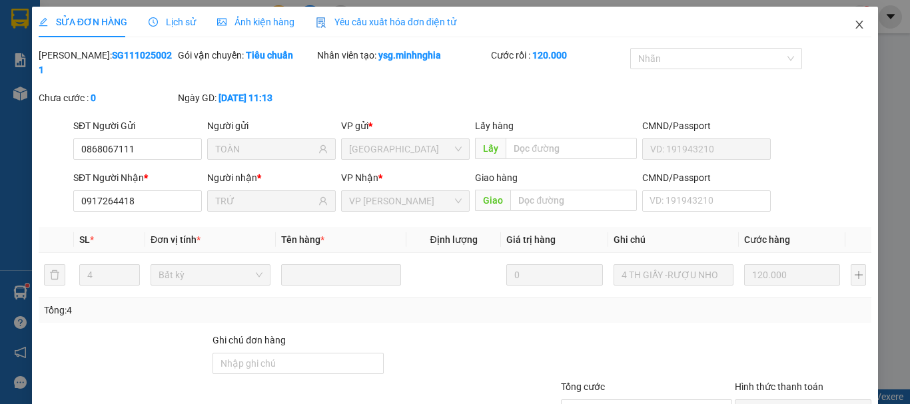
drag, startPoint x: 843, startPoint y: 19, endPoint x: 828, endPoint y: 32, distance: 19.8
click at [844, 23] on span "Close" at bounding box center [858, 25] width 37 height 37
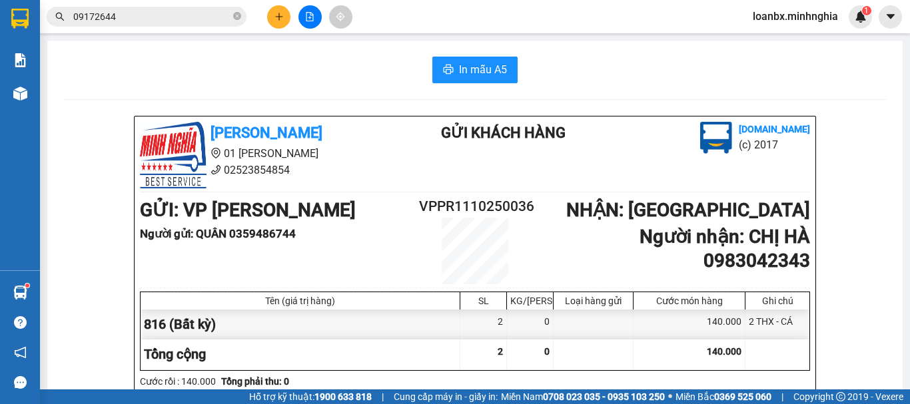
click at [274, 13] on icon "plus" at bounding box center [278, 16] width 9 height 9
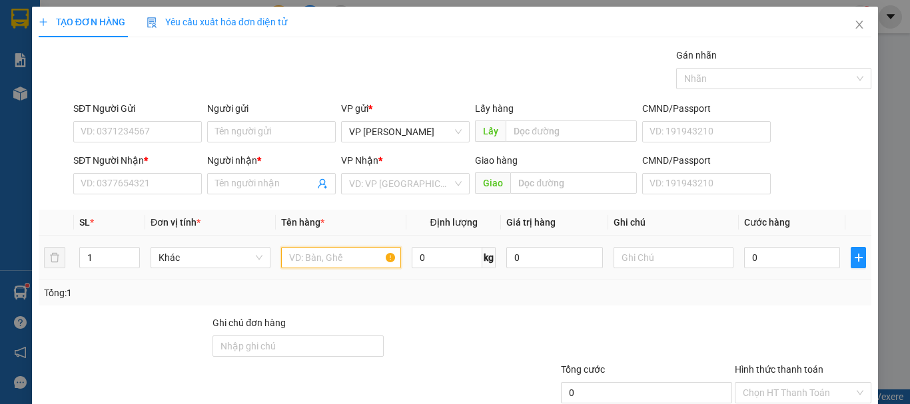
click at [312, 261] on input "text" at bounding box center [341, 257] width 120 height 21
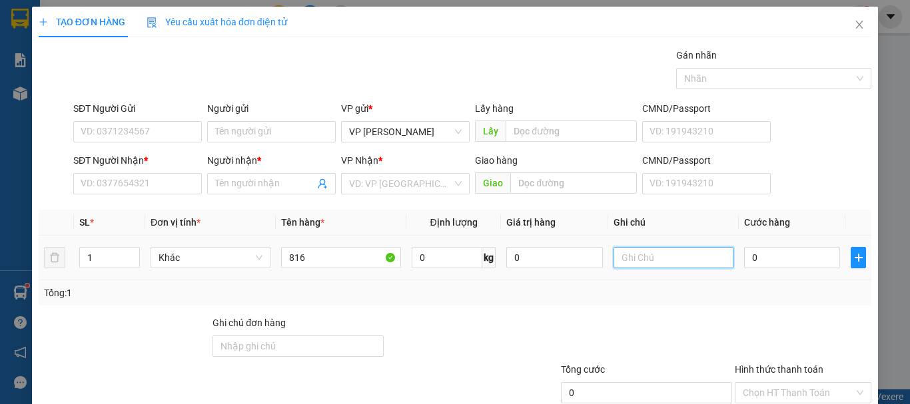
click at [616, 261] on input "text" at bounding box center [673, 257] width 120 height 21
paste input "1 THX - CÁ"
click at [748, 242] on td "0" at bounding box center [791, 258] width 107 height 45
click at [748, 254] on input "0" at bounding box center [792, 257] width 96 height 21
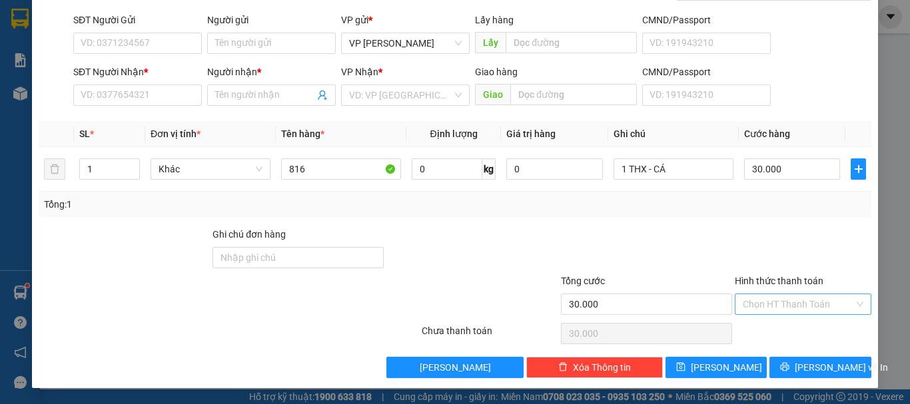
drag, startPoint x: 790, startPoint y: 317, endPoint x: 791, endPoint y: 310, distance: 7.4
click at [790, 318] on div "Hình thức thanh toán Chọn HT Thanh Toán" at bounding box center [802, 297] width 137 height 47
drag, startPoint x: 792, startPoint y: 301, endPoint x: 780, endPoint y: 315, distance: 18.9
click at [792, 300] on input "Hình thức thanh toán" at bounding box center [797, 304] width 111 height 20
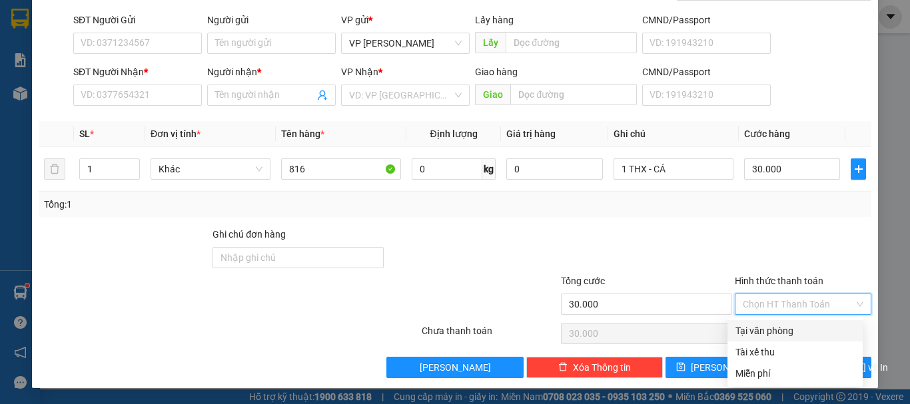
click at [766, 333] on div "Tại văn phòng" at bounding box center [794, 331] width 119 height 15
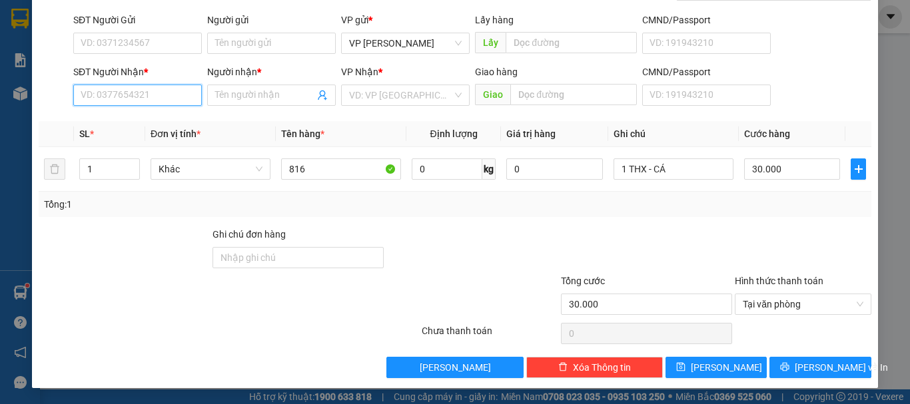
click at [115, 93] on input "SĐT Người Nhận *" at bounding box center [137, 95] width 129 height 21
click at [140, 123] on div "0966956902 - NGHIÊM" at bounding box center [136, 122] width 111 height 15
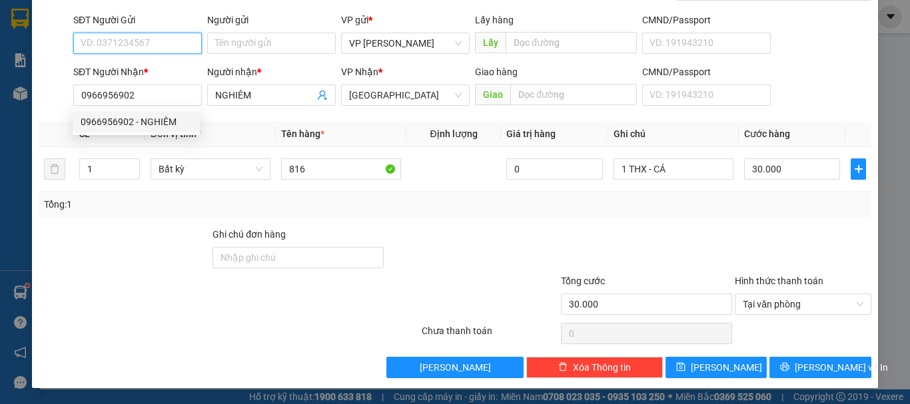
click at [121, 42] on input "SĐT Người Gửi" at bounding box center [137, 43] width 129 height 21
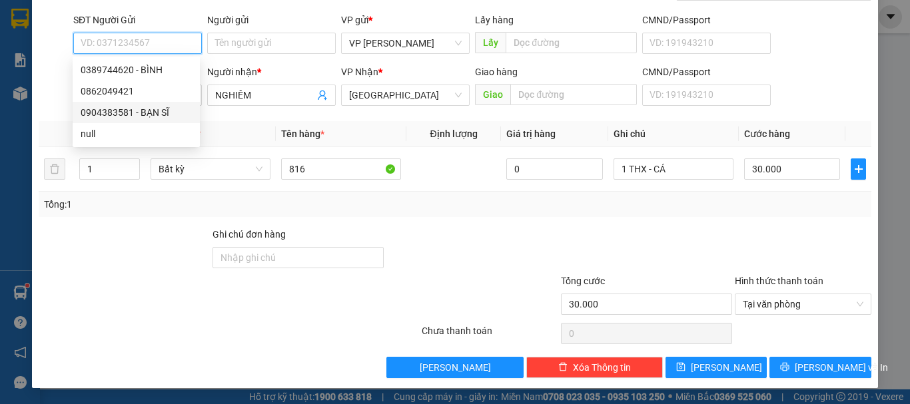
click at [152, 114] on div "0904383581 - BẠN SĨ" at bounding box center [136, 112] width 111 height 15
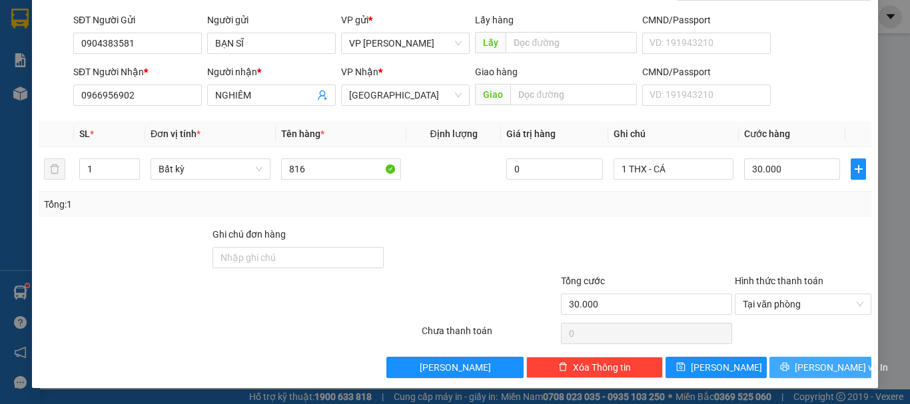
click at [826, 365] on span "[PERSON_NAME] và In" at bounding box center [840, 367] width 93 height 15
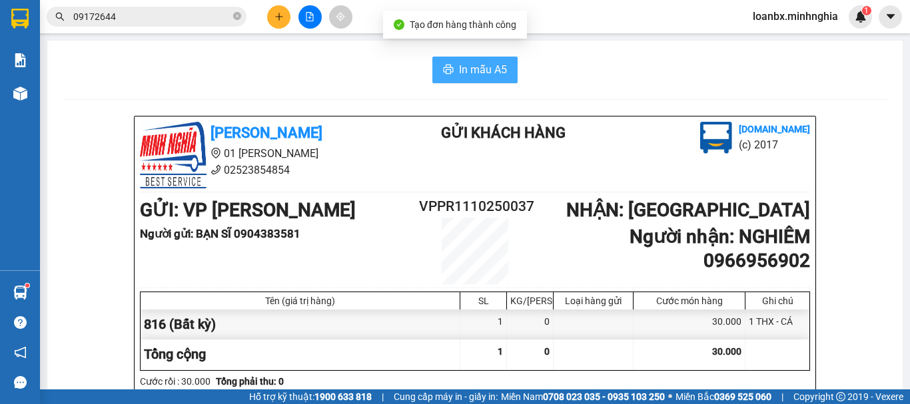
click at [443, 69] on icon "printer" at bounding box center [448, 69] width 11 height 11
click at [270, 16] on button at bounding box center [278, 16] width 23 height 23
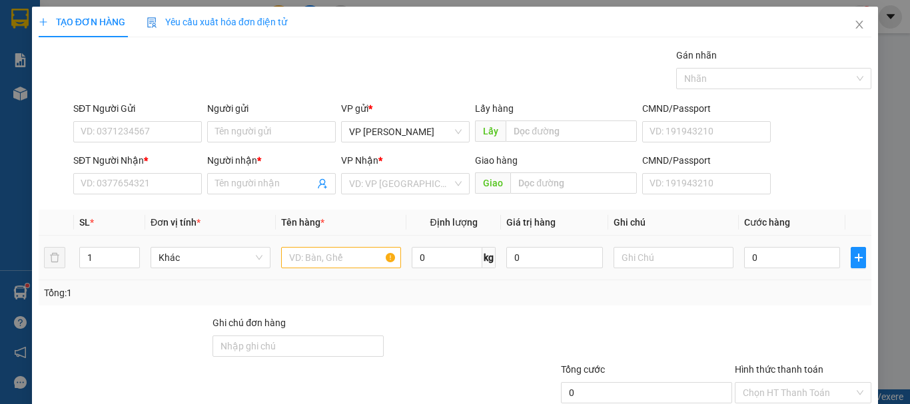
click at [276, 250] on td at bounding box center [341, 258] width 131 height 45
click at [306, 268] on input "text" at bounding box center [341, 257] width 120 height 21
click at [308, 262] on input "text" at bounding box center [341, 257] width 120 height 21
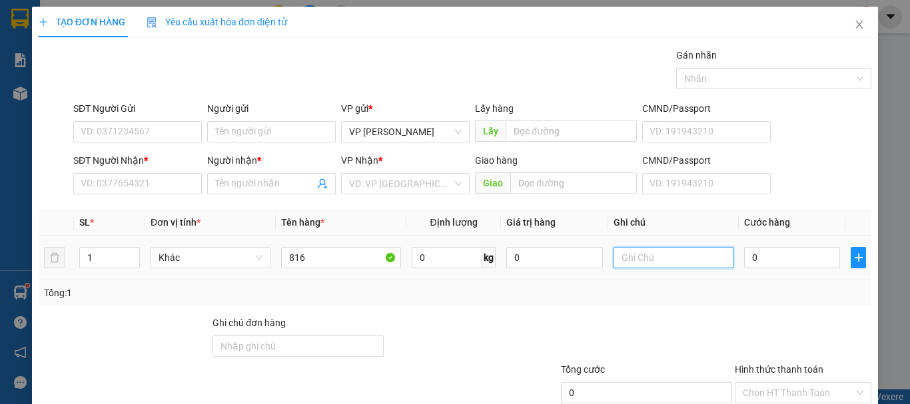
click at [639, 254] on input "text" at bounding box center [673, 257] width 120 height 21
paste input "1 THX - CÁ"
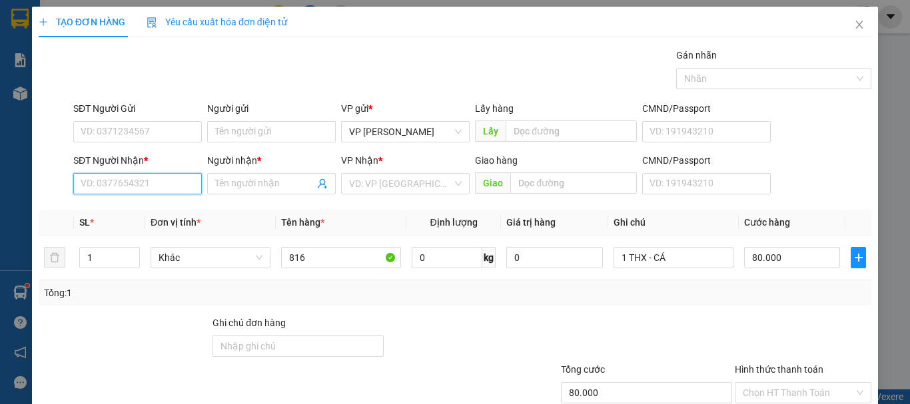
click at [103, 178] on input "SĐT Người Nhận *" at bounding box center [137, 183] width 129 height 21
click at [134, 207] on div "0837387130 - TÍN" at bounding box center [136, 210] width 111 height 15
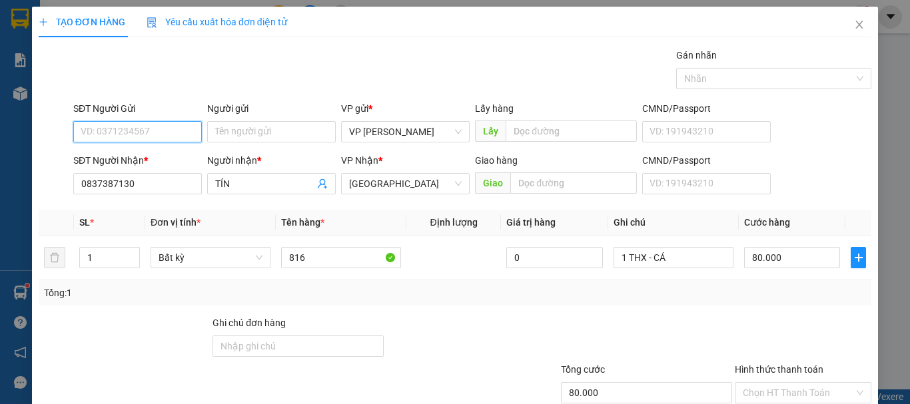
click at [129, 123] on input "SĐT Người Gửi" at bounding box center [137, 131] width 129 height 21
click at [115, 158] on div "0945683010" at bounding box center [136, 158] width 111 height 15
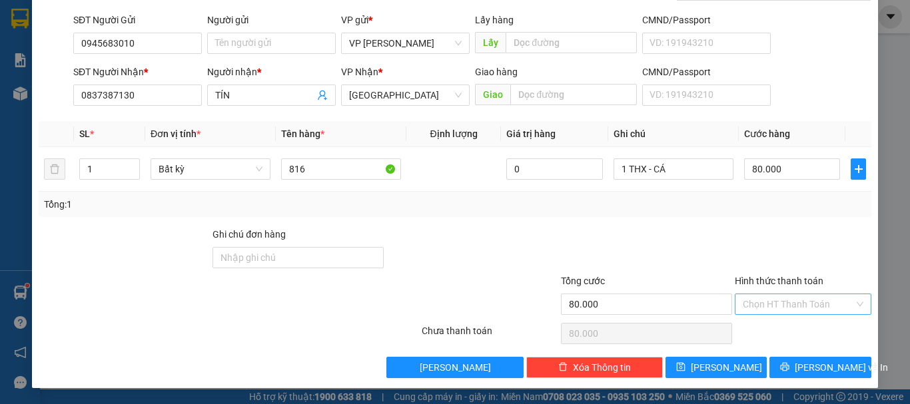
click at [789, 308] on input "Hình thức thanh toán" at bounding box center [797, 304] width 111 height 20
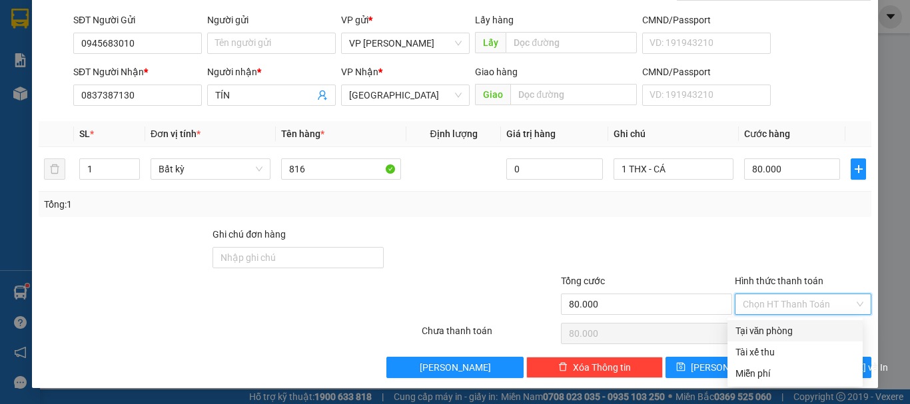
click at [760, 339] on div "Tại văn phòng" at bounding box center [794, 330] width 135 height 21
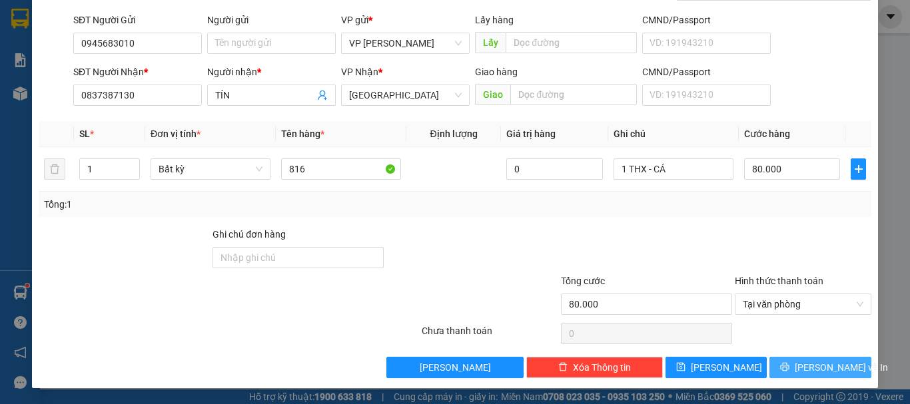
click at [809, 364] on span "[PERSON_NAME] và In" at bounding box center [840, 367] width 93 height 15
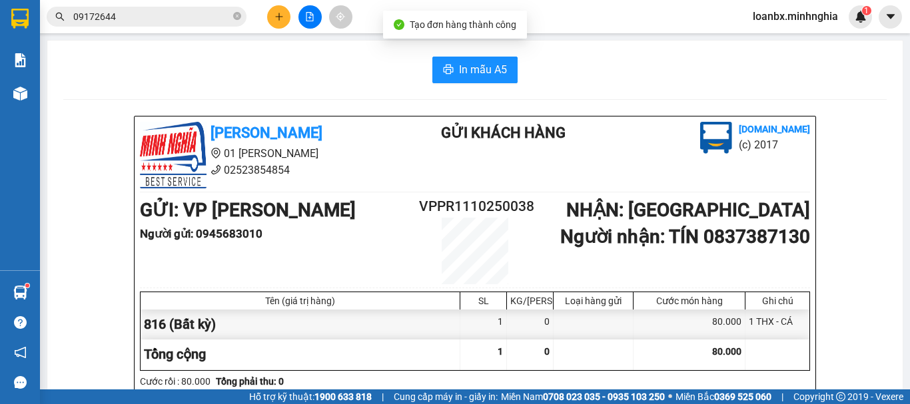
click at [484, 77] on span "In mẫu A5" at bounding box center [483, 69] width 48 height 17
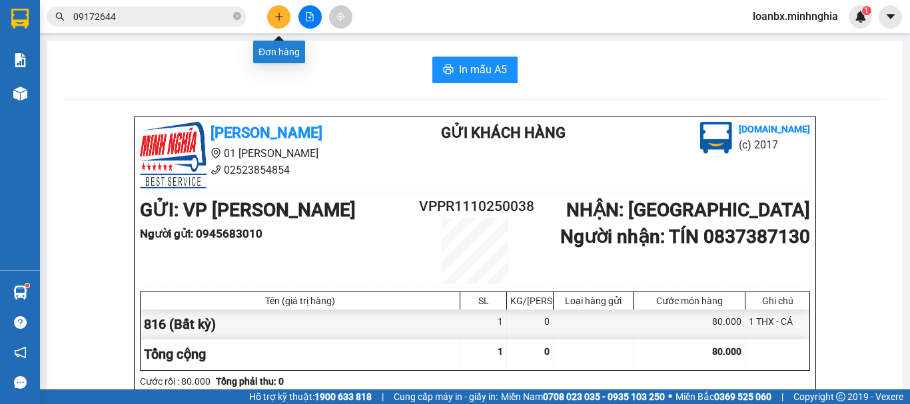
click at [276, 14] on icon "plus" at bounding box center [278, 16] width 9 height 9
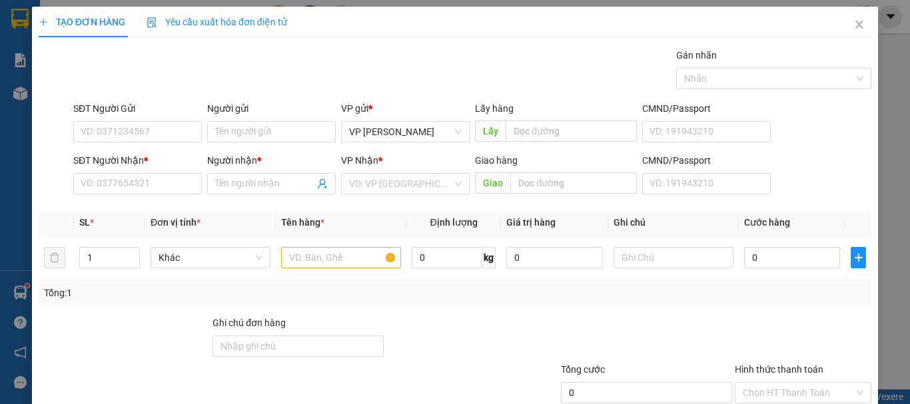
click at [148, 194] on div "SĐT Người Nhận * VD: 0377654321" at bounding box center [137, 176] width 129 height 47
click at [140, 188] on input "SĐT Người Nhận *" at bounding box center [137, 183] width 129 height 21
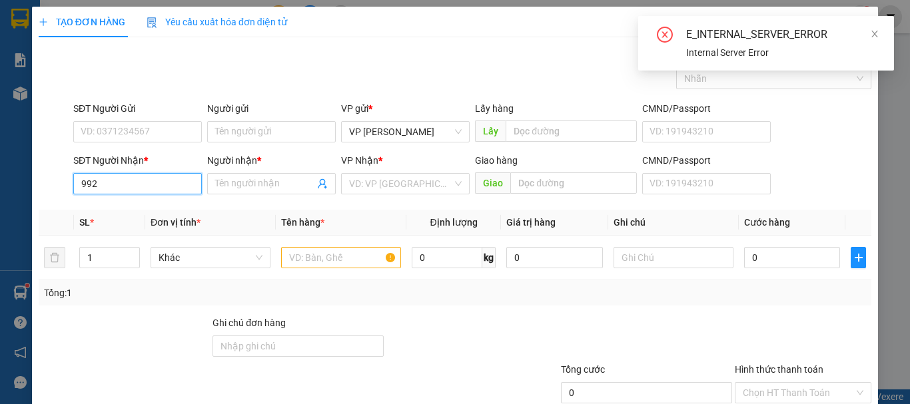
click at [134, 191] on input "992" at bounding box center [137, 183] width 129 height 21
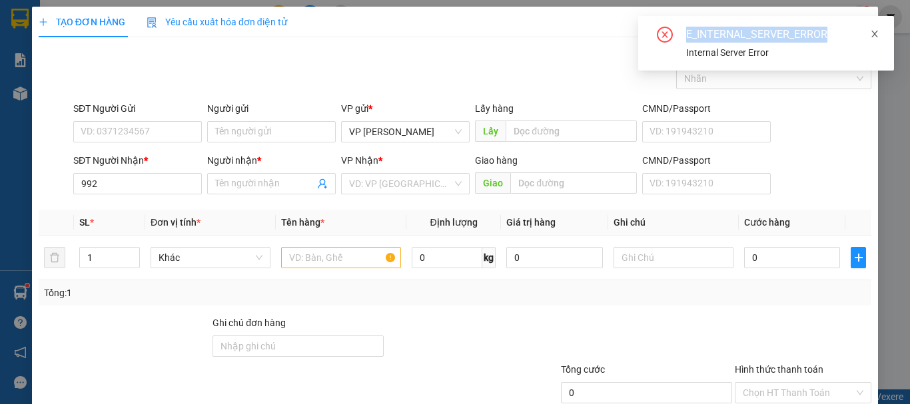
click at [872, 33] on div "E_INTERNAL_SERVER_ERROR Internal Server Error" at bounding box center [766, 43] width 256 height 55
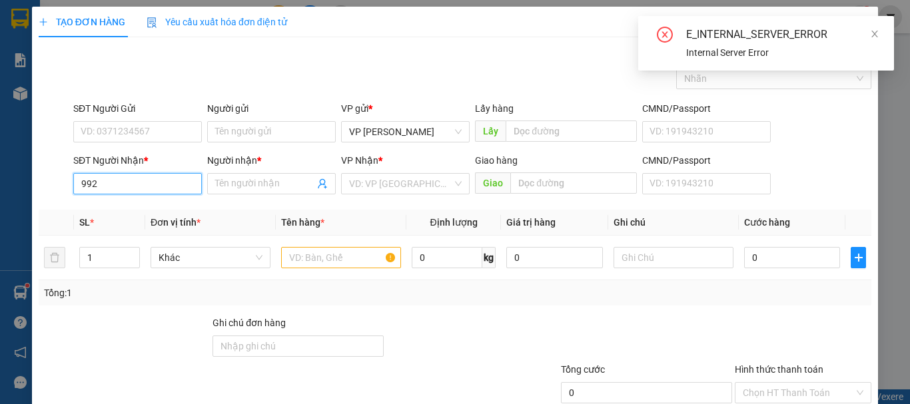
click at [106, 190] on input "992" at bounding box center [137, 183] width 129 height 21
click at [866, 43] on div "E_INTERNAL_SERVER_ERROR Internal Server Error" at bounding box center [766, 43] width 224 height 33
click at [877, 39] on span at bounding box center [874, 34] width 9 height 11
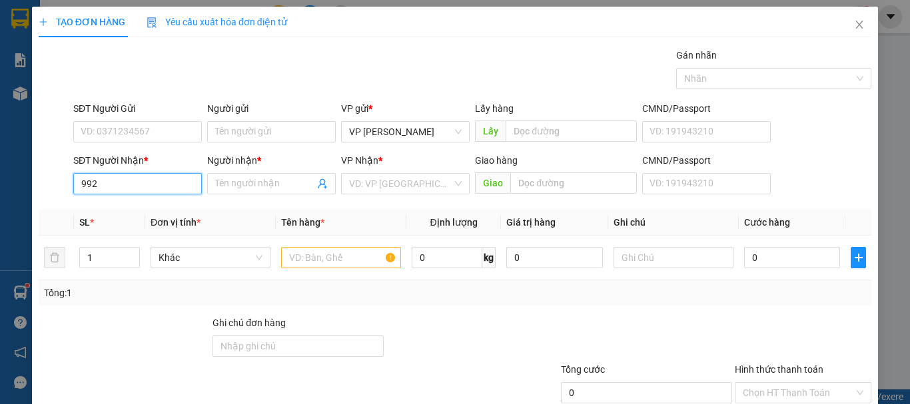
click at [114, 178] on input "992" at bounding box center [137, 183] width 129 height 21
click at [851, 19] on span "Close" at bounding box center [858, 25] width 37 height 37
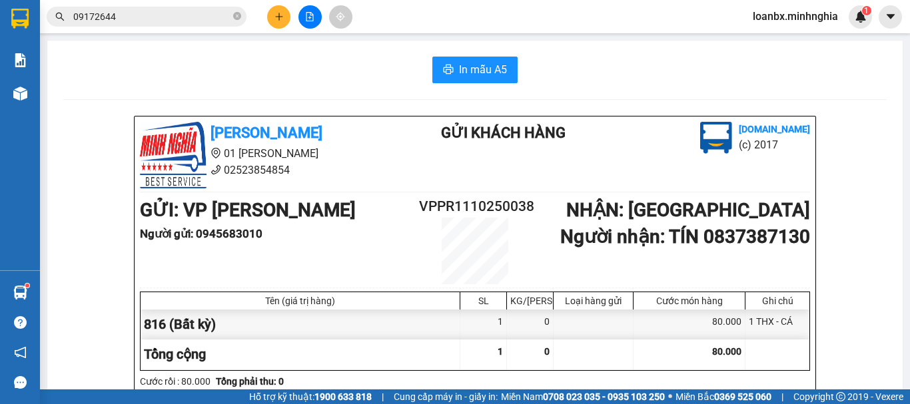
click at [273, 20] on button at bounding box center [278, 16] width 23 height 23
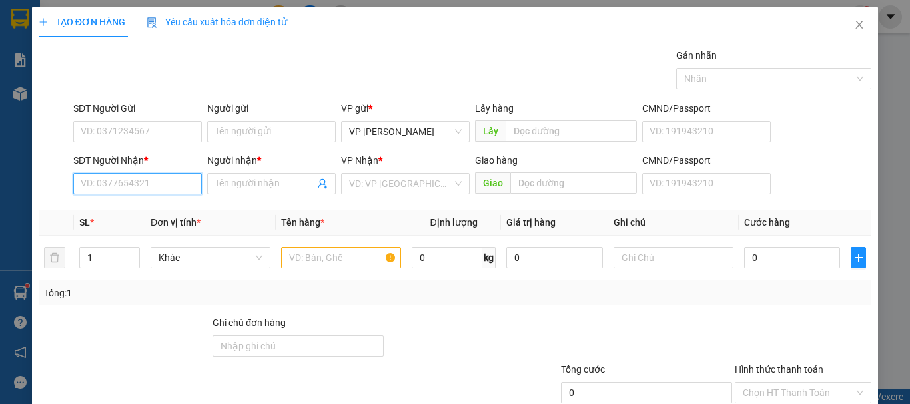
click at [136, 178] on input "SĐT Người Nhận *" at bounding box center [137, 183] width 129 height 21
drag, startPoint x: 165, startPoint y: 212, endPoint x: 197, endPoint y: 223, distance: 33.7
click at [166, 213] on div "0977041992 - THOA SG" at bounding box center [136, 210] width 111 height 15
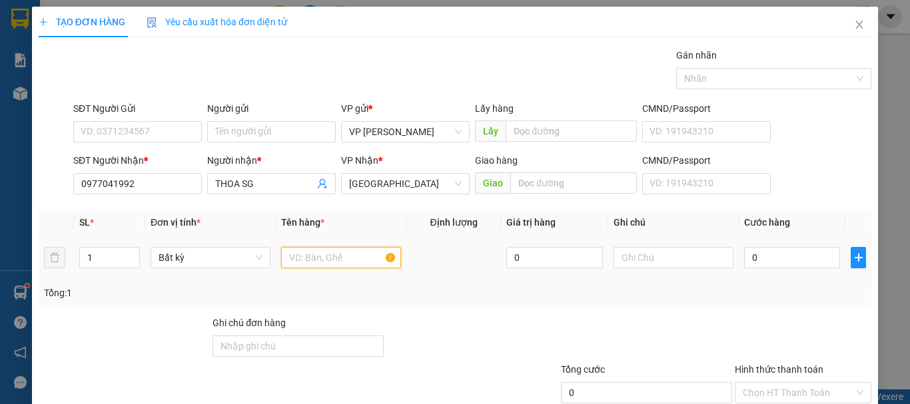
click at [288, 255] on input "text" at bounding box center [341, 257] width 120 height 21
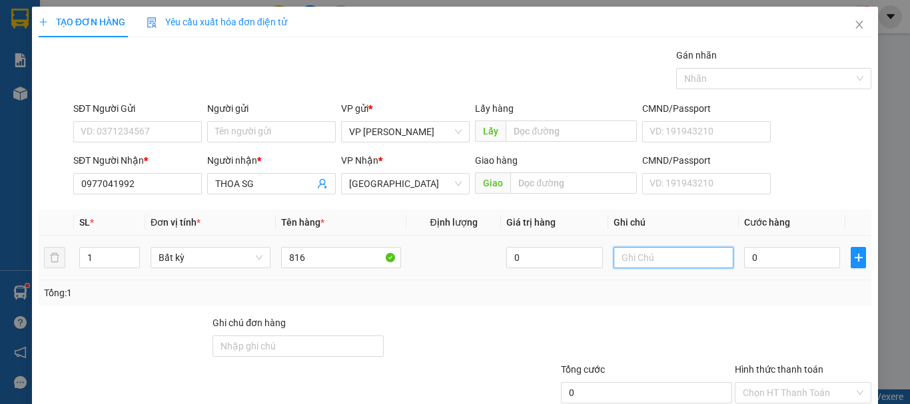
click at [661, 258] on input "text" at bounding box center [673, 257] width 120 height 21
paste input "1 THX - CÁ"
click at [760, 264] on input "0" at bounding box center [792, 257] width 96 height 21
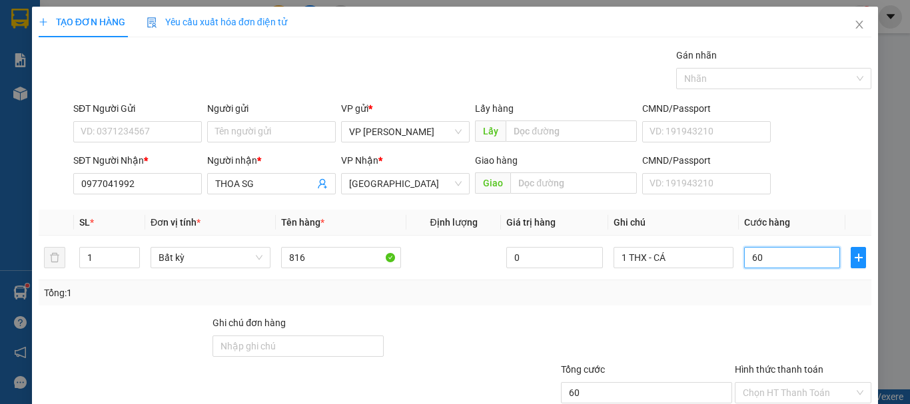
scroll to position [89, 0]
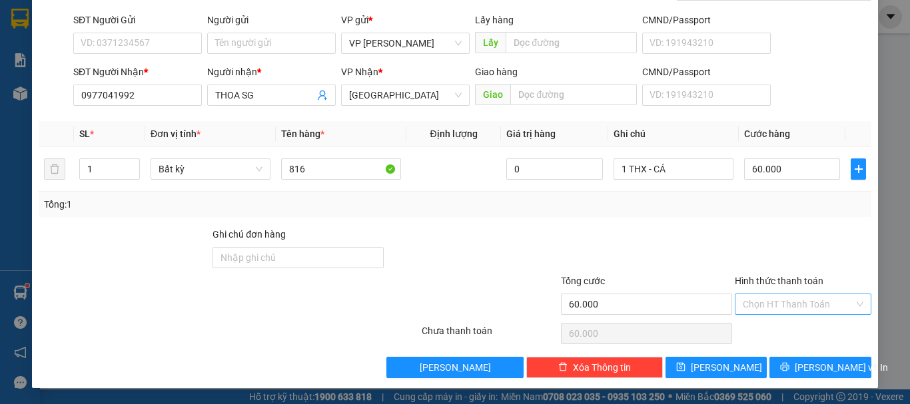
drag, startPoint x: 775, startPoint y: 300, endPoint x: 773, endPoint y: 314, distance: 14.8
click at [776, 303] on input "Hình thức thanh toán" at bounding box center [797, 304] width 111 height 20
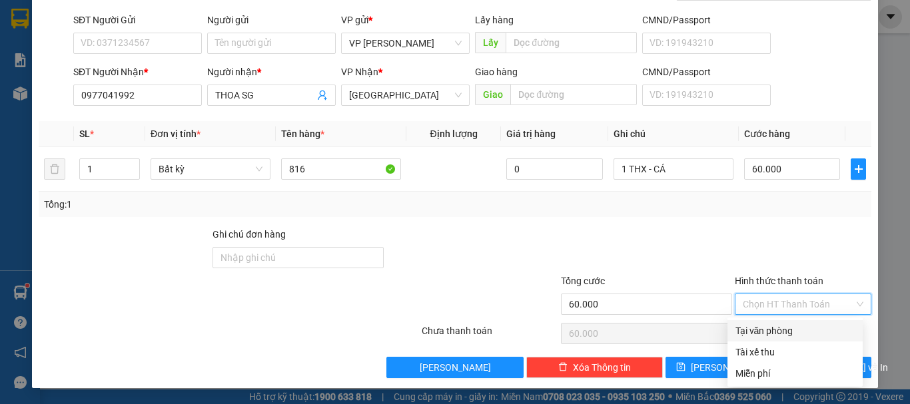
click at [768, 330] on div "Tại văn phòng" at bounding box center [794, 331] width 119 height 15
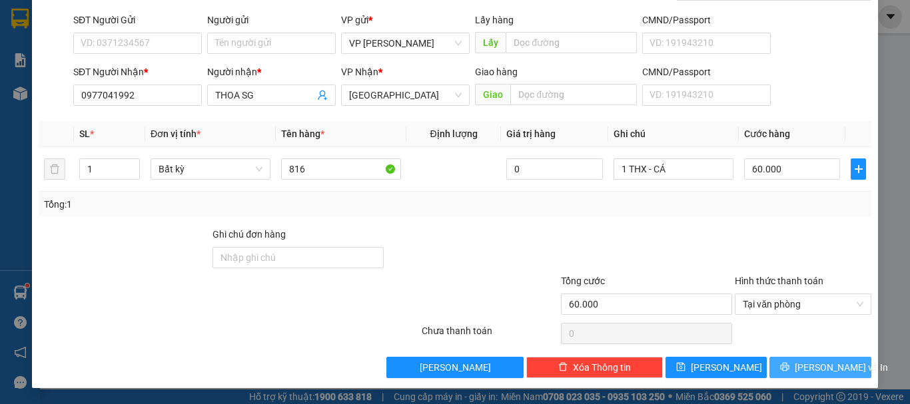
click at [789, 372] on icon "printer" at bounding box center [784, 366] width 9 height 9
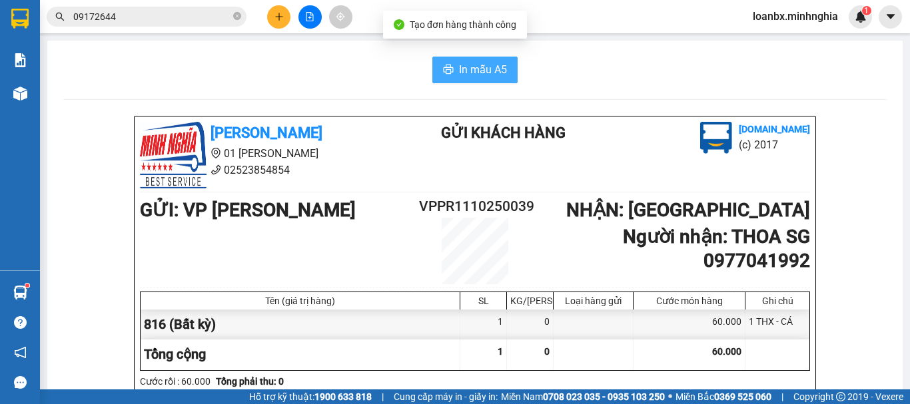
click at [444, 57] on button "In mẫu A5" at bounding box center [474, 70] width 85 height 27
click at [464, 60] on button "In mẫu A5" at bounding box center [474, 70] width 85 height 27
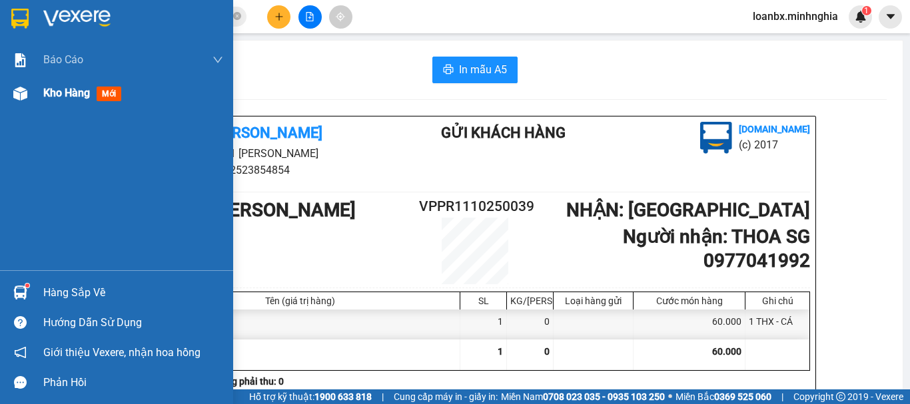
click at [53, 92] on span "Kho hàng" at bounding box center [66, 93] width 47 height 13
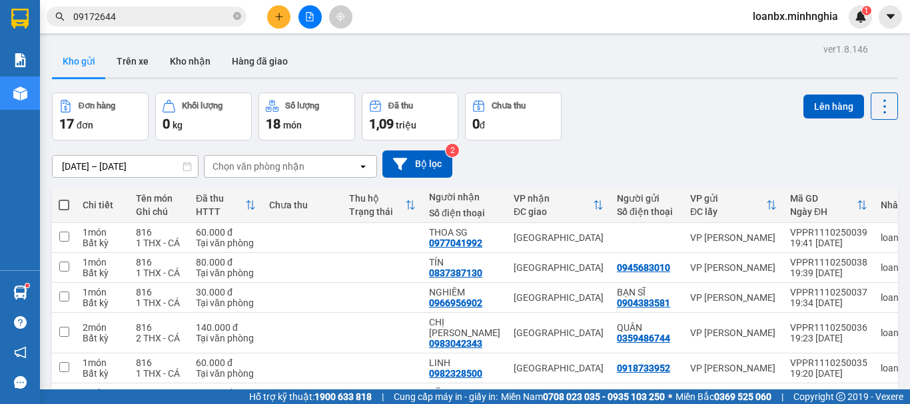
click at [266, 21] on div at bounding box center [310, 16] width 100 height 23
click at [274, 21] on icon "plus" at bounding box center [278, 16] width 9 height 9
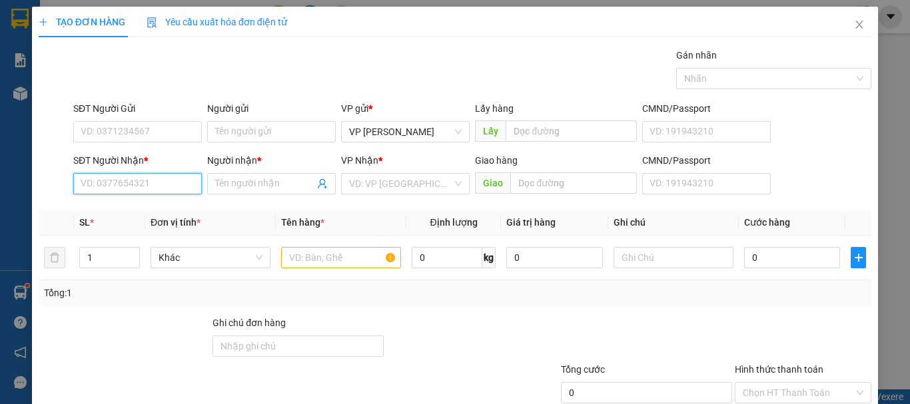
click at [154, 180] on input "SĐT Người Nhận *" at bounding box center [137, 183] width 129 height 21
click at [138, 214] on div "0934179907 - TRỌNG HẬU" at bounding box center [137, 210] width 113 height 15
drag, startPoint x: 282, startPoint y: 255, endPoint x: 291, endPoint y: 262, distance: 11.3
click at [286, 259] on td at bounding box center [341, 258] width 131 height 45
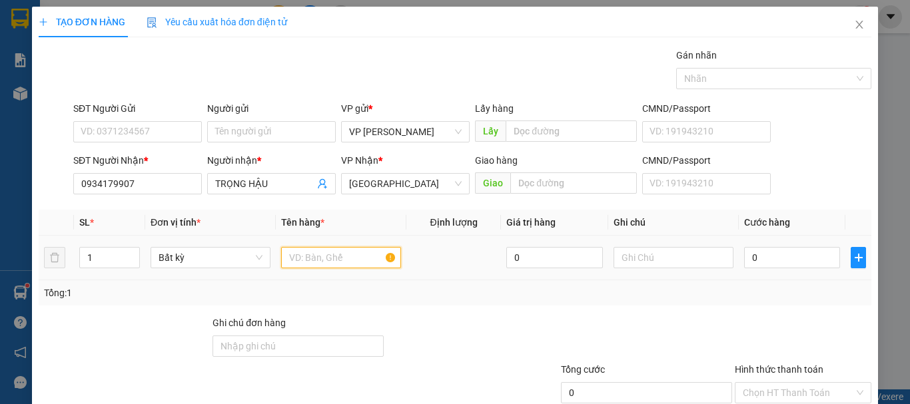
click at [291, 262] on input "text" at bounding box center [341, 257] width 120 height 21
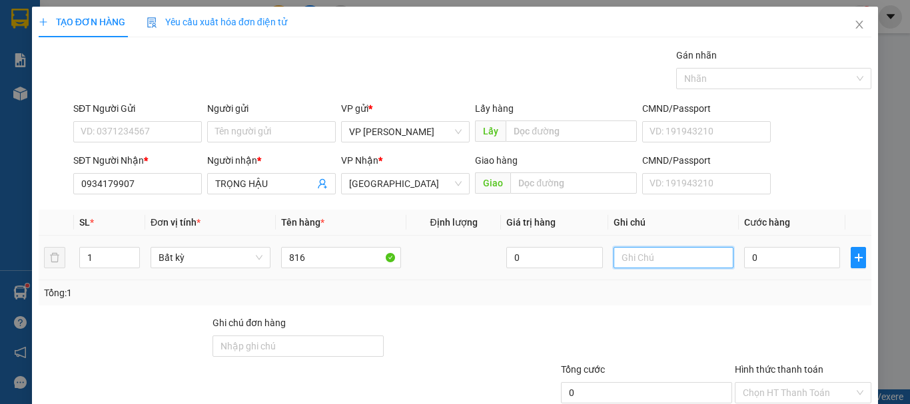
click at [666, 256] on input "text" at bounding box center [673, 257] width 120 height 21
click at [780, 258] on input "0" at bounding box center [792, 257] width 96 height 21
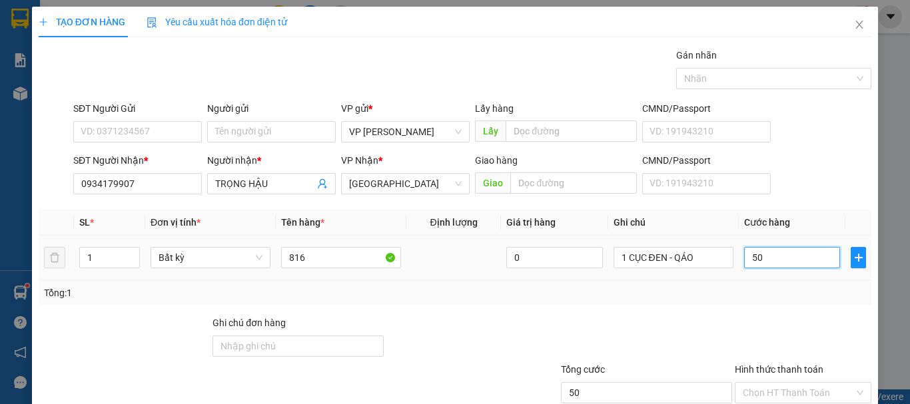
scroll to position [89, 0]
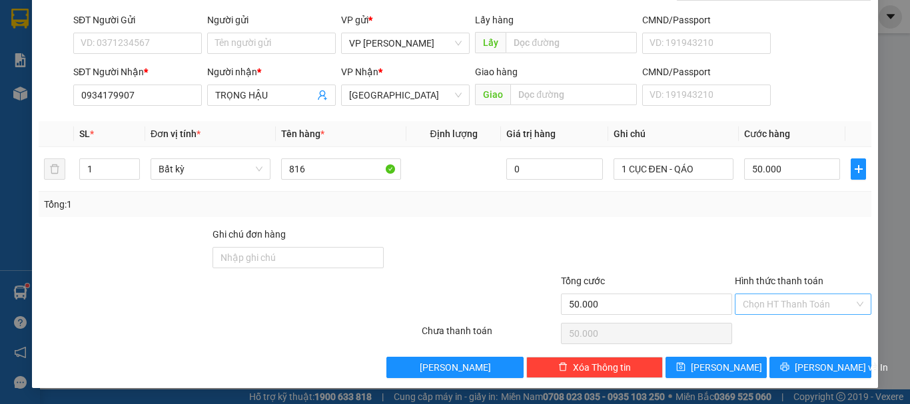
click at [779, 301] on input "Hình thức thanh toán" at bounding box center [797, 304] width 111 height 20
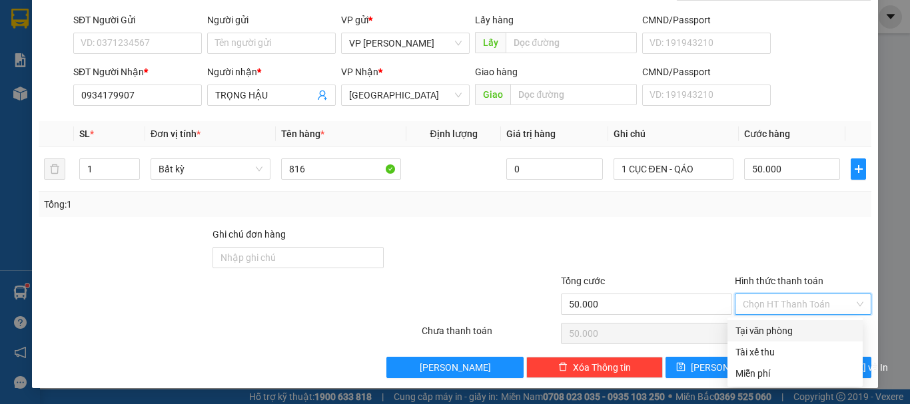
click at [778, 333] on div "Tại văn phòng" at bounding box center [794, 331] width 119 height 15
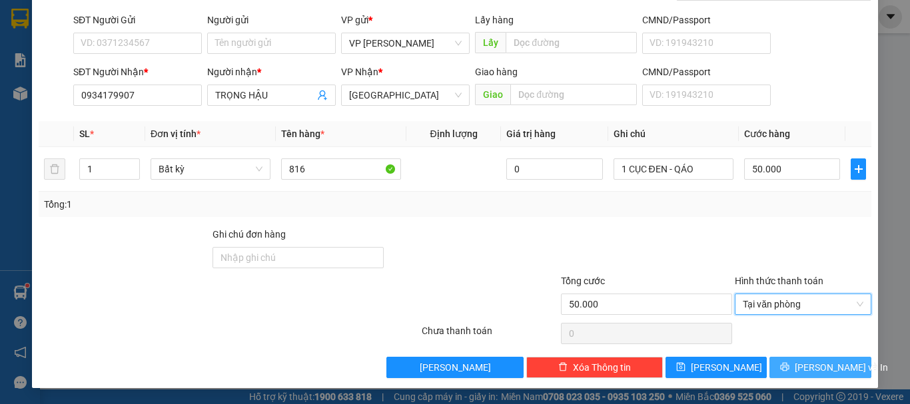
click at [817, 369] on span "[PERSON_NAME] và In" at bounding box center [840, 367] width 93 height 15
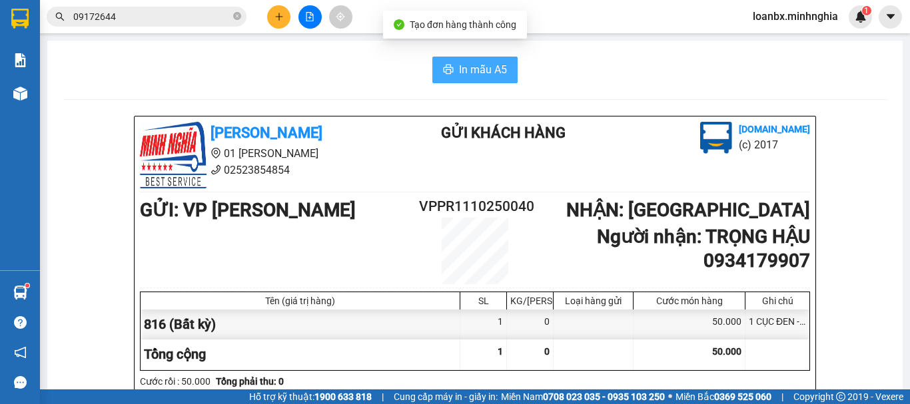
click at [469, 69] on span "In mẫu A5" at bounding box center [483, 69] width 48 height 17
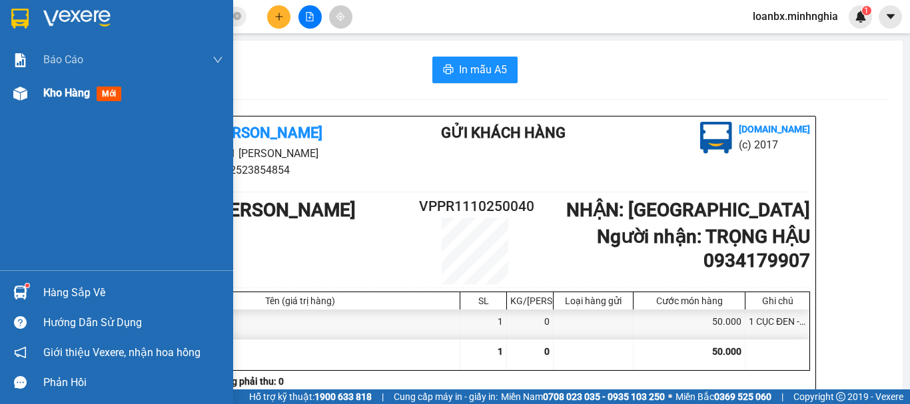
click at [19, 98] on img at bounding box center [20, 94] width 14 height 14
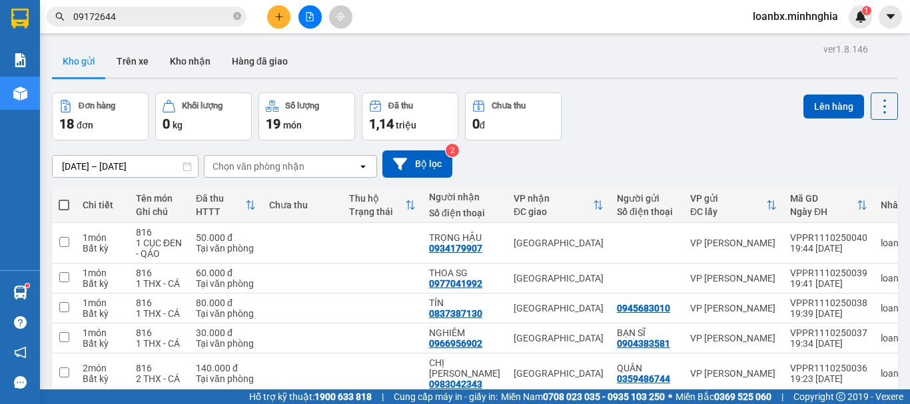
scroll to position [133, 0]
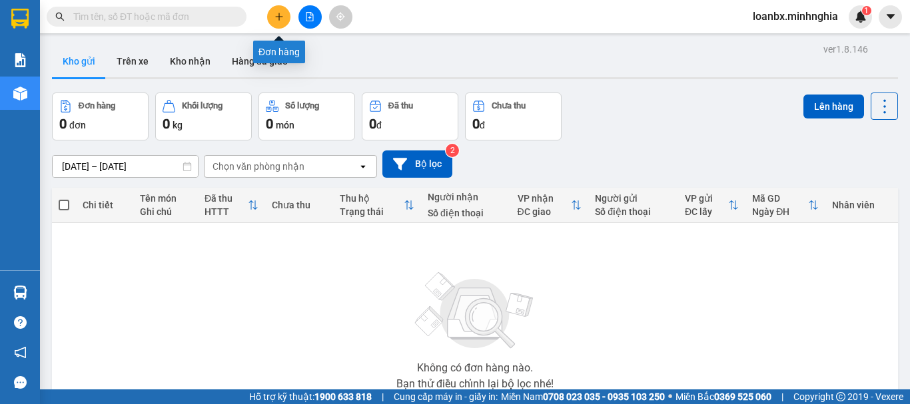
click at [279, 17] on icon "plus" at bounding box center [278, 16] width 1 height 7
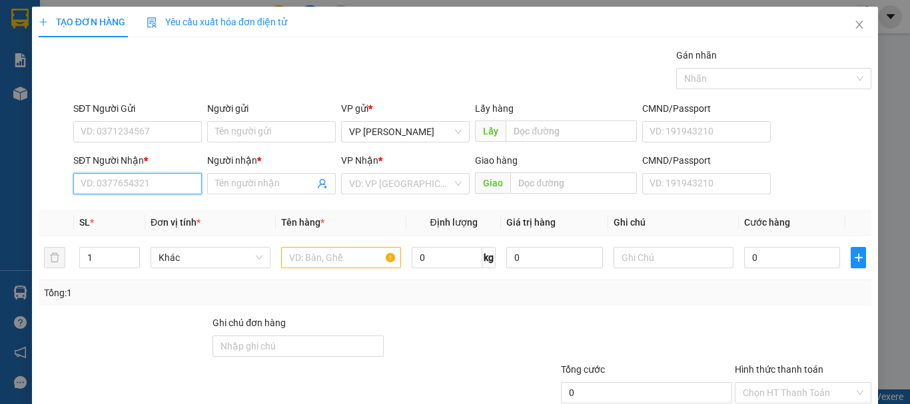
click at [182, 178] on input "SĐT Người Nhận *" at bounding box center [137, 183] width 129 height 21
click at [168, 206] on div "0814624625 - TUYÊN" at bounding box center [136, 210] width 111 height 15
type input "0814624625"
type input "TUYÊN"
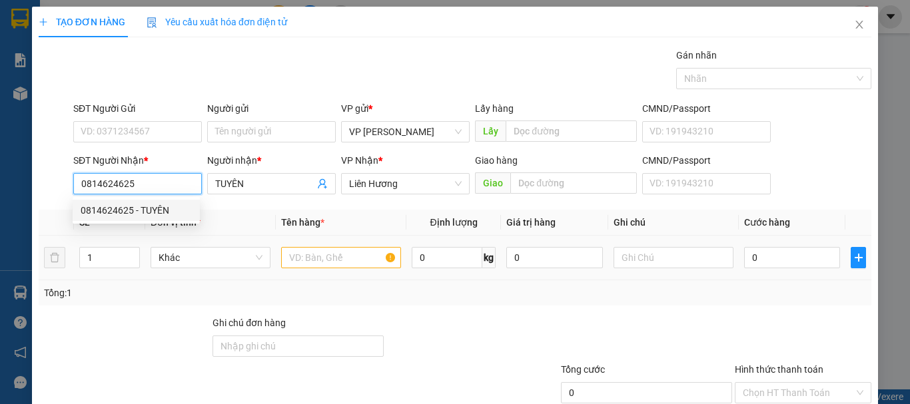
type input "0814624625"
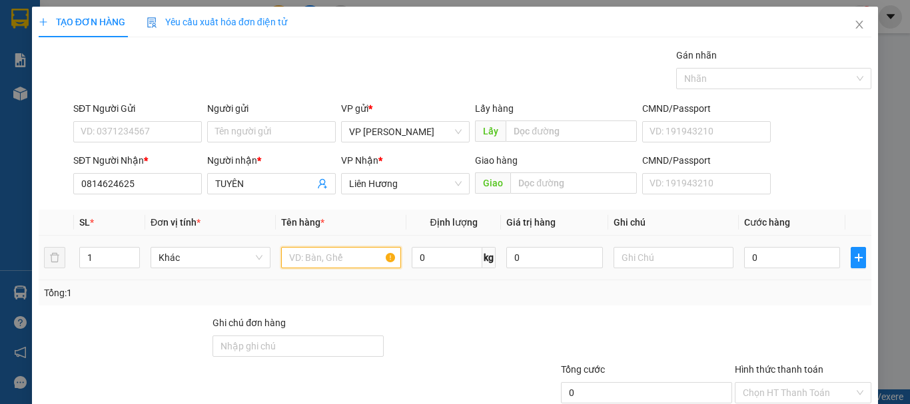
click at [330, 258] on input "text" at bounding box center [341, 257] width 120 height 21
click at [660, 242] on td at bounding box center [673, 258] width 131 height 45
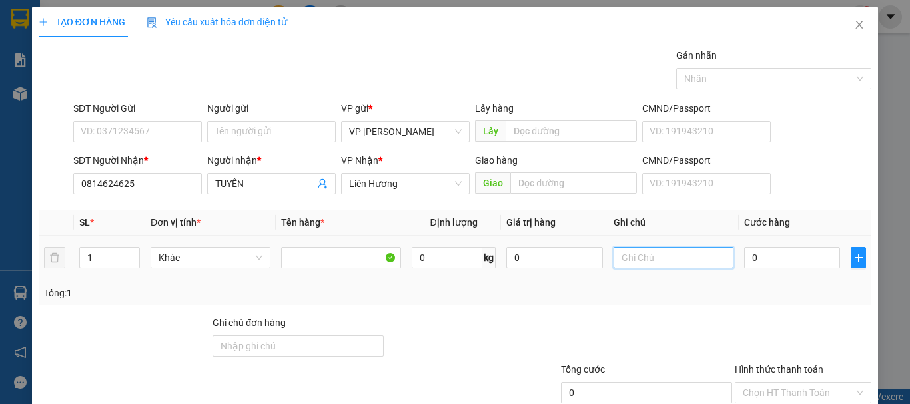
click at [660, 255] on input "text" at bounding box center [673, 257] width 120 height 21
type input "1"
type input "2 THX - CÁ"
type input "2"
click at [133, 253] on icon "up" at bounding box center [132, 254] width 5 height 5
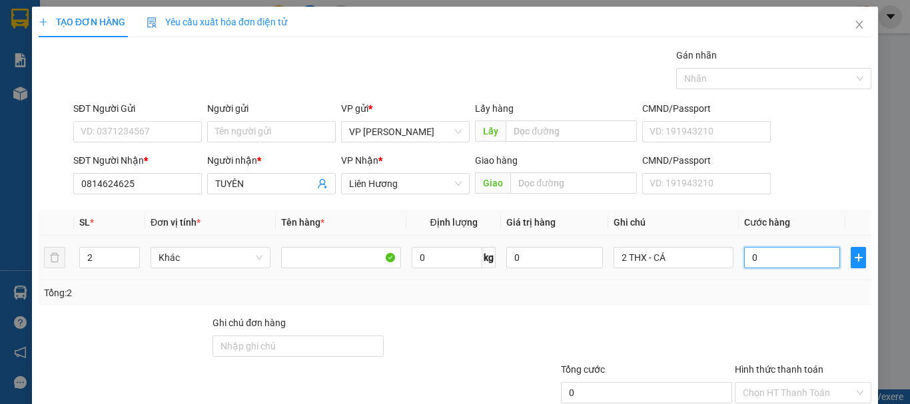
click at [774, 254] on input "0" at bounding box center [792, 257] width 96 height 21
type input "6"
type input "60"
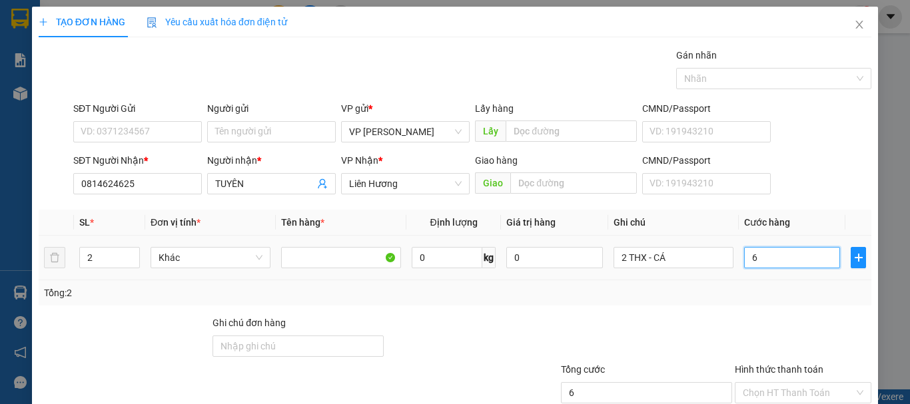
type input "60"
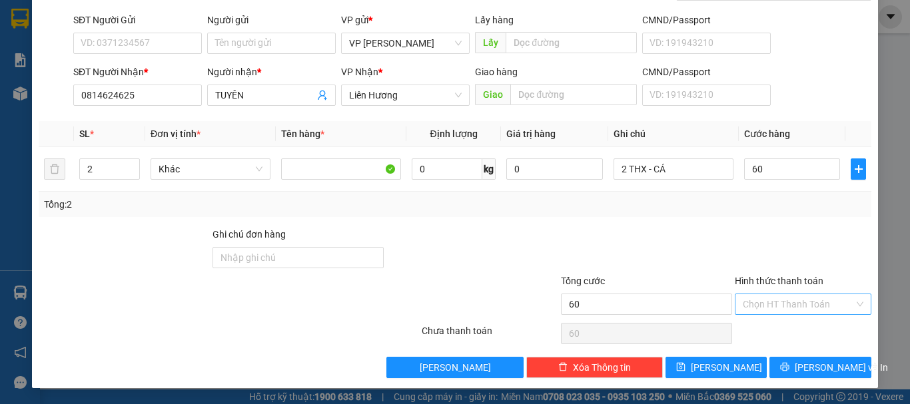
type input "60.000"
drag, startPoint x: 789, startPoint y: 304, endPoint x: 789, endPoint y: 313, distance: 9.3
click at [789, 303] on input "Hình thức thanh toán" at bounding box center [797, 304] width 111 height 20
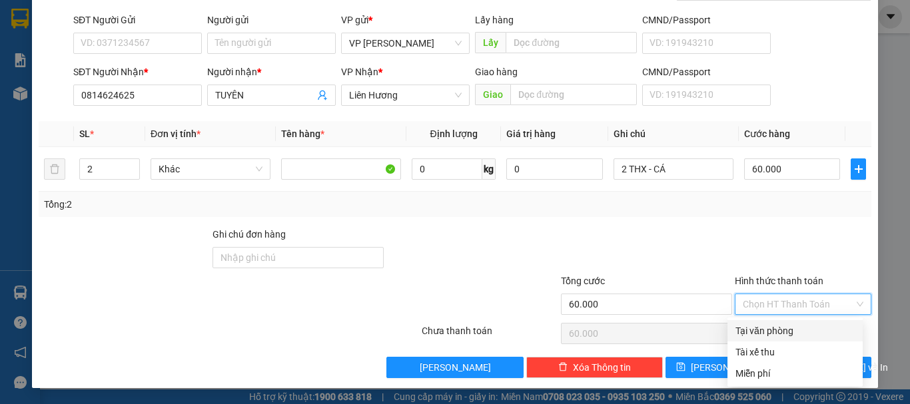
click at [782, 334] on div "Tại văn phòng" at bounding box center [794, 331] width 119 height 15
type input "0"
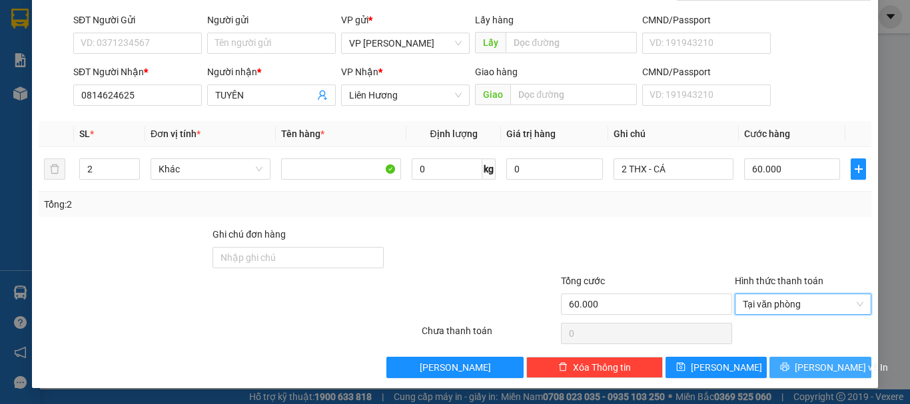
click at [808, 366] on span "[PERSON_NAME] và In" at bounding box center [840, 367] width 93 height 15
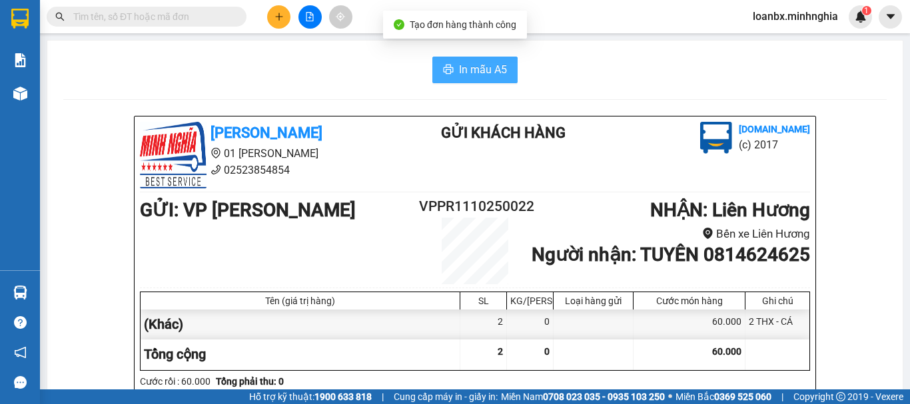
click at [466, 83] on button "In mẫu A5" at bounding box center [474, 70] width 85 height 27
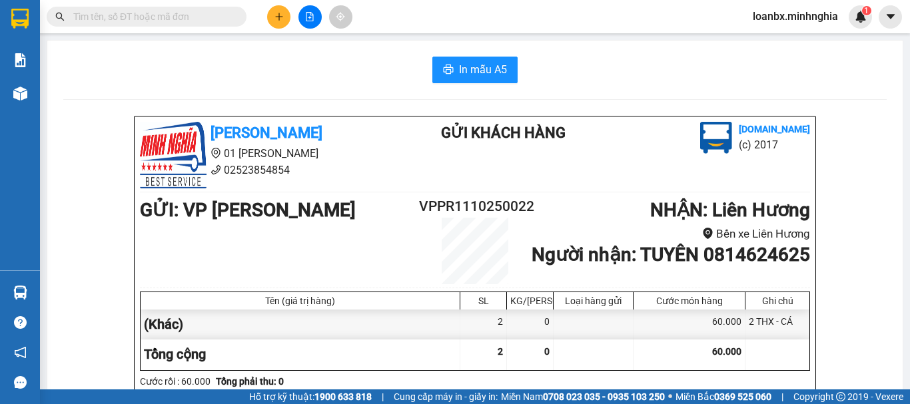
click at [284, 18] on button at bounding box center [278, 16] width 23 height 23
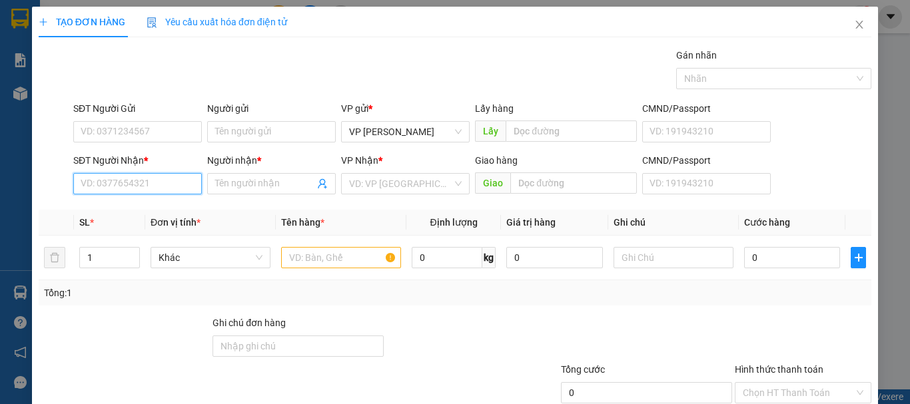
click at [134, 183] on input "SĐT Người Nhận *" at bounding box center [137, 183] width 129 height 21
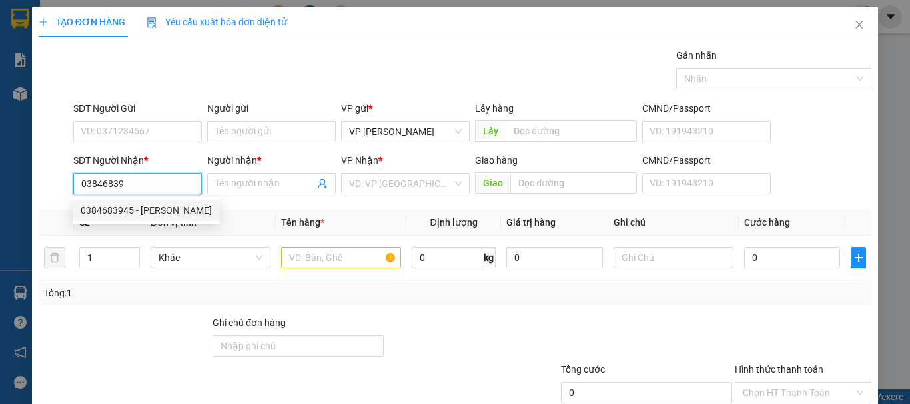
click at [164, 214] on div "0384683945 - VŨ" at bounding box center [146, 210] width 131 height 15
type input "0384683945"
type input "VŨ"
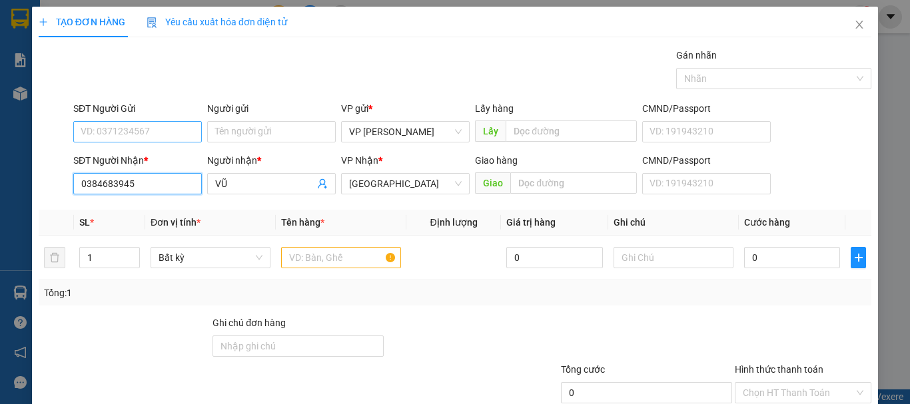
type input "0384683945"
click at [158, 132] on input "SĐT Người Gửi" at bounding box center [137, 131] width 129 height 21
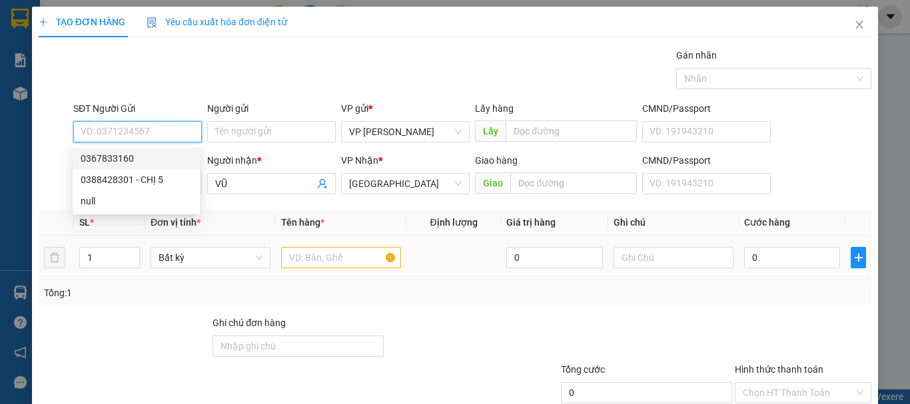
drag, startPoint x: 122, startPoint y: 157, endPoint x: 342, endPoint y: 256, distance: 241.1
click at [121, 157] on div "0367833160" at bounding box center [136, 158] width 111 height 15
type input "0367833160"
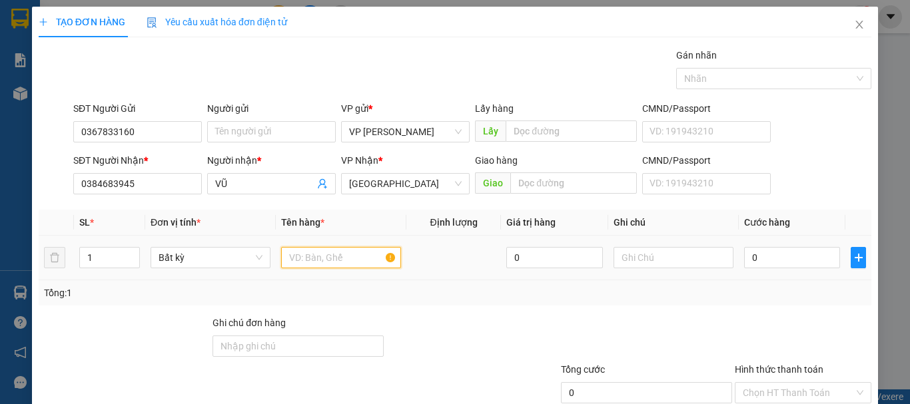
click at [333, 256] on input "text" at bounding box center [341, 257] width 120 height 21
type input "816"
click at [668, 270] on div at bounding box center [673, 257] width 120 height 27
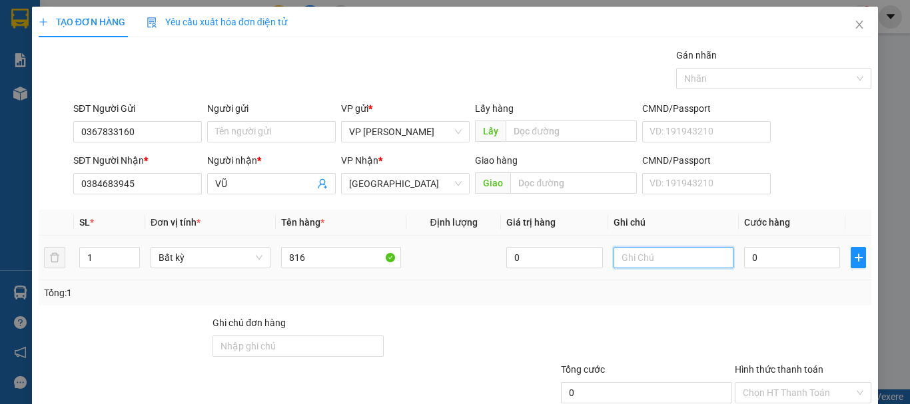
click at [668, 263] on input "text" at bounding box center [673, 257] width 120 height 21
type input "1 THX - CÁ"
type input "8"
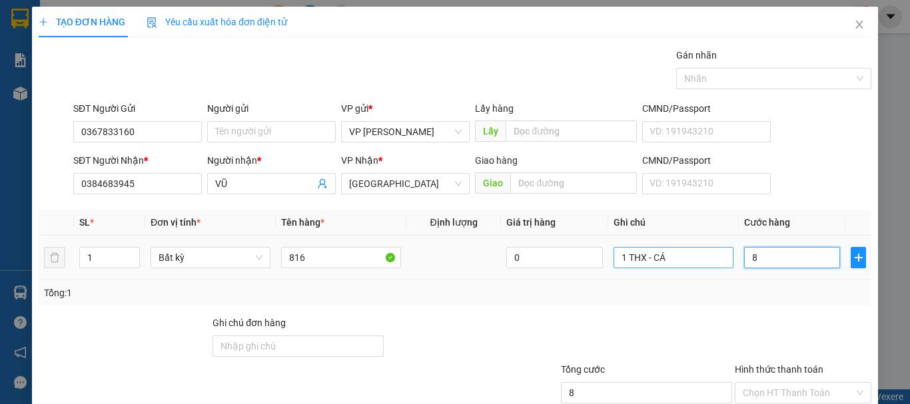
type input "80"
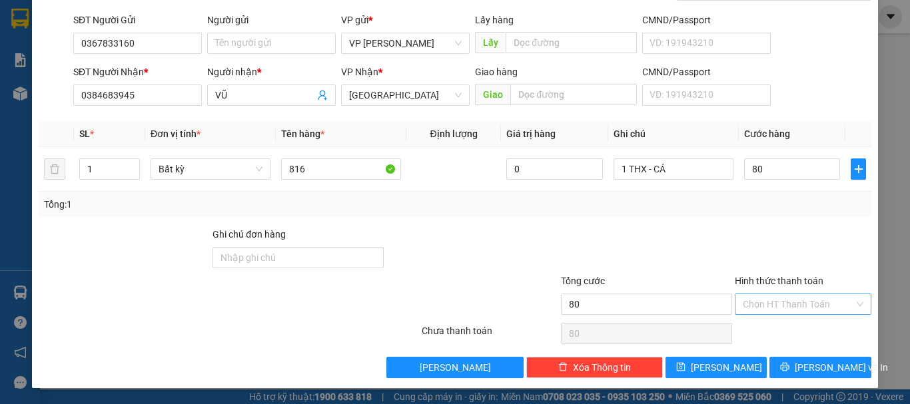
type input "80.000"
drag, startPoint x: 799, startPoint y: 306, endPoint x: 780, endPoint y: 331, distance: 31.8
click at [798, 306] on input "Hình thức thanh toán" at bounding box center [797, 304] width 111 height 20
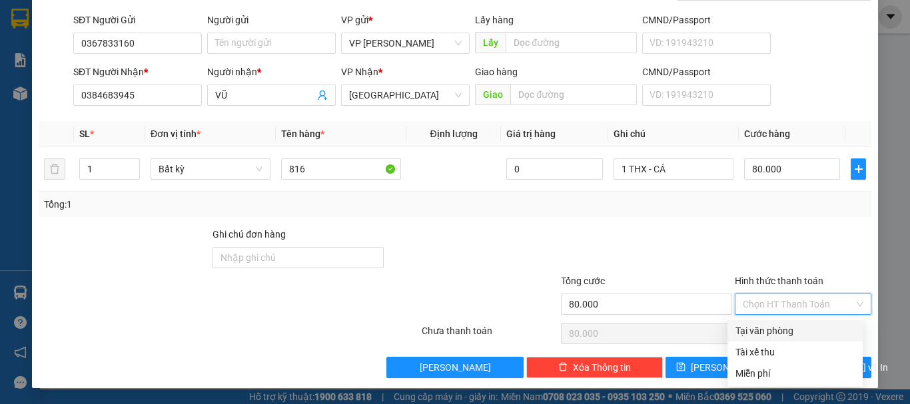
click at [779, 331] on div "Tại văn phòng" at bounding box center [794, 331] width 119 height 15
type input "0"
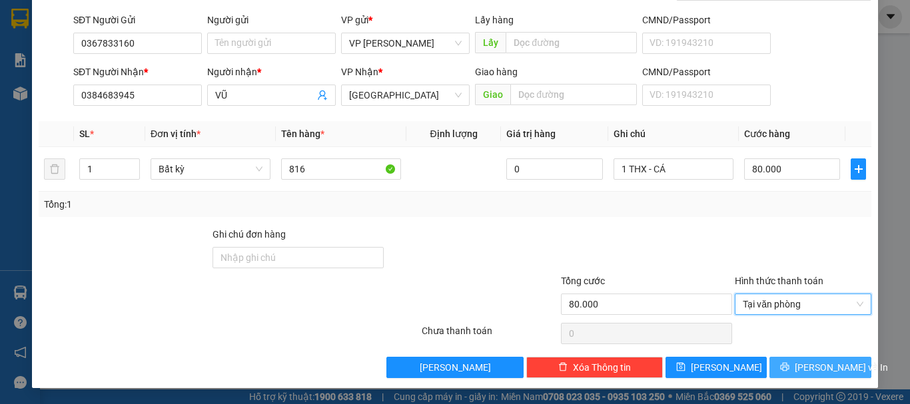
click at [800, 364] on span "[PERSON_NAME] và In" at bounding box center [840, 367] width 93 height 15
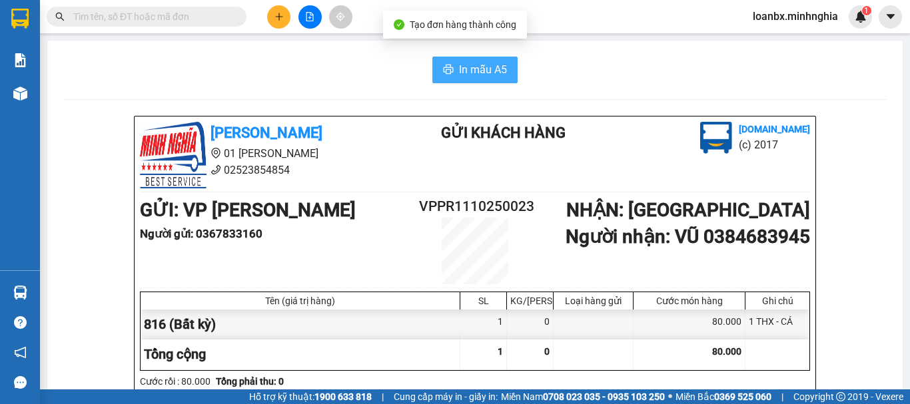
click at [473, 73] on span "In mẫu A5" at bounding box center [483, 69] width 48 height 17
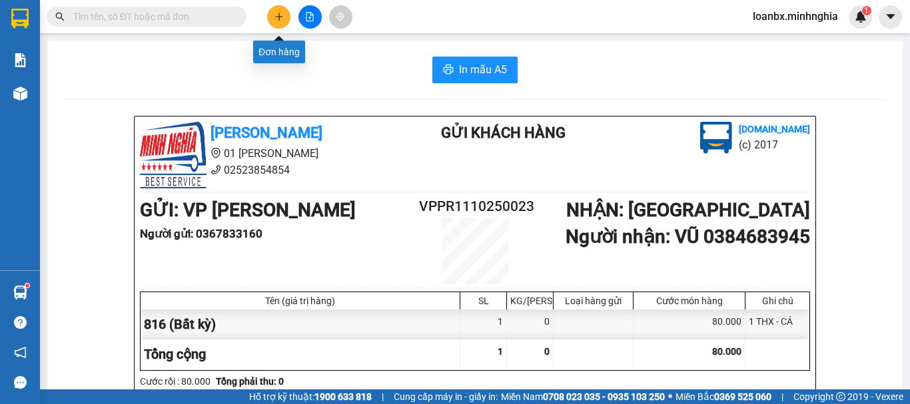
click at [272, 16] on button at bounding box center [278, 16] width 23 height 23
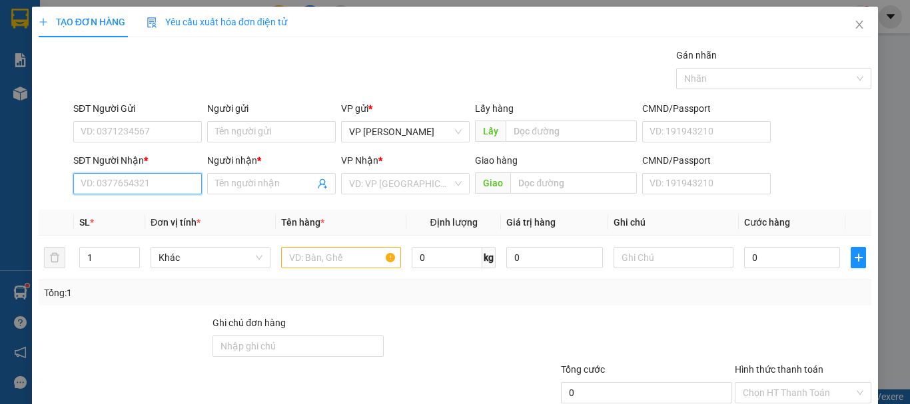
click at [131, 180] on input "SĐT Người Nhận *" at bounding box center [137, 183] width 129 height 21
type input "0907223803"
click at [154, 208] on div "0907223803 - VINH" at bounding box center [136, 210] width 111 height 15
type input "VINH"
type input "0907223803"
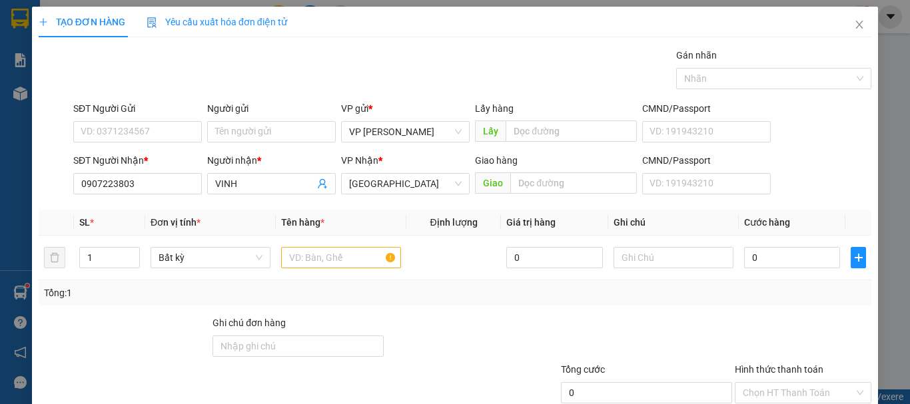
click at [156, 142] on div "SĐT Người Gửi VD: 0371234567" at bounding box center [137, 124] width 129 height 47
click at [160, 127] on input "SĐT Người Gửi" at bounding box center [137, 131] width 129 height 21
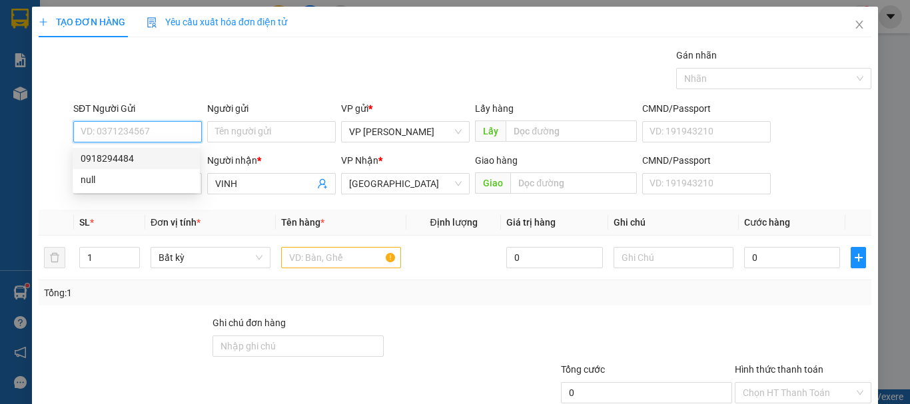
click at [125, 160] on div "0918294484" at bounding box center [136, 158] width 111 height 15
type input "0918294484"
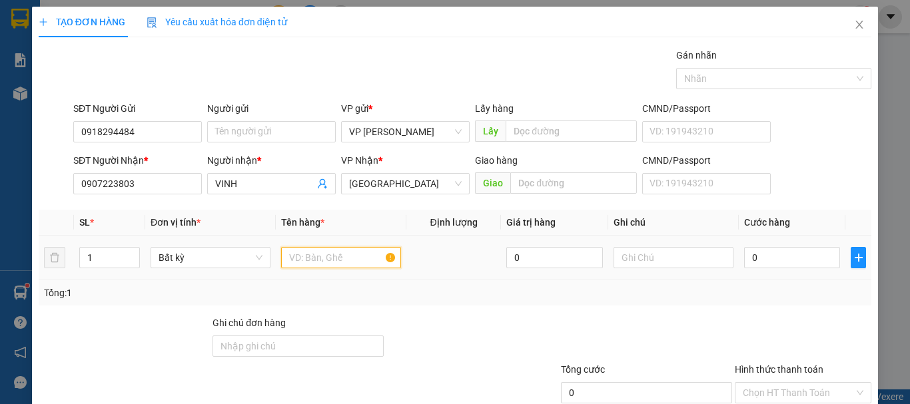
click at [304, 260] on input "text" at bounding box center [341, 257] width 120 height 21
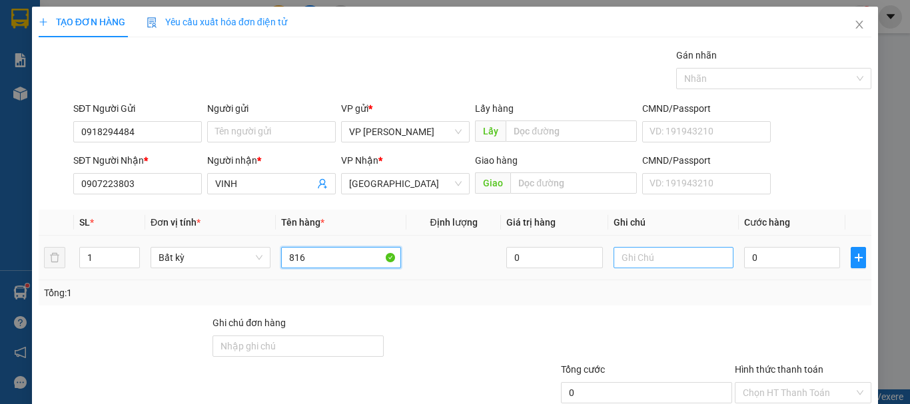
type input "816"
click at [657, 259] on input "text" at bounding box center [673, 257] width 120 height 21
drag, startPoint x: 657, startPoint y: 259, endPoint x: 633, endPoint y: 268, distance: 24.9
click at [633, 268] on input "text" at bounding box center [673, 257] width 120 height 21
click at [635, 268] on input "text" at bounding box center [673, 257] width 120 height 21
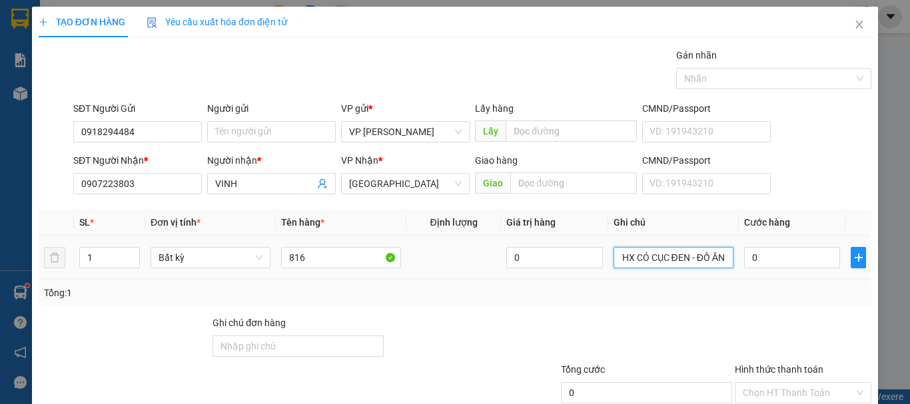
scroll to position [0, 17]
type input "1 THX CÓ CỤC ĐEN - ĐỒ ĂN"
click at [756, 265] on input "0" at bounding box center [792, 257] width 96 height 21
type input "7"
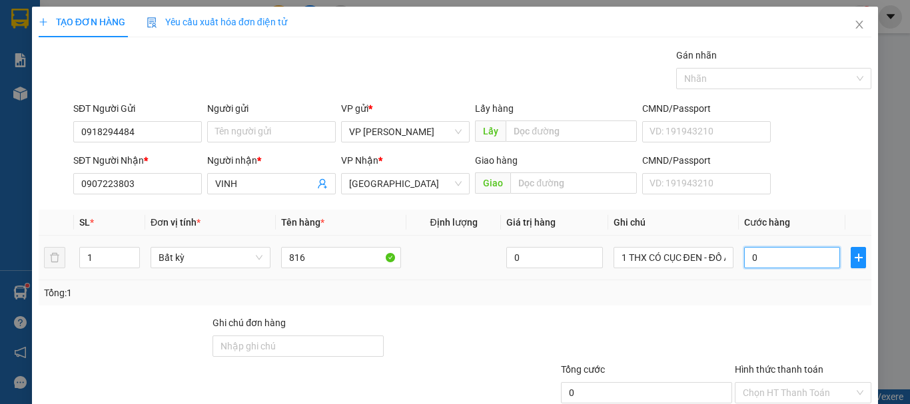
type input "7"
type input "70"
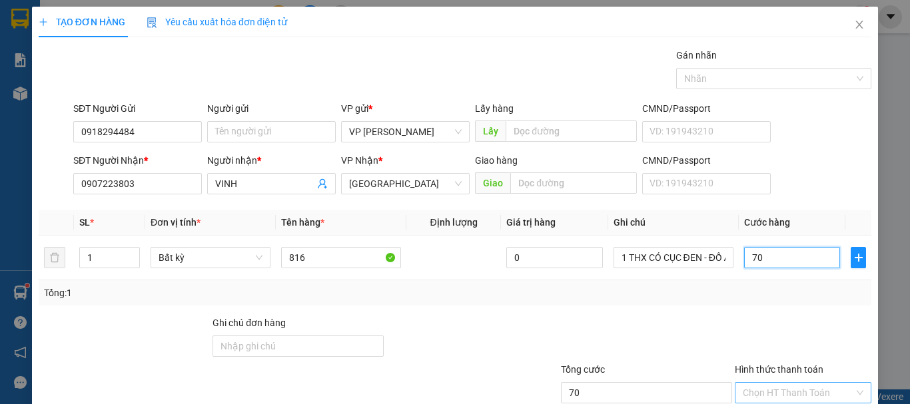
scroll to position [89, 0]
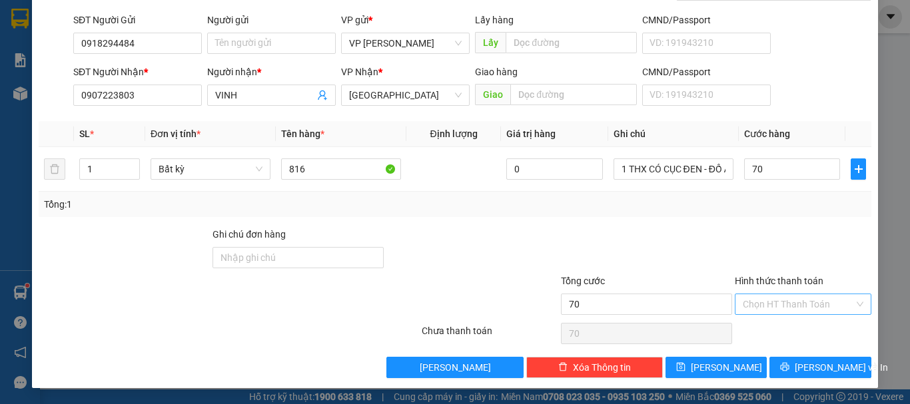
type input "70.000"
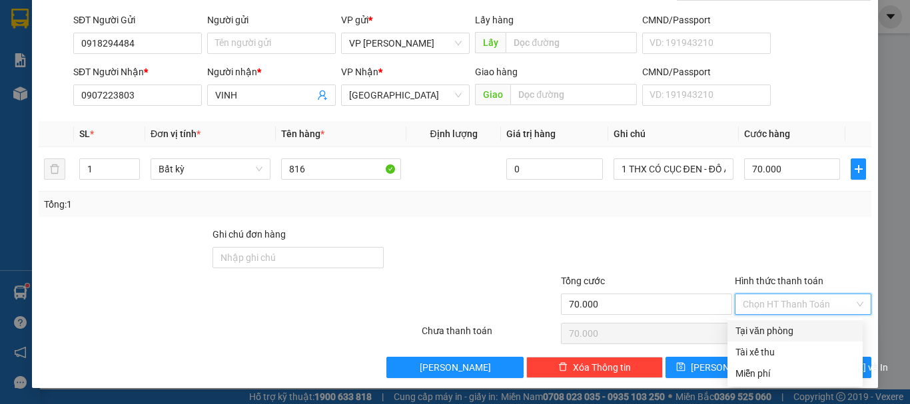
drag, startPoint x: 762, startPoint y: 312, endPoint x: 766, endPoint y: 342, distance: 30.2
click at [762, 314] on div "Chọn HT Thanh Toán" at bounding box center [802, 304] width 137 height 21
click at [766, 342] on div "Tài xế thu" at bounding box center [794, 352] width 135 height 21
type input "0"
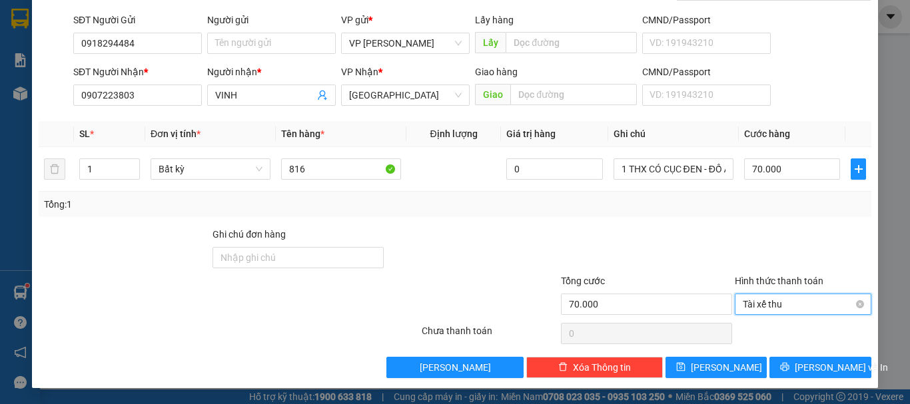
click at [786, 310] on span "Tài xế thu" at bounding box center [802, 304] width 121 height 20
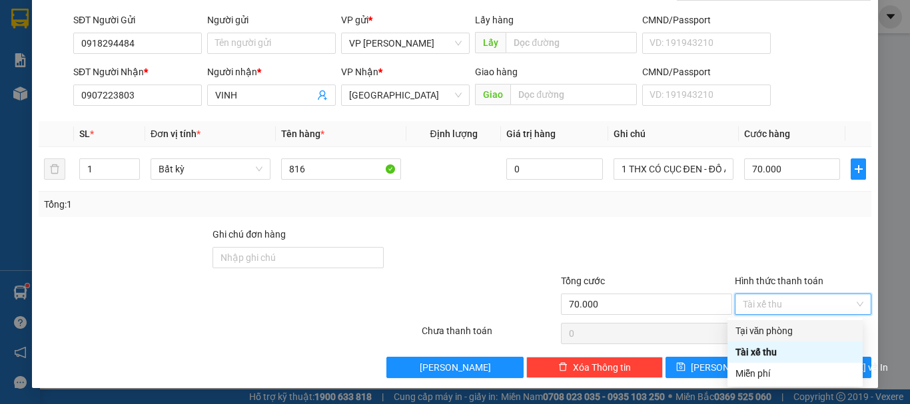
click at [780, 323] on div "Tại văn phòng" at bounding box center [794, 330] width 135 height 21
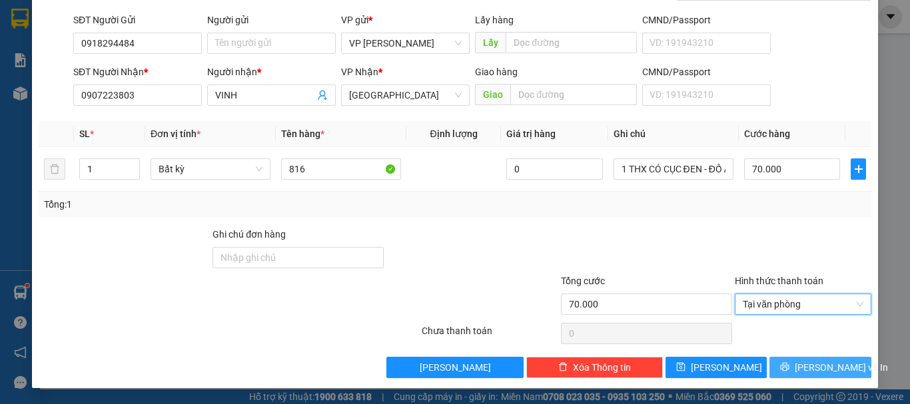
click at [799, 366] on button "[PERSON_NAME] và In" at bounding box center [820, 367] width 102 height 21
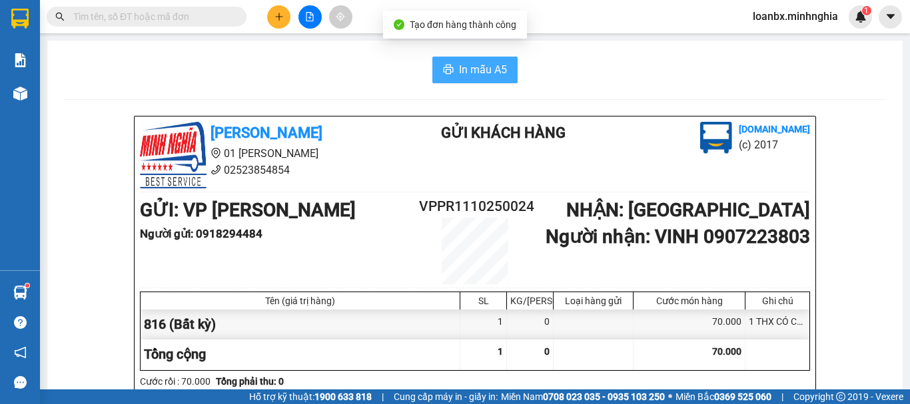
click at [481, 63] on span "In mẫu A5" at bounding box center [483, 69] width 48 height 17
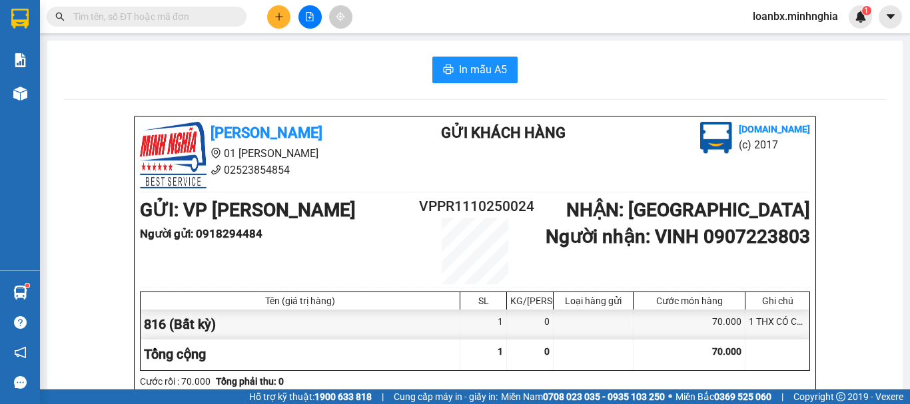
click at [259, 220] on b "GỬI : VP Phan Rí" at bounding box center [248, 210] width 216 height 22
click at [507, 69] on button "In mẫu A5" at bounding box center [474, 70] width 85 height 27
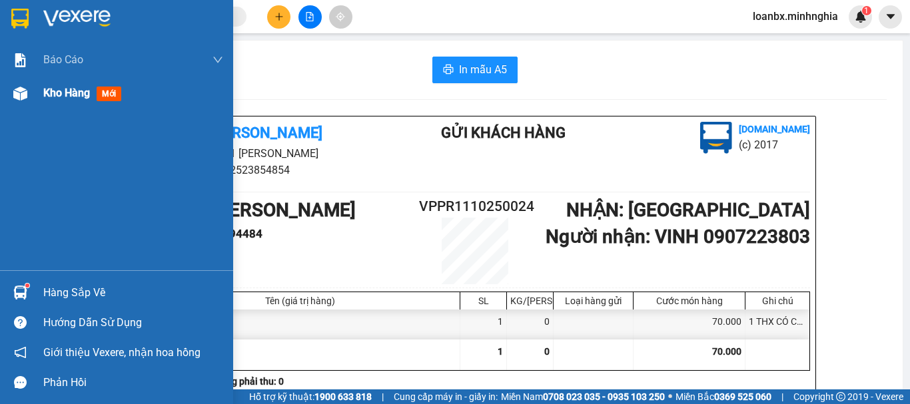
click at [0, 90] on div "Kho hàng mới" at bounding box center [116, 93] width 233 height 33
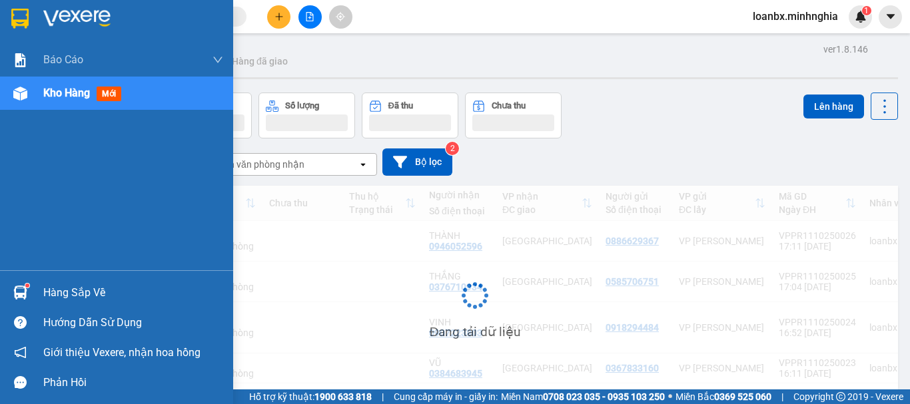
scroll to position [61, 0]
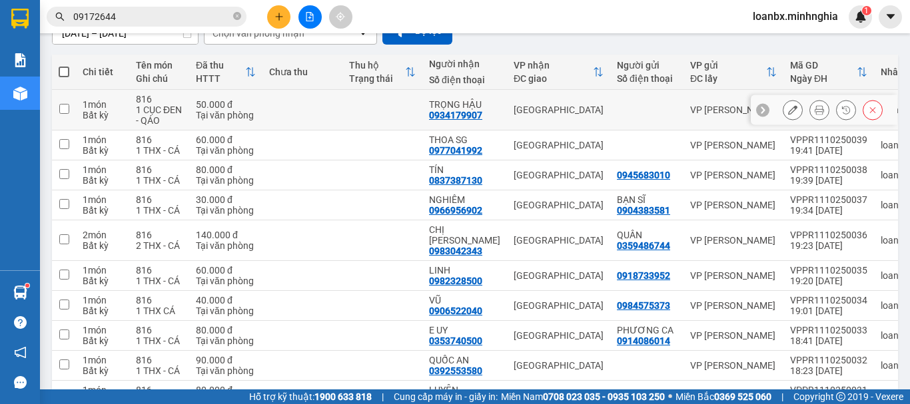
scroll to position [67, 0]
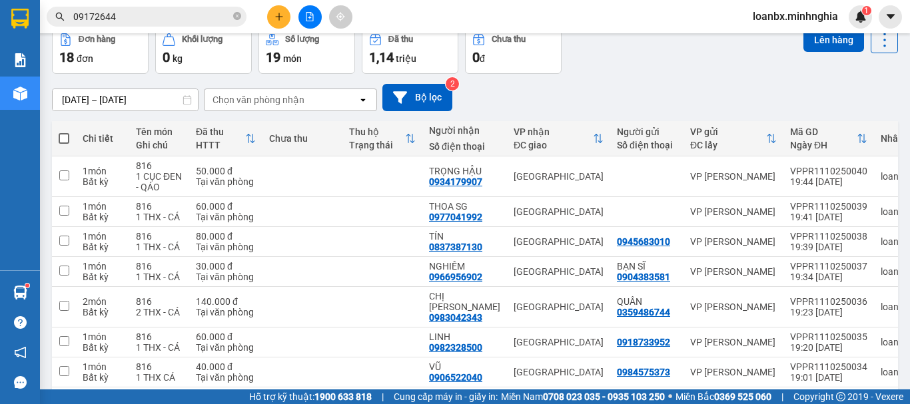
click at [280, 20] on icon "plus" at bounding box center [278, 16] width 9 height 9
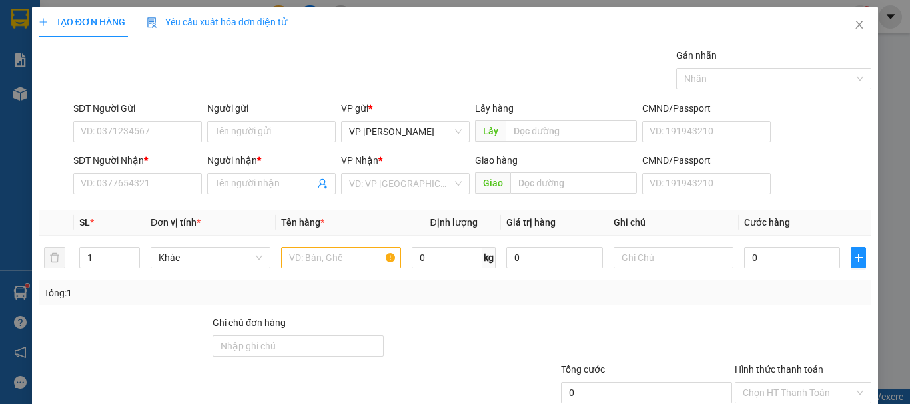
click at [140, 164] on div "SĐT Người Nhận *" at bounding box center [137, 160] width 129 height 15
click at [140, 173] on input "SĐT Người Nhận *" at bounding box center [137, 183] width 129 height 21
type input "5563"
drag, startPoint x: 140, startPoint y: 142, endPoint x: 141, endPoint y: 128, distance: 14.0
click at [140, 140] on input "SĐT Người Gửi" at bounding box center [137, 131] width 129 height 21
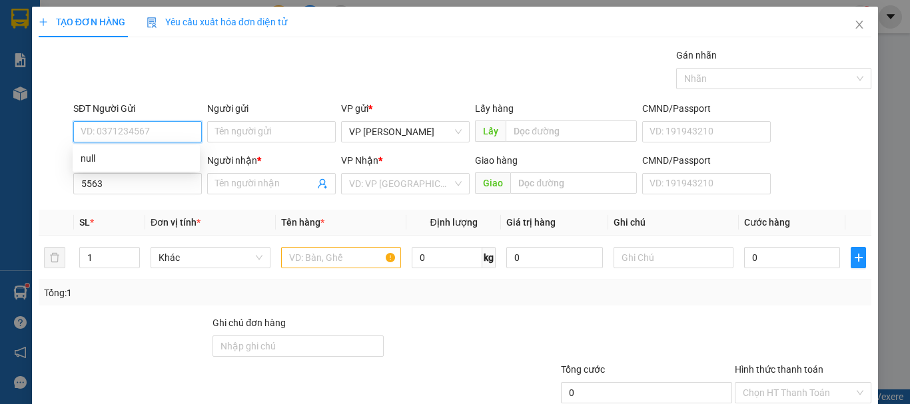
click at [140, 127] on input "SĐT Người Gửi" at bounding box center [137, 131] width 129 height 21
click at [129, 158] on div "0937235563 - TRANG" at bounding box center [136, 158] width 111 height 15
type input "0937235563"
type input "TRANG"
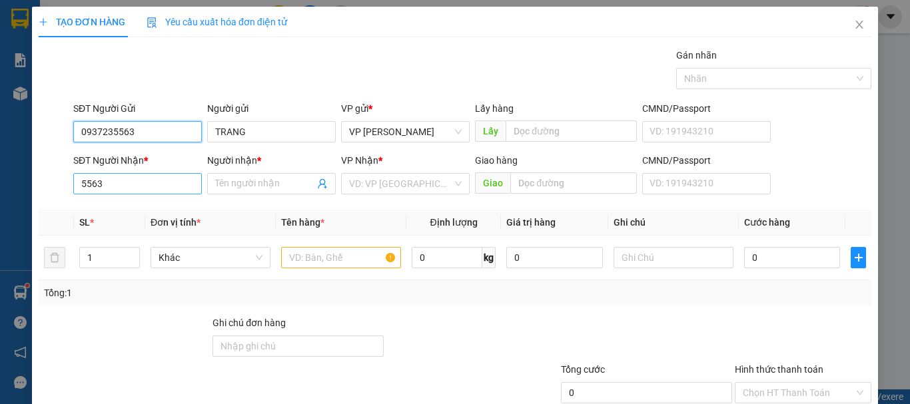
type input "0937235563"
drag, startPoint x: 115, startPoint y: 188, endPoint x: 55, endPoint y: 182, distance: 61.0
click at [55, 184] on div "SĐT Người Nhận * 5563 5563 Người nhận * Tên người nhận VP Nhận * VD: VP Sài Gòn…" at bounding box center [454, 176] width 835 height 47
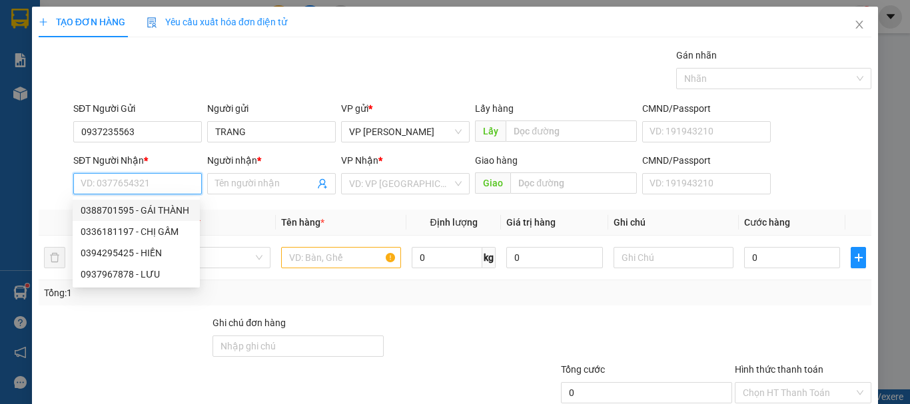
click at [144, 213] on div "0388701595 - GÁI THÀNH" at bounding box center [136, 210] width 111 height 15
type input "0388701595"
type input "GÁI THÀNH"
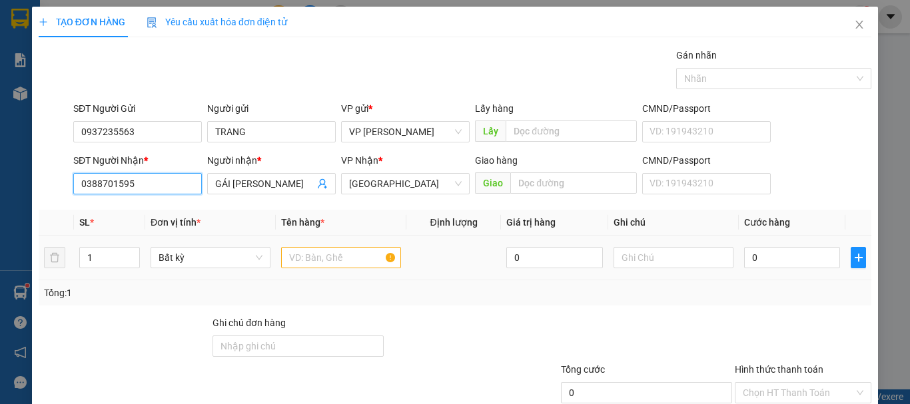
type input "0388701595"
click at [321, 260] on input "text" at bounding box center [341, 257] width 120 height 21
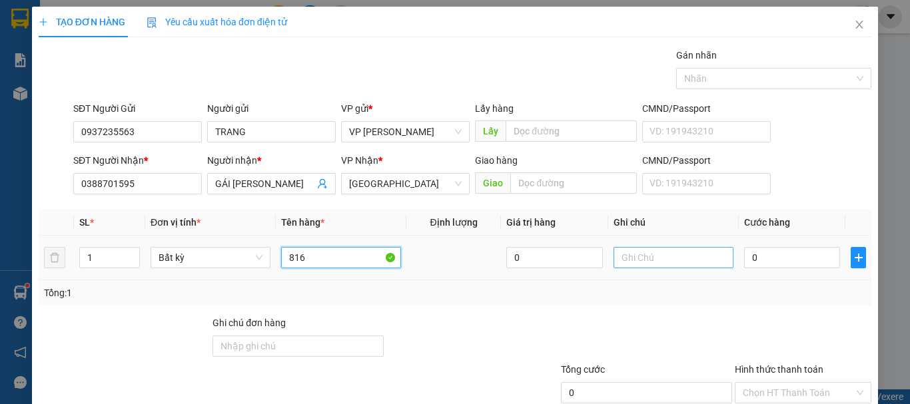
type input "816"
click at [654, 258] on input "text" at bounding box center [673, 257] width 120 height 21
paste input "1 THX - CÁ"
type input "1 THX - CÁ"
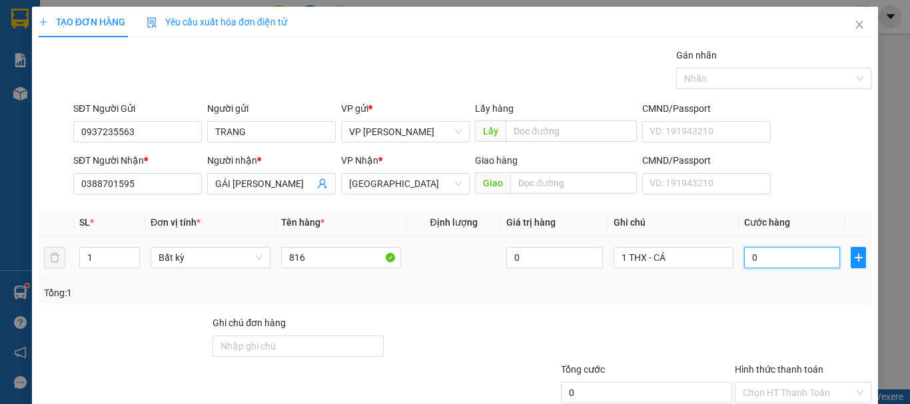
click at [759, 259] on input "0" at bounding box center [792, 257] width 96 height 21
type input "9"
type input "90"
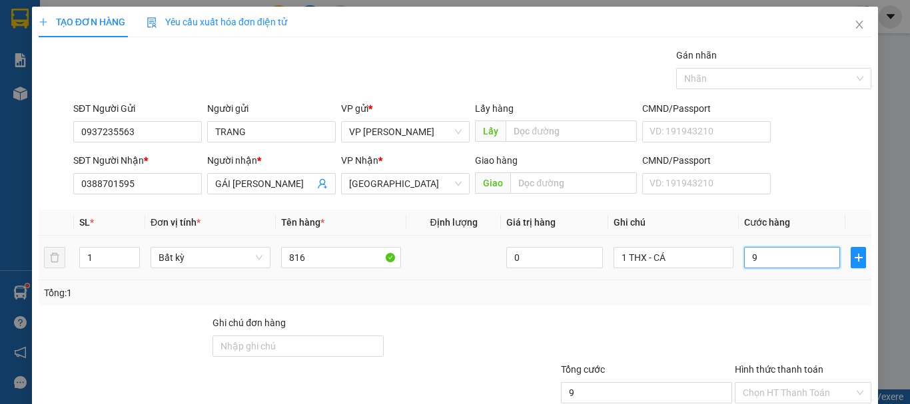
type input "90"
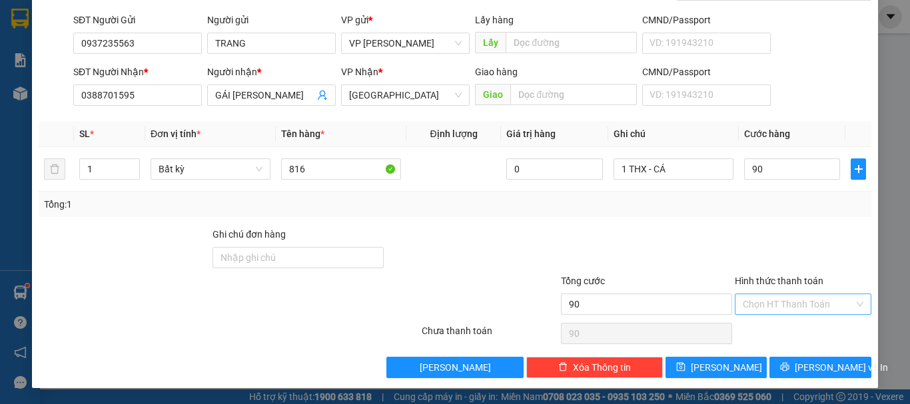
type input "90.000"
click at [776, 310] on input "Hình thức thanh toán" at bounding box center [797, 304] width 111 height 20
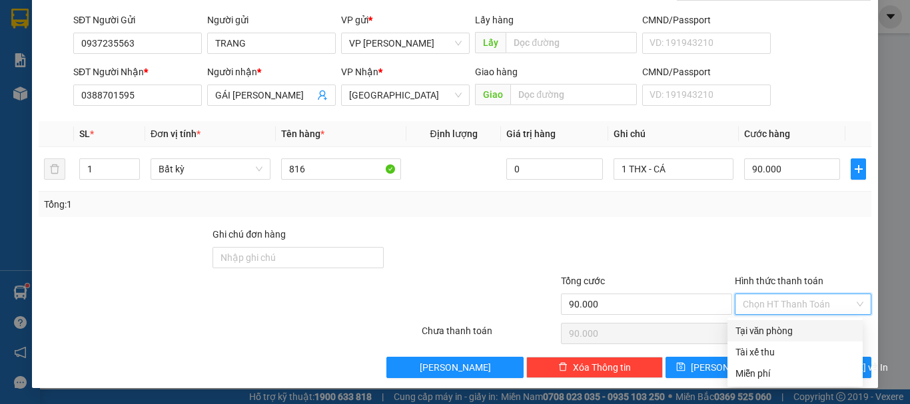
click at [768, 338] on div "Tại văn phòng" at bounding box center [794, 330] width 135 height 21
type input "0"
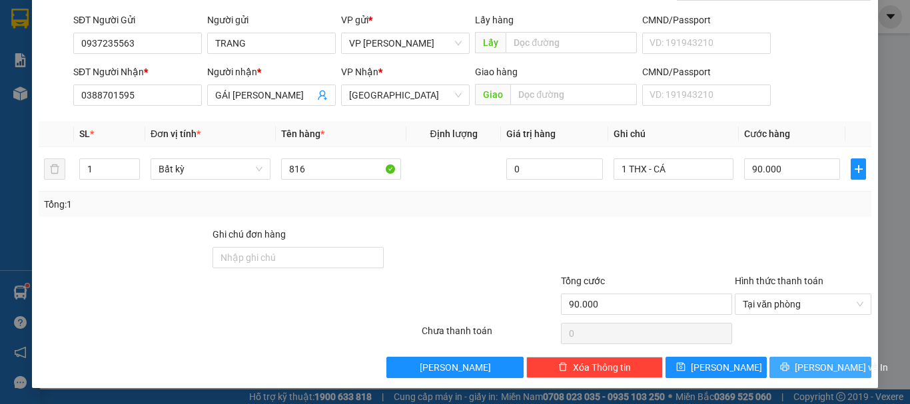
click at [827, 364] on span "[PERSON_NAME] và In" at bounding box center [840, 367] width 93 height 15
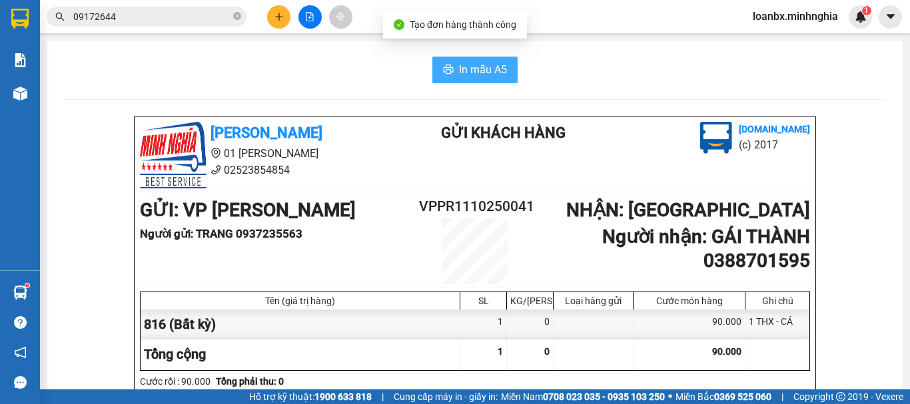
click at [481, 80] on button "In mẫu A5" at bounding box center [474, 70] width 85 height 27
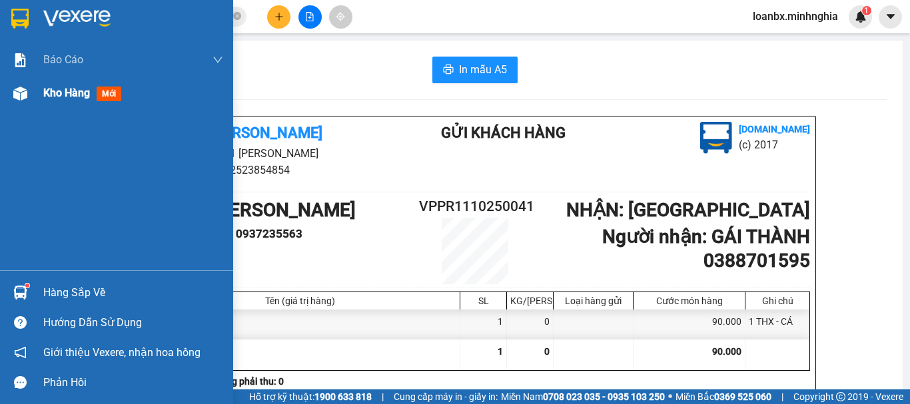
click at [25, 82] on div at bounding box center [20, 93] width 23 height 23
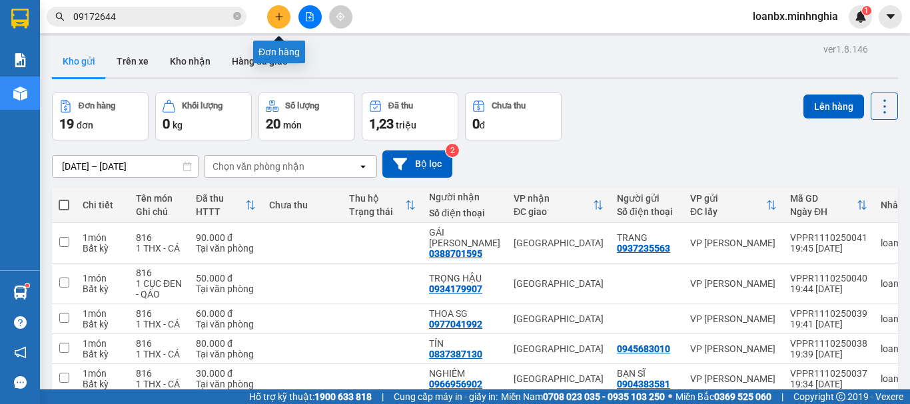
click at [280, 19] on icon "plus" at bounding box center [278, 16] width 9 height 9
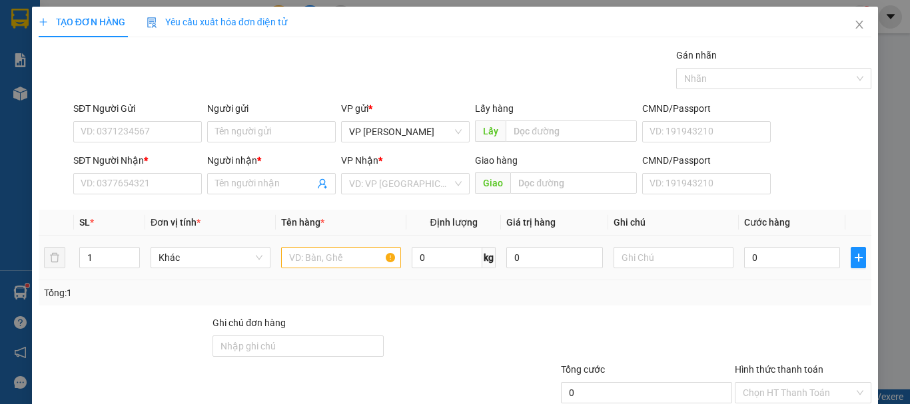
click at [315, 272] on td at bounding box center [341, 258] width 131 height 45
click at [316, 263] on input "text" at bounding box center [341, 257] width 120 height 21
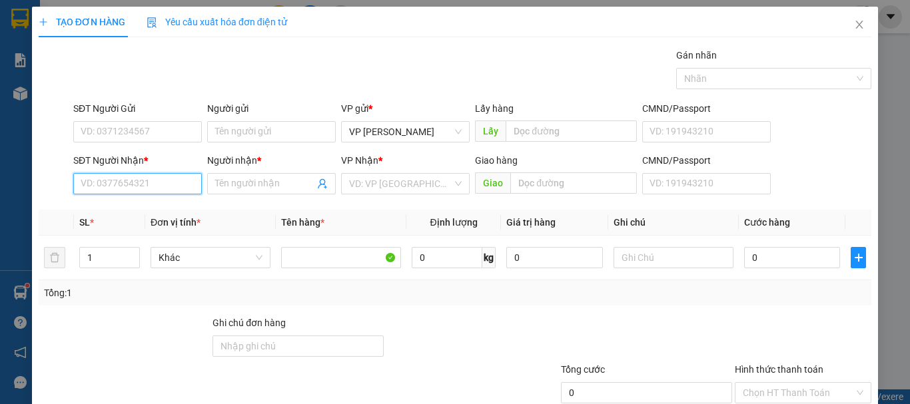
click at [102, 176] on input "SĐT Người Nhận *" at bounding box center [137, 183] width 129 height 21
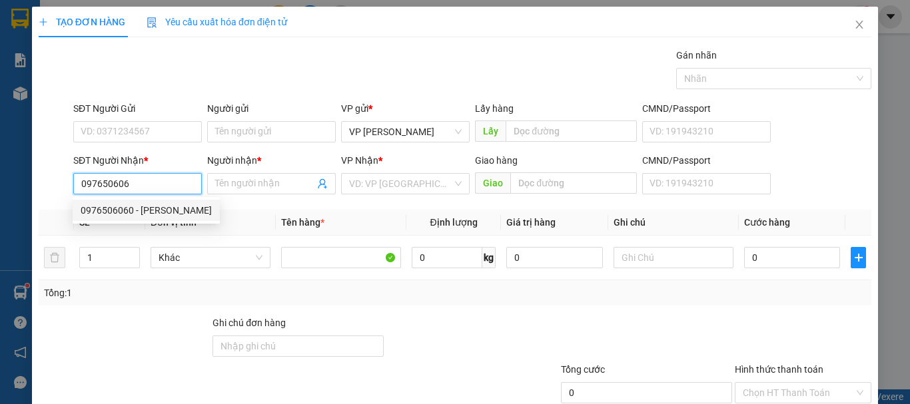
click at [140, 214] on div "0976506060 - NGỌC" at bounding box center [146, 210] width 131 height 15
type input "0976506060"
type input "NGỌC"
type input "0976506060"
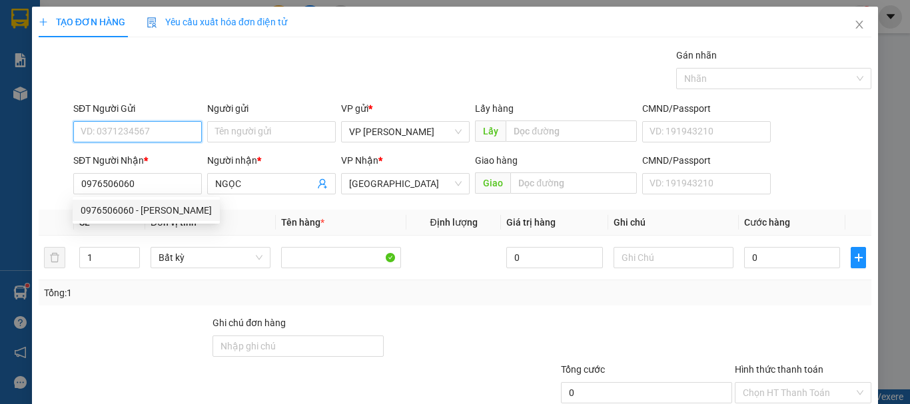
click at [135, 122] on input "SĐT Người Gửi" at bounding box center [137, 131] width 129 height 21
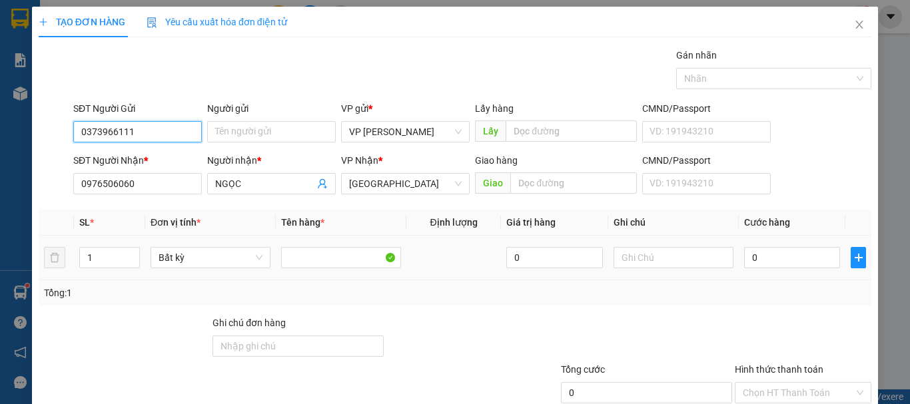
type input "0373966111"
click at [596, 256] on td "0" at bounding box center [554, 258] width 107 height 45
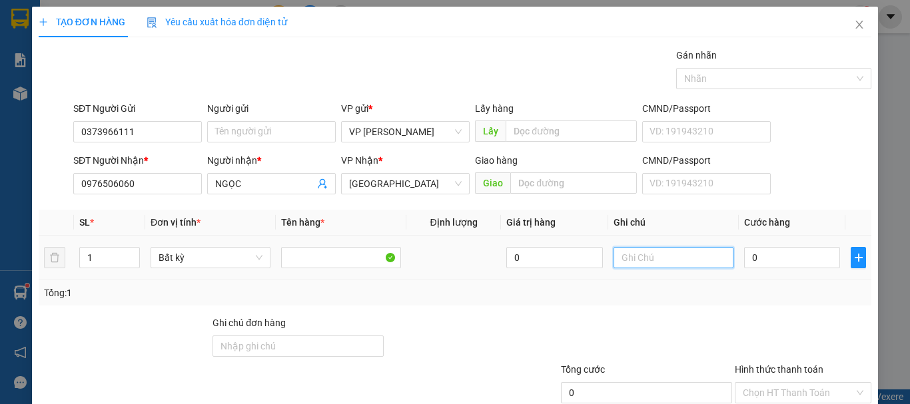
click at [617, 256] on input "text" at bounding box center [673, 257] width 120 height 21
type input "1 THG - ĐẬU"
click at [759, 256] on input "0" at bounding box center [792, 257] width 96 height 21
type input "4"
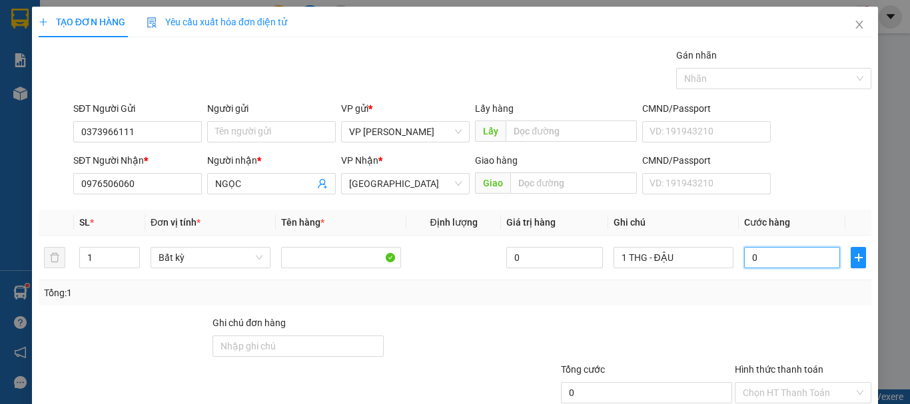
type input "4"
type input "40"
type input "40.000"
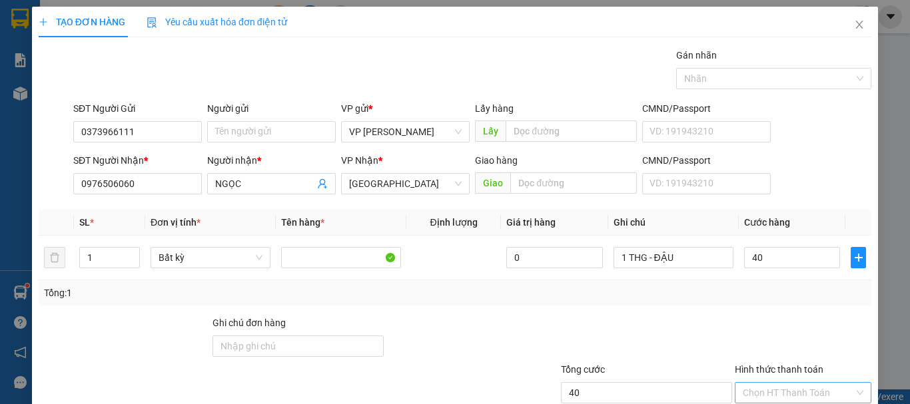
type input "40.000"
drag, startPoint x: 783, startPoint y: 303, endPoint x: 783, endPoint y: 317, distance: 14.0
click at [783, 362] on div "Hình thức thanh toán Chọn HT Thanh Toán" at bounding box center [802, 385] width 137 height 47
type input "0"
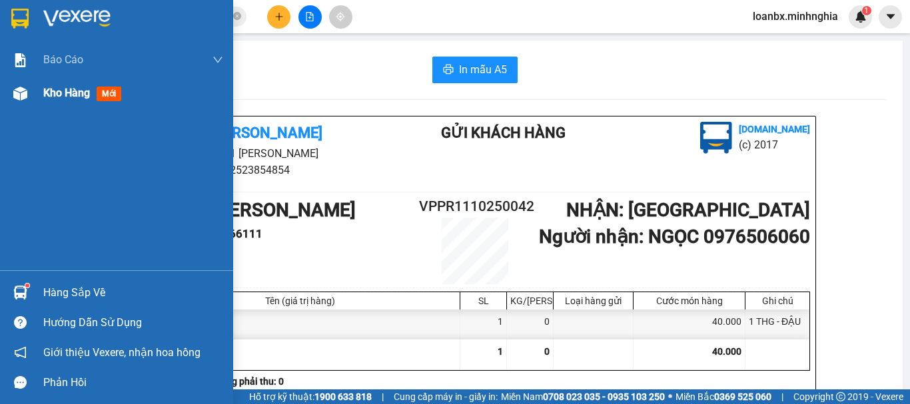
click at [11, 82] on div at bounding box center [20, 93] width 23 height 23
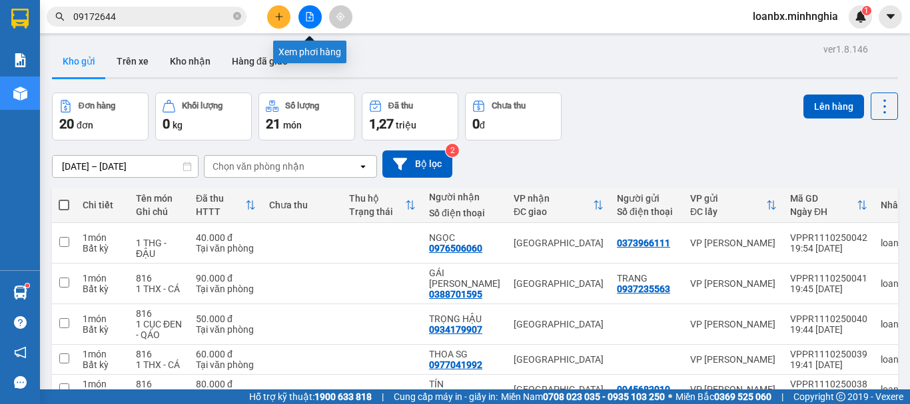
click at [318, 17] on button at bounding box center [309, 16] width 23 height 23
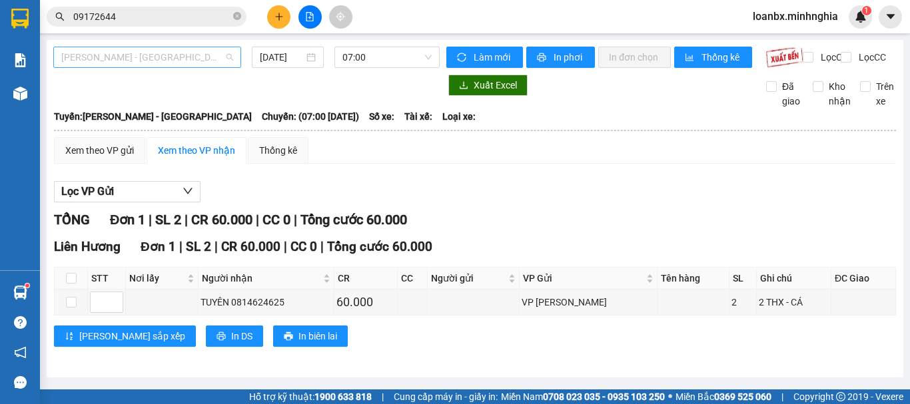
click at [168, 54] on span "[PERSON_NAME] - [GEOGRAPHIC_DATA]" at bounding box center [147, 57] width 172 height 20
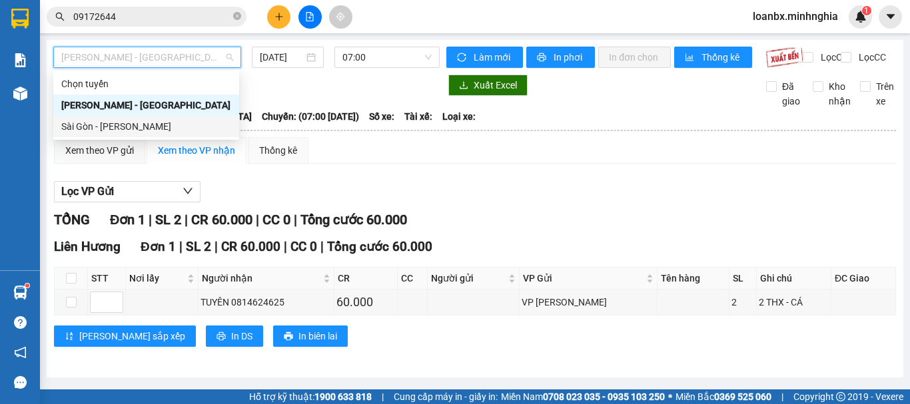
click at [123, 119] on div "Sài Gòn - [PERSON_NAME]" at bounding box center [146, 126] width 186 height 21
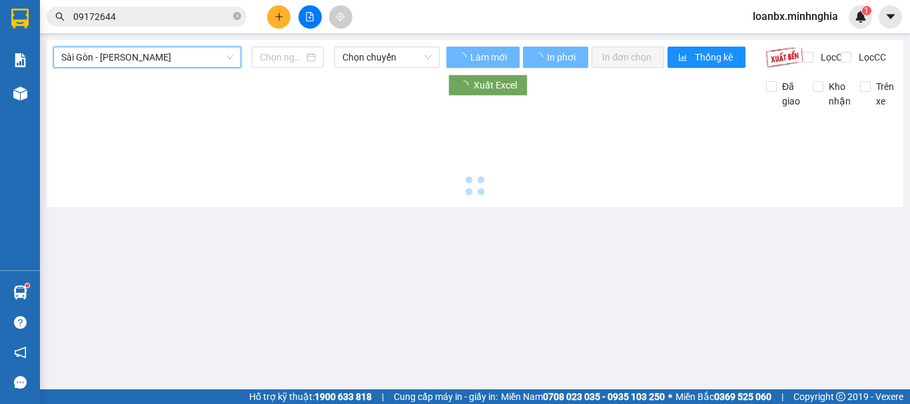
type input "[DATE]"
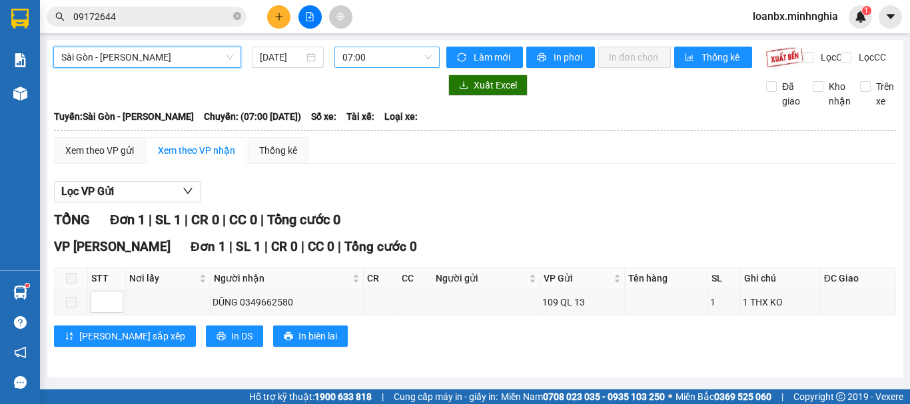
click at [388, 61] on span "07:00" at bounding box center [386, 57] width 89 height 20
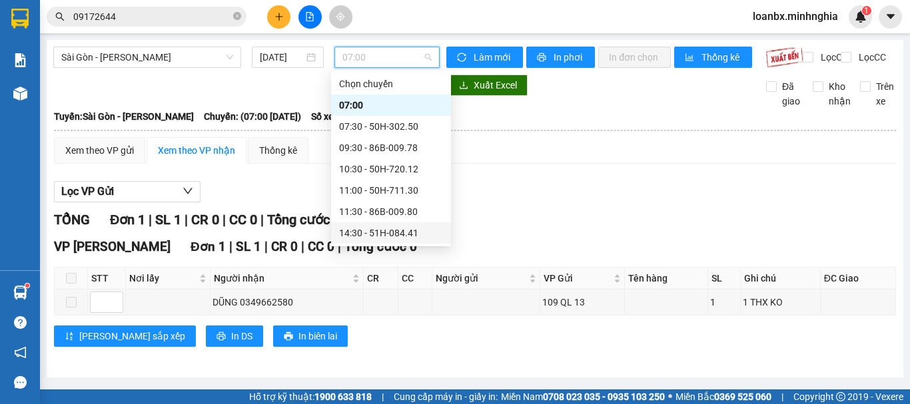
click at [372, 230] on div "14:30 - 51H-084.41" at bounding box center [391, 233] width 104 height 15
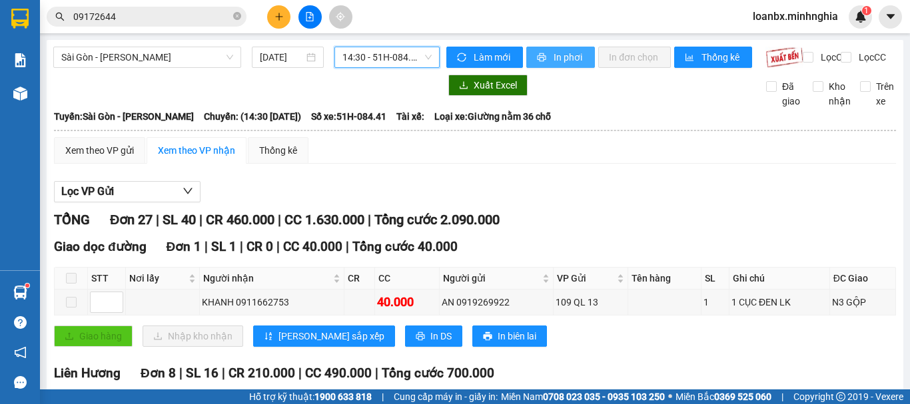
click at [553, 57] on span "In phơi" at bounding box center [568, 57] width 31 height 15
click at [276, 15] on icon "plus" at bounding box center [278, 16] width 9 height 9
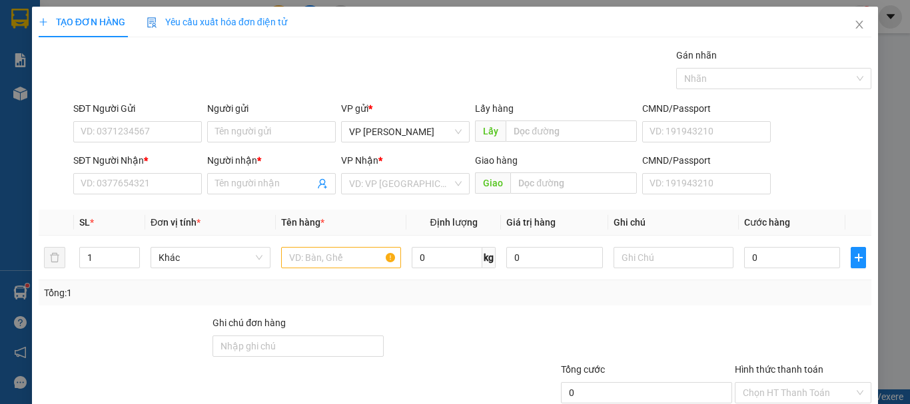
click at [89, 196] on div "SĐT Người Nhận * VD: 0377654321" at bounding box center [137, 176] width 129 height 47
click at [95, 179] on input "SĐT Người Nhận *" at bounding box center [137, 183] width 129 height 21
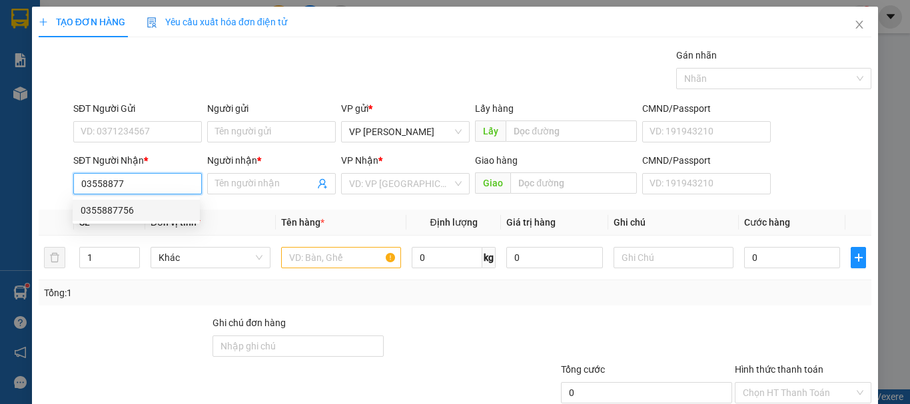
click at [143, 204] on div "0355887756" at bounding box center [136, 210] width 111 height 15
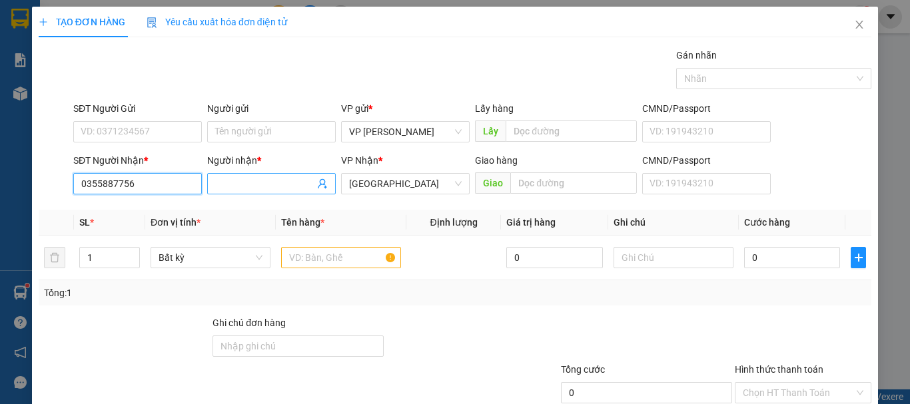
type input "0355887756"
click at [218, 183] on input "Người nhận *" at bounding box center [264, 183] width 99 height 15
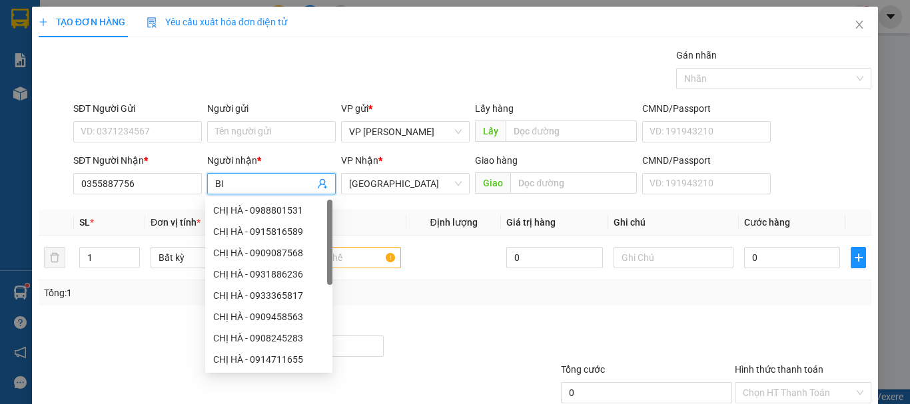
type input "BI"
click at [155, 142] on div "SĐT Người Gửi VD: 0371234567" at bounding box center [137, 124] width 129 height 47
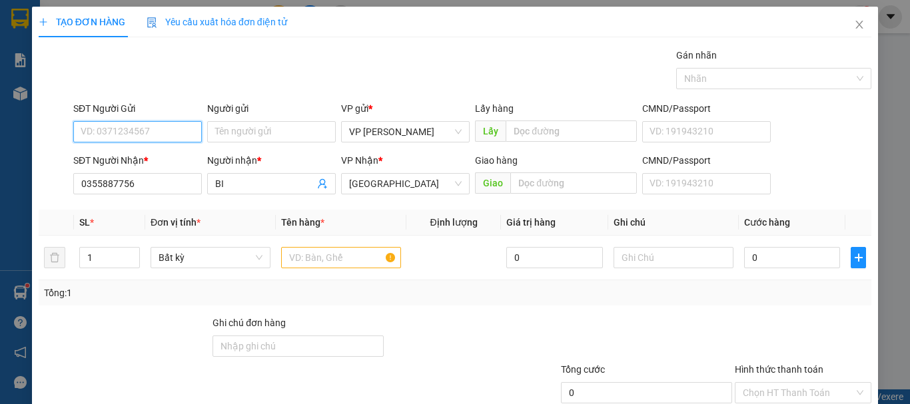
click at [164, 132] on input "SĐT Người Gửi" at bounding box center [137, 131] width 129 height 21
drag, startPoint x: 154, startPoint y: 154, endPoint x: 163, endPoint y: 165, distance: 14.2
click at [154, 156] on div "0917181628 - CHÚ TÀI" at bounding box center [136, 158] width 111 height 15
type input "0917181628"
type input "CHÚ TÀI"
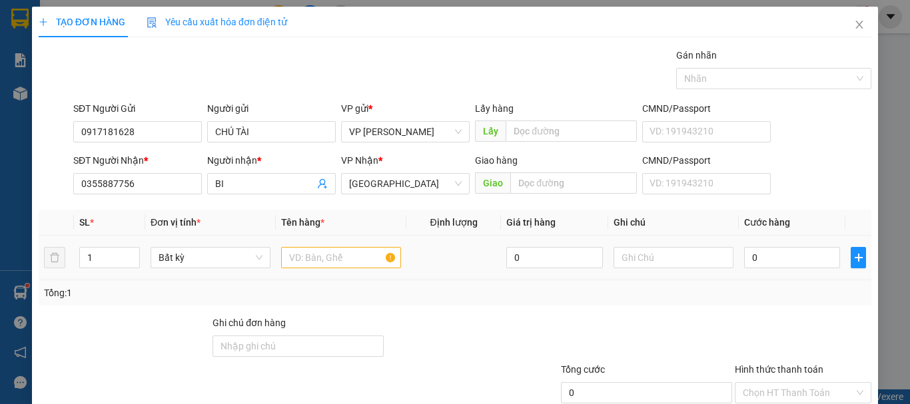
click at [316, 272] on td at bounding box center [341, 258] width 131 height 45
click at [331, 262] on input "text" at bounding box center [341, 257] width 120 height 21
type input "816"
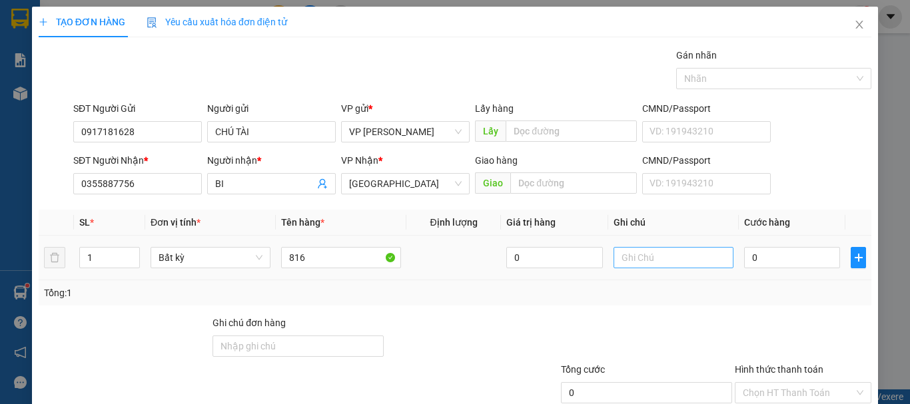
drag, startPoint x: 728, startPoint y: 256, endPoint x: 681, endPoint y: 256, distance: 47.9
click at [721, 258] on td at bounding box center [673, 258] width 131 height 45
click at [638, 270] on div at bounding box center [673, 257] width 120 height 27
click at [634, 266] on input "text" at bounding box center [673, 257] width 120 height 21
paste input "1 THX - CÁ"
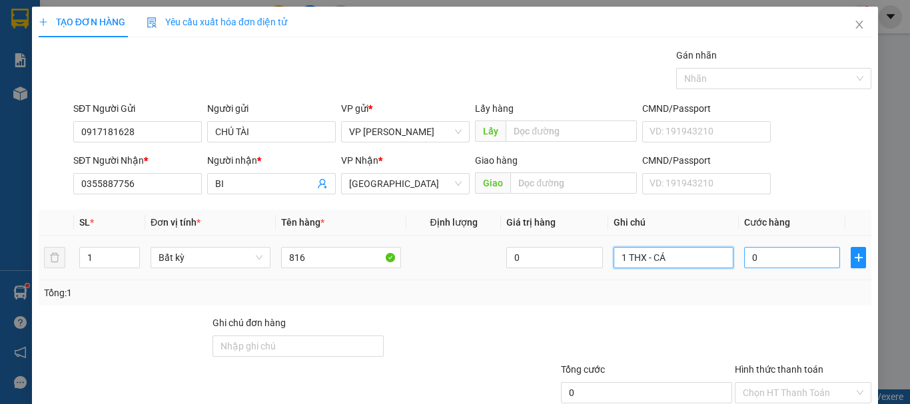
type input "1 THX - CÁ"
click at [787, 249] on input "0" at bounding box center [792, 257] width 96 height 21
type input "2"
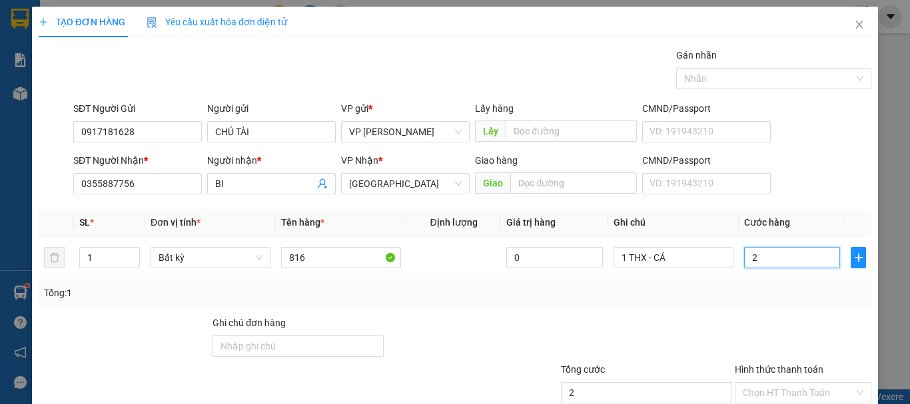
type input "20"
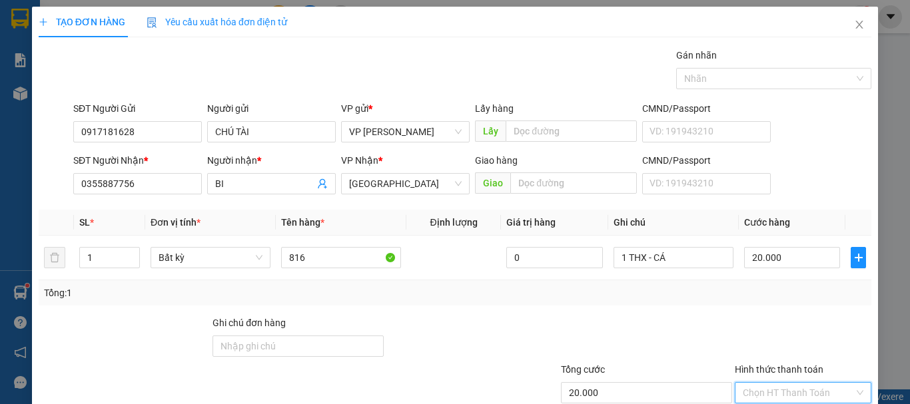
drag, startPoint x: 781, startPoint y: 312, endPoint x: 782, endPoint y: 320, distance: 8.1
click at [782, 383] on input "Hình thức thanh toán" at bounding box center [797, 393] width 111 height 20
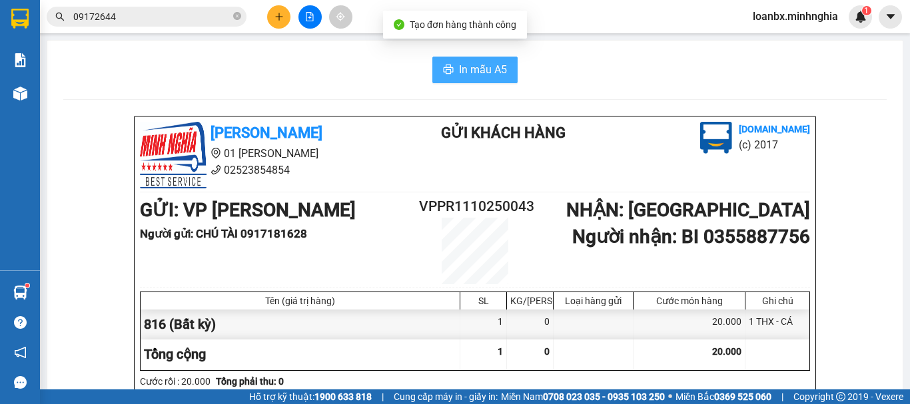
click at [461, 65] on span "In mẫu A5" at bounding box center [483, 69] width 48 height 17
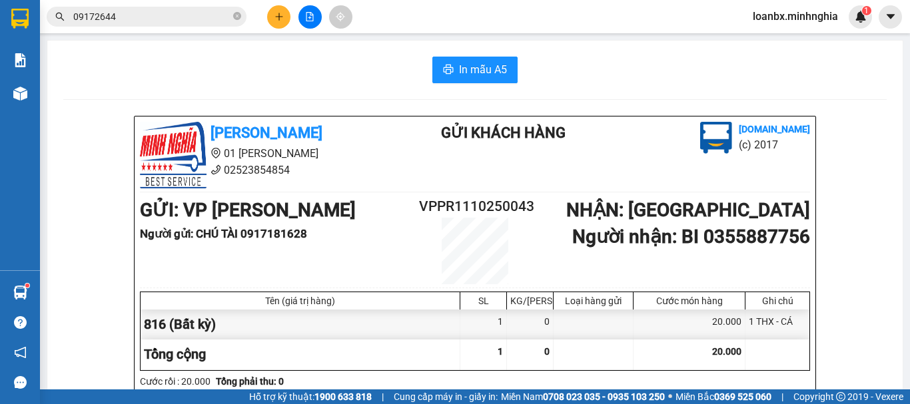
click at [268, 20] on button at bounding box center [278, 16] width 23 height 23
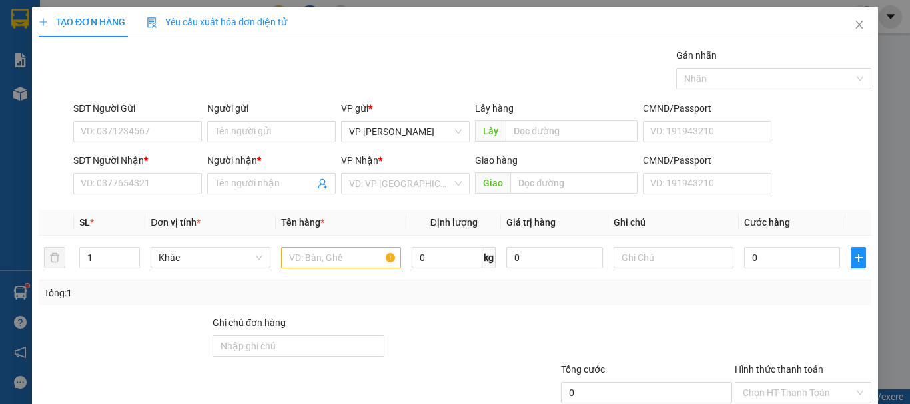
click at [275, 20] on span "Yêu cầu xuất hóa đơn điện tử" at bounding box center [216, 22] width 140 height 11
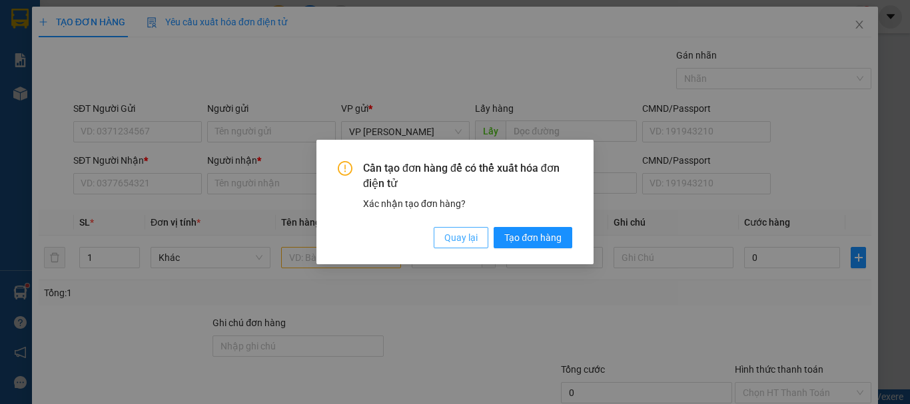
click at [461, 238] on span "Quay lại" at bounding box center [460, 237] width 33 height 15
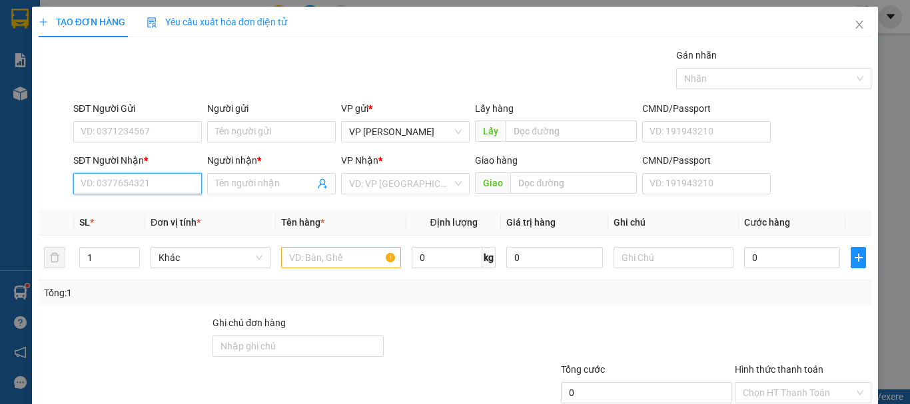
click at [109, 184] on input "SĐT Người Nhận *" at bounding box center [137, 183] width 129 height 21
click at [138, 208] on div "0362561858 - PHÁT" at bounding box center [136, 210] width 111 height 15
type input "0362561858"
type input "PHÁT"
type input "0362561858"
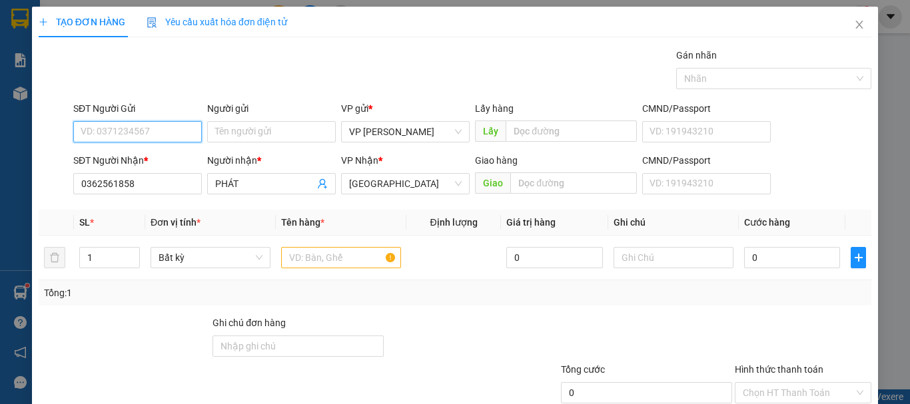
click at [142, 129] on input "SĐT Người Gửi" at bounding box center [137, 131] width 129 height 21
click at [138, 156] on div "0979754710 - NGÀ" at bounding box center [136, 158] width 111 height 15
type input "0979754710"
type input "NGÀ"
click at [318, 253] on input "text" at bounding box center [341, 257] width 120 height 21
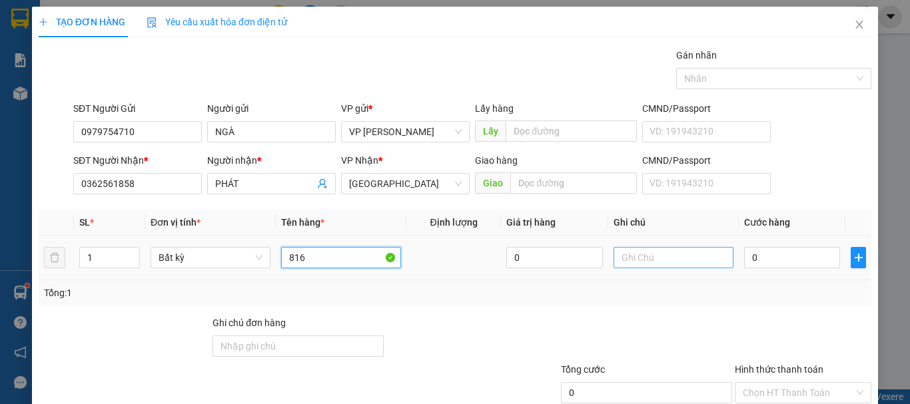
type input "816"
click at [647, 254] on input "text" at bounding box center [673, 257] width 120 height 21
paste input "1 THX - CÁ"
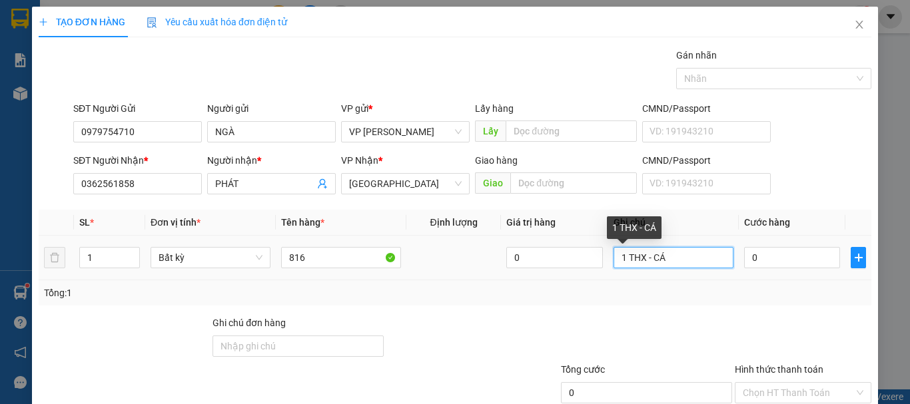
click at [635, 264] on input "1 THX - CÁ" at bounding box center [673, 257] width 120 height 21
drag, startPoint x: 686, startPoint y: 260, endPoint x: 650, endPoint y: 262, distance: 36.1
click at [650, 262] on input "1 THG - CÁ" at bounding box center [673, 257] width 120 height 21
type input "1 THG - ĐỒ ĂN"
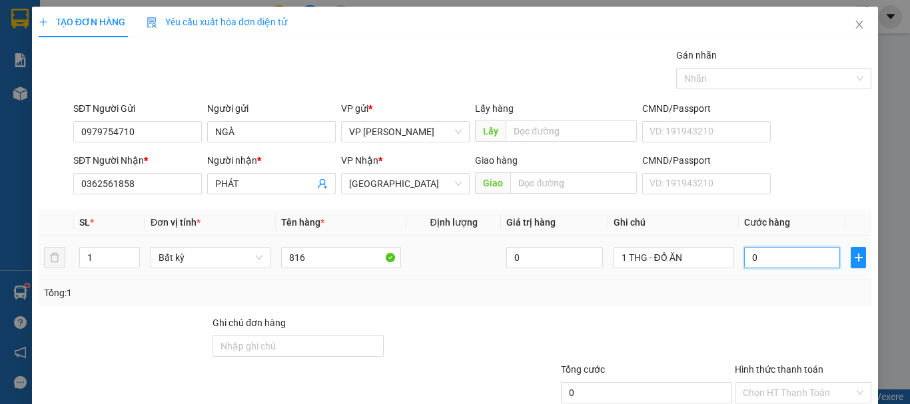
click at [763, 268] on input "0" at bounding box center [792, 257] width 96 height 21
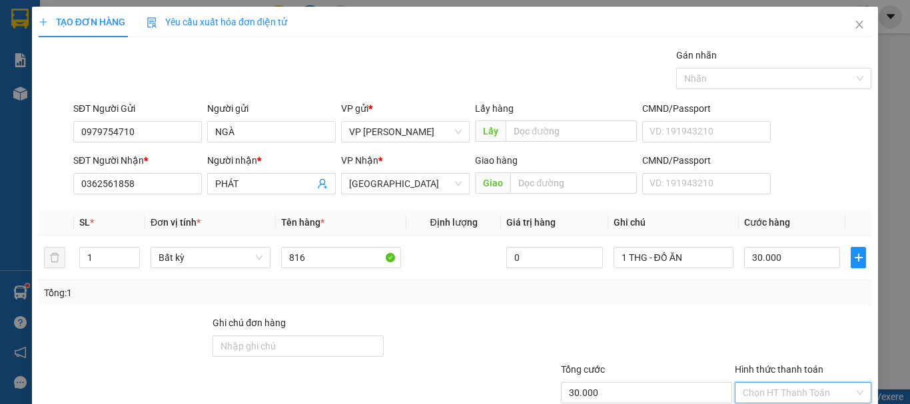
click at [773, 383] on input "Hình thức thanh toán" at bounding box center [797, 393] width 111 height 20
drag, startPoint x: 784, startPoint y: 327, endPoint x: 793, endPoint y: 347, distance: 21.8
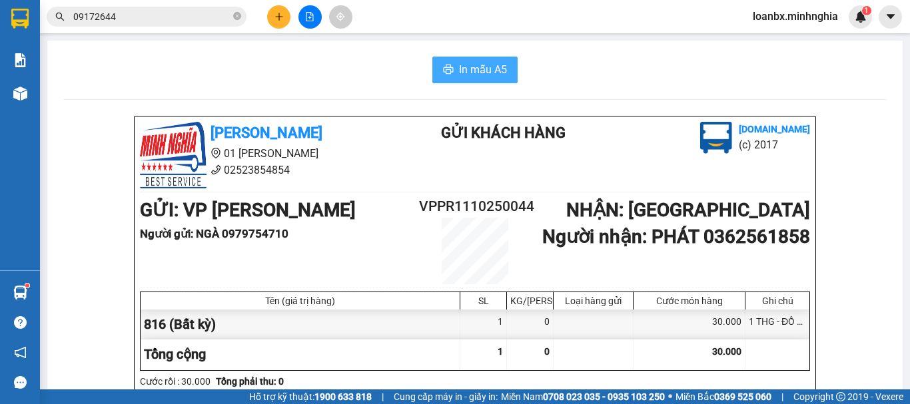
click at [486, 69] on span "In mẫu A5" at bounding box center [483, 69] width 48 height 17
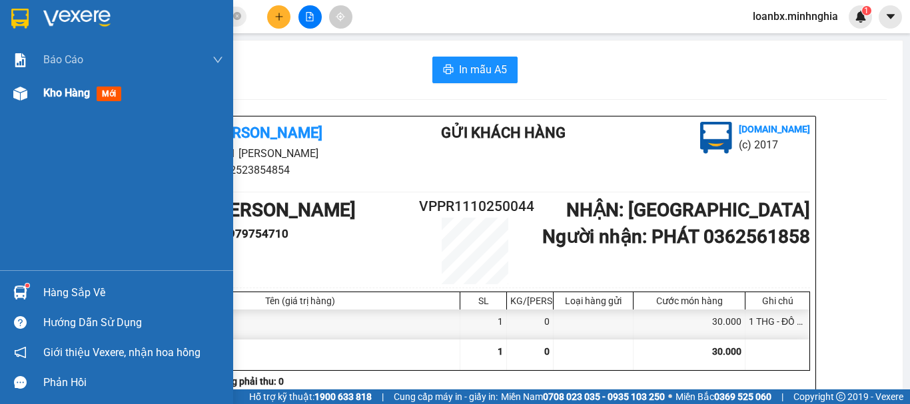
click at [33, 104] on div "Kho hàng mới" at bounding box center [116, 93] width 233 height 33
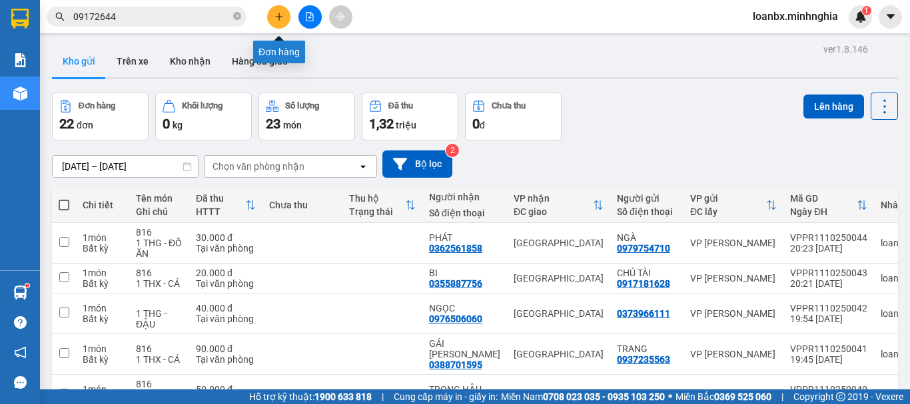
click at [284, 17] on button at bounding box center [278, 16] width 23 height 23
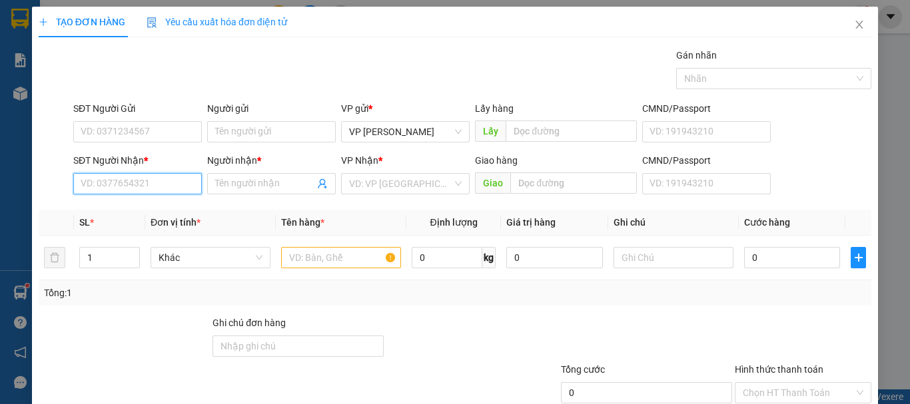
click at [105, 174] on input "SĐT Người Nhận *" at bounding box center [137, 183] width 129 height 21
drag, startPoint x: 160, startPoint y: 219, endPoint x: 168, endPoint y: 217, distance: 8.2
click at [161, 219] on div "0934179907 - TRỌNG HẬU" at bounding box center [137, 210] width 129 height 21
type input "0934179907"
type input "TRỌNG HẬU"
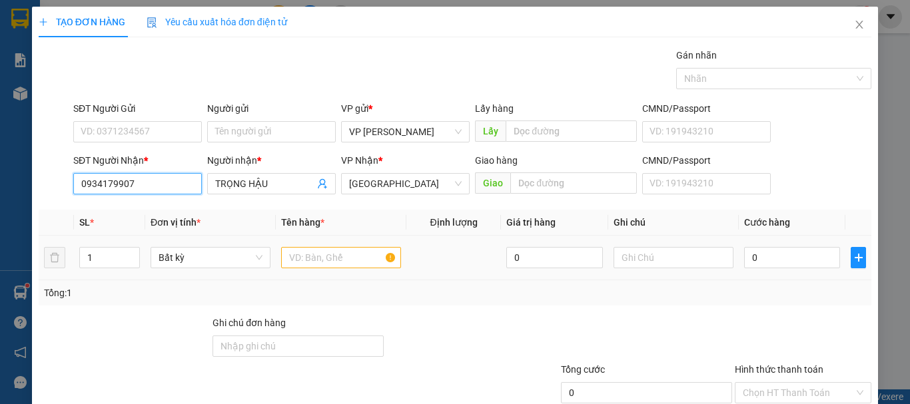
type input "0934179907"
click at [321, 250] on input "text" at bounding box center [341, 257] width 120 height 21
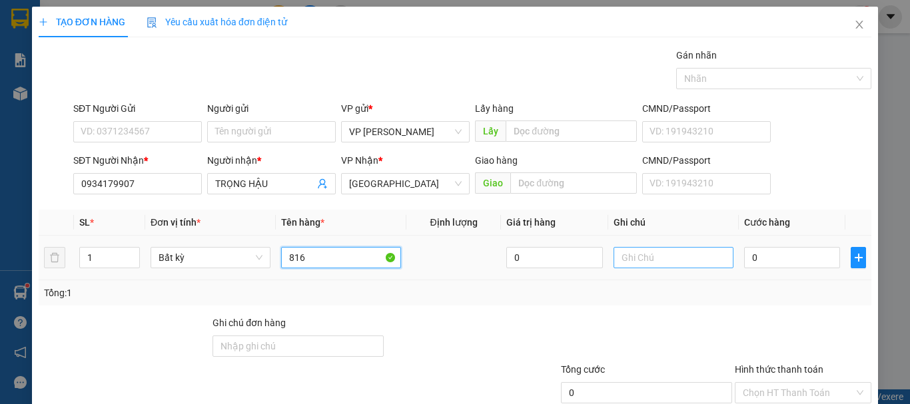
type input "816"
drag, startPoint x: 657, startPoint y: 248, endPoint x: 433, endPoint y: 187, distance: 232.0
click at [433, 187] on div "Transit Pickup Surcharge Ids Transit Deliver Surcharge Ids Transit Deliver Surc…" at bounding box center [455, 257] width 832 height 419
click at [669, 258] on input "1 BAO" at bounding box center [673, 257] width 120 height 21
type input "1 BAO - QÁO"
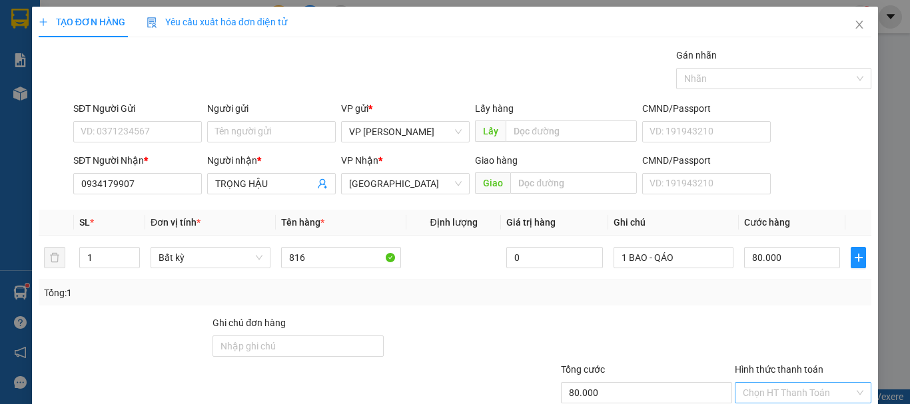
click at [790, 383] on input "Hình thức thanh toán" at bounding box center [797, 393] width 111 height 20
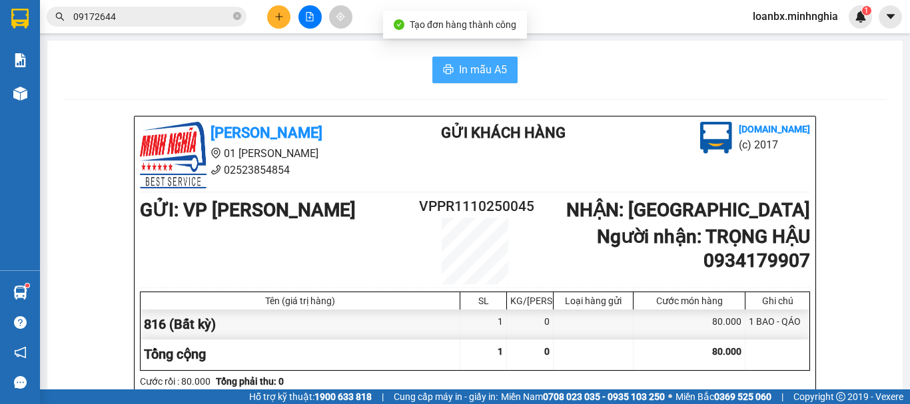
click at [491, 75] on span "In mẫu A5" at bounding box center [483, 69] width 48 height 17
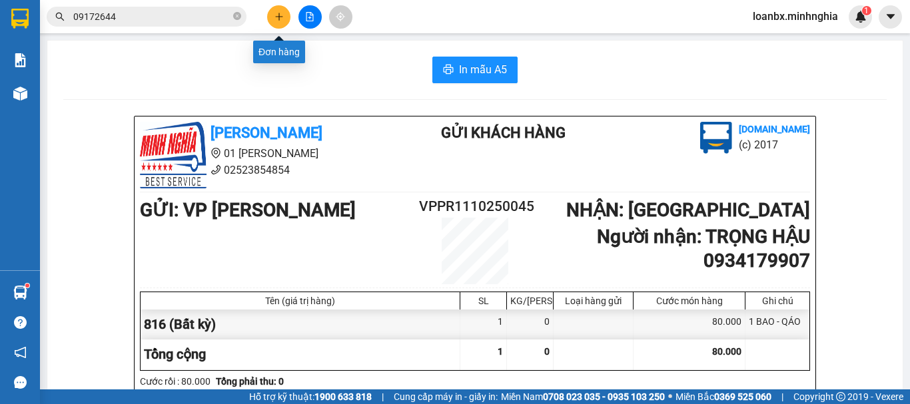
click at [286, 14] on button at bounding box center [278, 16] width 23 height 23
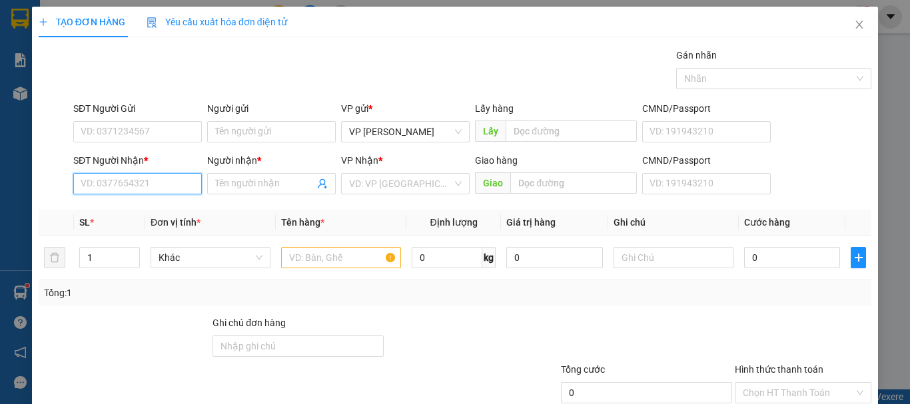
click at [117, 186] on input "SĐT Người Nhận *" at bounding box center [137, 183] width 129 height 21
type input "0964010381"
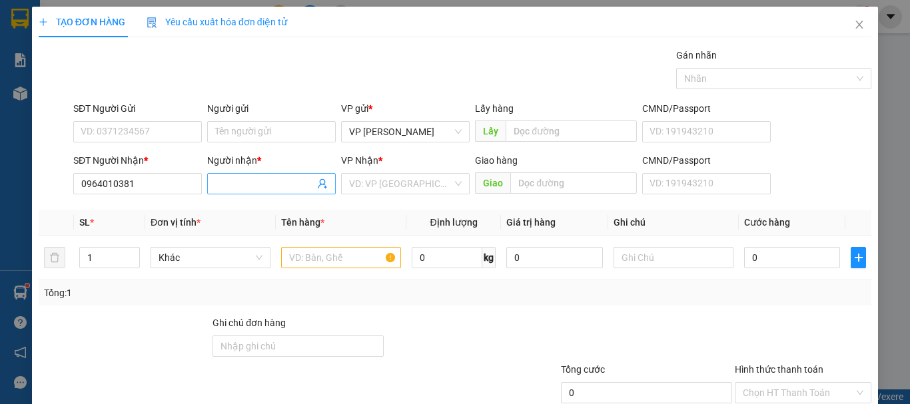
click at [226, 188] on input "Người nhận *" at bounding box center [264, 183] width 99 height 15
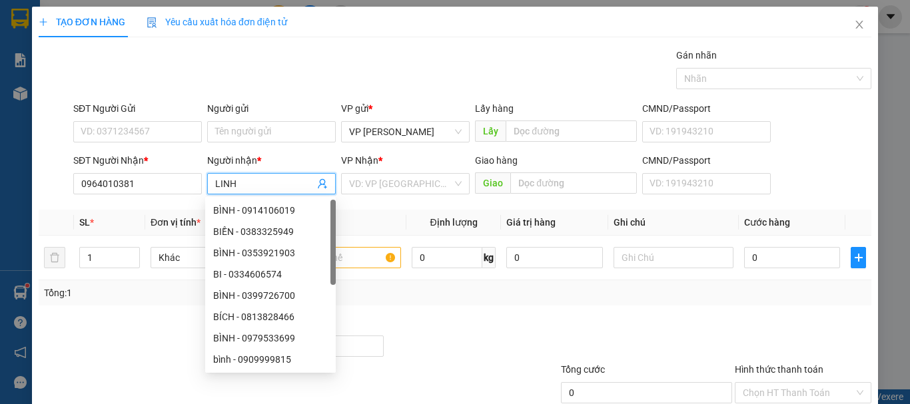
type input "LINH"
drag, startPoint x: 378, startPoint y: 169, endPoint x: 394, endPoint y: 196, distance: 30.7
click at [390, 182] on div "VP Nhận * VD: VP Sài Gòn" at bounding box center [405, 176] width 129 height 47
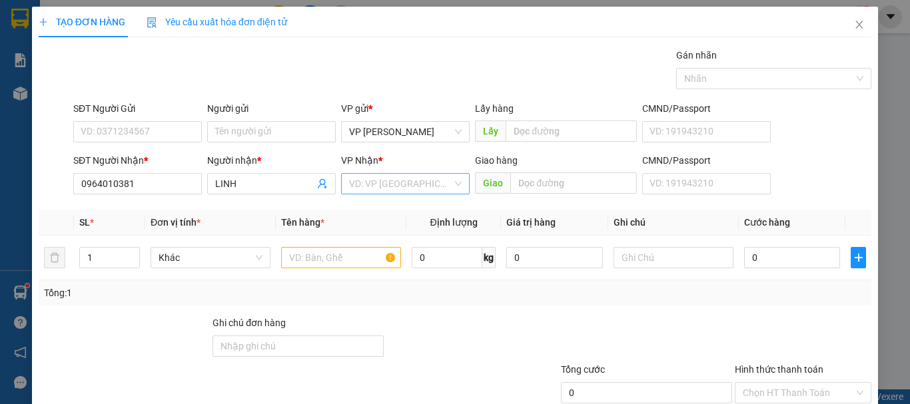
click at [404, 191] on input "search" at bounding box center [400, 184] width 103 height 20
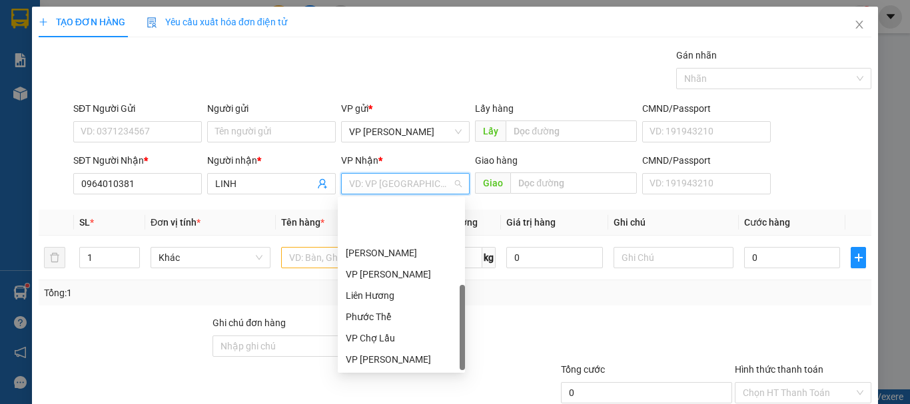
click at [363, 395] on div "[GEOGRAPHIC_DATA]" at bounding box center [401, 402] width 111 height 15
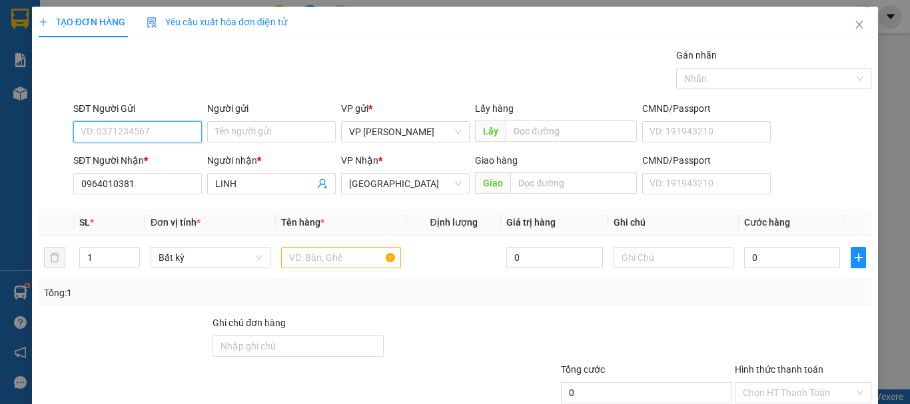
click at [113, 130] on input "SĐT Người Gửi" at bounding box center [137, 131] width 129 height 21
type input "0945400709"
click at [312, 264] on input "text" at bounding box center [341, 257] width 120 height 21
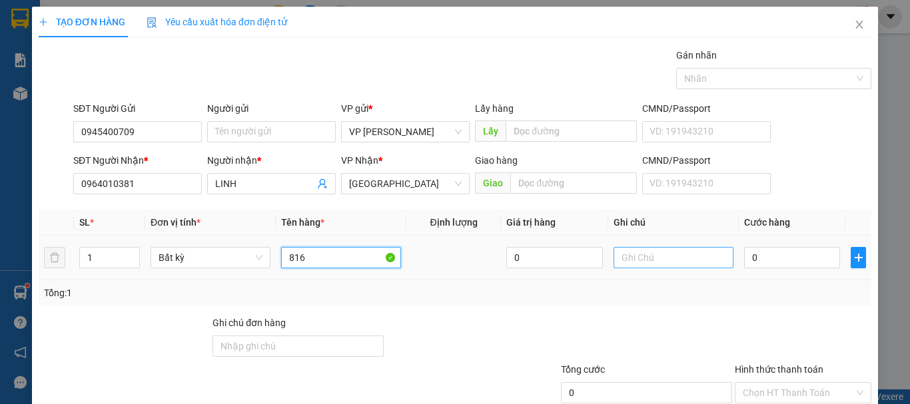
type input "816"
click at [671, 250] on input "text" at bounding box center [673, 257] width 120 height 21
paste input "1 THX - CÁ"
type input "1 THX - CÁ"
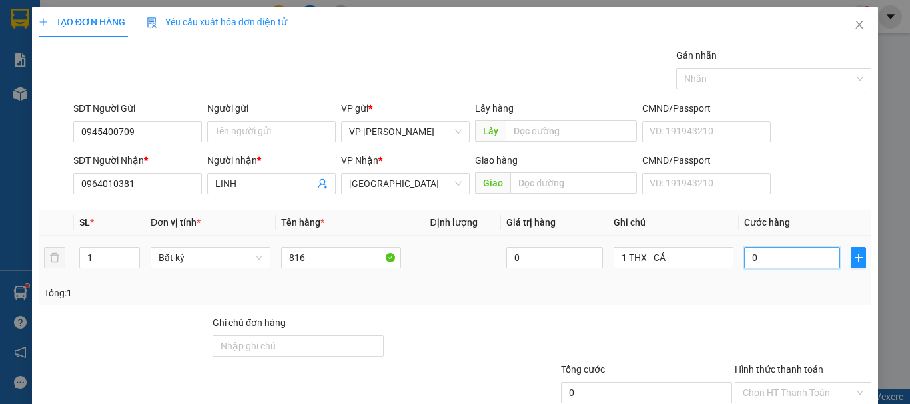
click at [764, 257] on input "0" at bounding box center [792, 257] width 96 height 21
type input "4"
type input "40"
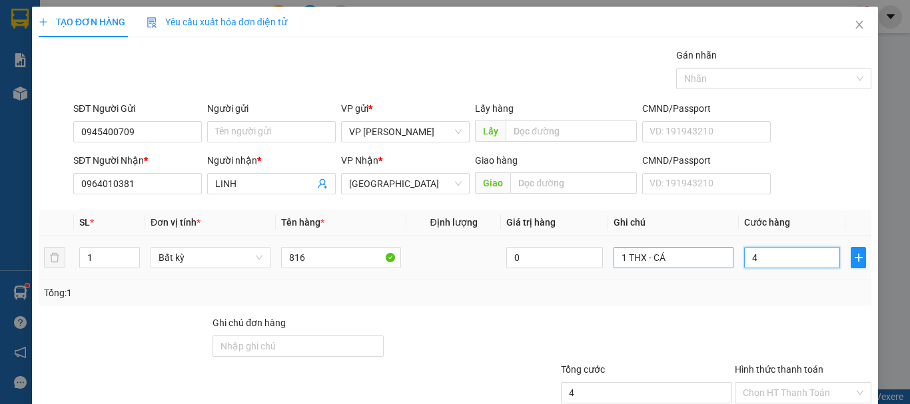
type input "40"
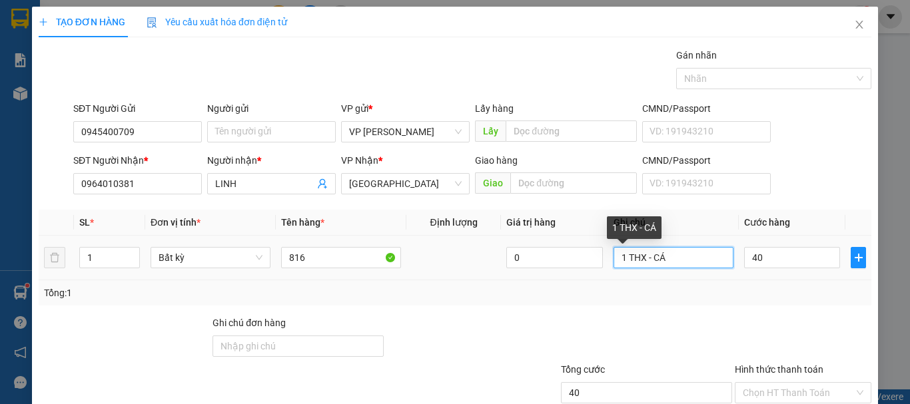
type input "40.000"
click at [647, 263] on input "1 THX - CÁ" at bounding box center [673, 257] width 120 height 21
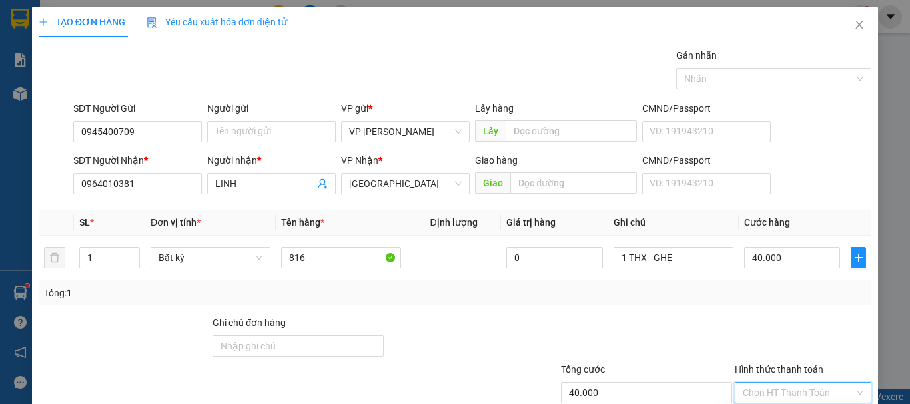
drag, startPoint x: 782, startPoint y: 310, endPoint x: 752, endPoint y: 332, distance: 37.2
click at [781, 383] on input "Hình thức thanh toán" at bounding box center [797, 393] width 111 height 20
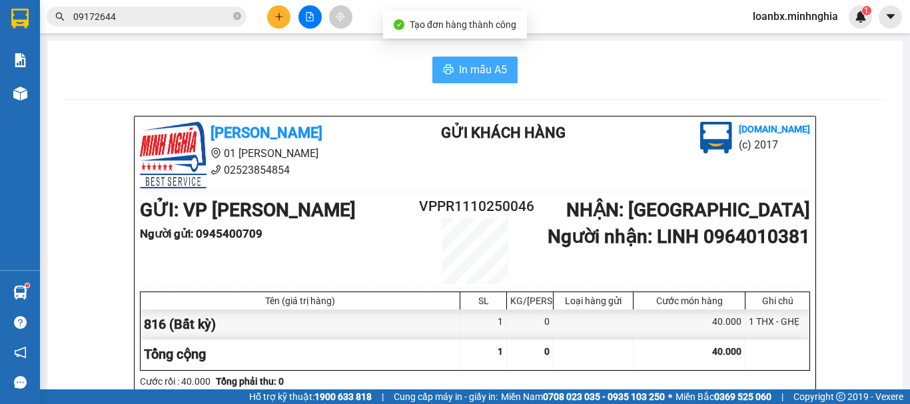
drag, startPoint x: 505, startPoint y: 81, endPoint x: 479, endPoint y: 55, distance: 37.2
click at [503, 80] on button "In mẫu A5" at bounding box center [474, 70] width 85 height 27
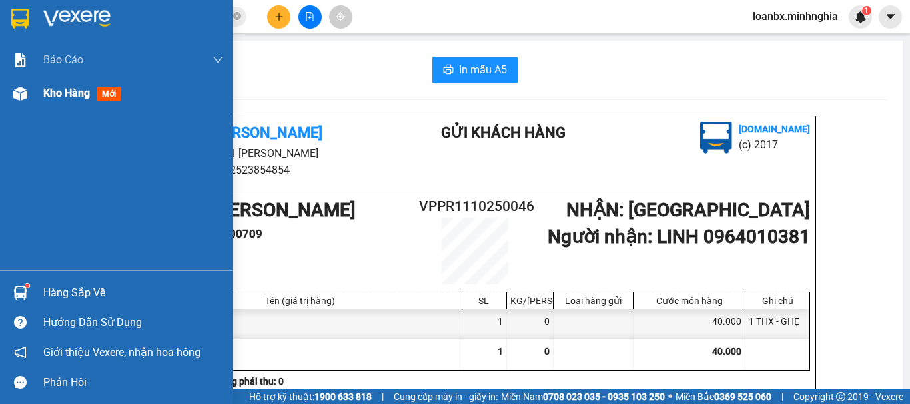
click at [27, 95] on img at bounding box center [20, 94] width 14 height 14
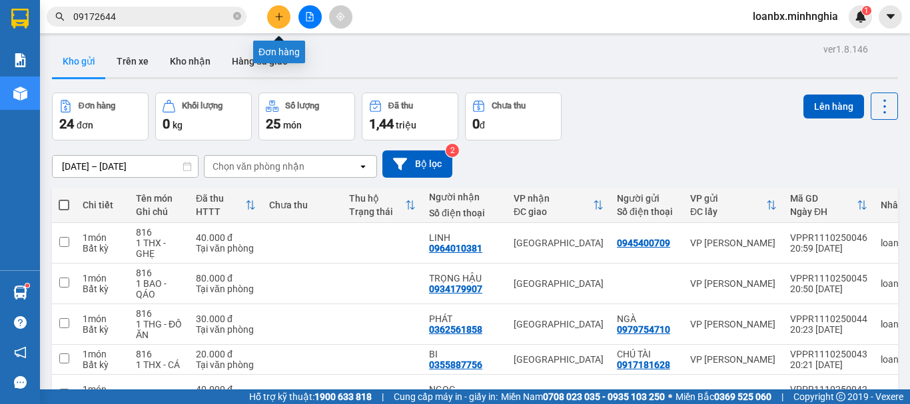
click at [273, 6] on button at bounding box center [278, 16] width 23 height 23
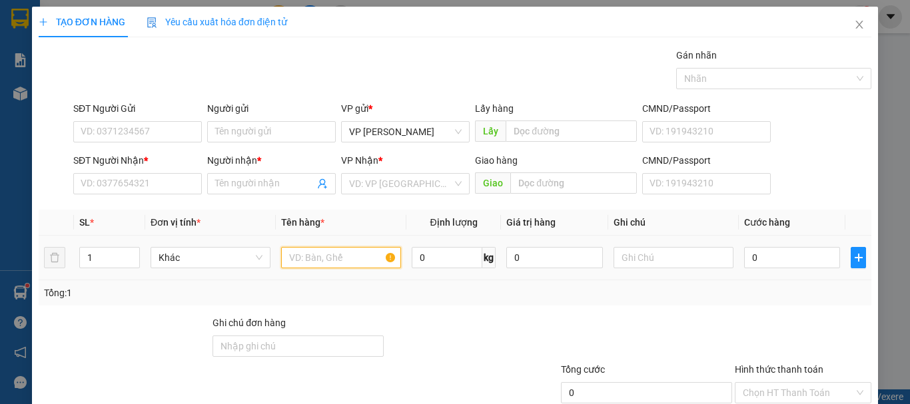
click at [308, 258] on input "text" at bounding box center [341, 257] width 120 height 21
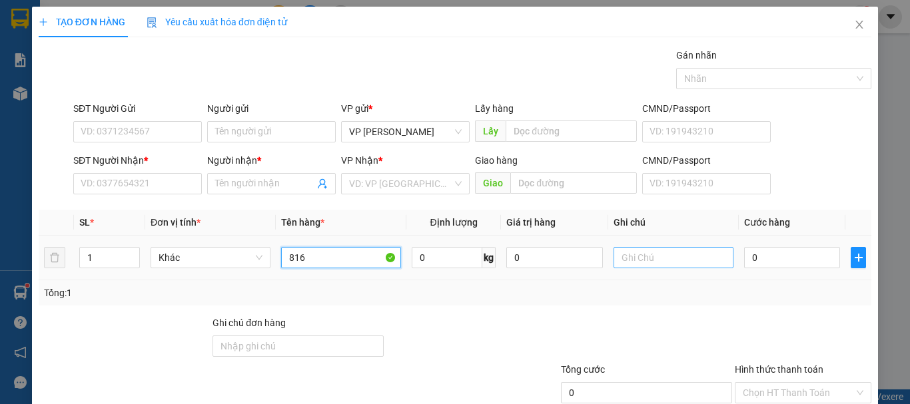
type input "816"
click at [613, 259] on input "text" at bounding box center [673, 257] width 120 height 21
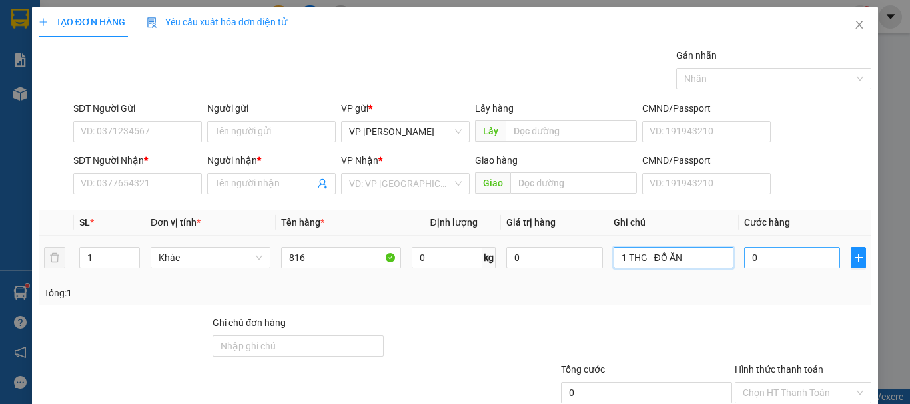
type input "1 THG - ĐỒ ĂN"
click at [798, 248] on input "0" at bounding box center [792, 257] width 96 height 21
type input "3"
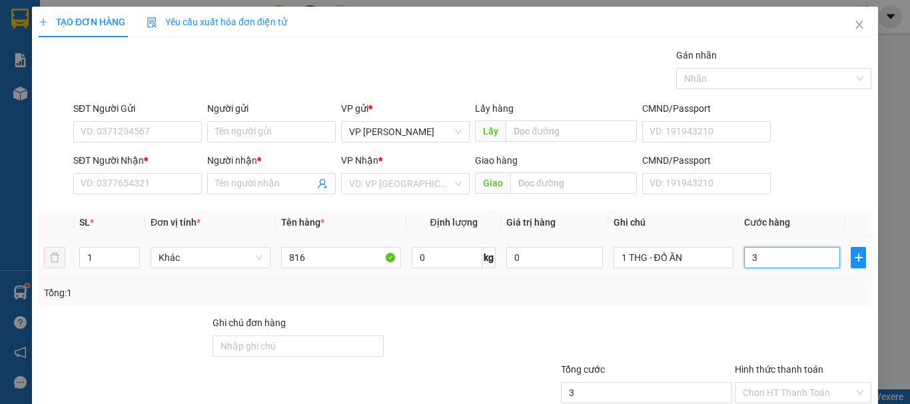
type input "30"
type input "30.000"
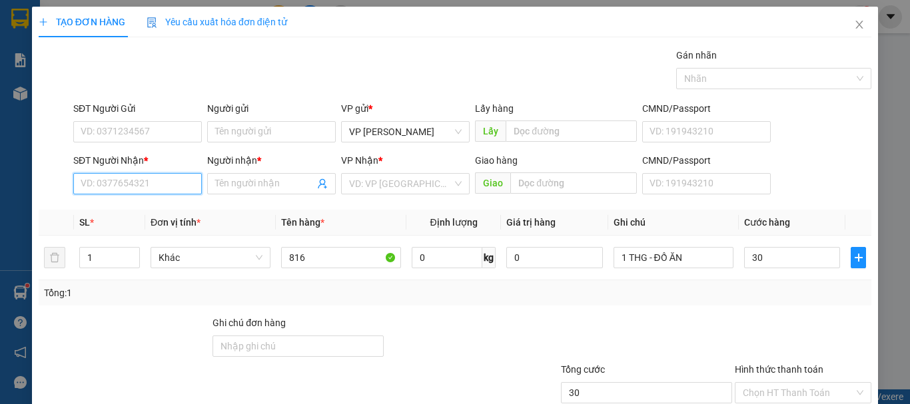
type input "30.000"
click at [95, 183] on input "SĐT Người Nhận *" at bounding box center [137, 183] width 129 height 21
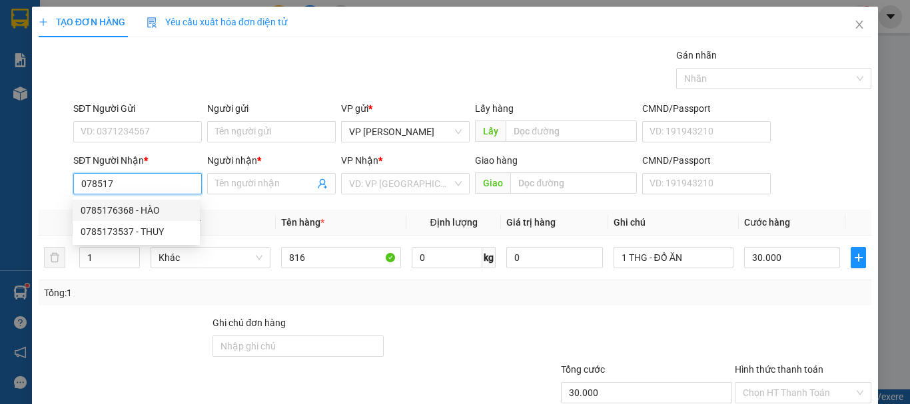
click at [127, 211] on div "0785176368 - HÀO" at bounding box center [136, 210] width 111 height 15
type input "0785176368"
type input "HÀO"
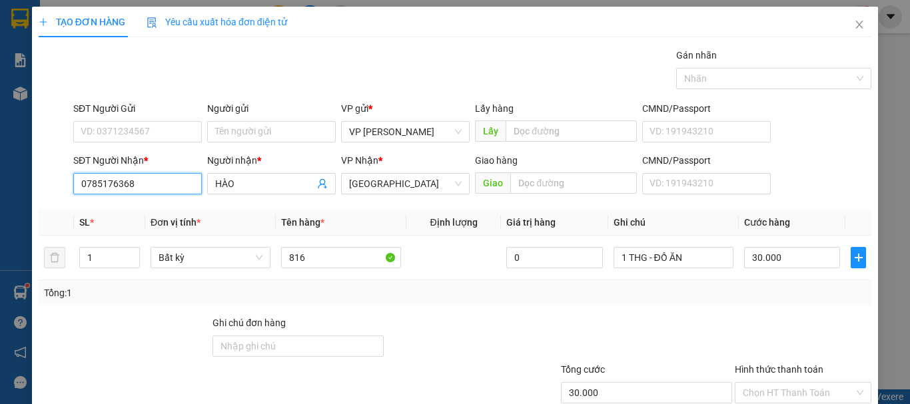
type input "0785176368"
click at [140, 146] on div "SĐT Người Gửi VD: 0371234567" at bounding box center [137, 124] width 129 height 47
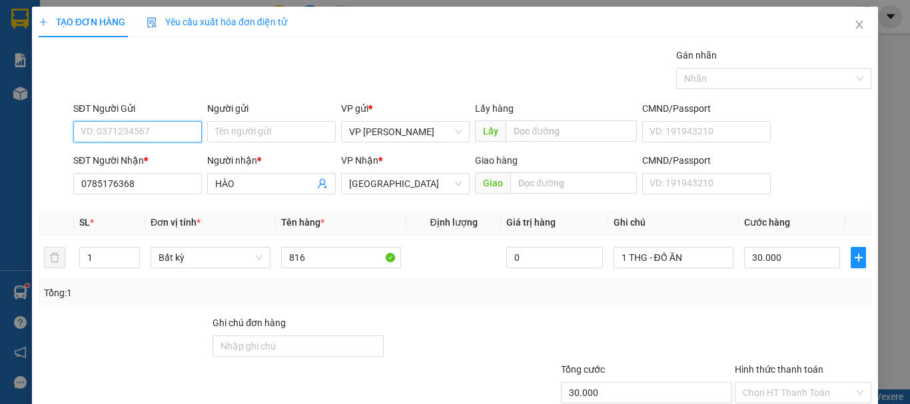
click at [155, 133] on input "SĐT Người Gửi" at bounding box center [137, 131] width 129 height 21
click at [133, 154] on div "0937228792" at bounding box center [136, 158] width 111 height 15
type input "0937228792"
drag, startPoint x: 783, startPoint y: 308, endPoint x: 784, endPoint y: 316, distance: 8.0
click at [784, 383] on input "Hình thức thanh toán" at bounding box center [797, 393] width 111 height 20
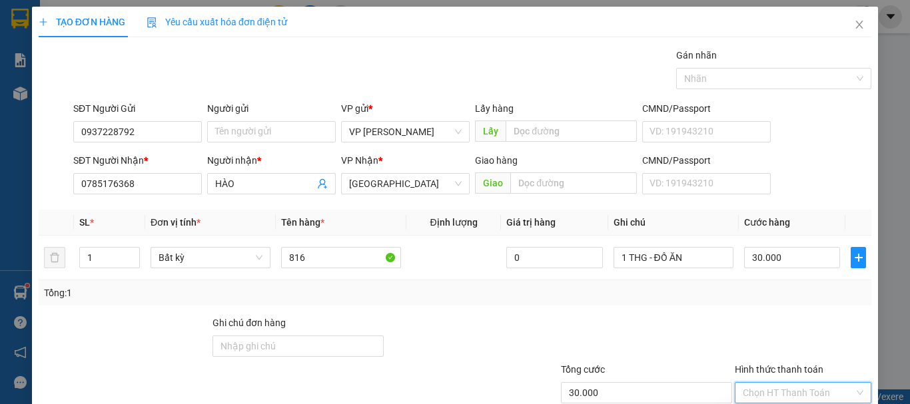
type input "0"
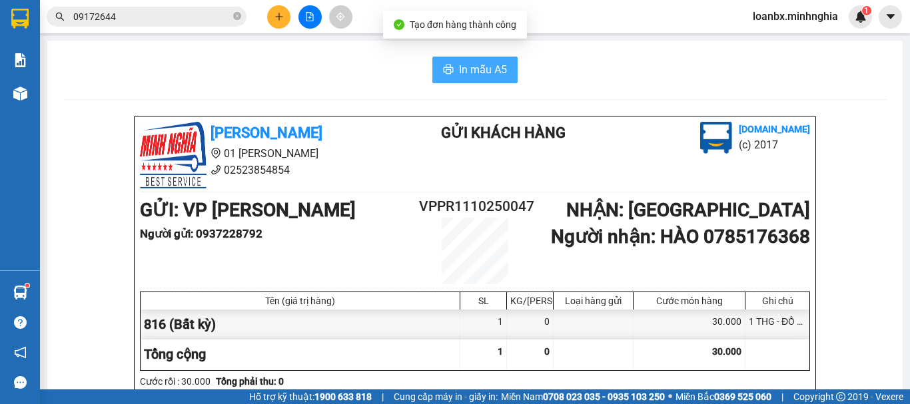
click at [490, 71] on span "In mẫu A5" at bounding box center [483, 69] width 48 height 17
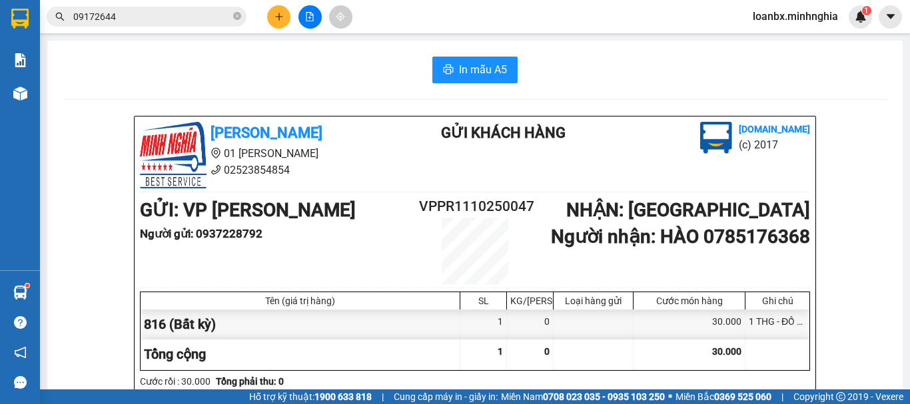
click at [289, 17] on button at bounding box center [278, 16] width 23 height 23
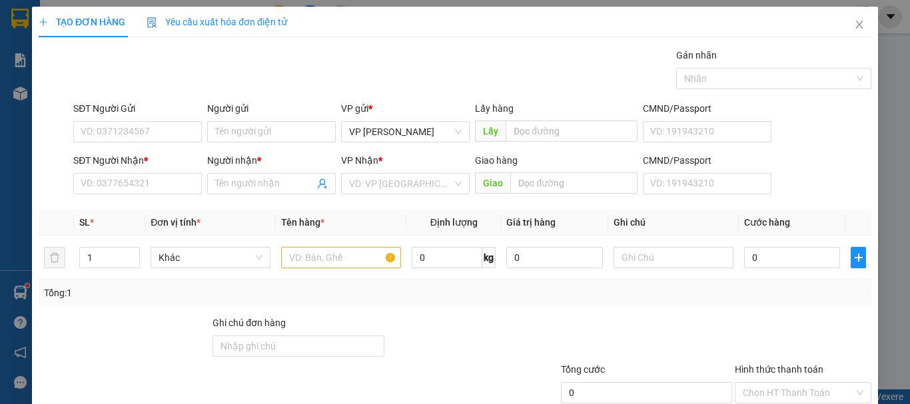
click at [276, 11] on div "Yêu cầu xuất hóa đơn điện tử" at bounding box center [216, 22] width 140 height 31
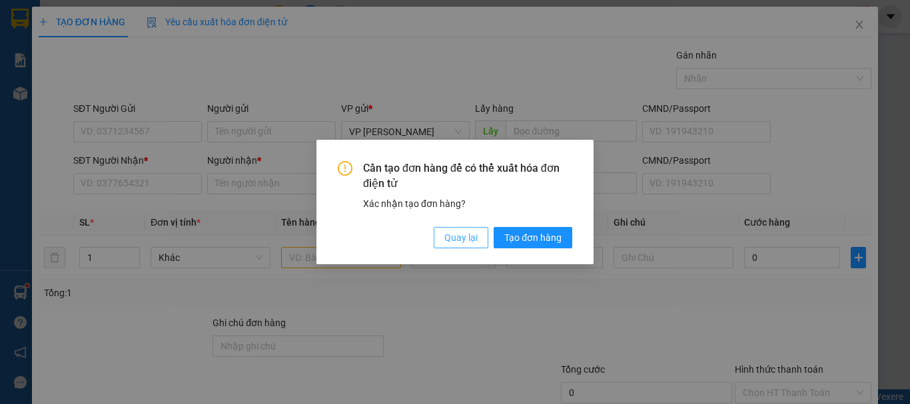
click at [455, 236] on span "Quay lại" at bounding box center [460, 237] width 33 height 15
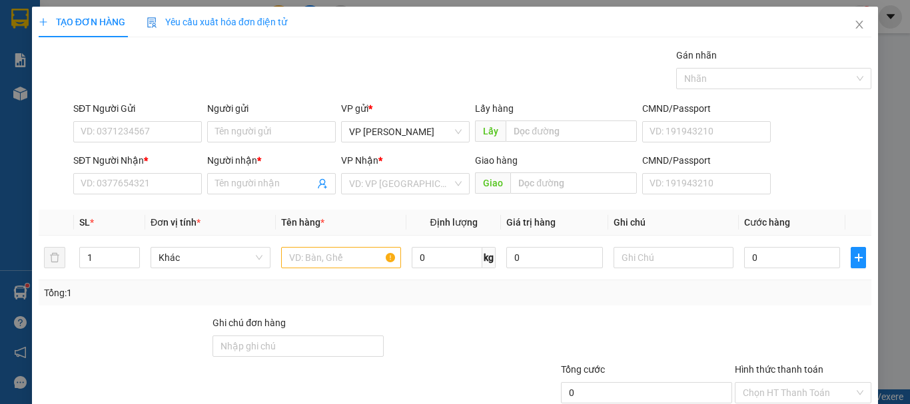
click at [120, 199] on div "SĐT Người Nhận * VD: 0377654321" at bounding box center [137, 176] width 129 height 47
click at [121, 185] on input "SĐT Người Nhận *" at bounding box center [137, 183] width 129 height 21
type input "9"
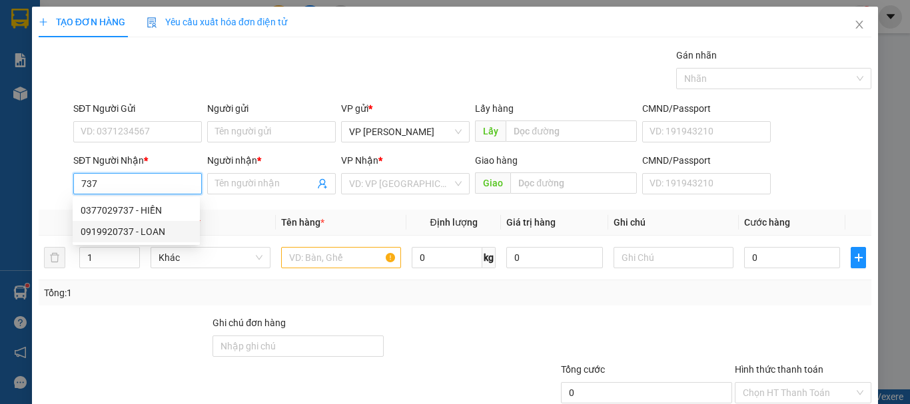
click at [134, 232] on div "0919920737 - LOAN" at bounding box center [136, 231] width 111 height 15
type input "0919920737"
type input "LOAN"
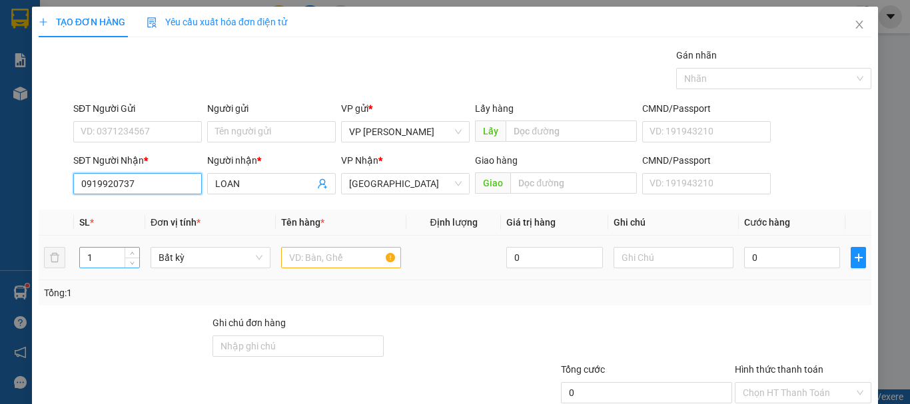
type input "0919920737"
drag, startPoint x: 96, startPoint y: 262, endPoint x: 78, endPoint y: 261, distance: 18.0
click at [79, 261] on div "1" at bounding box center [109, 257] width 61 height 21
type input "4"
click at [321, 258] on input "text" at bounding box center [341, 257] width 120 height 21
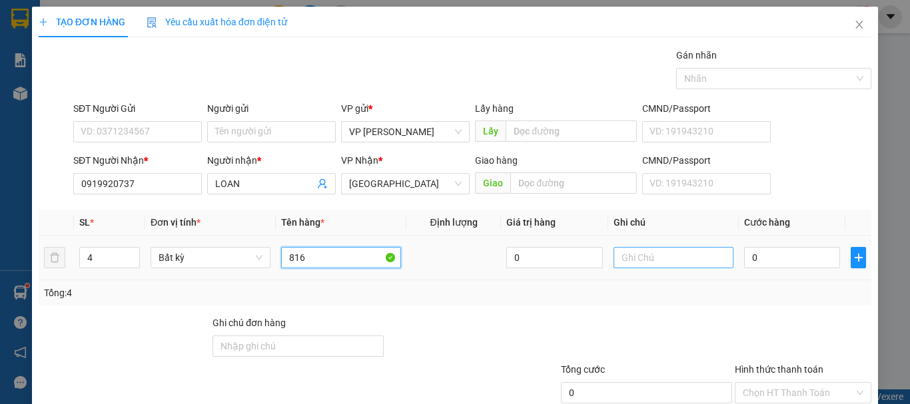
type input "816"
click at [630, 260] on input "text" at bounding box center [673, 257] width 120 height 21
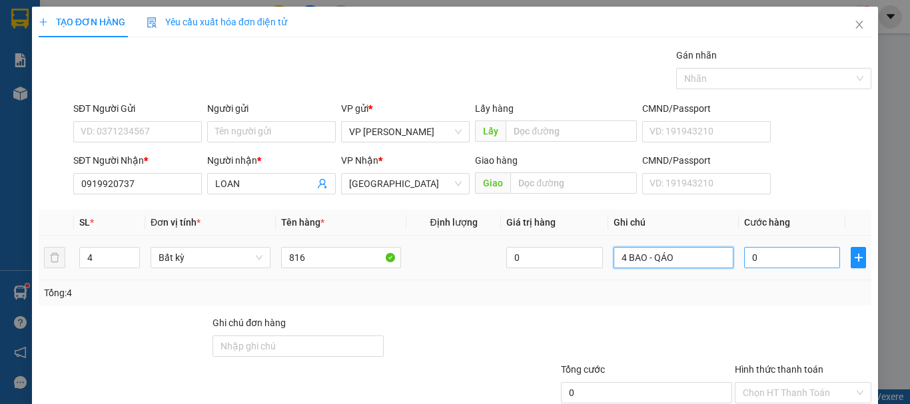
type input "4 BAO - QÁO"
click at [798, 263] on input "0" at bounding box center [792, 257] width 96 height 21
type input "2"
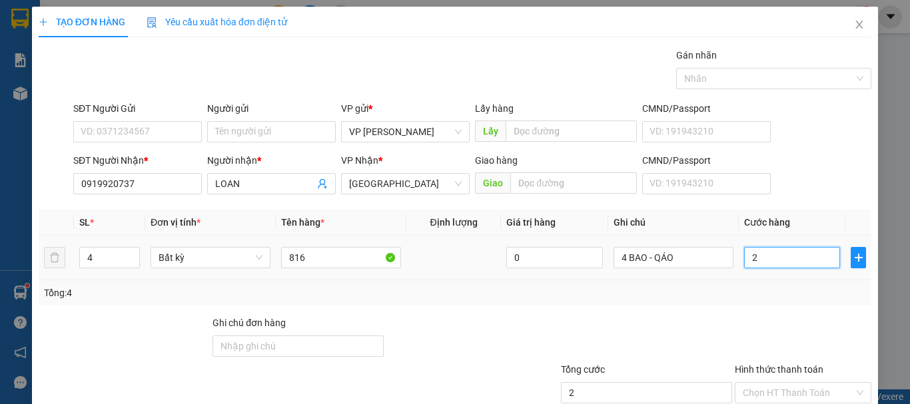
type input "28"
type input "280"
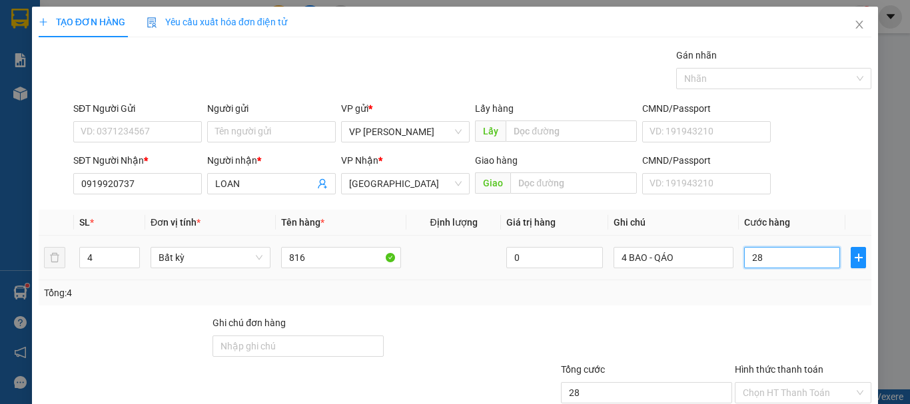
type input "280"
type input "280.000"
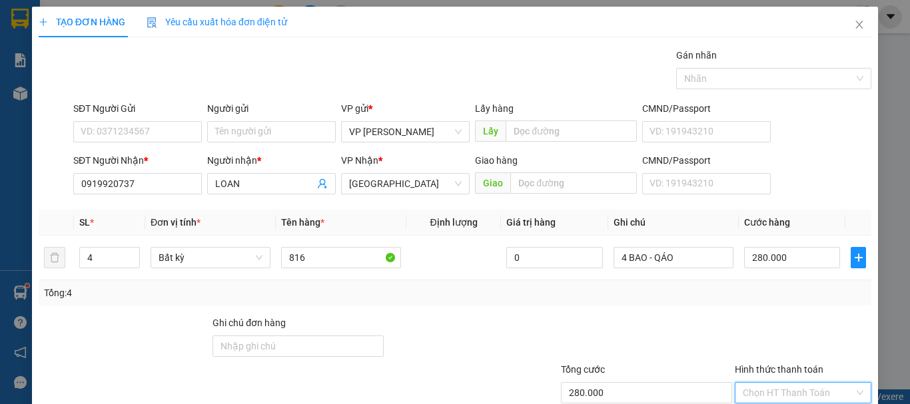
click at [772, 383] on input "Hình thức thanh toán" at bounding box center [797, 393] width 111 height 20
type input "0"
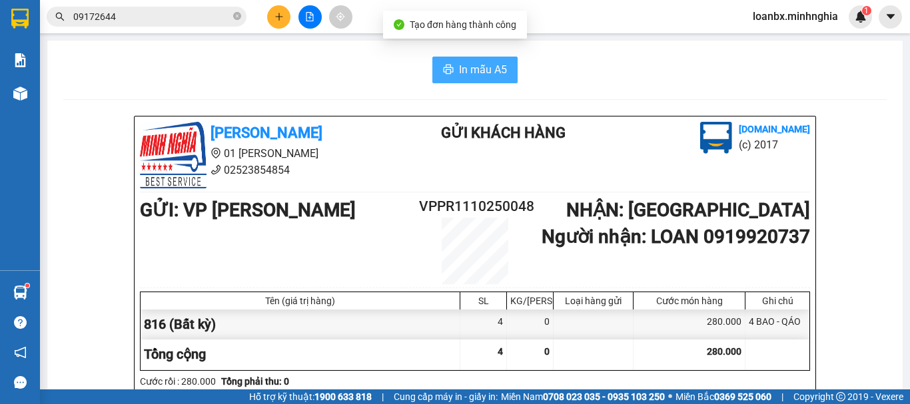
click at [482, 64] on span "In mẫu A5" at bounding box center [483, 69] width 48 height 17
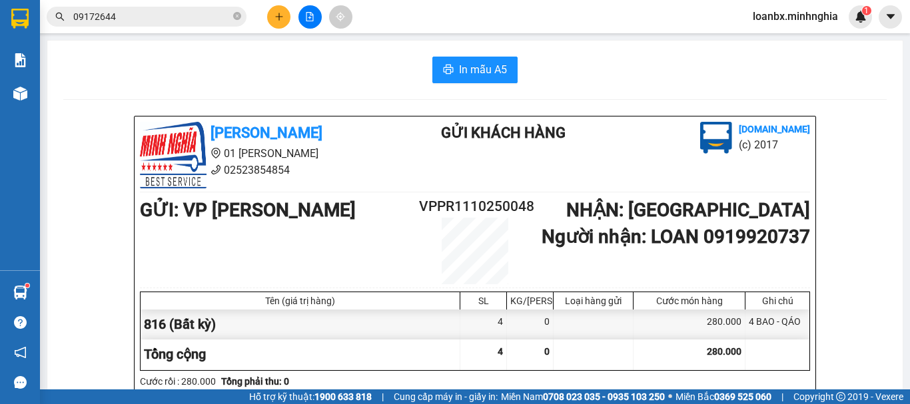
click at [286, 23] on button at bounding box center [278, 16] width 23 height 23
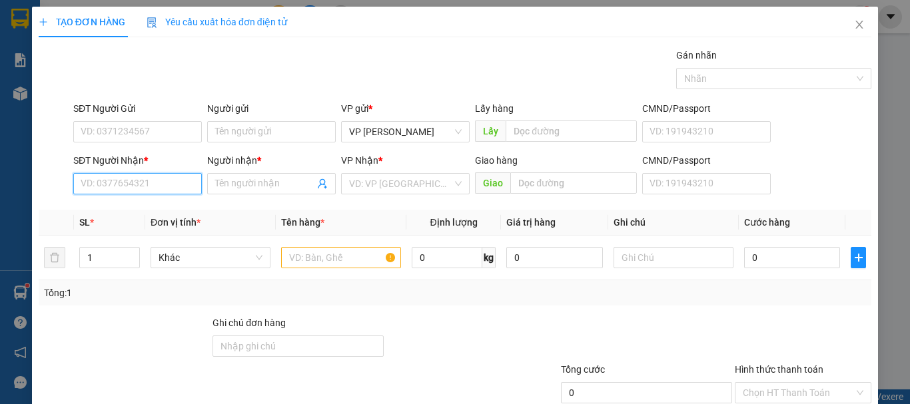
click at [106, 180] on input "SĐT Người Nhận *" at bounding box center [137, 183] width 129 height 21
type input "0937460818"
click at [159, 208] on div "0937460818 - BÔNG" at bounding box center [136, 210] width 111 height 15
type input "BÔNG"
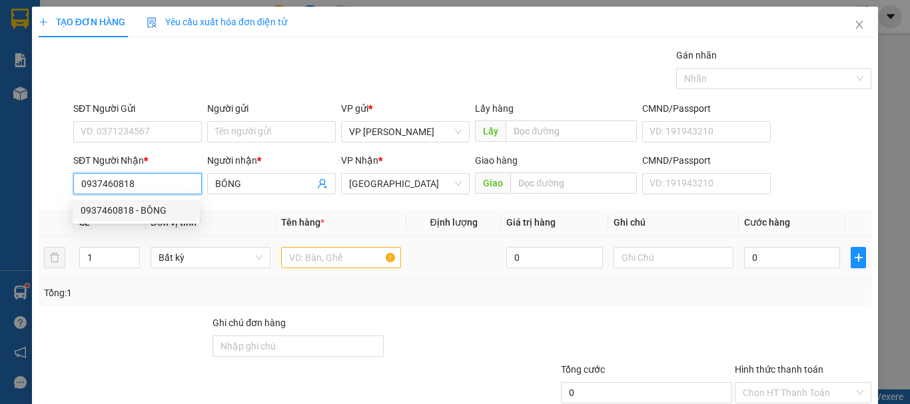
type input "0937460818"
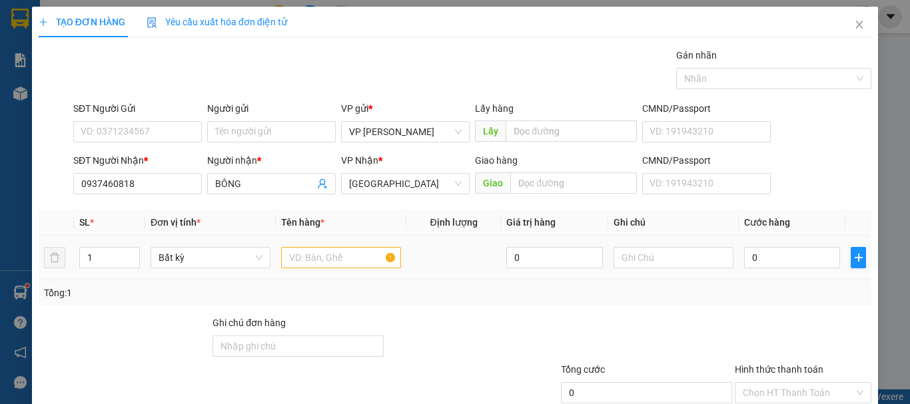
drag, startPoint x: 292, startPoint y: 245, endPoint x: 322, endPoint y: 268, distance: 37.6
click at [306, 255] on div at bounding box center [341, 257] width 120 height 27
click at [323, 268] on div at bounding box center [341, 257] width 120 height 27
click at [295, 254] on td at bounding box center [341, 258] width 131 height 45
click at [295, 254] on input "text" at bounding box center [341, 257] width 120 height 21
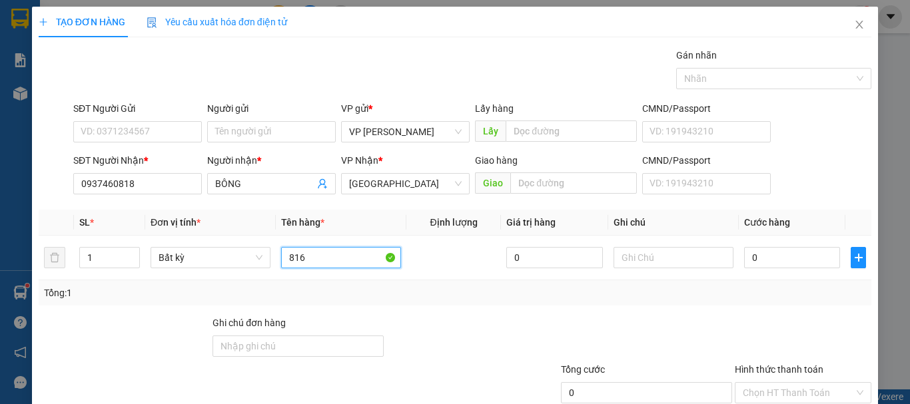
type input "816"
click at [134, 119] on div "SĐT Người Gửi" at bounding box center [137, 111] width 129 height 20
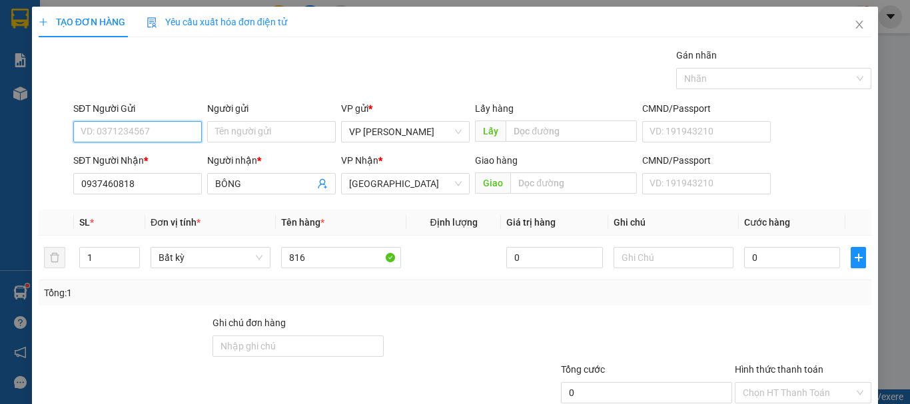
click at [131, 128] on input "SĐT Người Gửi" at bounding box center [137, 131] width 129 height 21
drag, startPoint x: 142, startPoint y: 161, endPoint x: 379, endPoint y: 230, distance: 246.8
click at [142, 162] on div "0334207583" at bounding box center [136, 158] width 111 height 15
type input "0334207583"
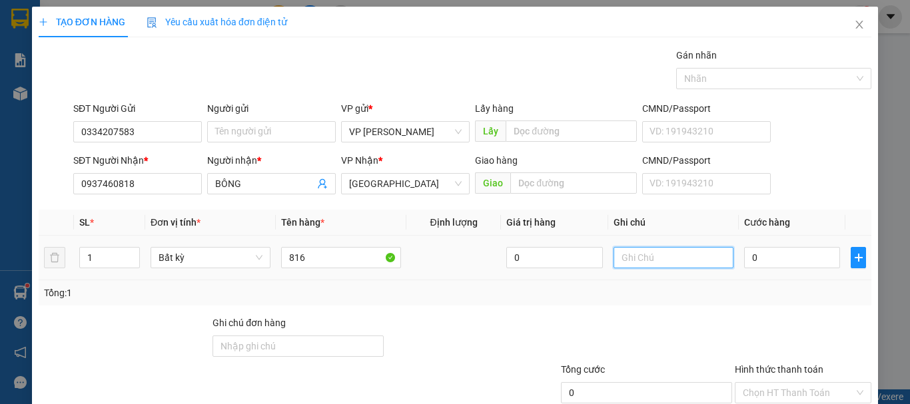
click at [641, 252] on input "text" at bounding box center [673, 257] width 120 height 21
paste input "1 THX - CÁ"
type input "1 THX - CÁ"
type input "6"
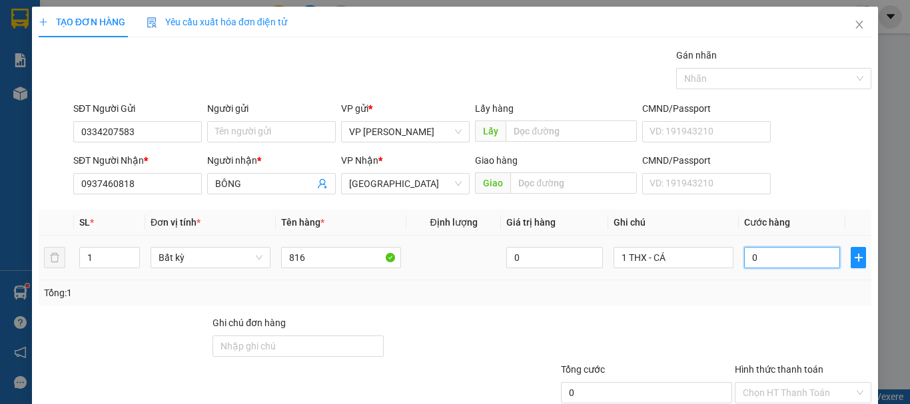
type input "6"
type input "60"
type input "60.000"
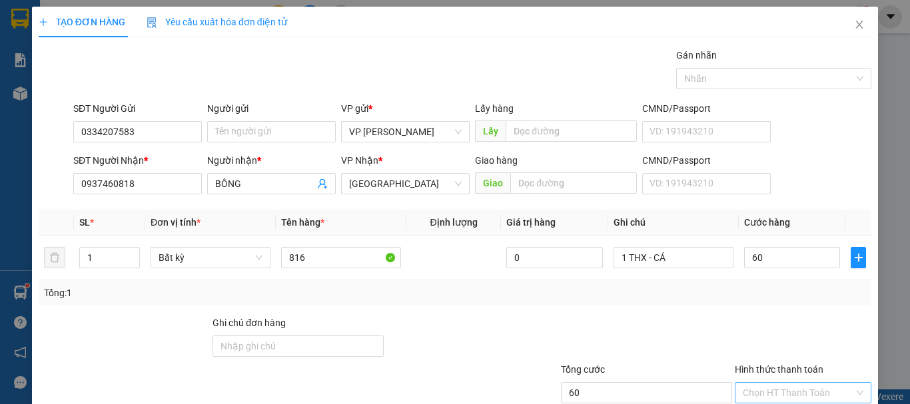
type input "60.000"
drag, startPoint x: 770, startPoint y: 300, endPoint x: 771, endPoint y: 312, distance: 12.1
click at [770, 383] on input "Hình thức thanh toán" at bounding box center [797, 393] width 111 height 20
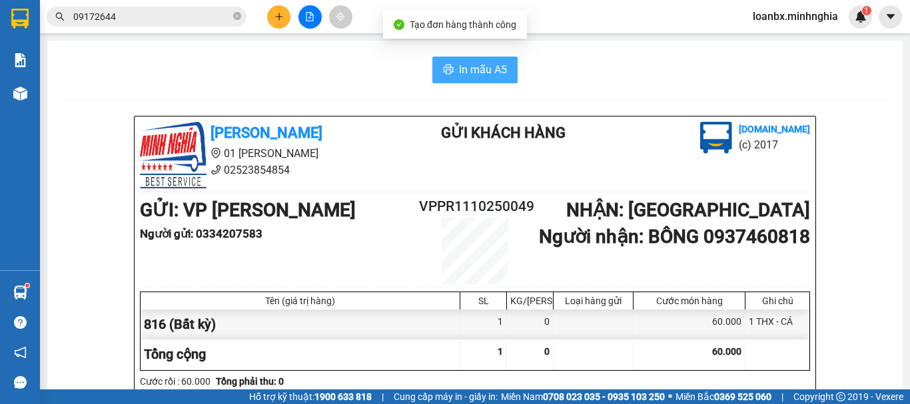
click at [491, 71] on span "In mẫu A5" at bounding box center [483, 69] width 48 height 17
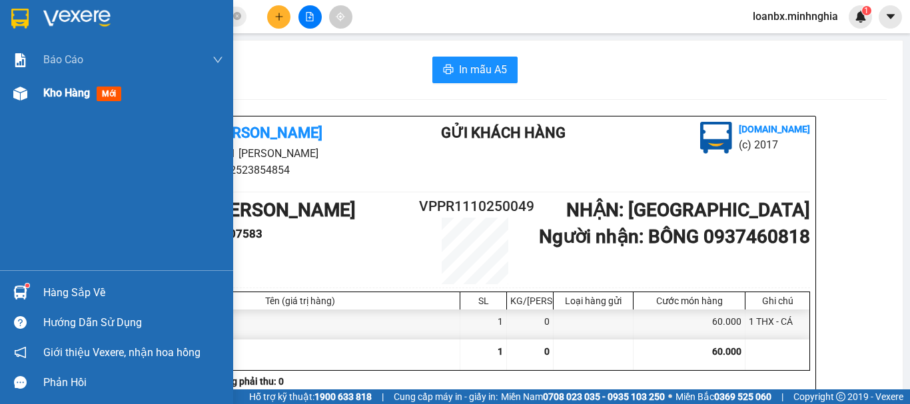
click at [75, 107] on div "Kho hàng mới" at bounding box center [133, 93] width 180 height 33
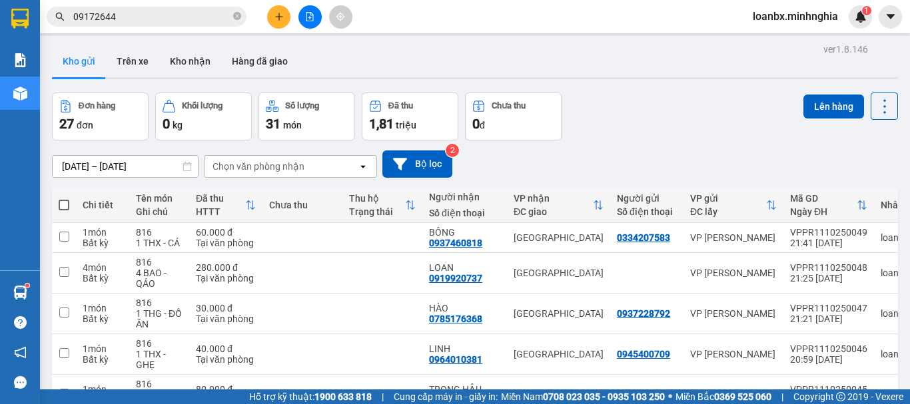
click at [62, 202] on span at bounding box center [64, 205] width 11 height 11
click at [64, 198] on input "checkbox" at bounding box center [64, 198] width 0 height 0
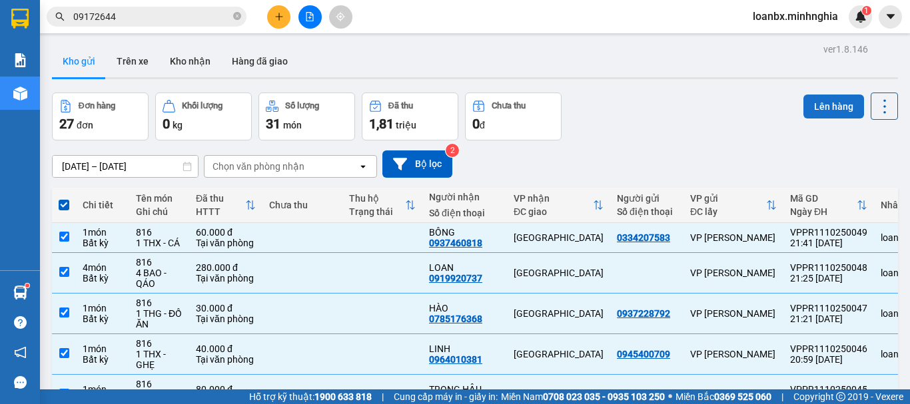
click at [824, 110] on button "Lên hàng" at bounding box center [833, 107] width 61 height 24
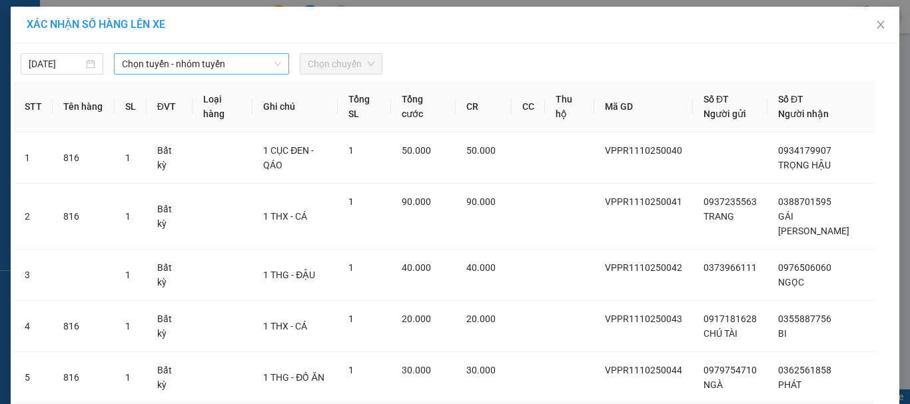
click at [169, 63] on span "Chọn tuyến - nhóm tuyến" at bounding box center [201, 64] width 159 height 20
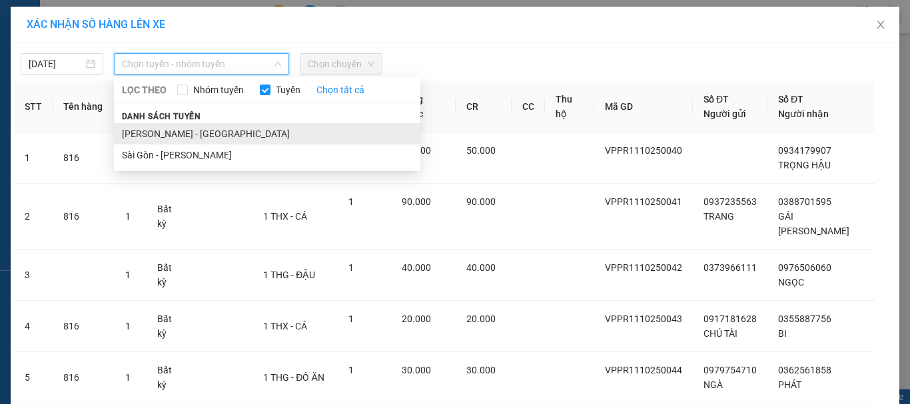
click at [156, 128] on li "[PERSON_NAME] - [GEOGRAPHIC_DATA]" at bounding box center [267, 133] width 306 height 21
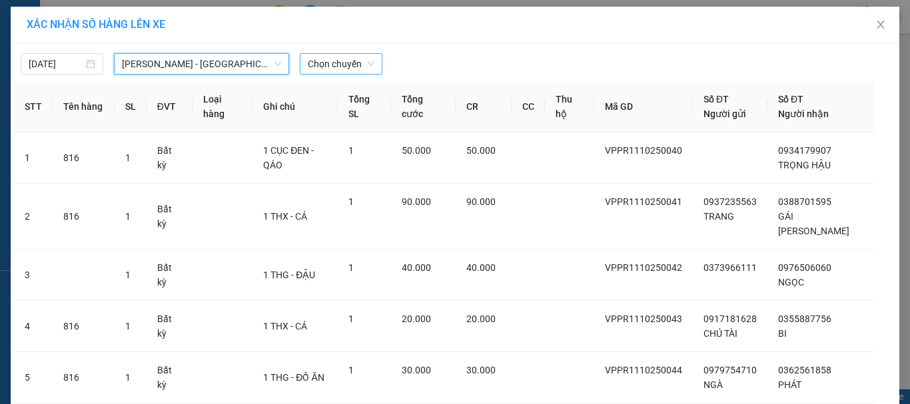
drag, startPoint x: 317, startPoint y: 62, endPoint x: 325, endPoint y: 69, distance: 10.8
click at [318, 62] on span "Chọn chuyến" at bounding box center [341, 64] width 67 height 20
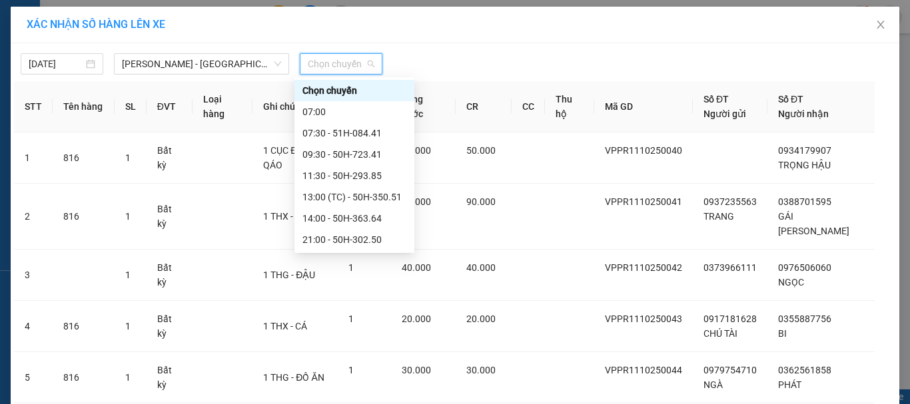
click at [331, 293] on div "22:45 - 50H-711.30" at bounding box center [354, 303] width 120 height 21
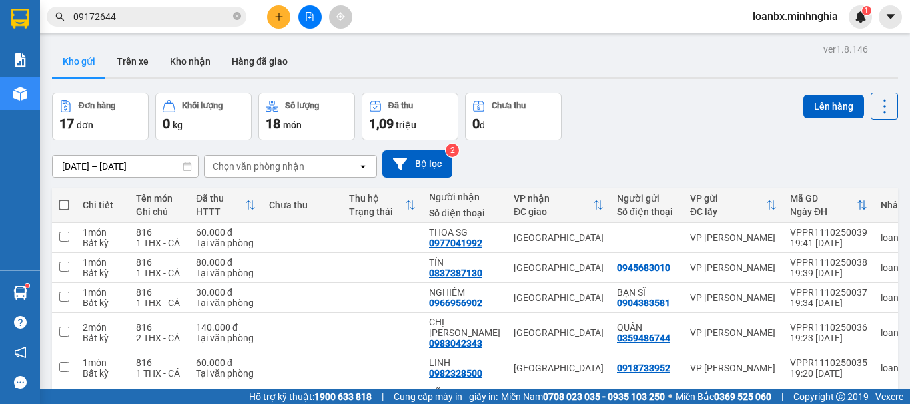
click at [66, 202] on span at bounding box center [64, 205] width 11 height 11
click at [64, 198] on input "checkbox" at bounding box center [64, 198] width 0 height 0
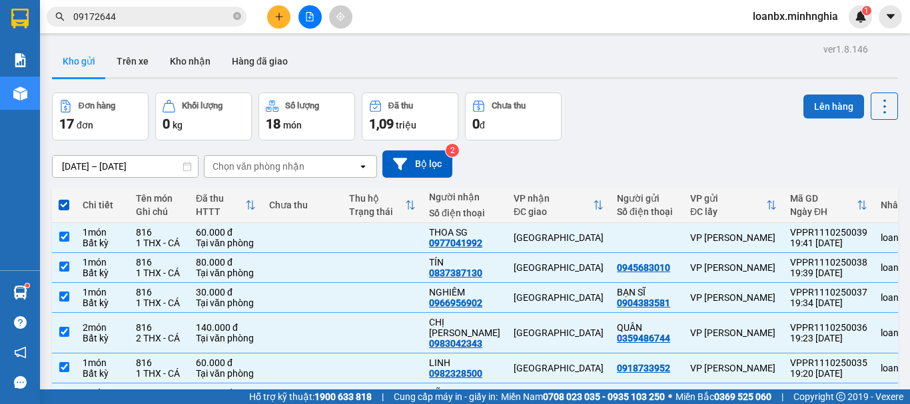
click at [822, 105] on button "Lên hàng" at bounding box center [833, 107] width 61 height 24
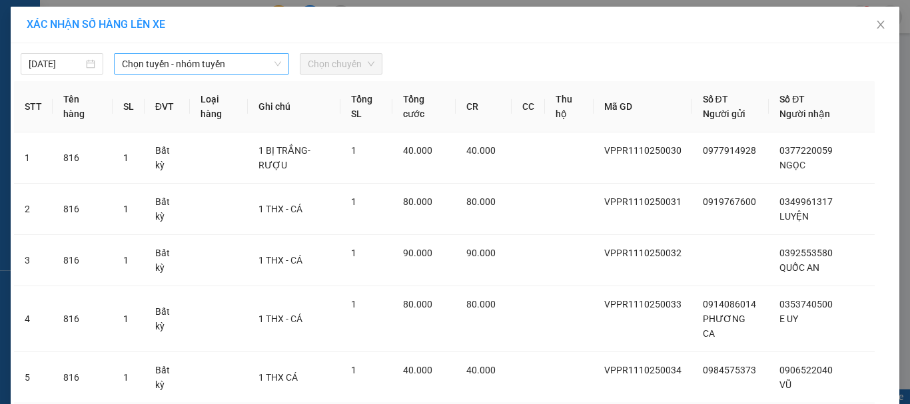
click at [194, 69] on span "Chọn tuyến - nhóm tuyến" at bounding box center [201, 64] width 159 height 20
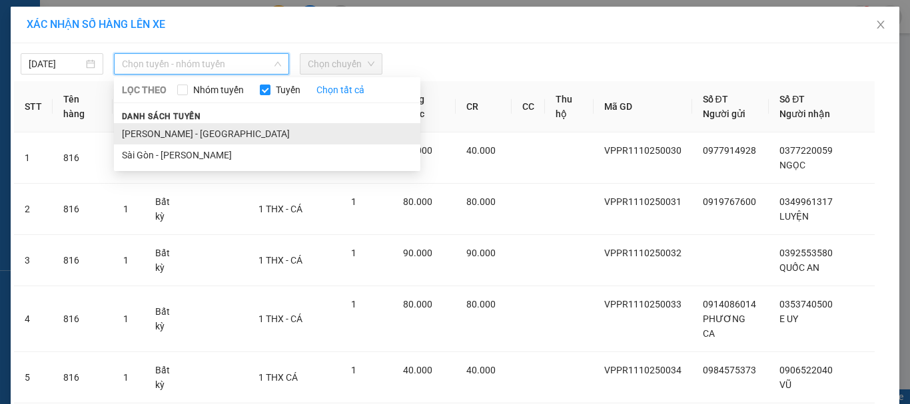
click at [174, 135] on li "[PERSON_NAME] - [GEOGRAPHIC_DATA]" at bounding box center [267, 133] width 306 height 21
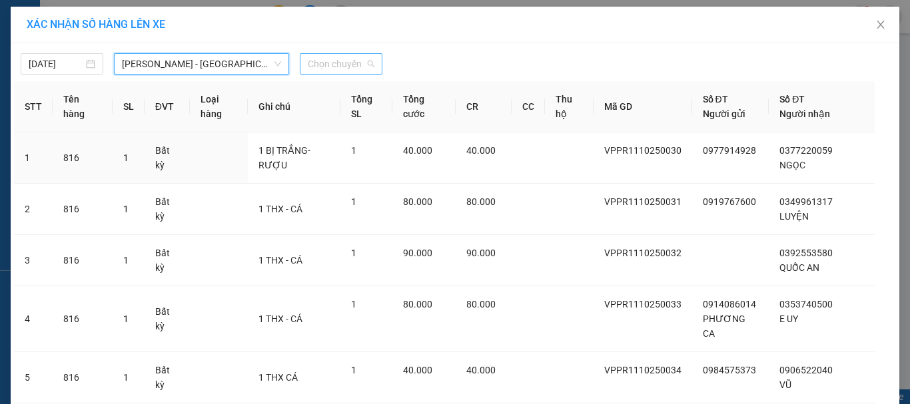
click at [376, 59] on div "Chọn chuyến" at bounding box center [341, 63] width 83 height 21
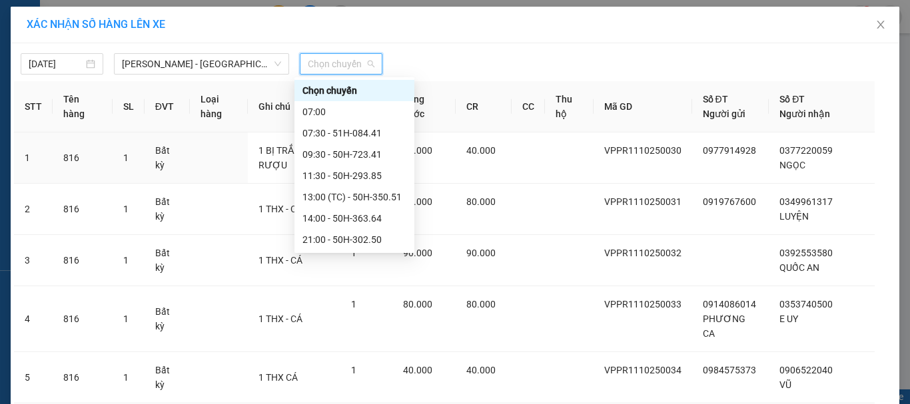
click at [332, 293] on div "22:45 - 50H-711.30" at bounding box center [354, 303] width 120 height 21
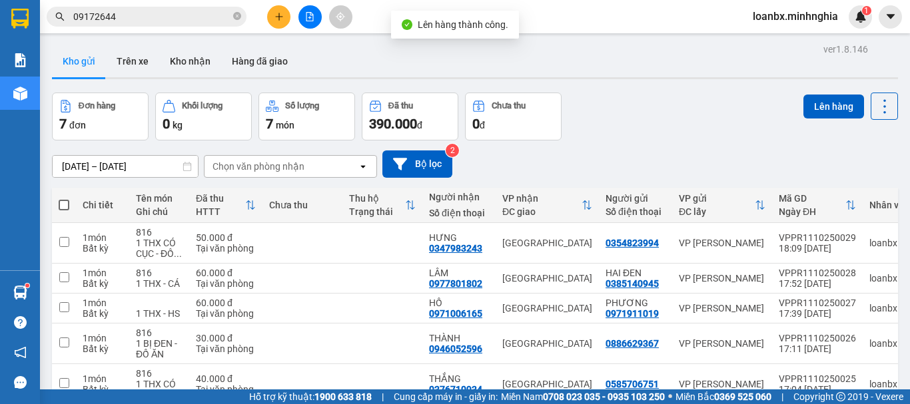
click at [64, 196] on th at bounding box center [64, 205] width 24 height 35
click at [66, 205] on span at bounding box center [64, 205] width 11 height 11
click at [64, 198] on input "checkbox" at bounding box center [64, 198] width 0 height 0
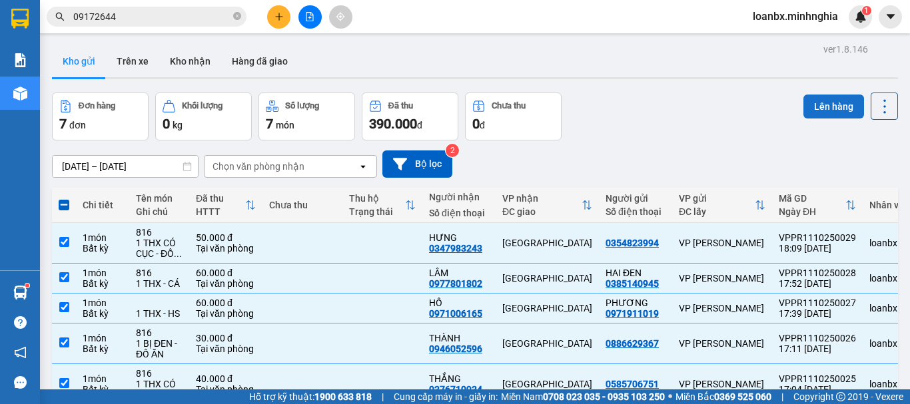
click at [826, 106] on button "Lên hàng" at bounding box center [833, 107] width 61 height 24
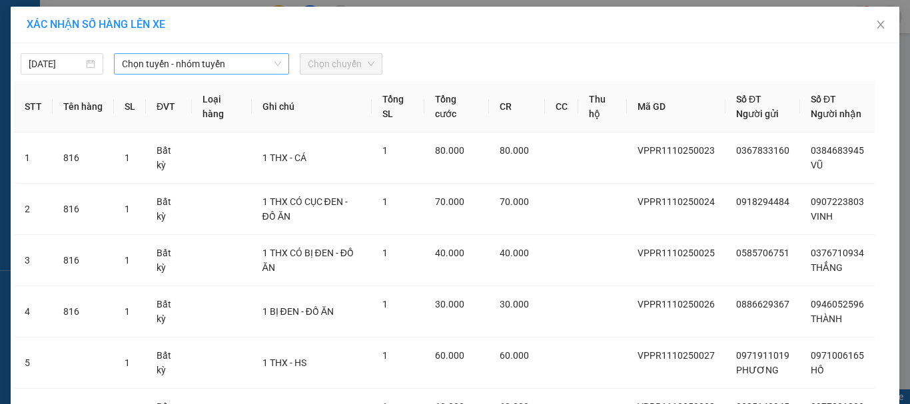
click at [218, 72] on span "Chọn tuyến - nhóm tuyến" at bounding box center [201, 64] width 159 height 20
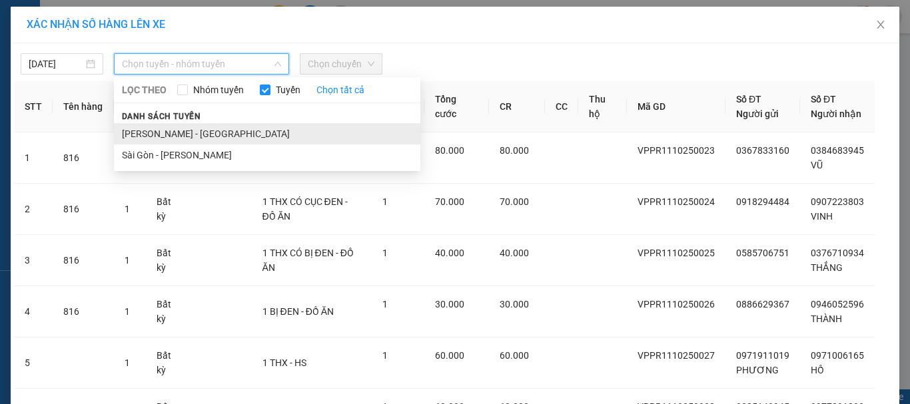
click at [174, 131] on li "[PERSON_NAME] - [GEOGRAPHIC_DATA]" at bounding box center [267, 133] width 306 height 21
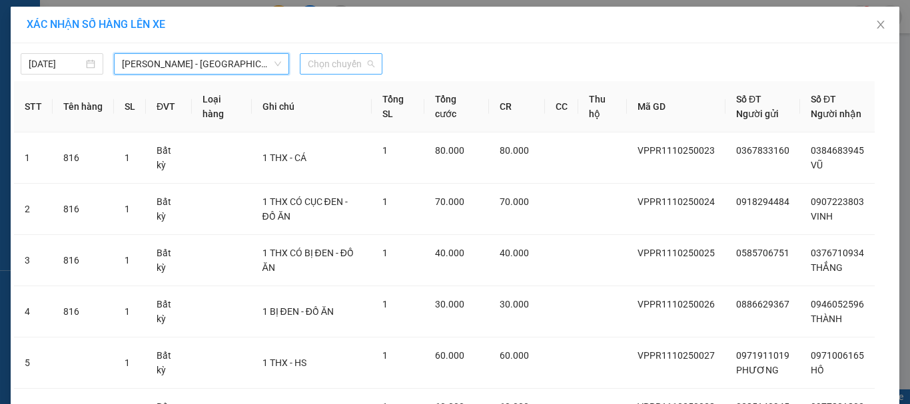
click at [338, 65] on span "Chọn chuyến" at bounding box center [341, 64] width 67 height 20
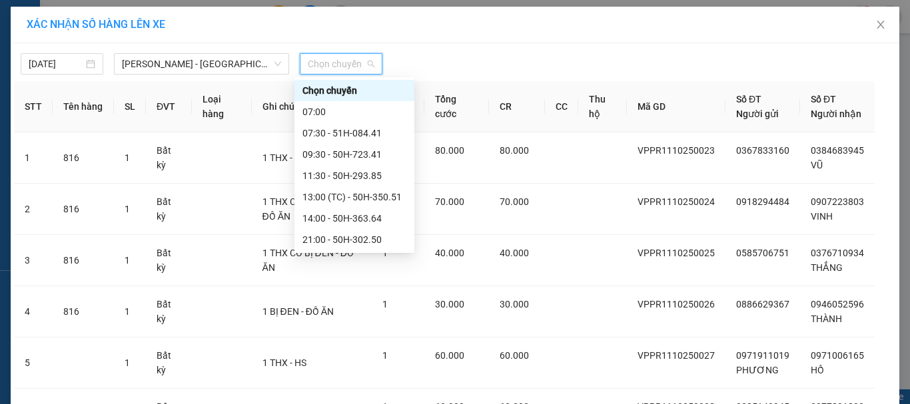
click at [346, 296] on div "22:45 - 50H-711.30" at bounding box center [354, 303] width 104 height 15
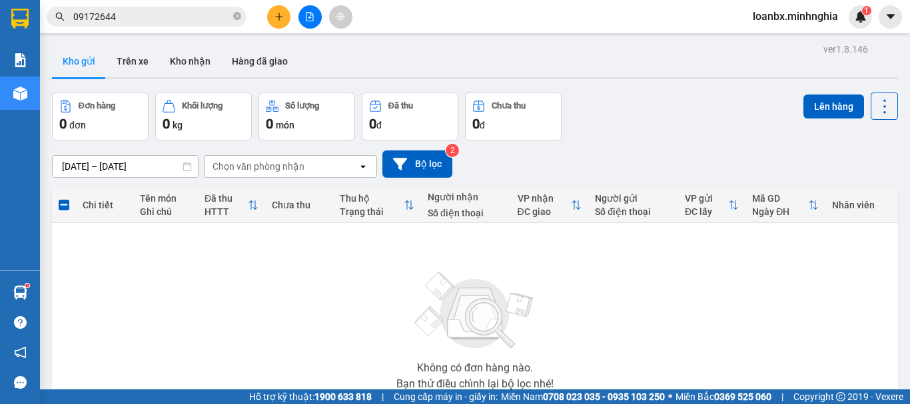
click at [317, 22] on button at bounding box center [309, 16] width 23 height 23
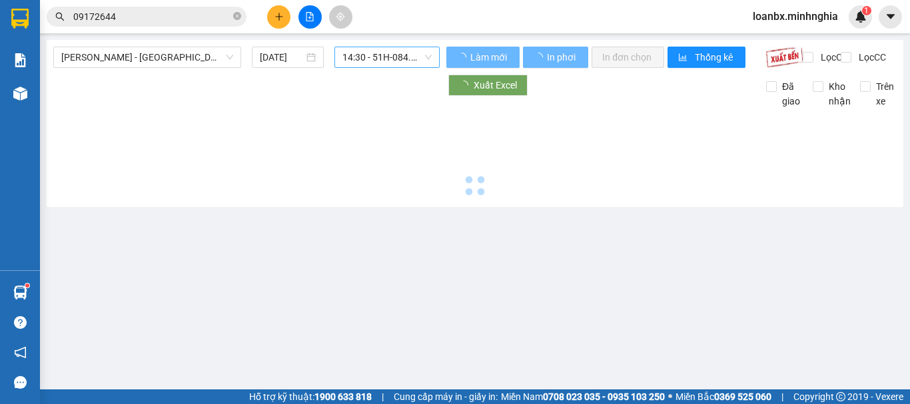
click at [369, 59] on span "14:30 - 51H-084.41" at bounding box center [386, 57] width 89 height 20
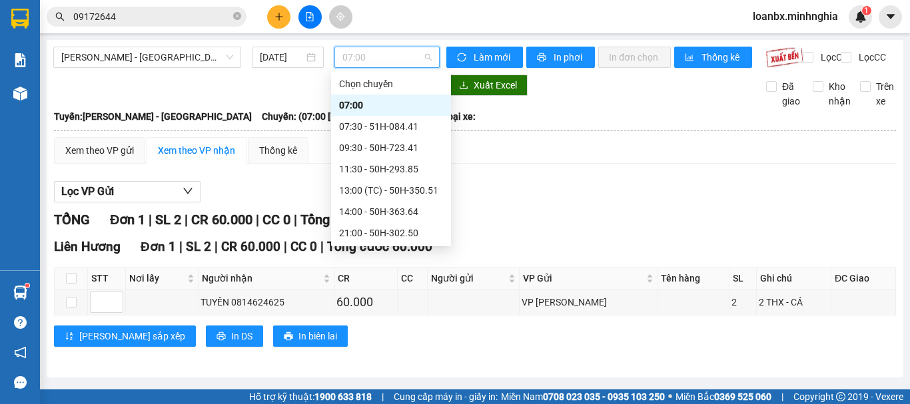
click at [378, 290] on div "22:45 - 50H-711.30" at bounding box center [391, 297] width 104 height 15
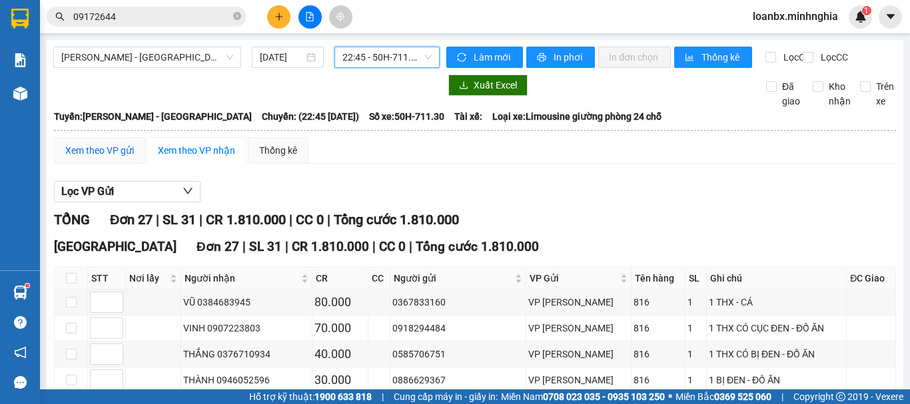
click at [80, 158] on div "Xem theo VP gửi" at bounding box center [99, 150] width 69 height 15
